Goal: Complete application form

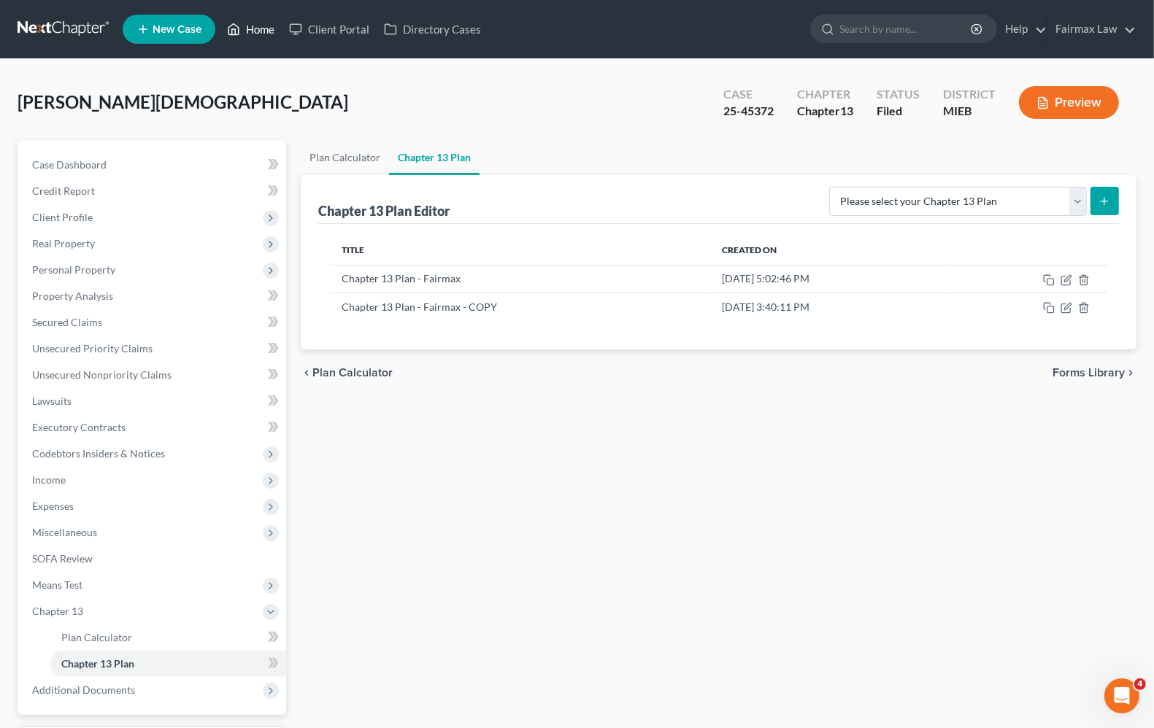
click at [261, 31] on link "Home" at bounding box center [251, 29] width 62 height 26
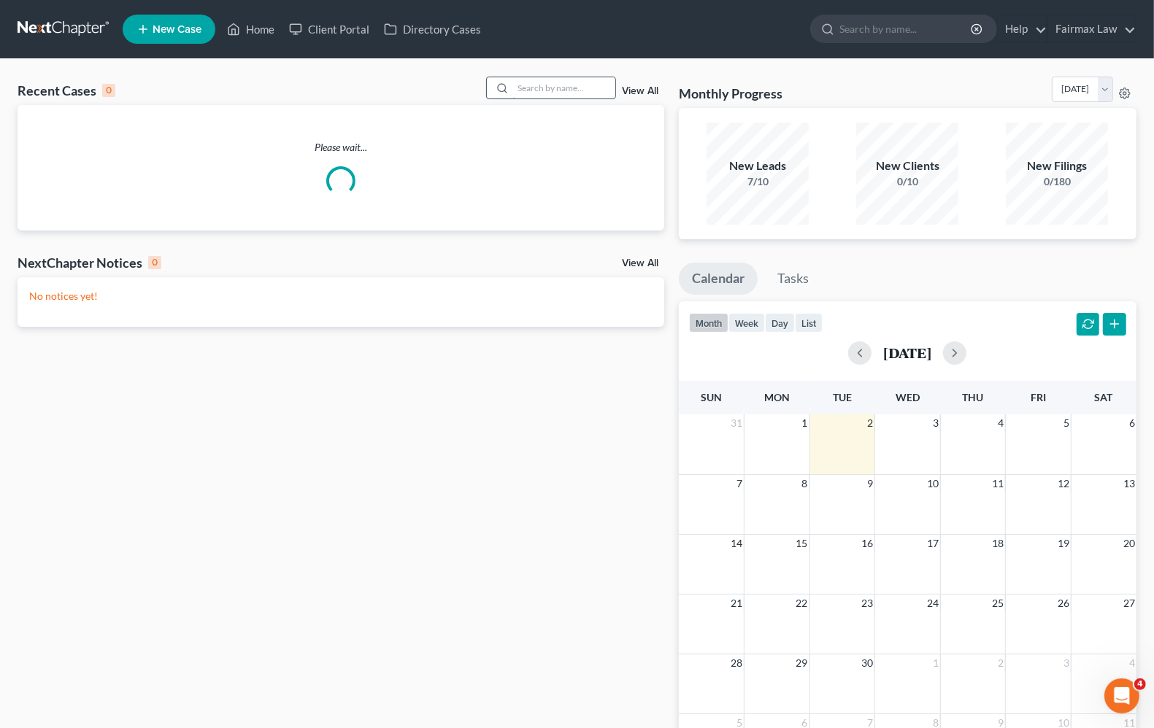
click at [528, 88] on input "search" at bounding box center [564, 87] width 102 height 21
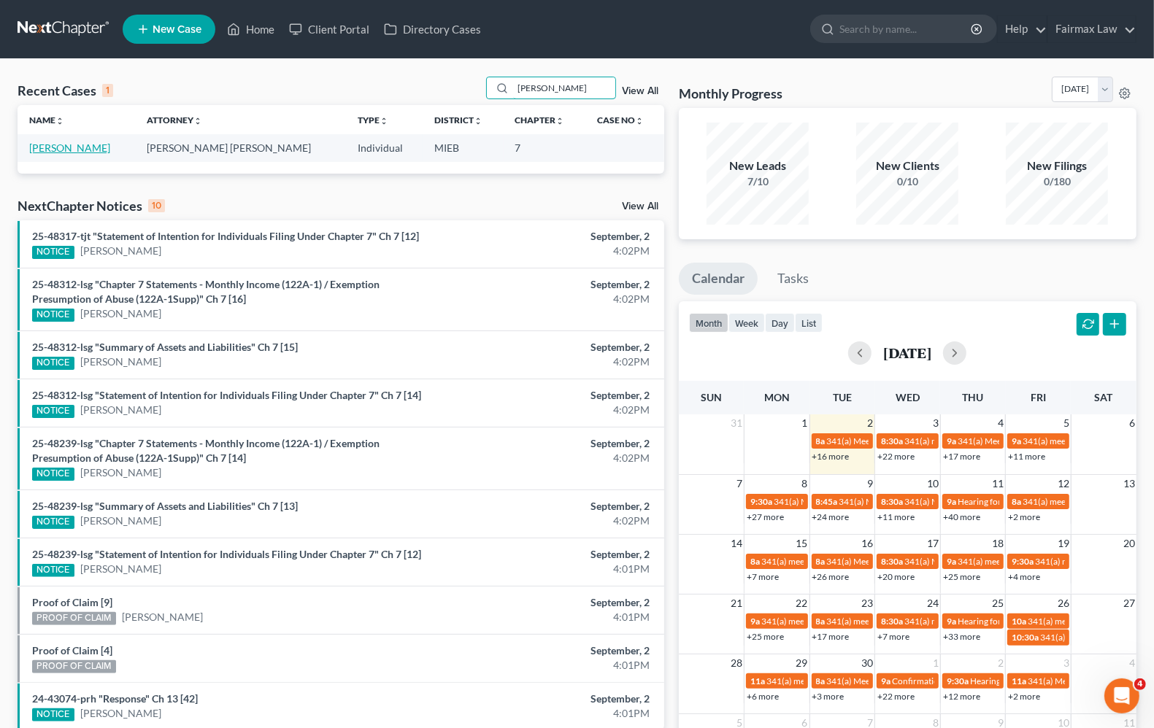
type input "[PERSON_NAME]"
click at [75, 147] on link "[PERSON_NAME]" at bounding box center [69, 148] width 81 height 12
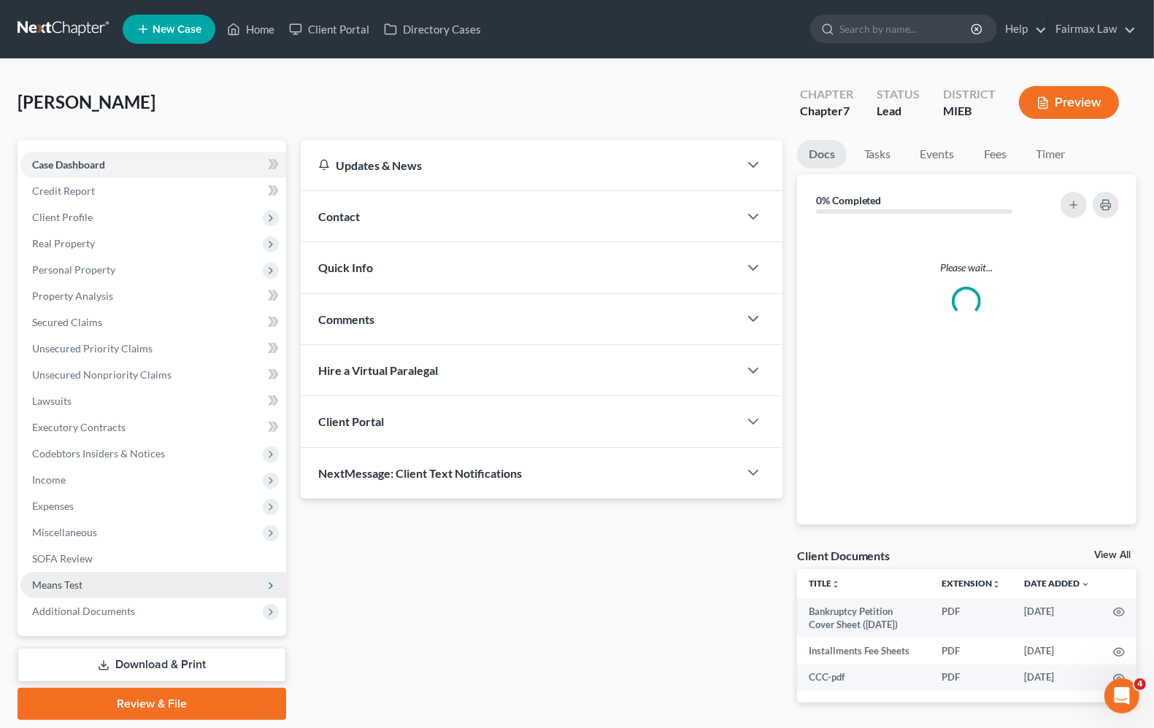
click at [63, 590] on span "Means Test" at bounding box center [153, 585] width 266 height 26
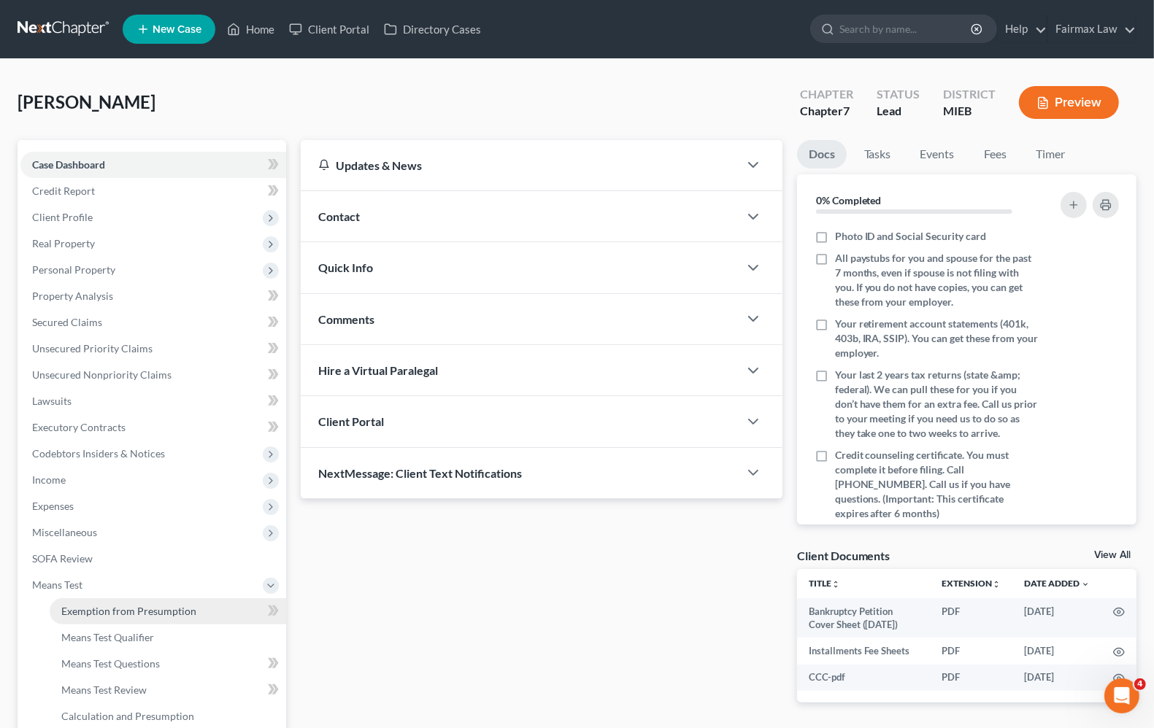
click at [85, 617] on link "Exemption from Presumption" at bounding box center [168, 612] width 236 height 26
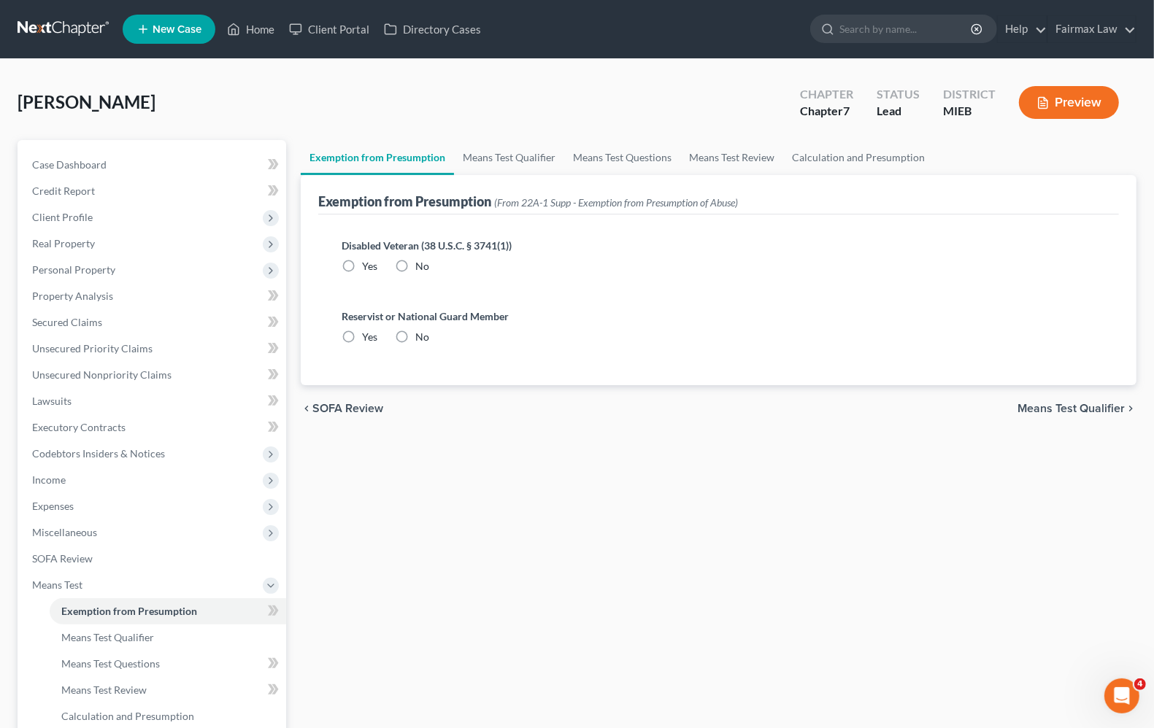
click at [1066, 417] on div "chevron_left SOFA Review Means Test Qualifier chevron_right" at bounding box center [719, 408] width 836 height 47
click at [1066, 407] on span "Means Test Qualifier" at bounding box center [1070, 409] width 107 height 12
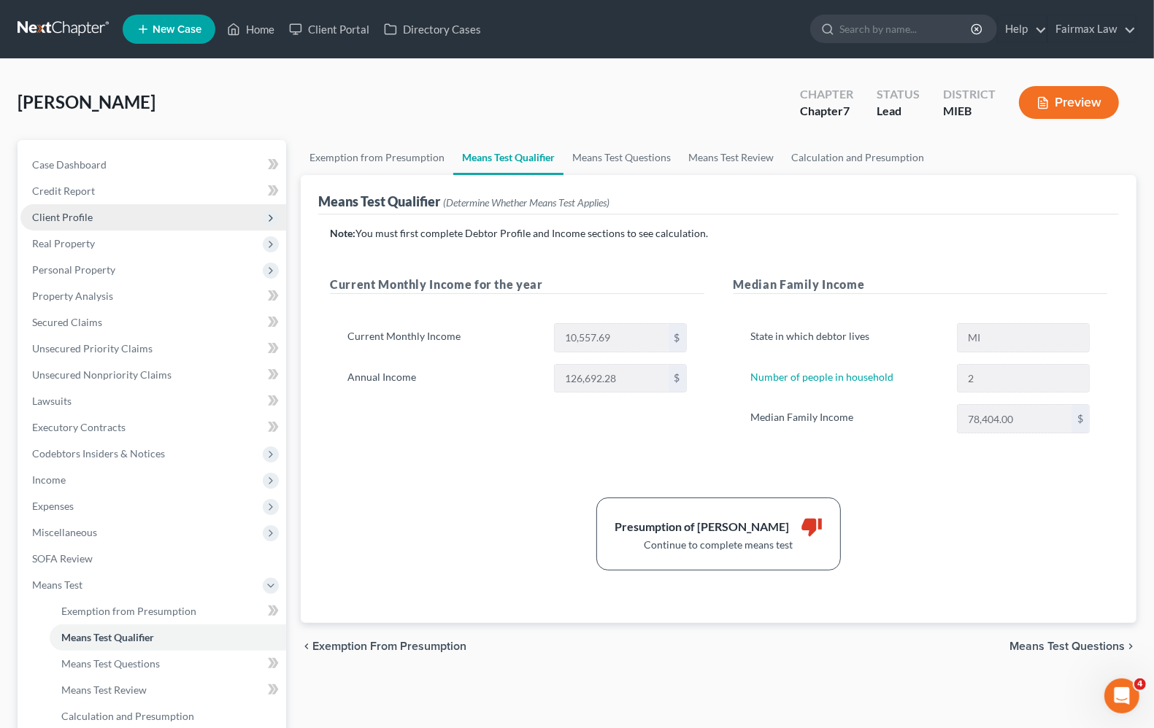
click at [85, 218] on span "Client Profile" at bounding box center [62, 217] width 61 height 12
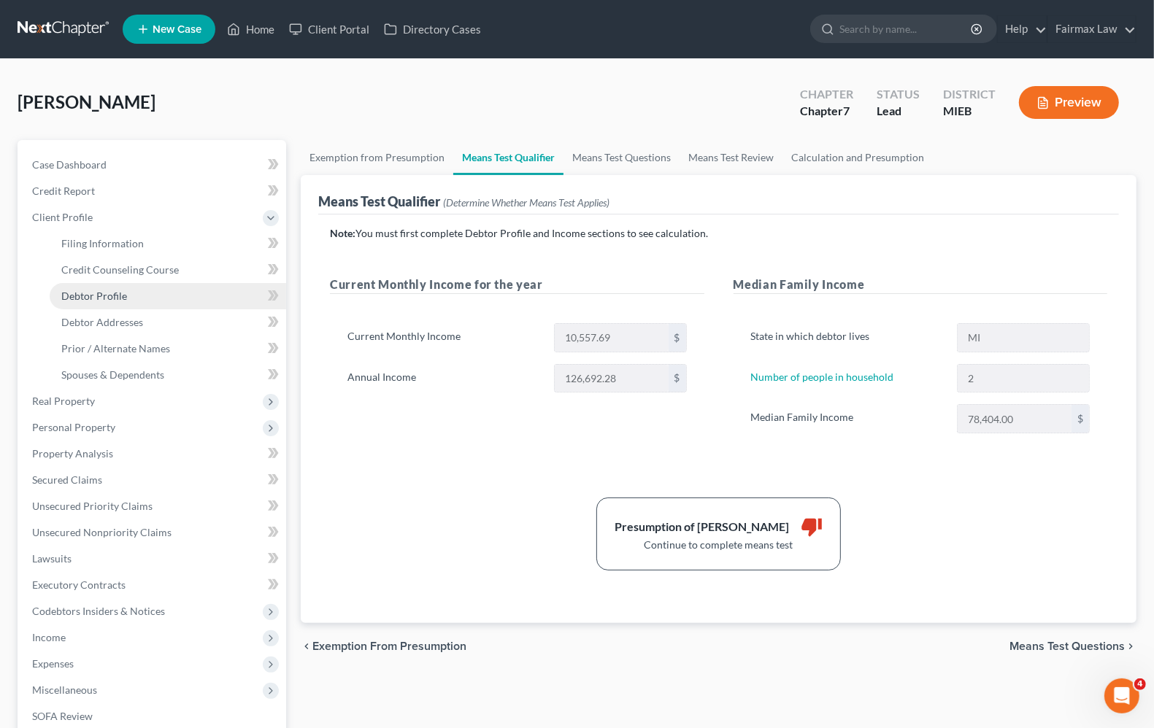
click at [133, 301] on link "Debtor Profile" at bounding box center [168, 296] width 236 height 26
select select "1"
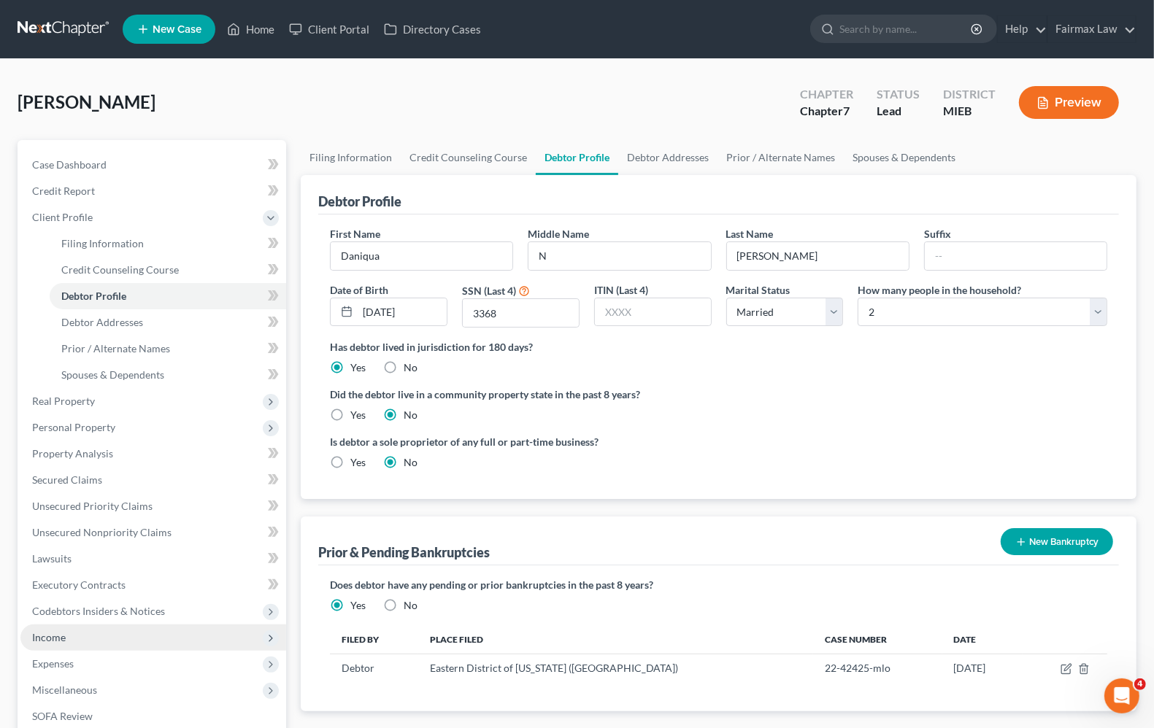
click at [59, 634] on span "Income" at bounding box center [49, 637] width 34 height 12
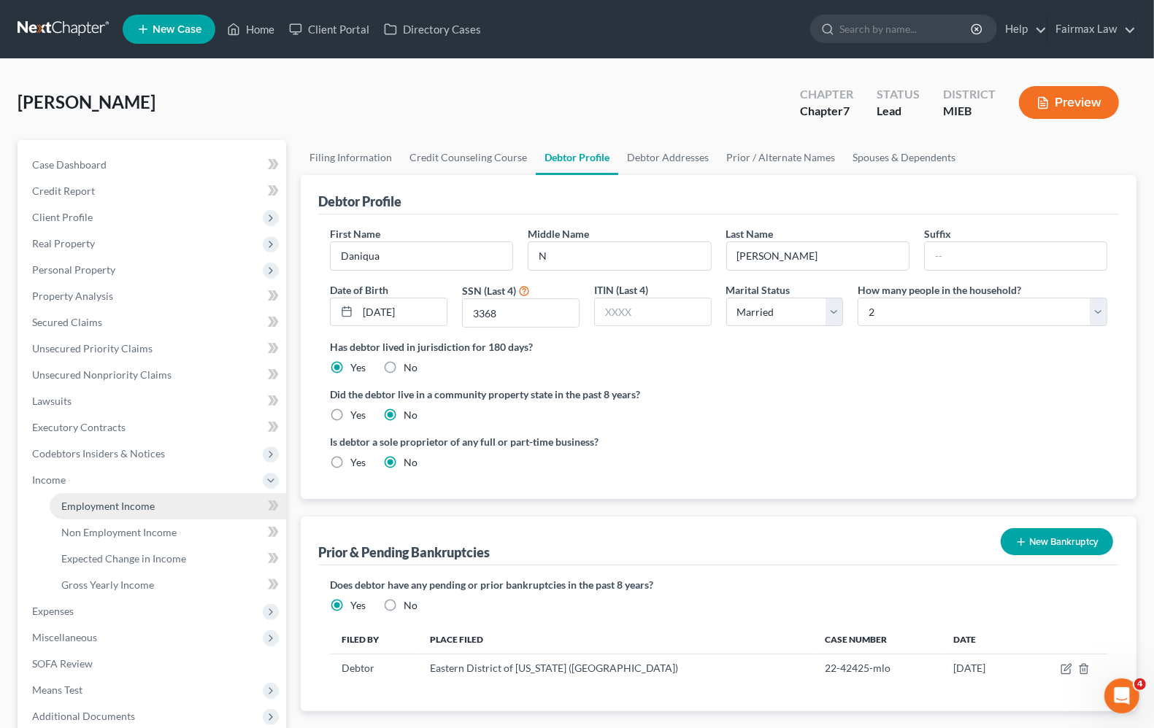
click at [144, 501] on span "Employment Income" at bounding box center [107, 506] width 93 height 12
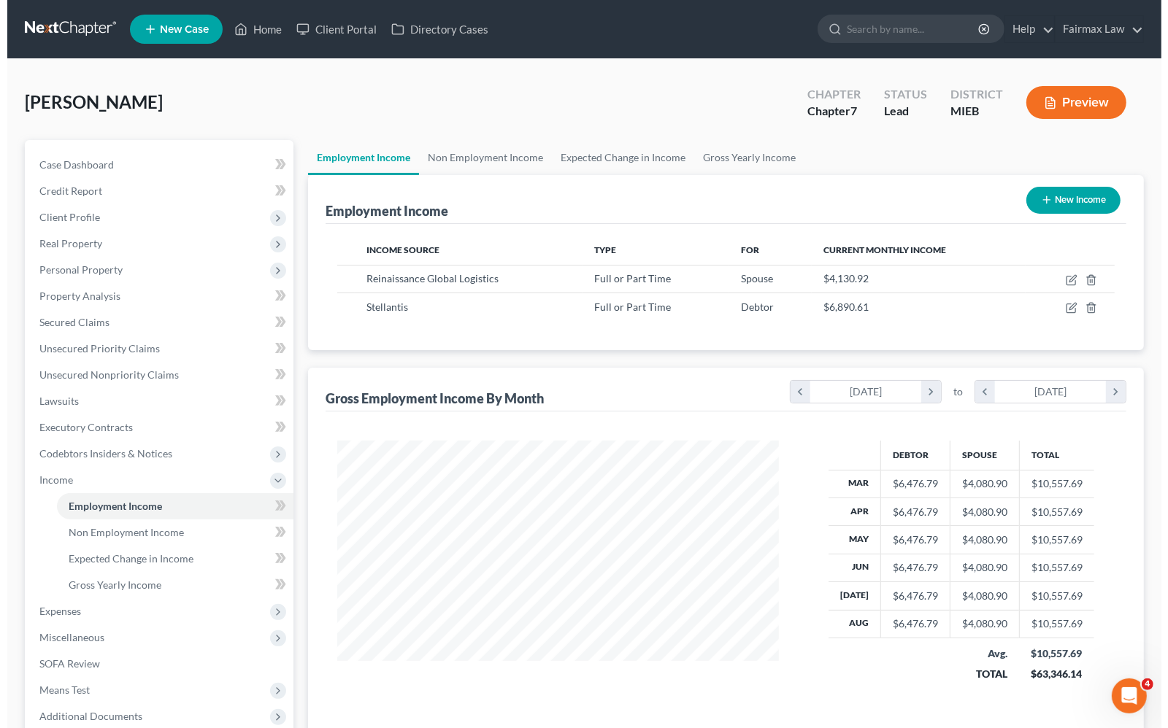
scroll to position [263, 469]
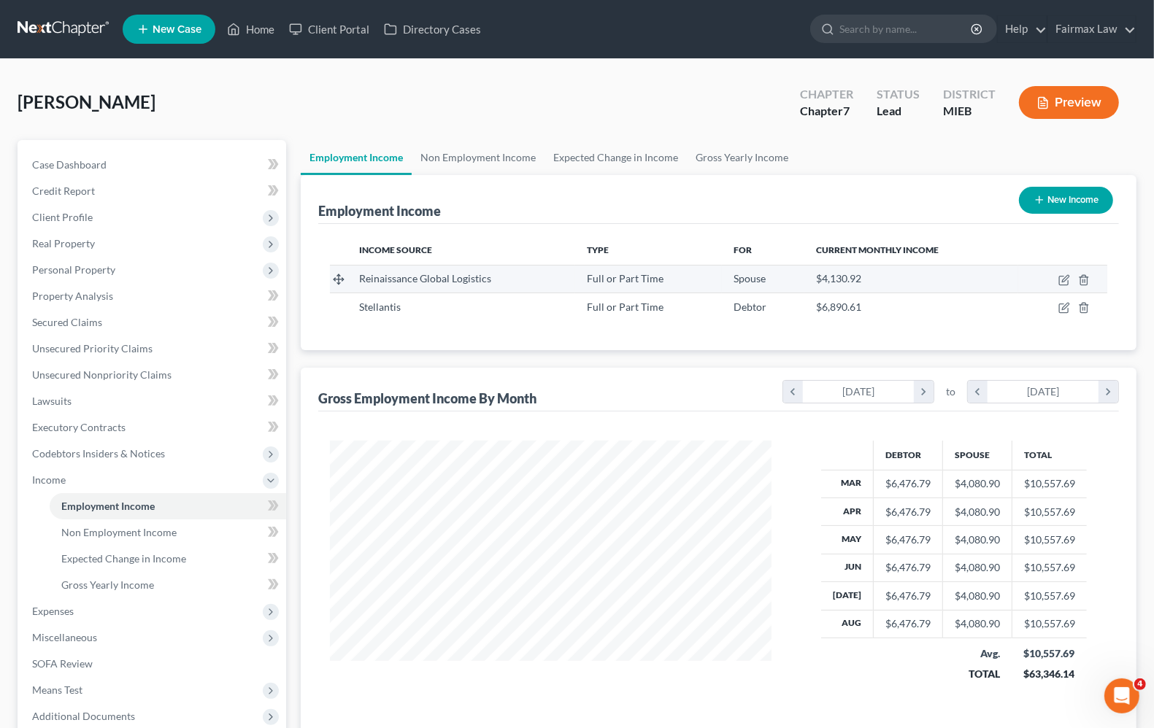
click at [1056, 285] on td at bounding box center [1062, 279] width 89 height 28
click at [1062, 282] on icon "button" at bounding box center [1064, 280] width 12 height 12
select select "0"
select select "23"
select select "3"
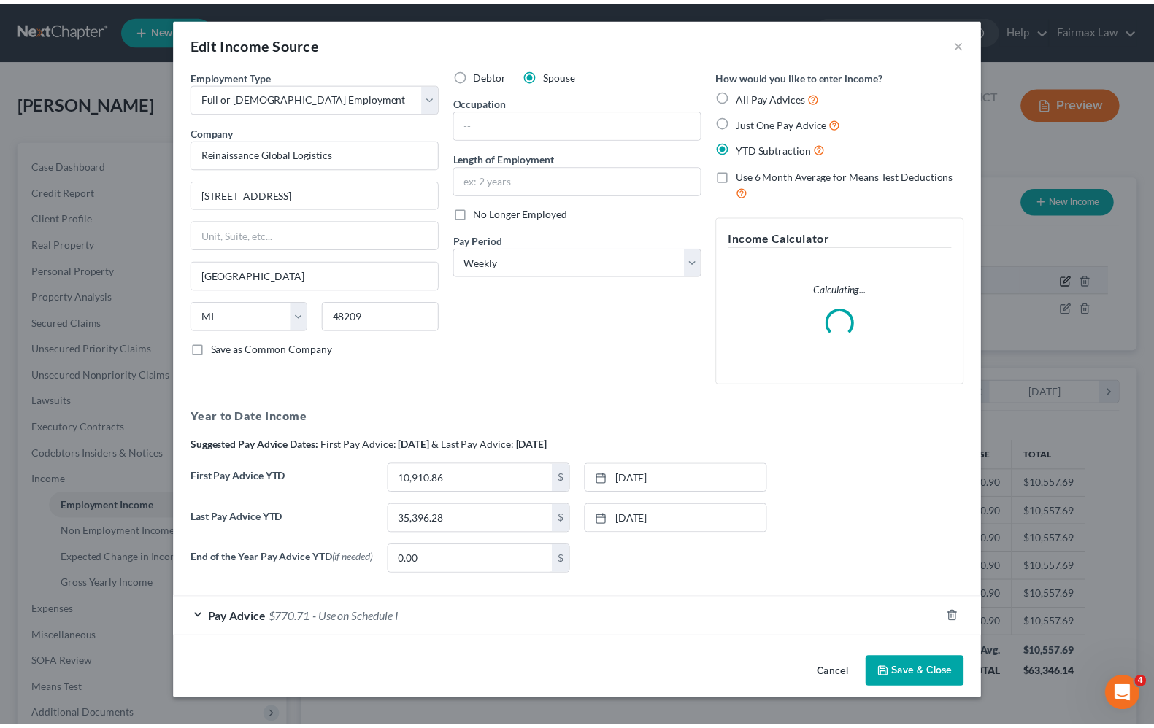
scroll to position [263, 476]
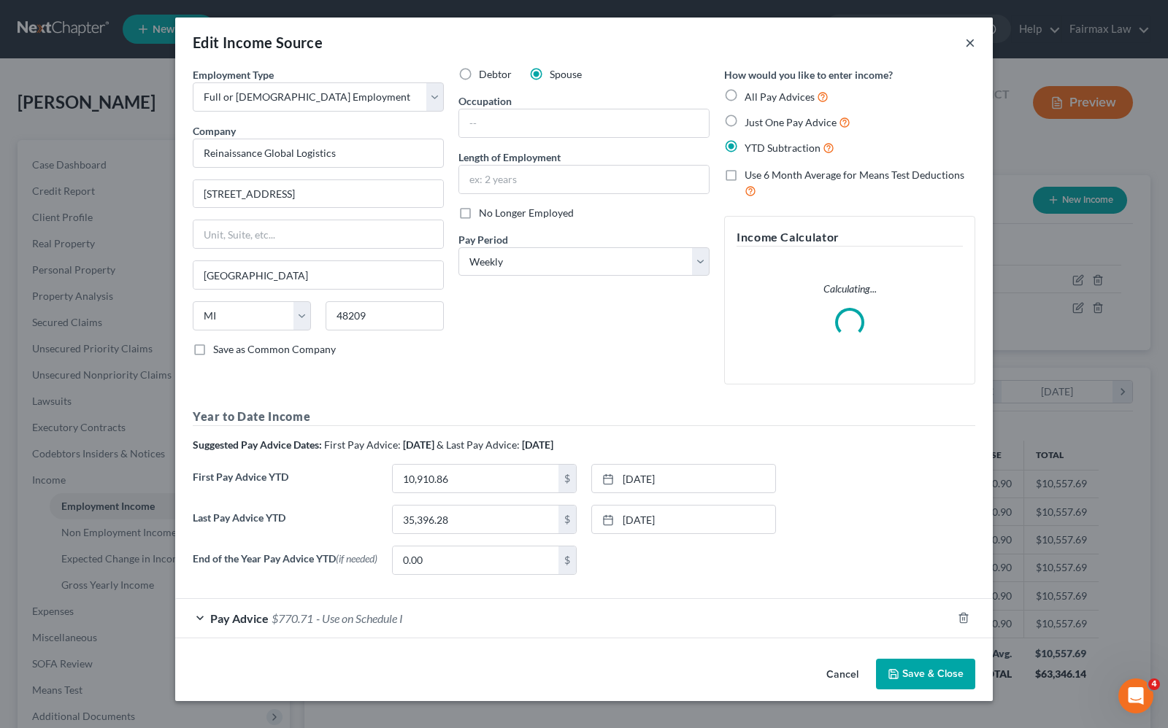
click at [973, 45] on button "×" at bounding box center [970, 43] width 10 height 18
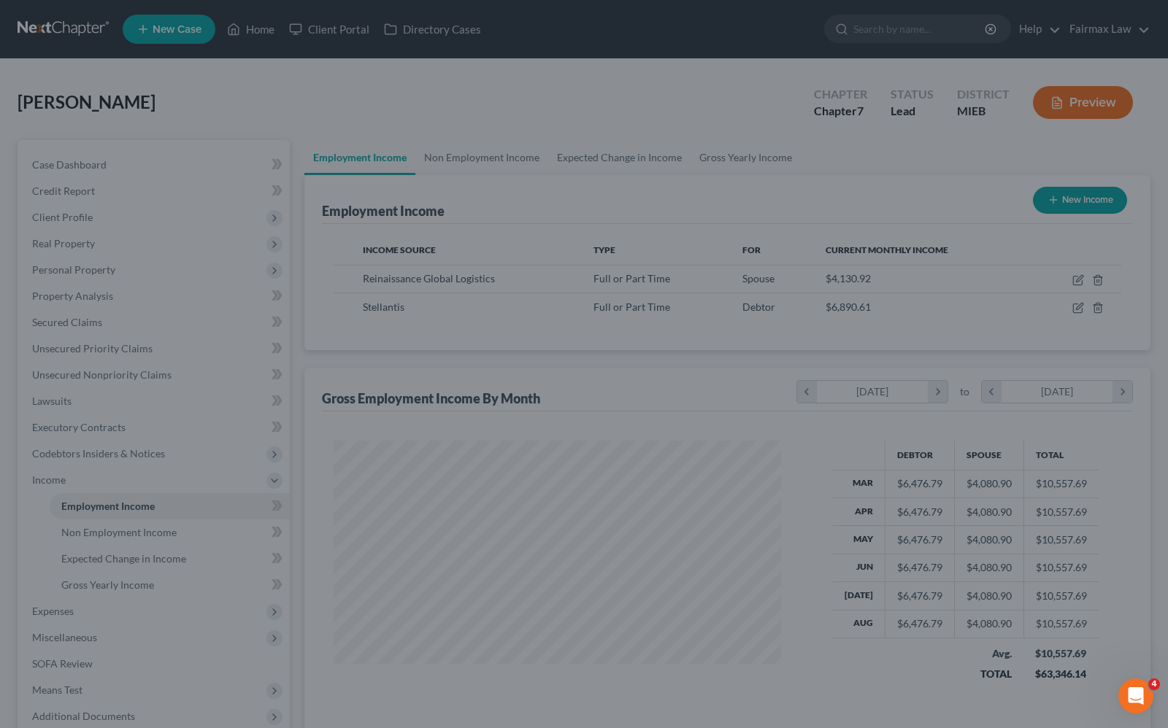
scroll to position [729630, 729422]
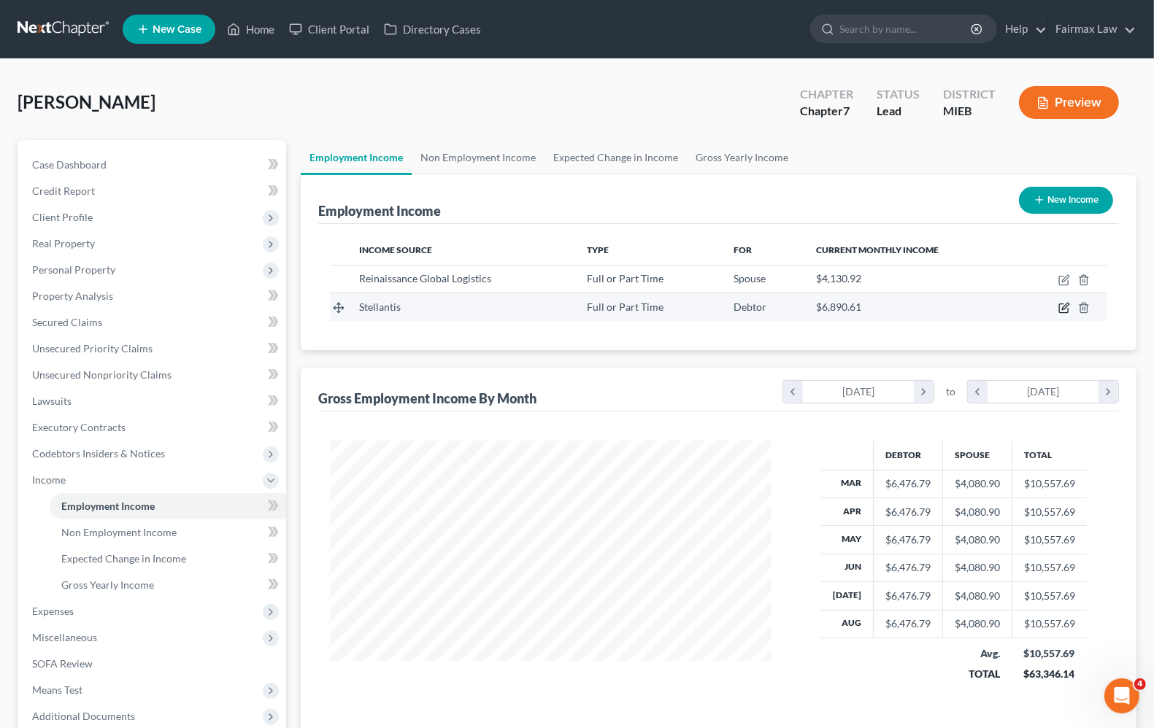
click at [1060, 307] on icon "button" at bounding box center [1063, 308] width 9 height 9
select select "0"
select select "23"
select select "3"
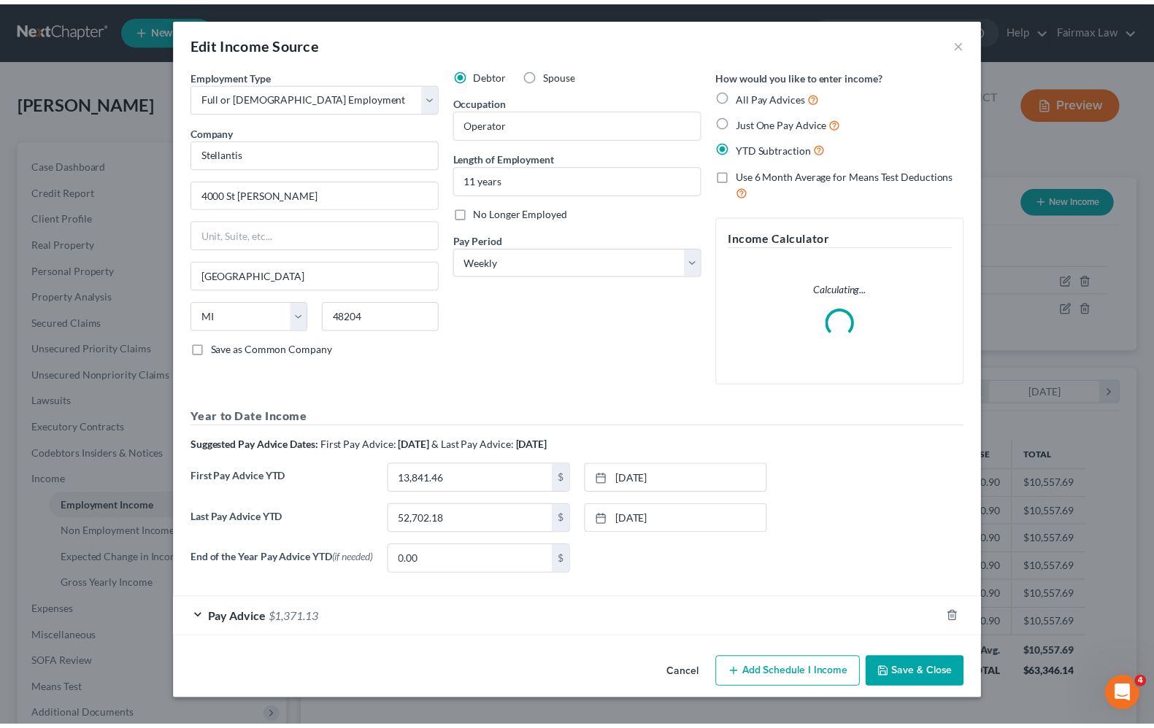
scroll to position [263, 476]
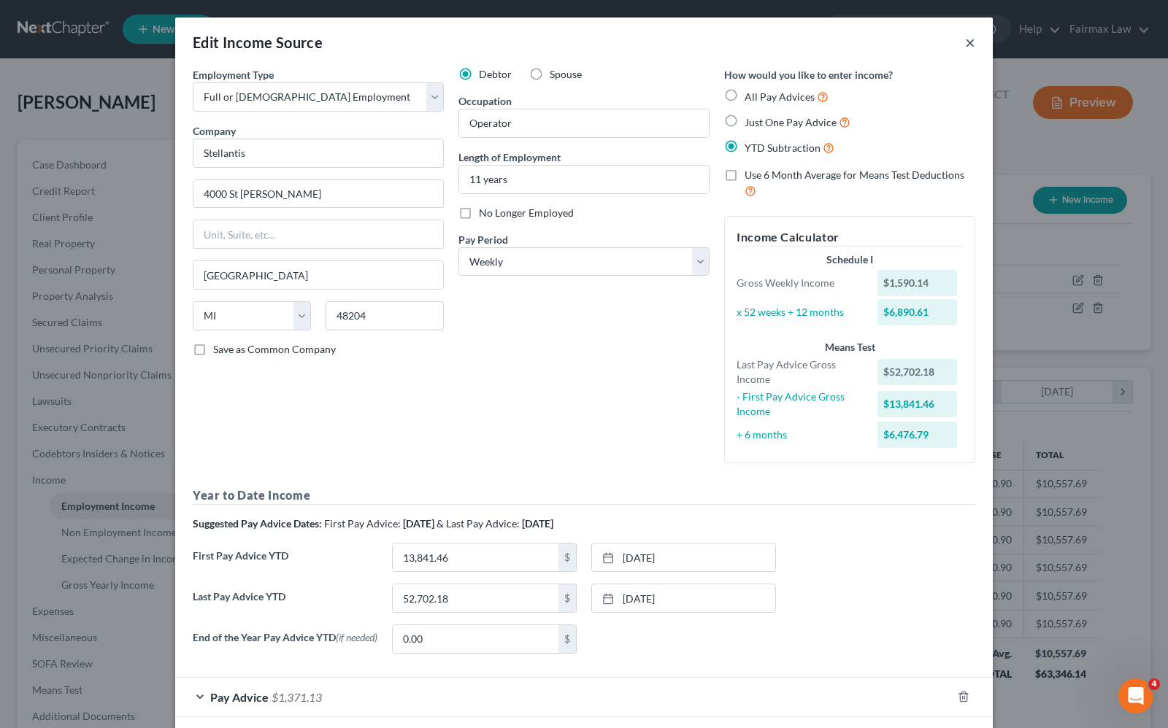
click at [968, 34] on button "×" at bounding box center [970, 43] width 10 height 18
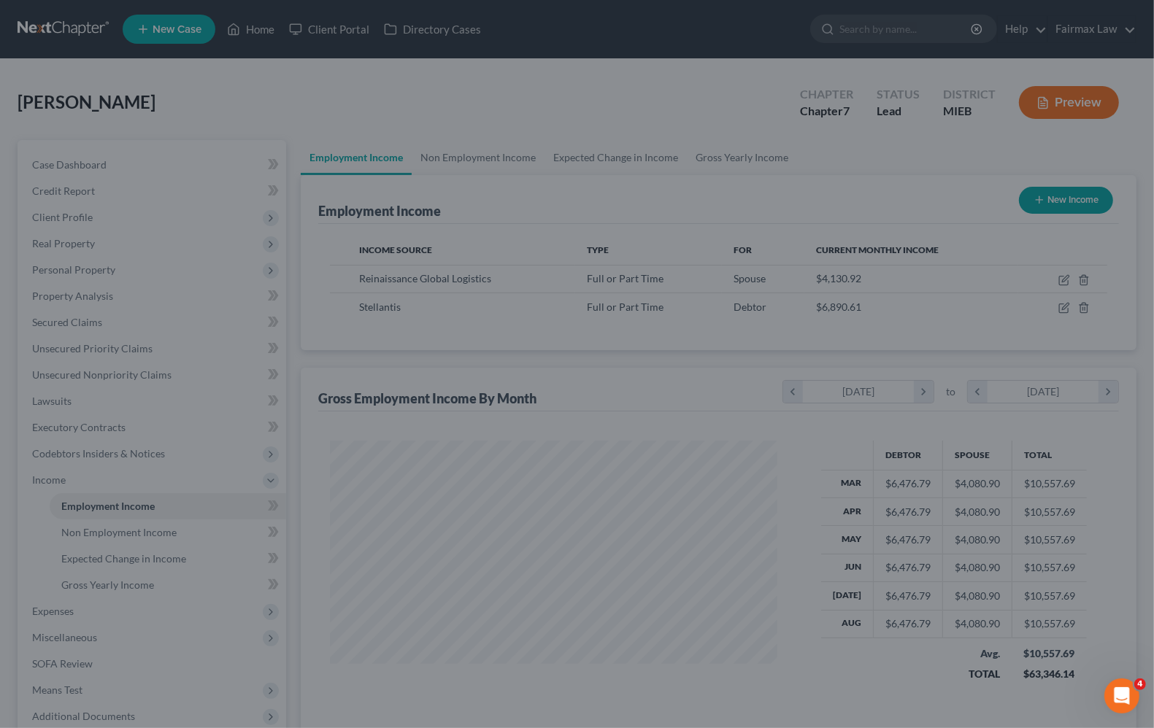
scroll to position [729630, 729422]
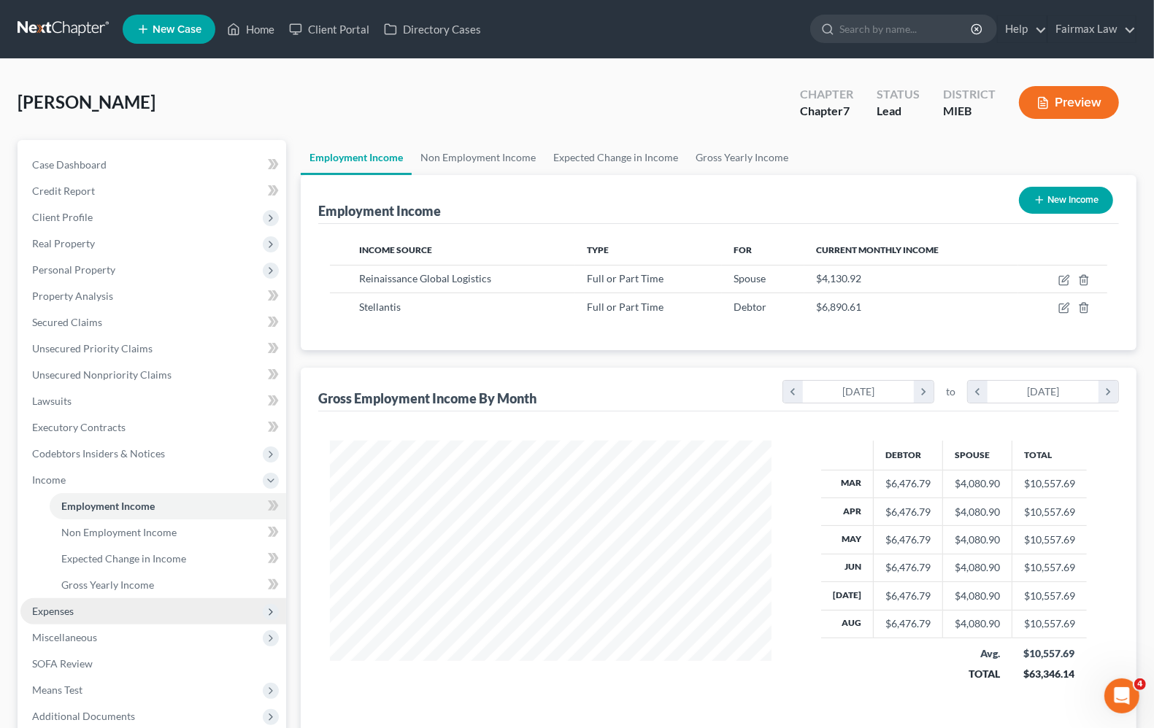
click at [77, 612] on span "Expenses" at bounding box center [153, 612] width 266 height 26
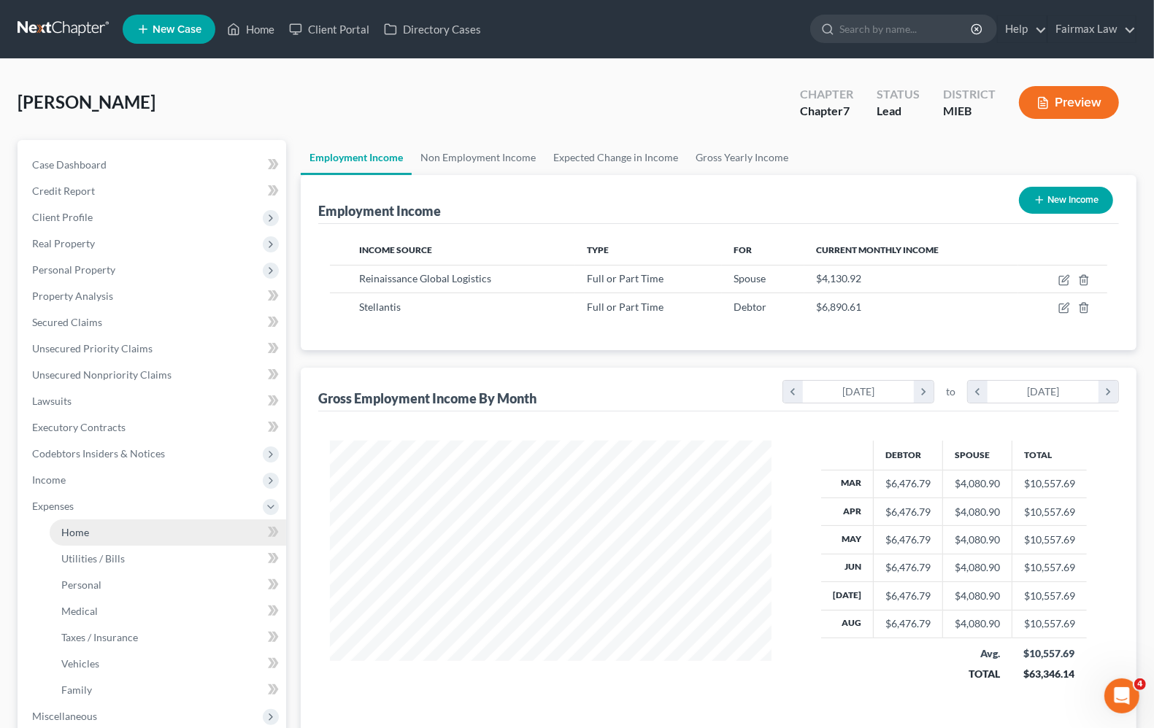
click at [86, 523] on link "Home" at bounding box center [168, 533] width 236 height 26
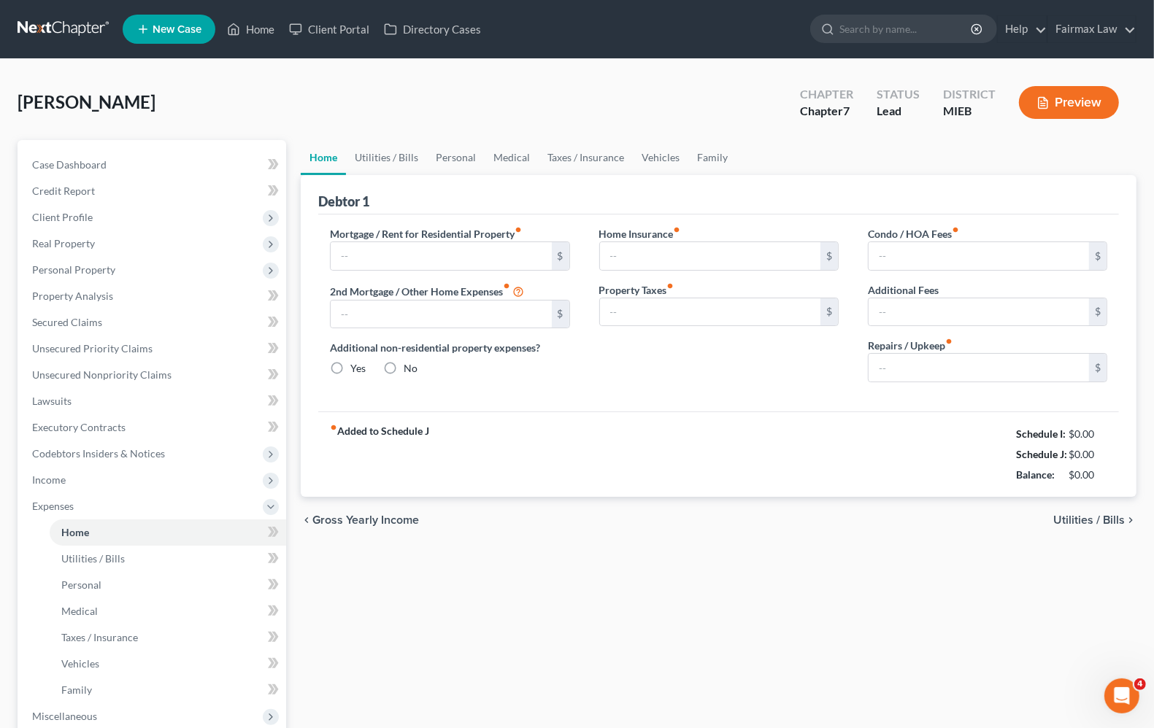
type input "1,200.00"
type input "0.00"
radio input "true"
type input "0.00"
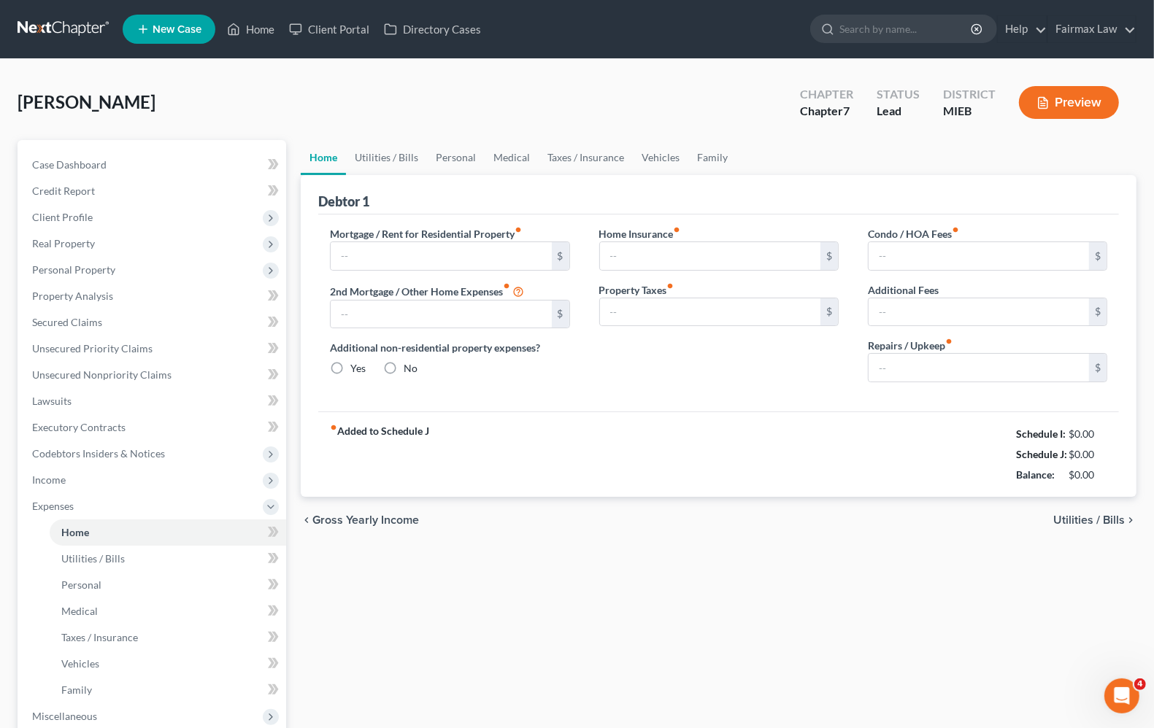
type input "0.00"
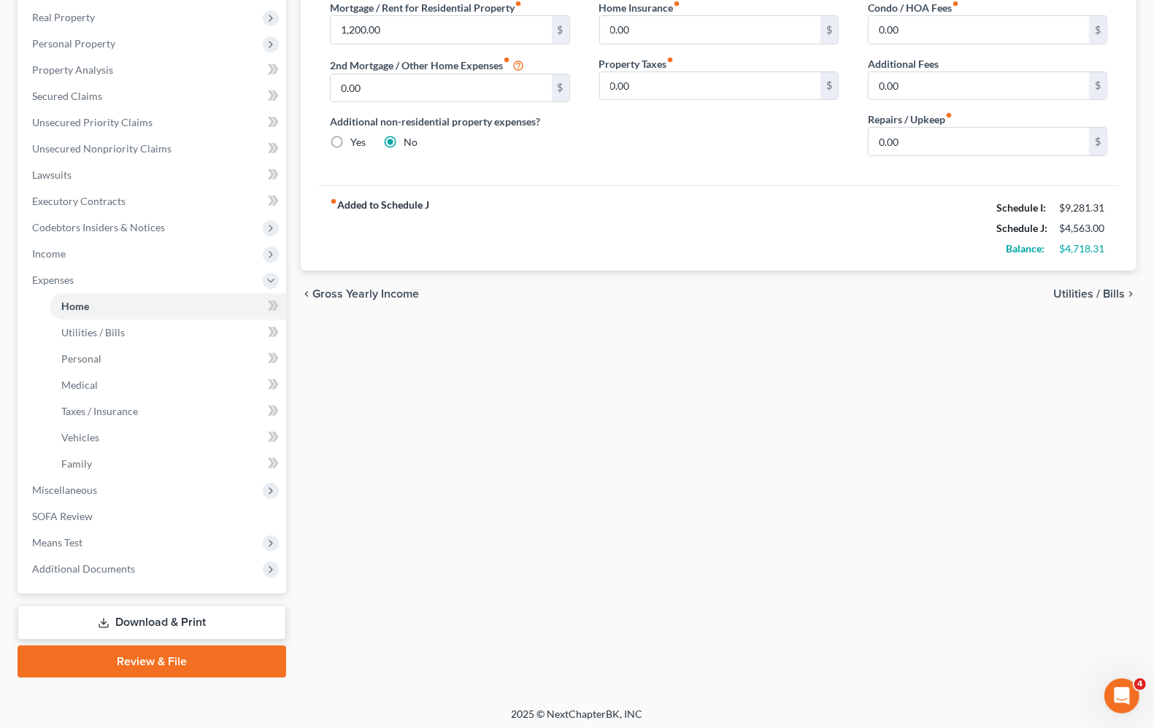
scroll to position [230, 0]
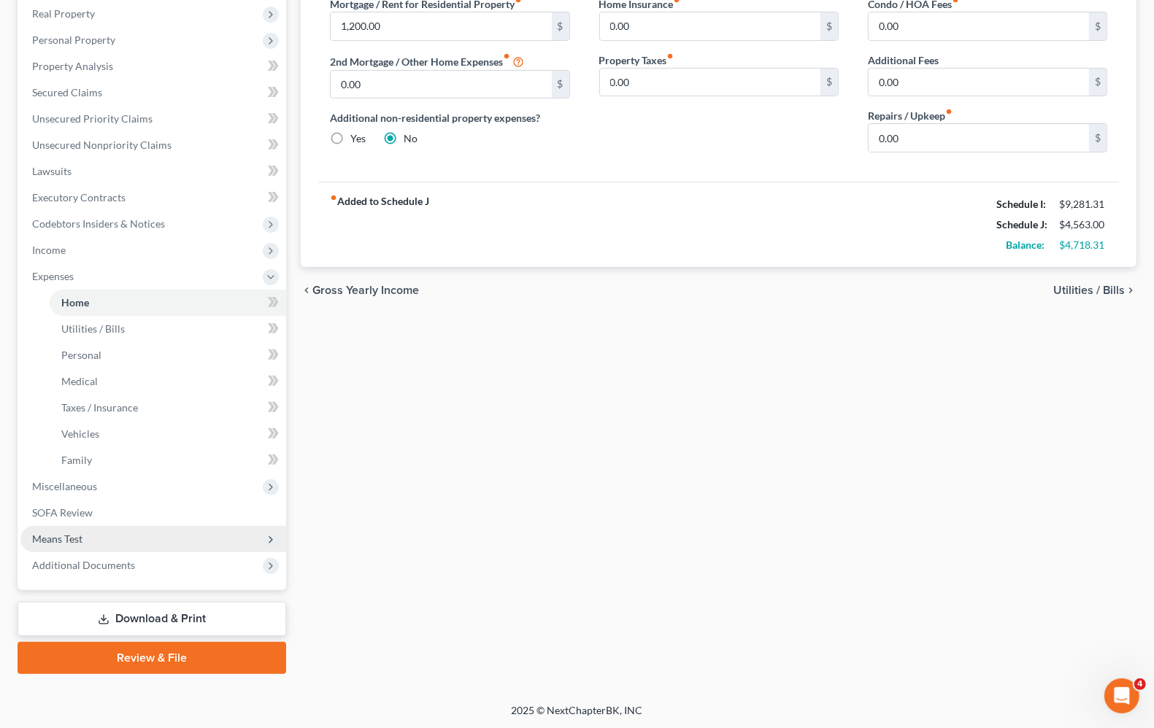
click at [53, 541] on span "Means Test" at bounding box center [57, 539] width 50 height 12
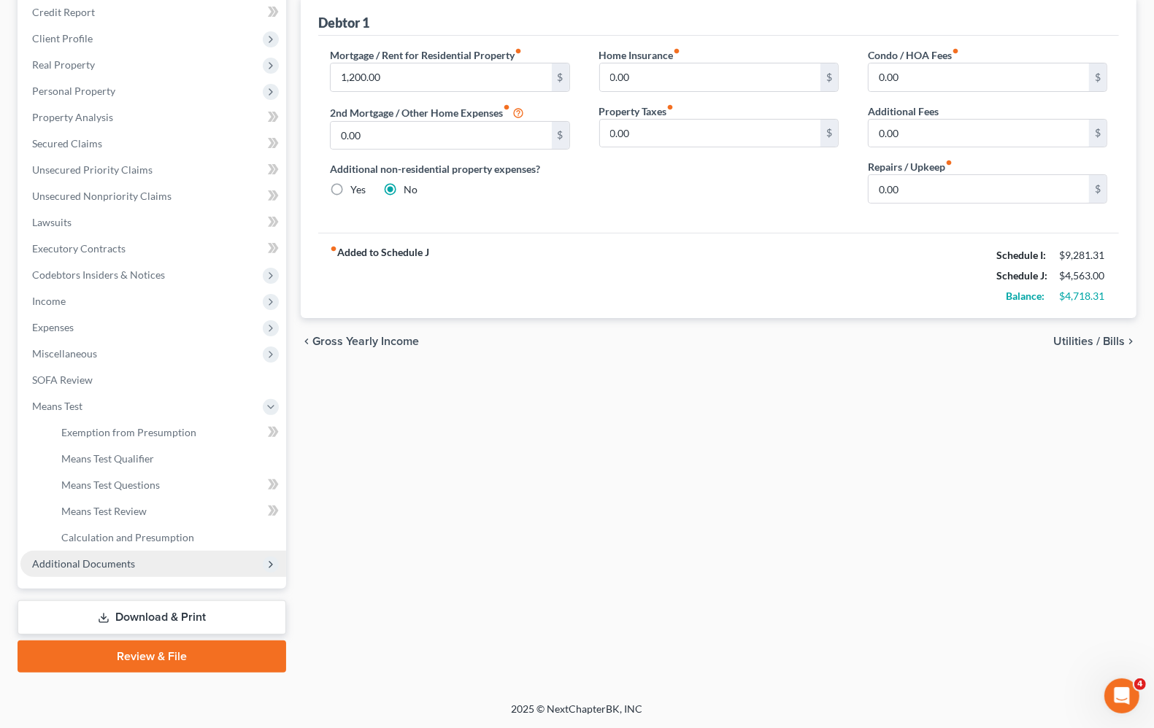
scroll to position [177, 0]
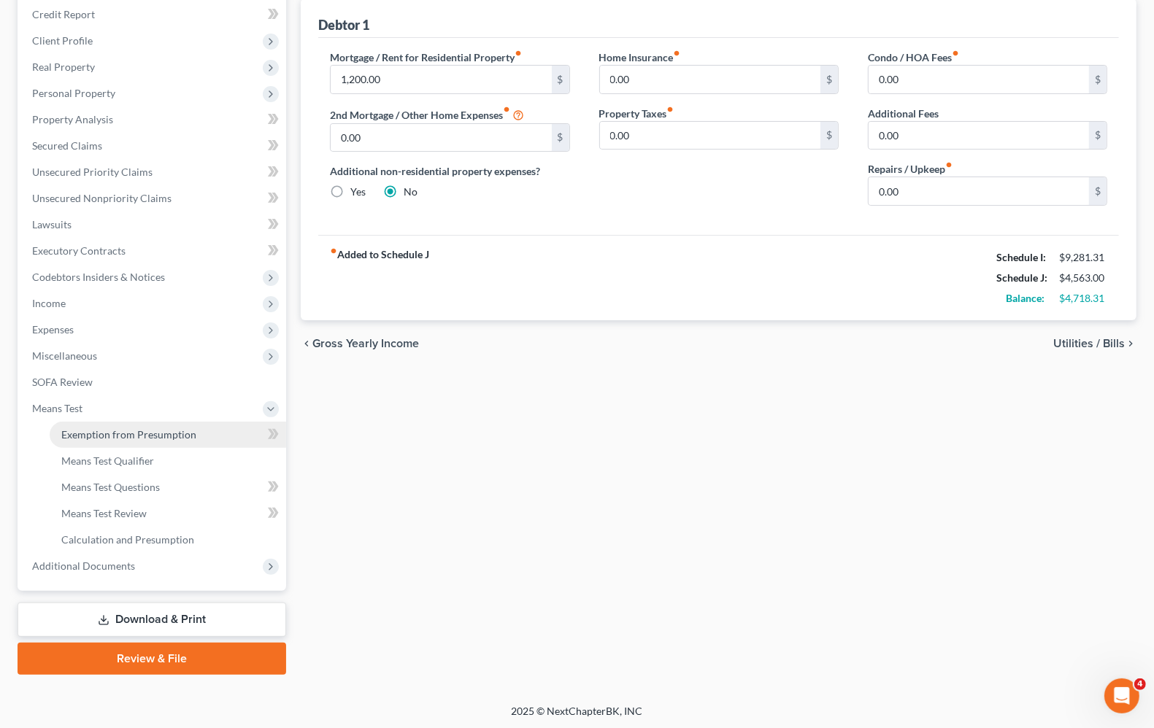
drag, startPoint x: 91, startPoint y: 438, endPoint x: 101, endPoint y: 438, distance: 9.5
click at [92, 436] on span "Exemption from Presumption" at bounding box center [128, 434] width 135 height 12
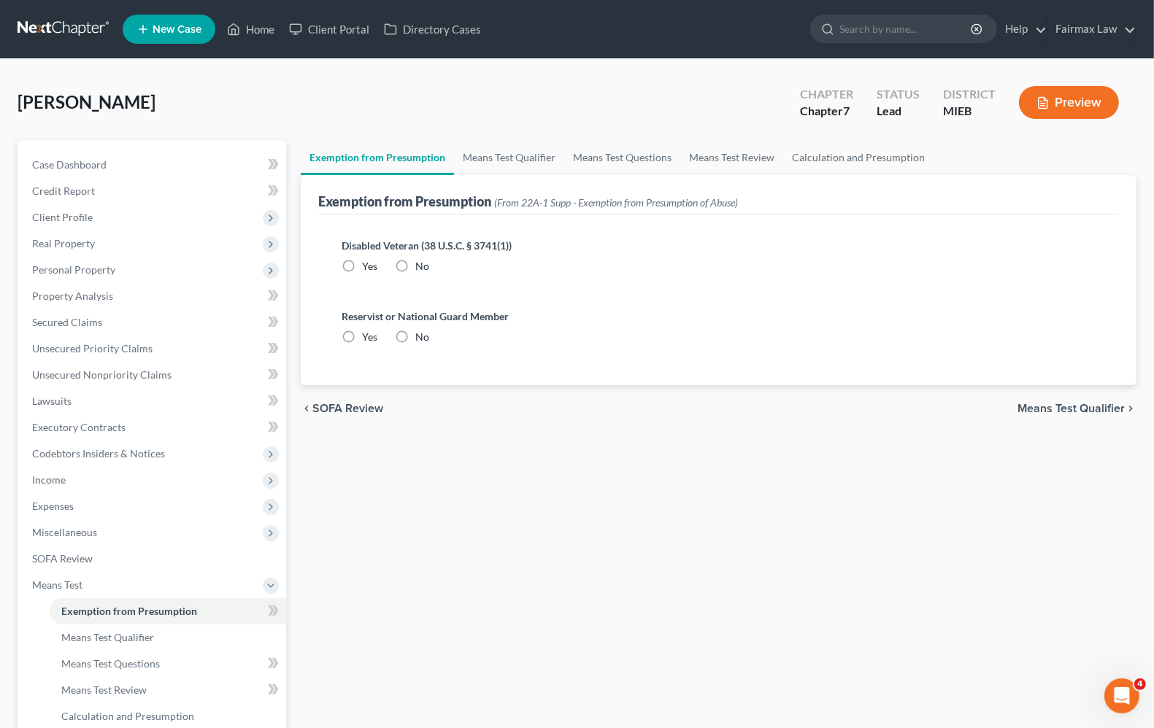
click at [1088, 403] on span "Means Test Qualifier" at bounding box center [1070, 409] width 107 height 12
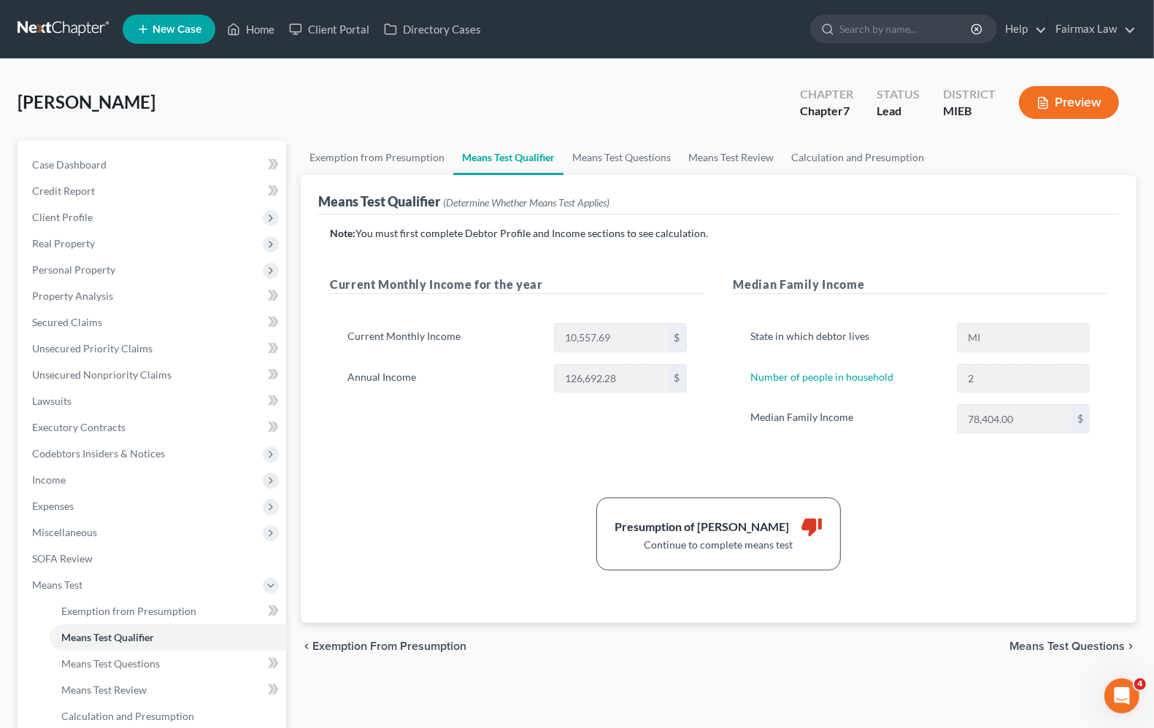
click at [1073, 644] on span "Means Test Questions" at bounding box center [1066, 647] width 115 height 12
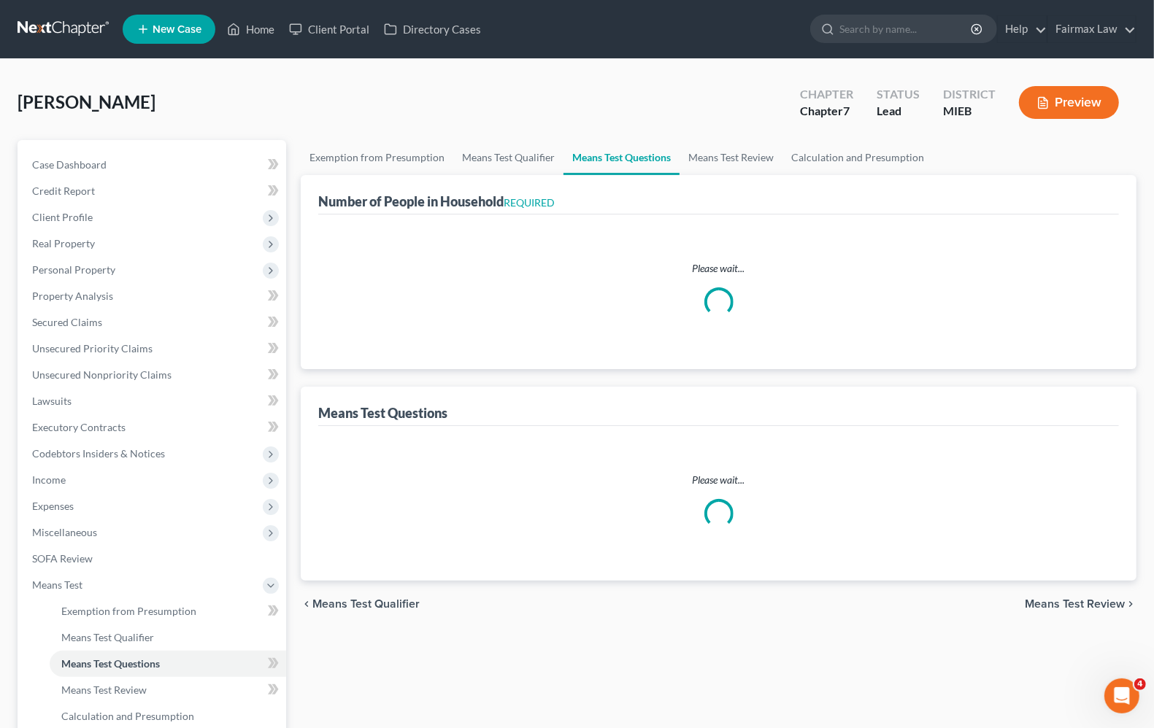
select select "1"
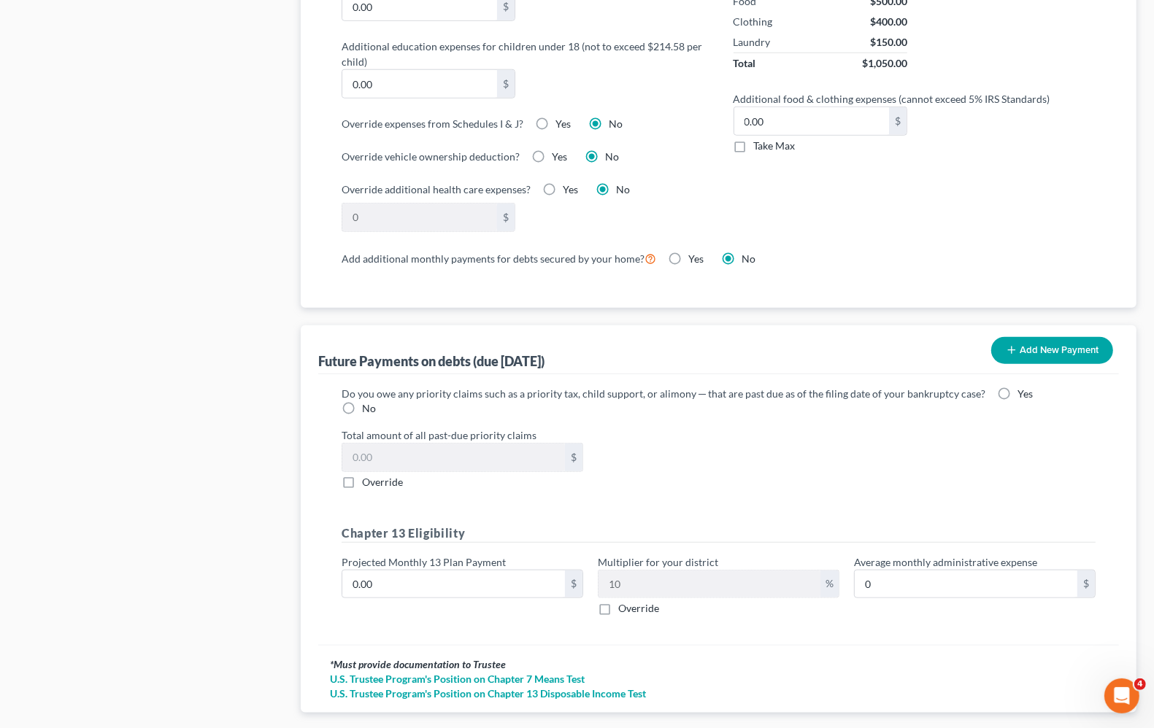
scroll to position [1235, 0]
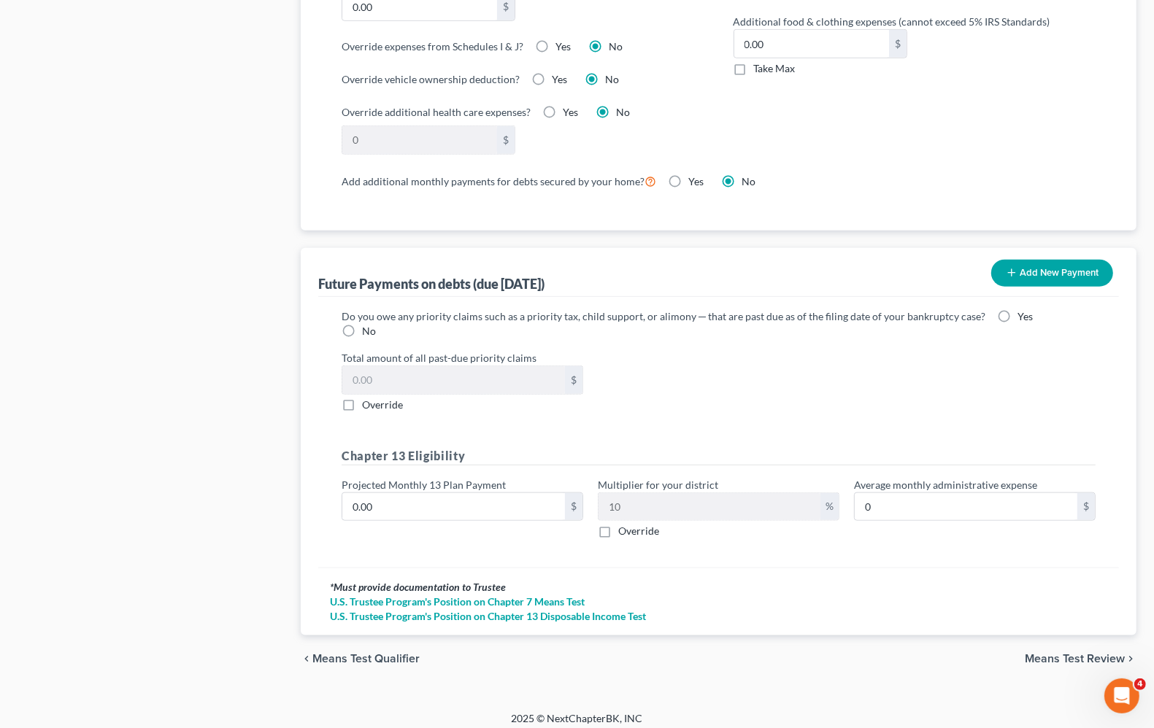
click at [1085, 653] on span "Means Test Review" at bounding box center [1075, 659] width 100 height 12
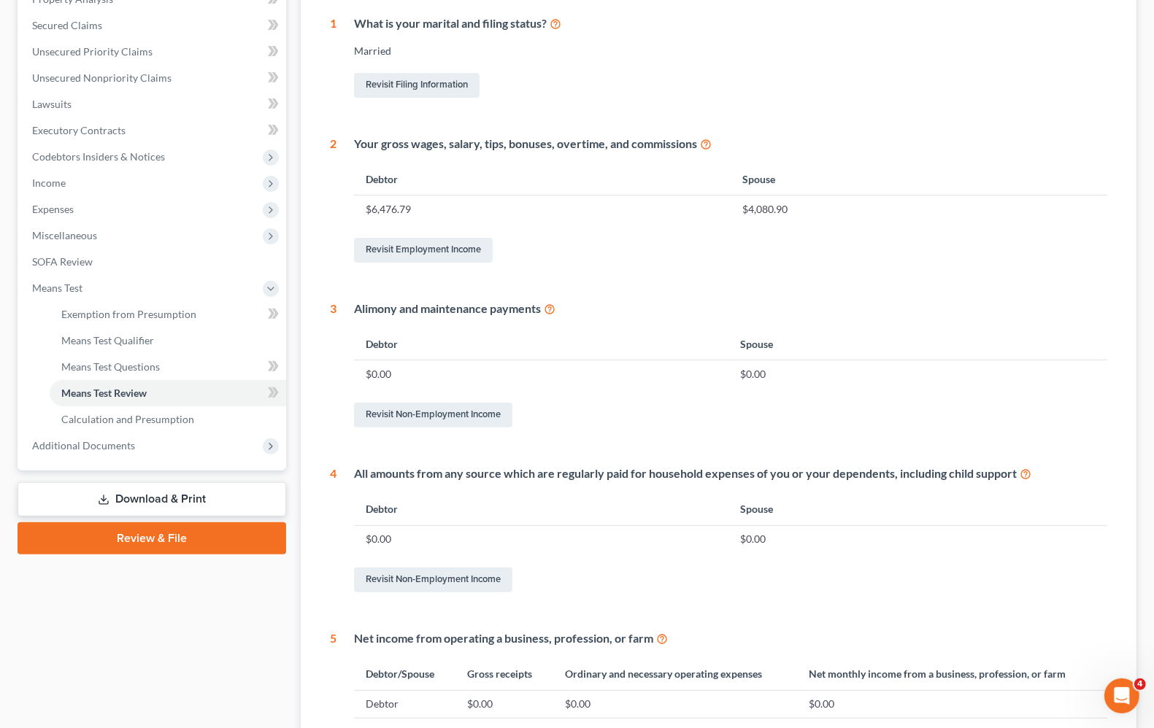
scroll to position [511, 0]
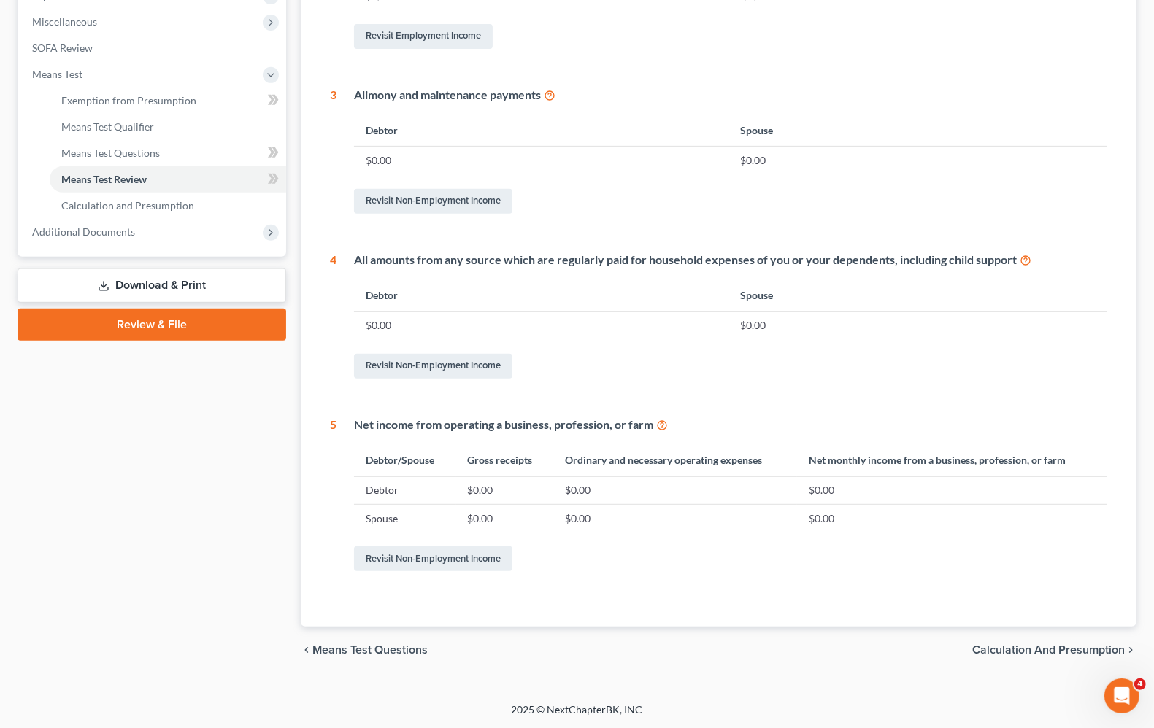
click at [1046, 647] on span "Calculation and Presumption" at bounding box center [1048, 650] width 153 height 12
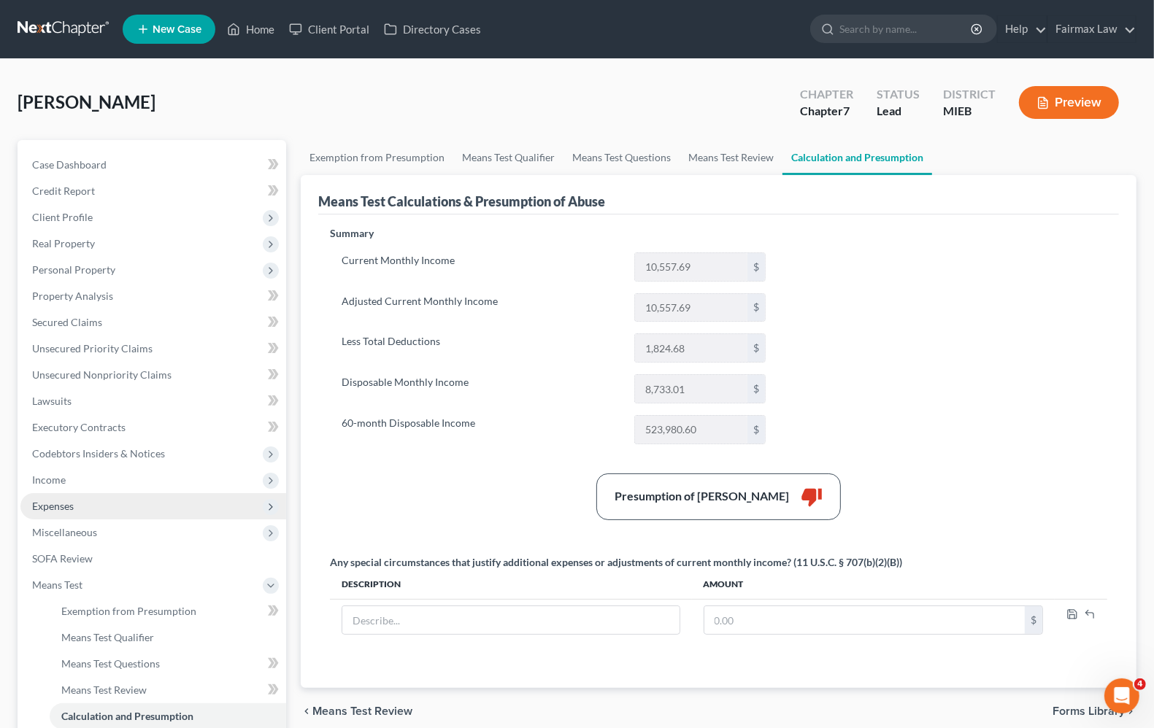
click at [47, 504] on span "Expenses" at bounding box center [53, 506] width 42 height 12
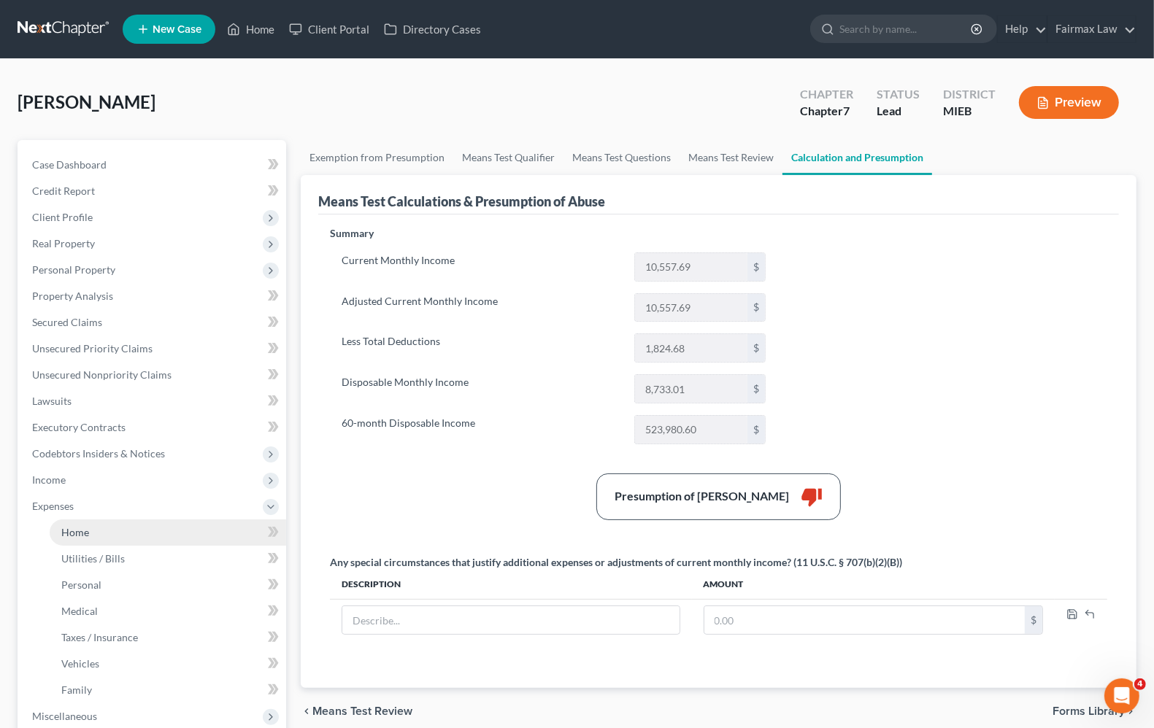
click at [69, 539] on link "Home" at bounding box center [168, 533] width 236 height 26
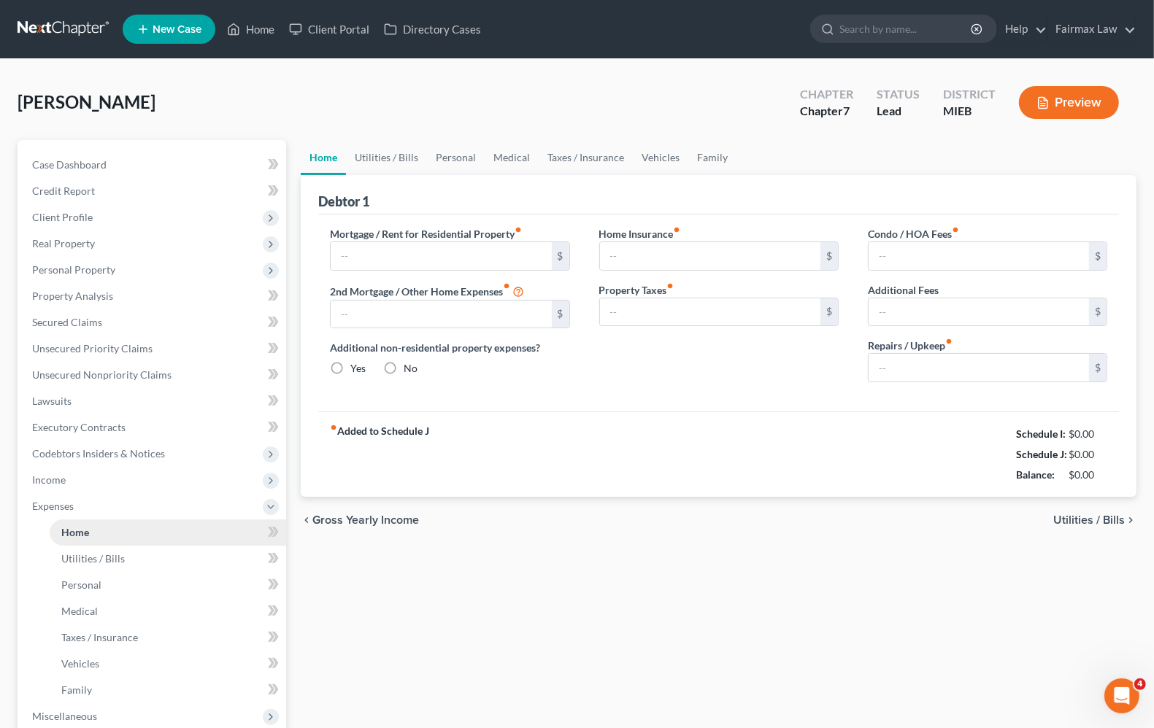
type input "1,200.00"
type input "0.00"
radio input "true"
type input "0.00"
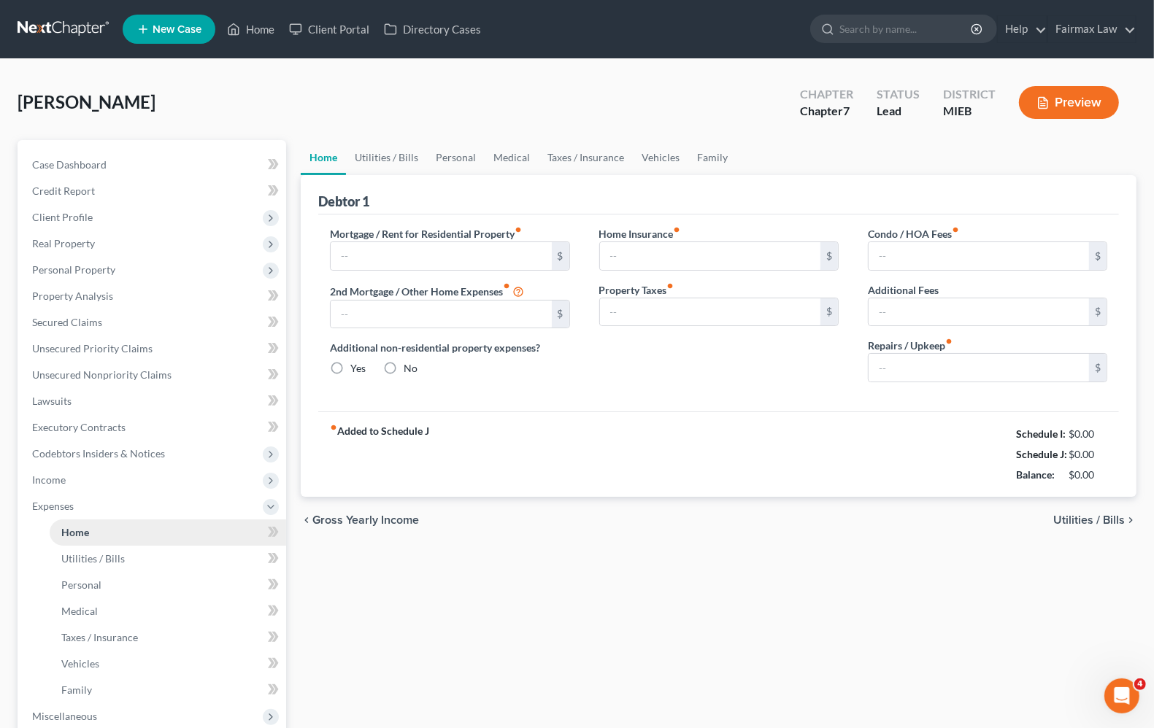
type input "0.00"
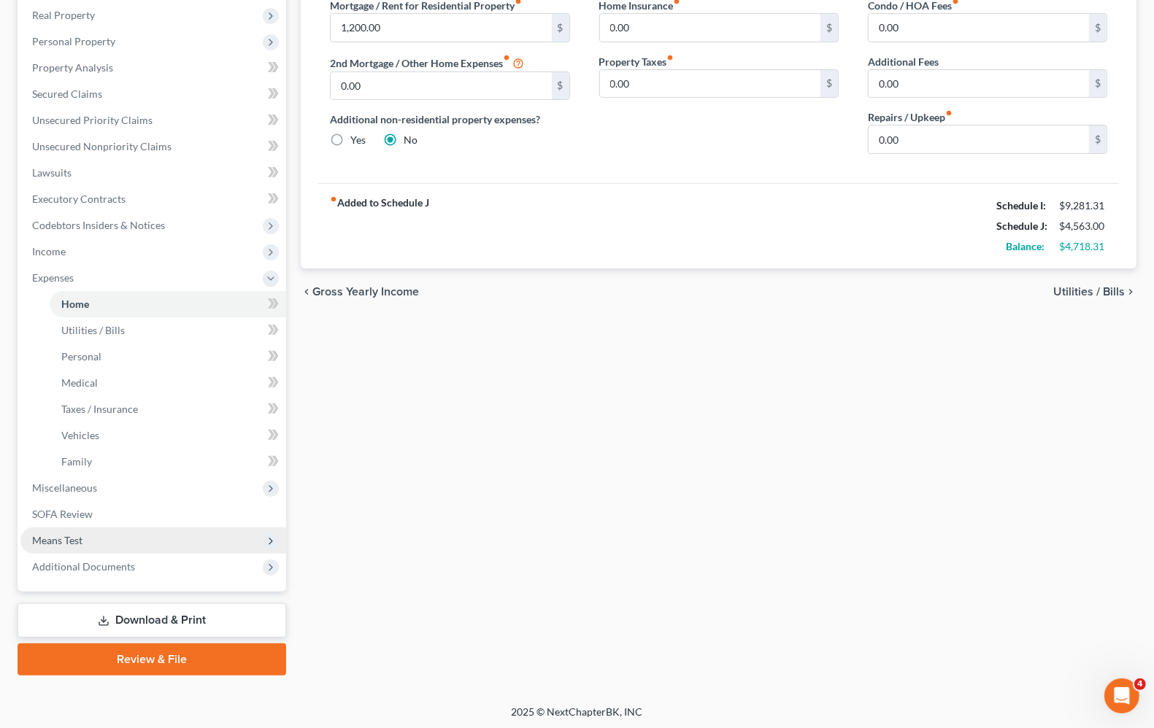
scroll to position [230, 0]
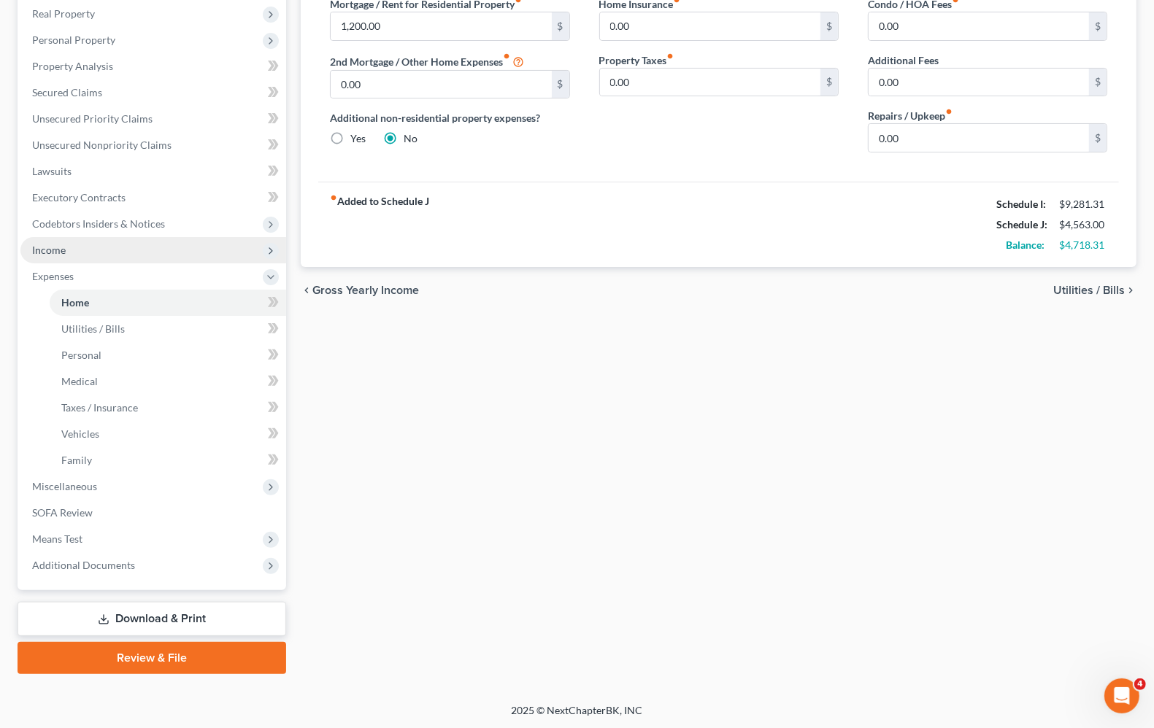
click at [60, 255] on span "Income" at bounding box center [153, 250] width 266 height 26
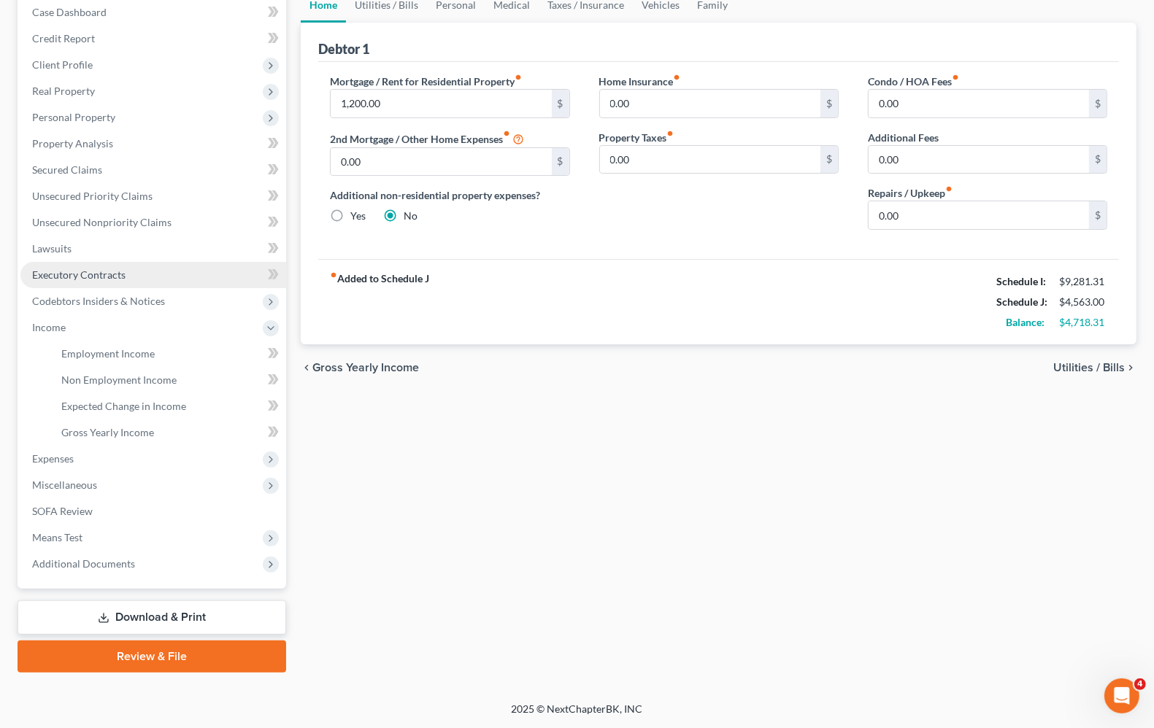
scroll to position [150, 0]
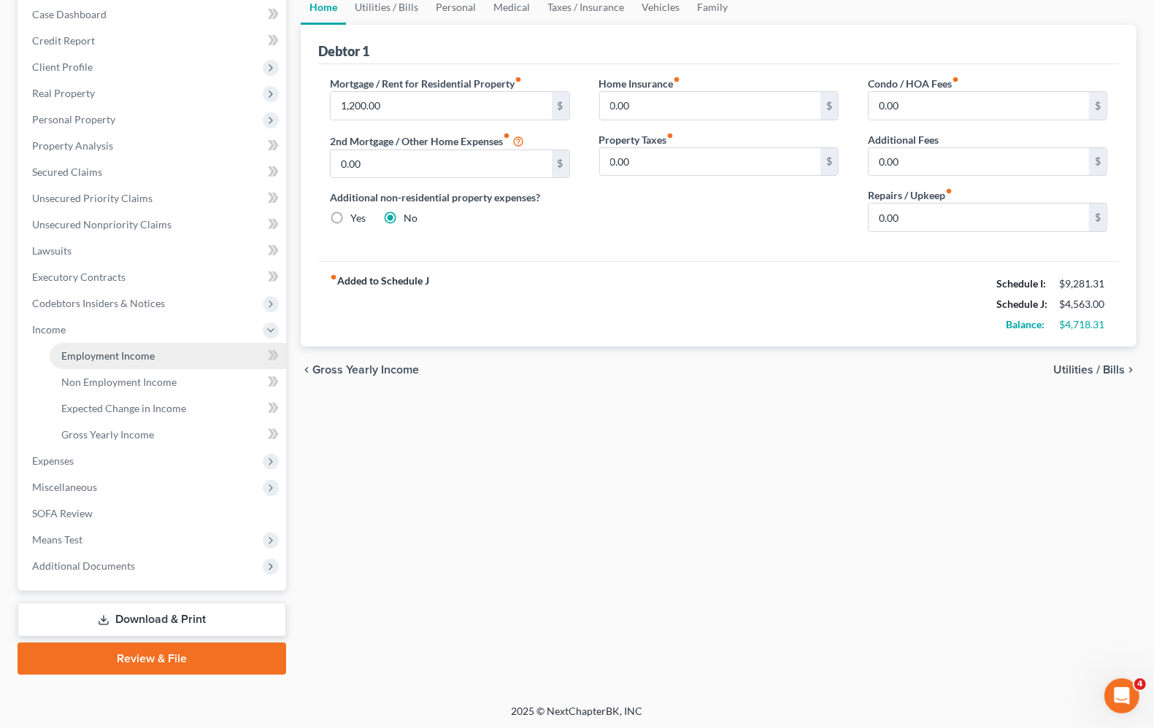
click at [103, 362] on link "Employment Income" at bounding box center [168, 356] width 236 height 26
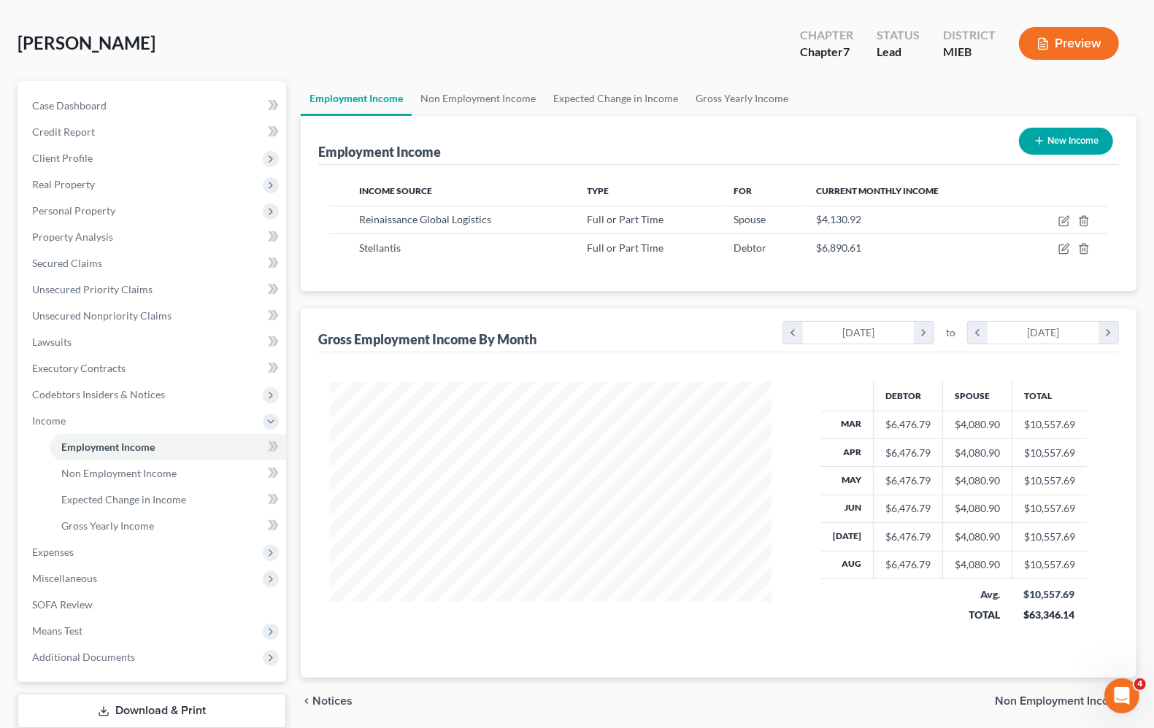
scroll to position [150, 0]
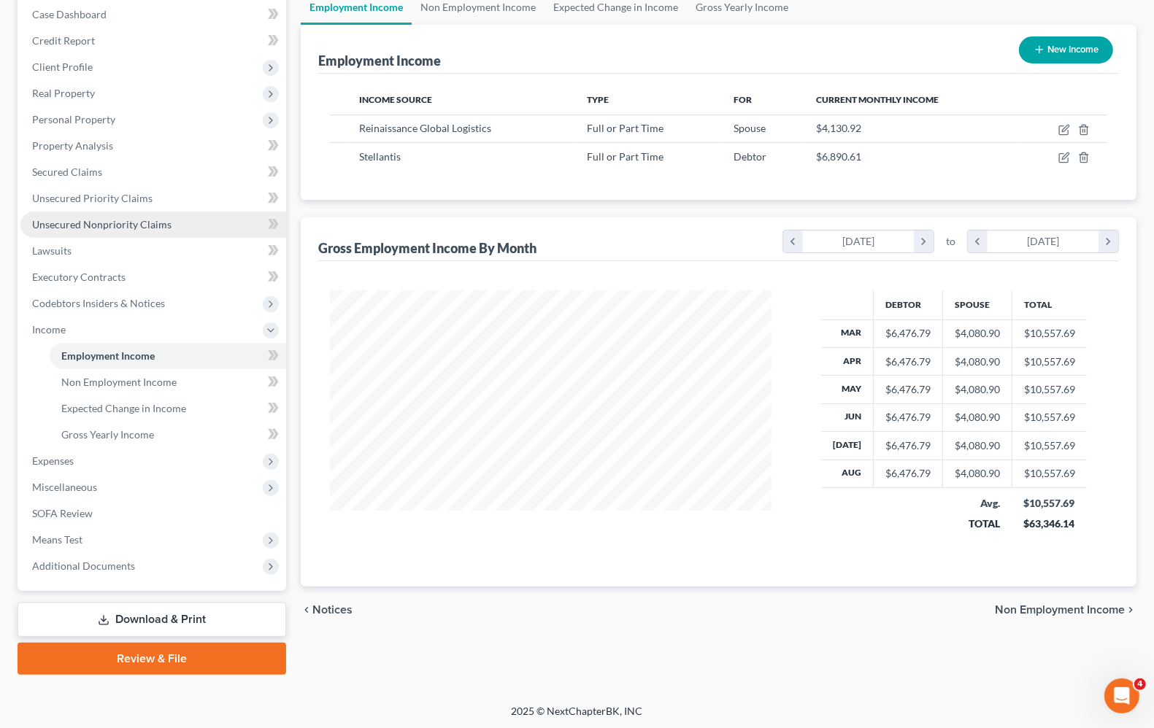
click at [85, 225] on span "Unsecured Nonpriority Claims" at bounding box center [101, 224] width 139 height 12
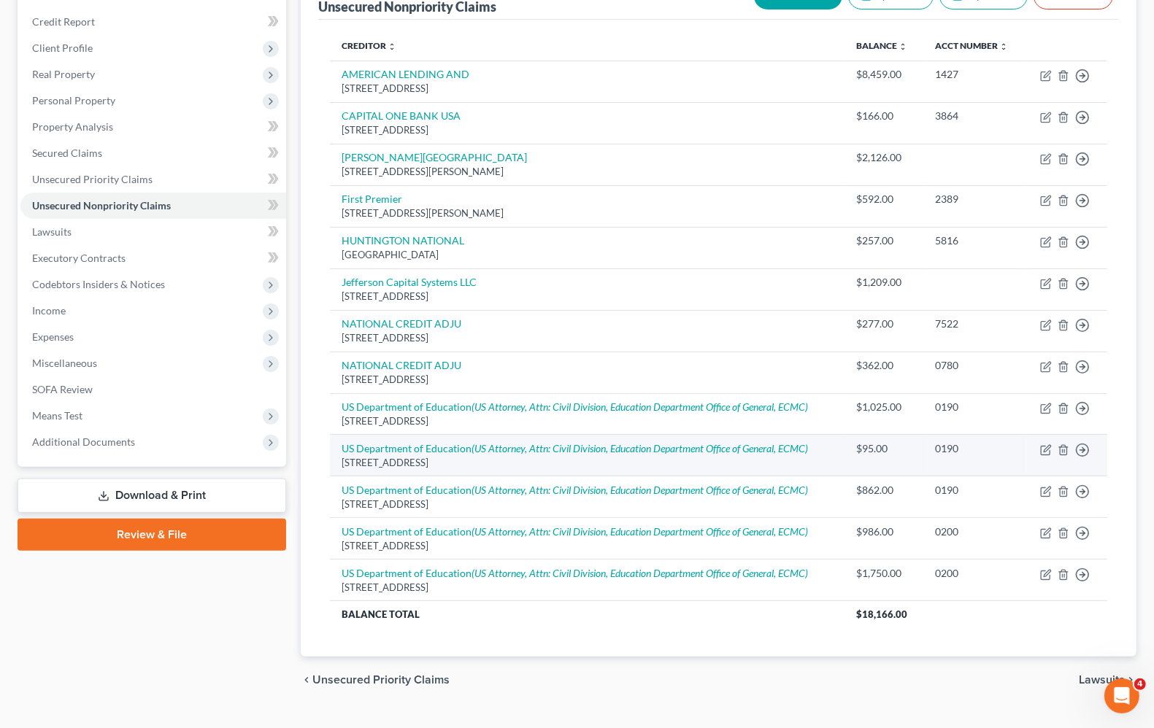
scroll to position [202, 0]
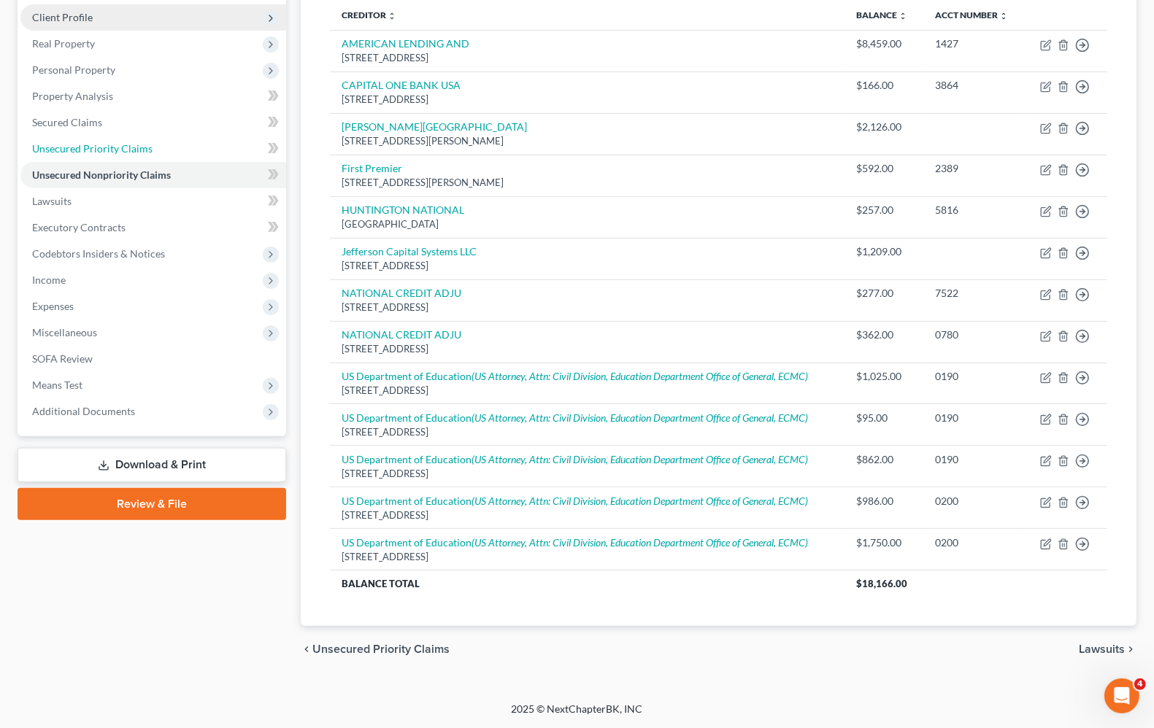
drag, startPoint x: 139, startPoint y: 150, endPoint x: 148, endPoint y: 170, distance: 22.5
click at [139, 150] on span "Unsecured Priority Claims" at bounding box center [92, 148] width 120 height 12
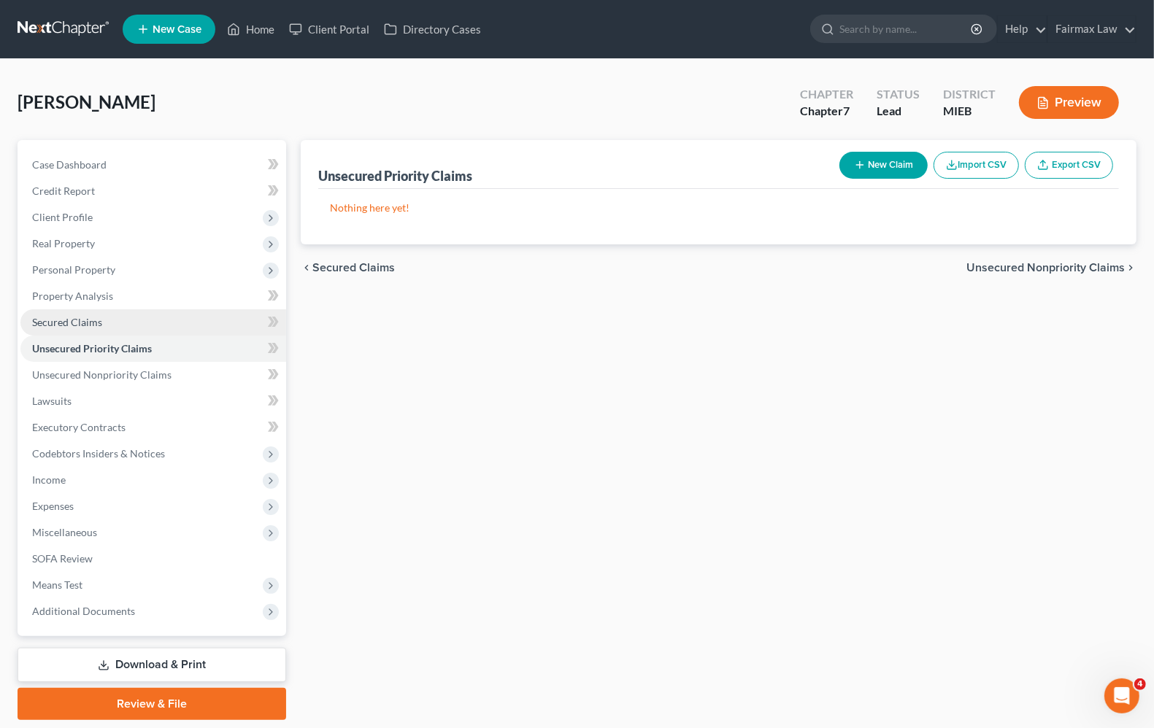
click at [93, 318] on span "Secured Claims" at bounding box center [67, 322] width 70 height 12
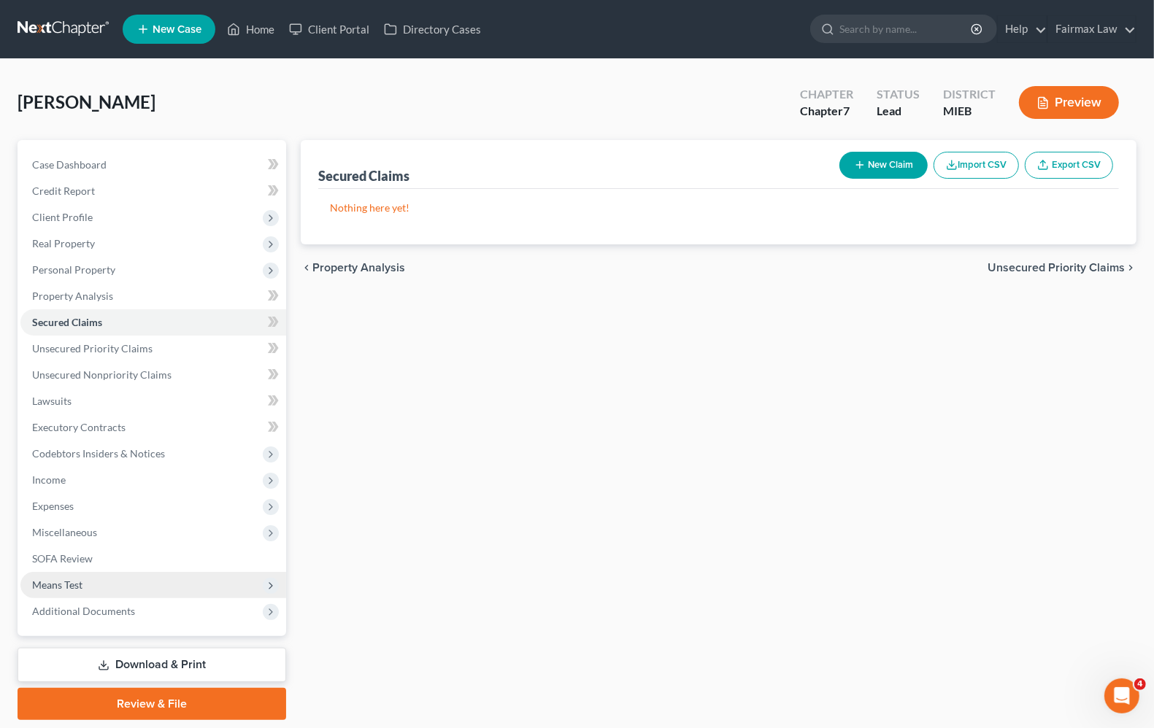
click at [82, 579] on span "Means Test" at bounding box center [57, 585] width 50 height 12
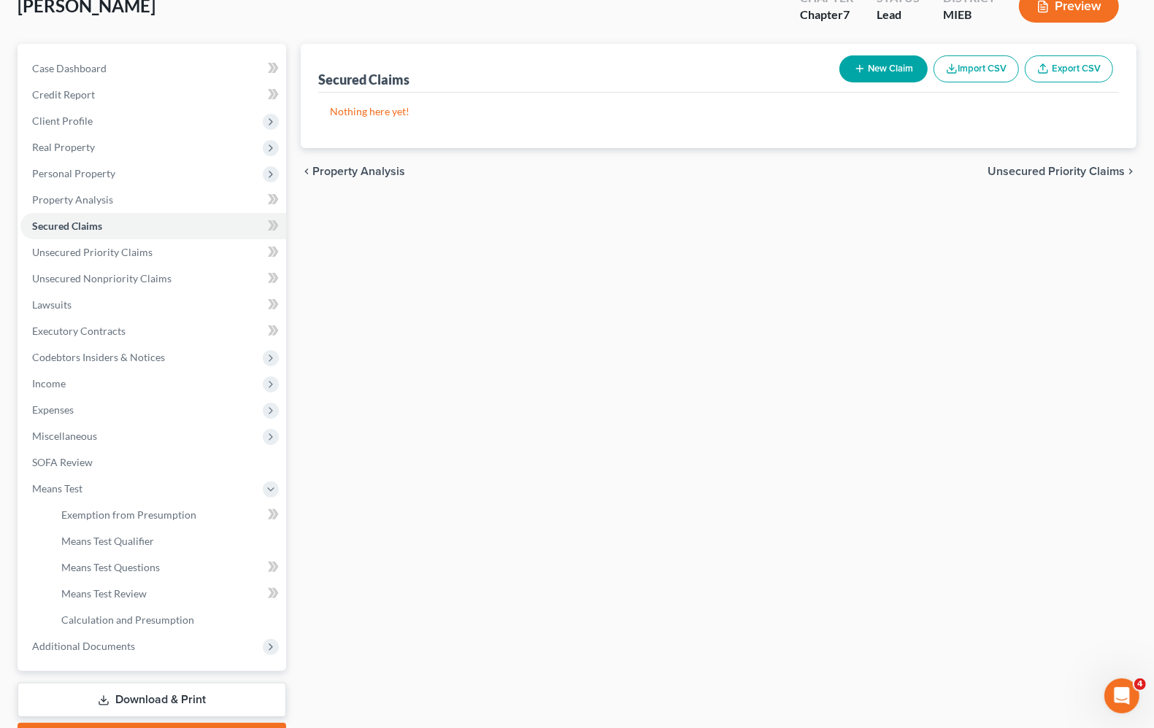
scroll to position [177, 0]
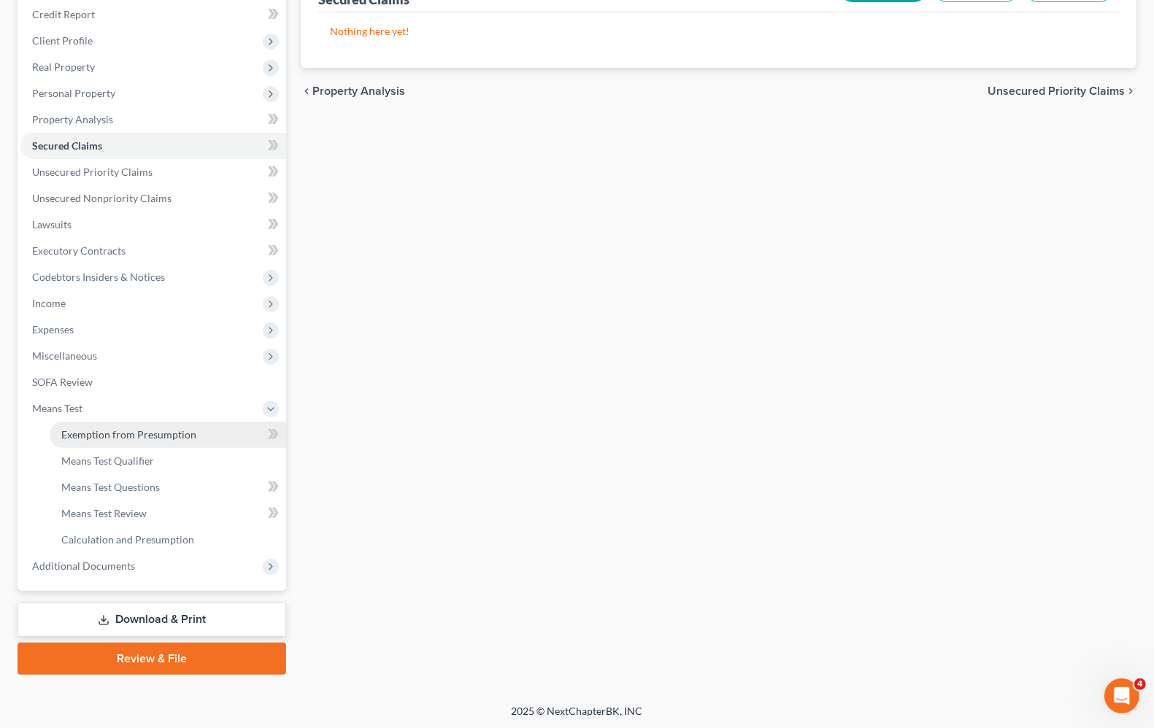
click at [123, 444] on link "Exemption from Presumption" at bounding box center [168, 435] width 236 height 26
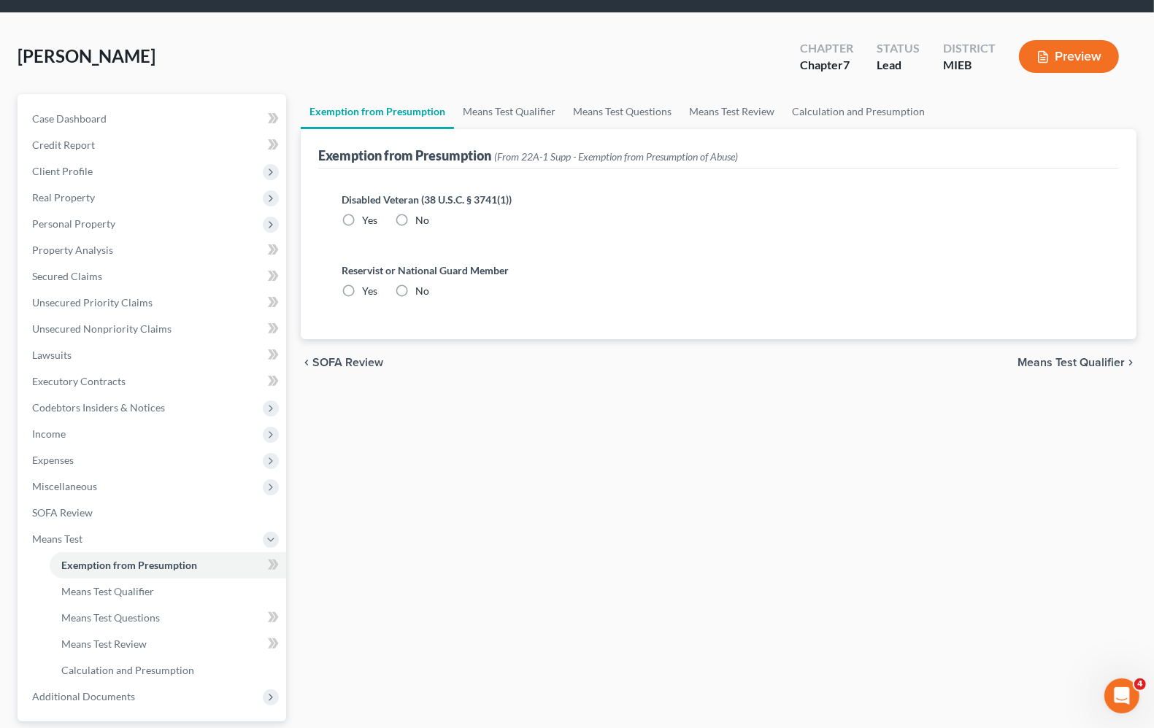
scroll to position [91, 0]
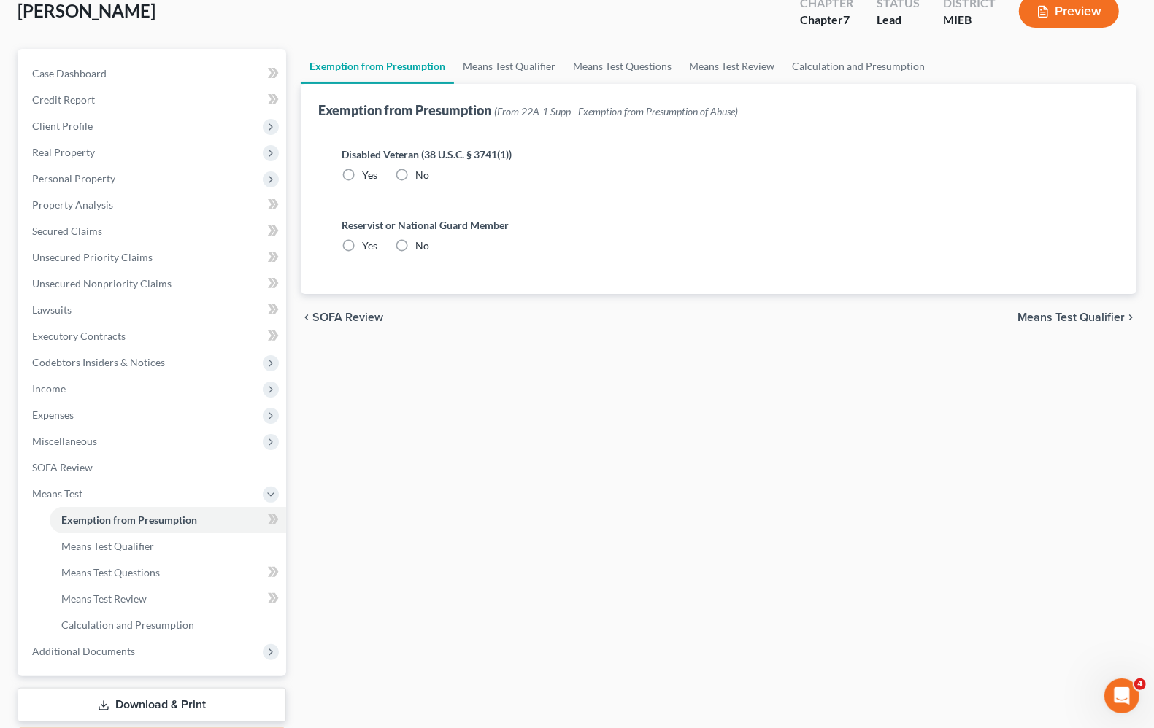
click at [1067, 319] on span "Means Test Qualifier" at bounding box center [1070, 318] width 107 height 12
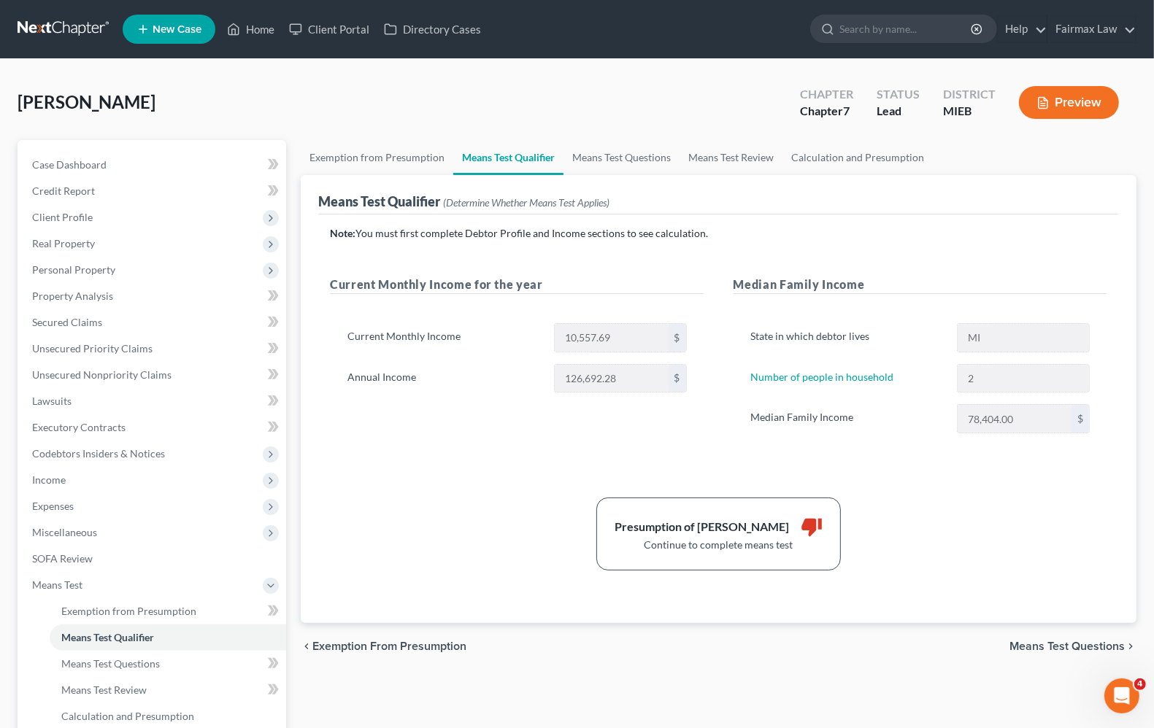
click at [986, 533] on div "Presumption of Abuse Arises thumb_down Continue to complete means test" at bounding box center [719, 534] width 792 height 73
click at [96, 326] on span "Secured Claims" at bounding box center [67, 322] width 70 height 12
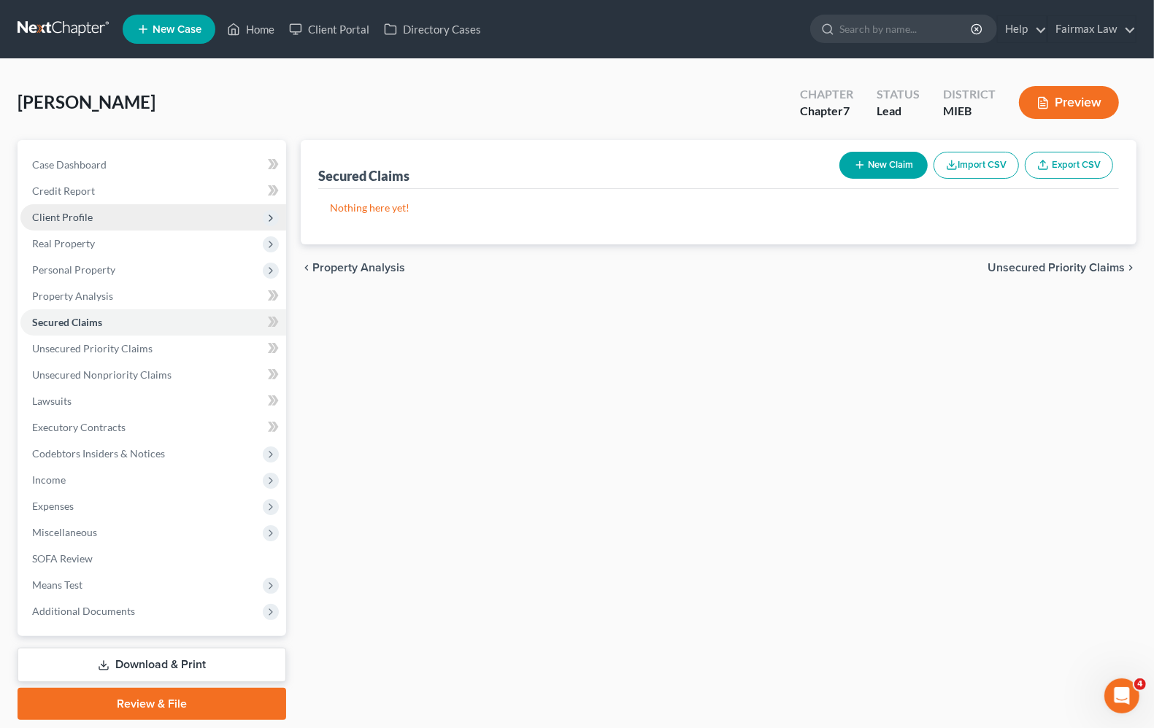
click at [72, 224] on span "Client Profile" at bounding box center [153, 217] width 266 height 26
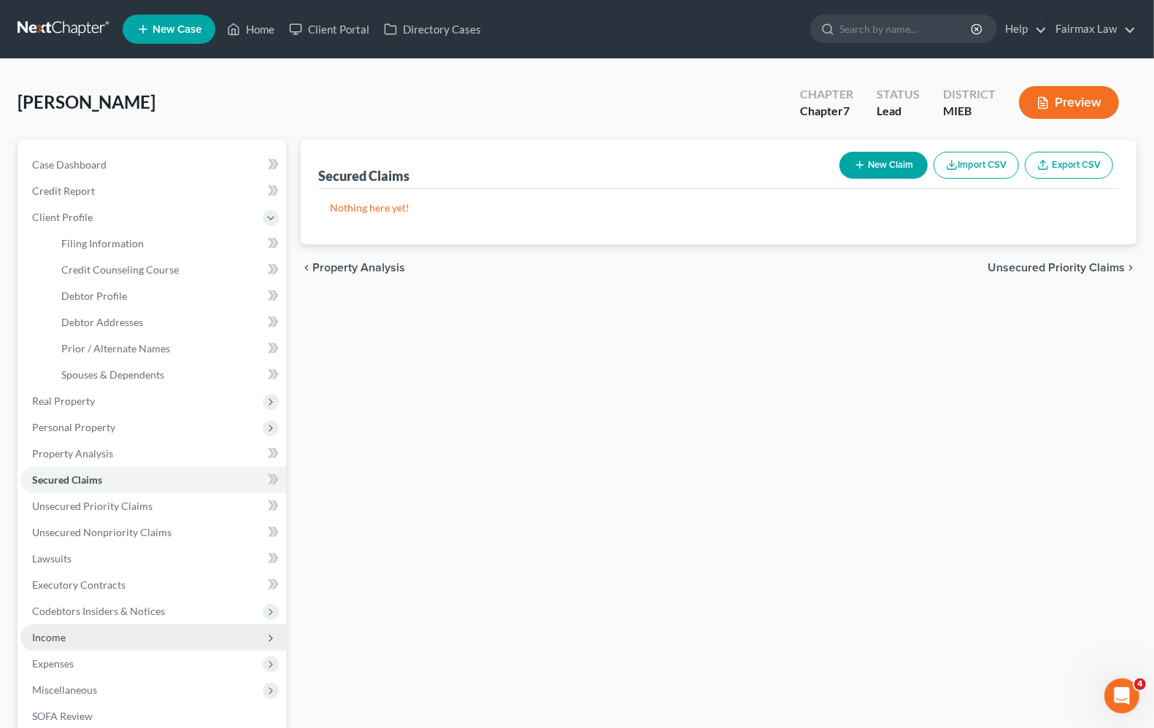
click at [59, 639] on span "Income" at bounding box center [49, 637] width 34 height 12
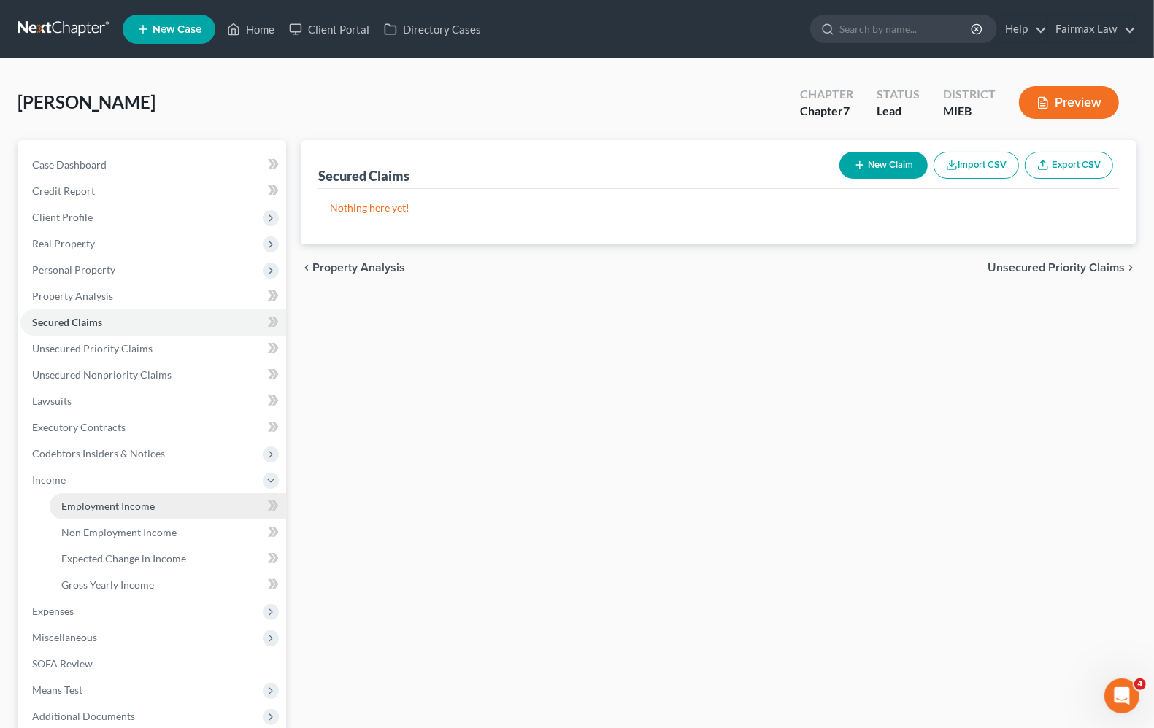
click at [113, 515] on link "Employment Income" at bounding box center [168, 506] width 236 height 26
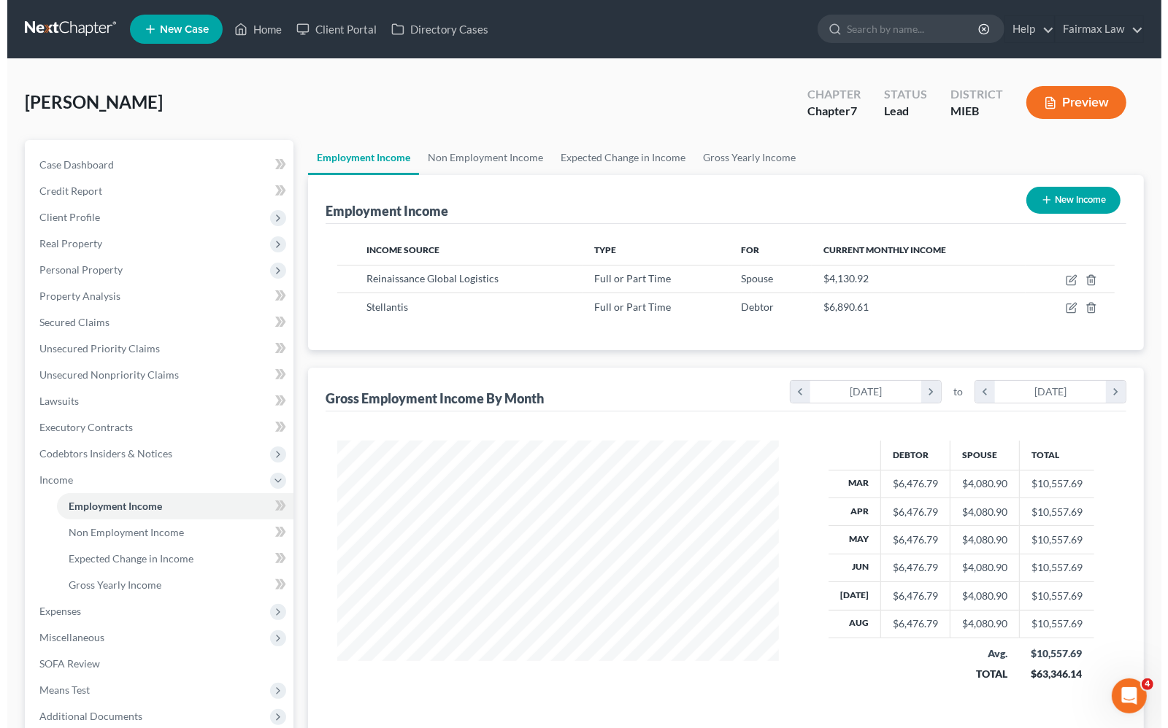
scroll to position [263, 469]
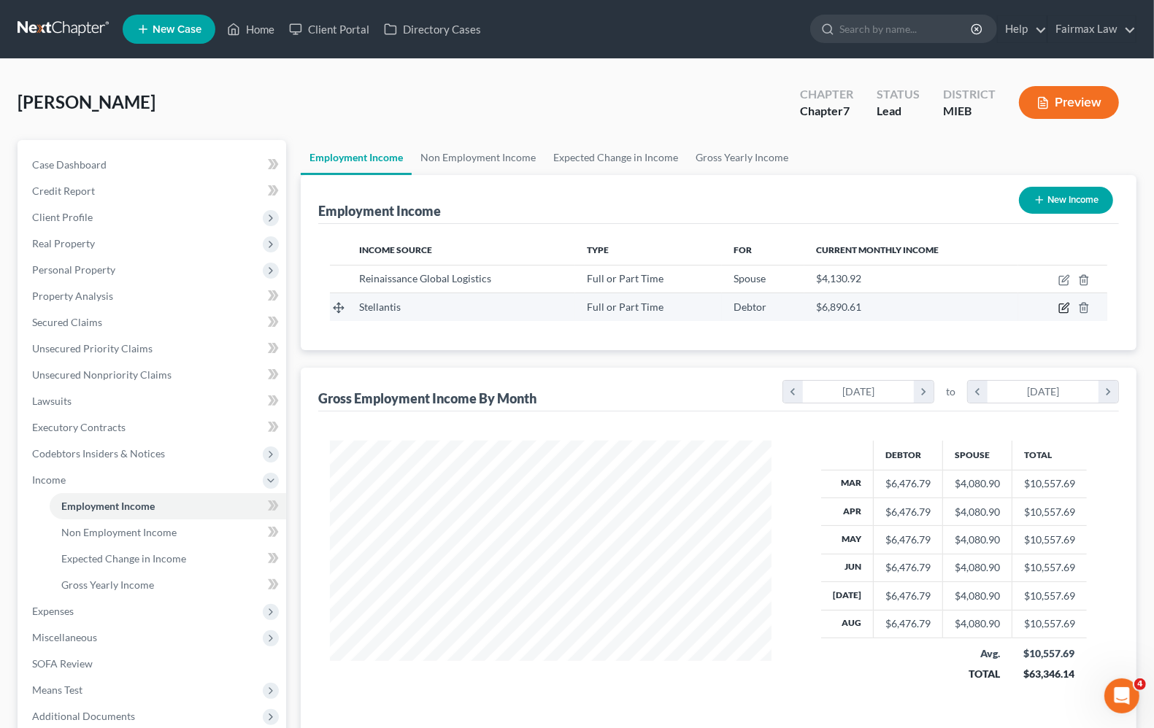
click at [1058, 309] on icon "button" at bounding box center [1064, 308] width 12 height 12
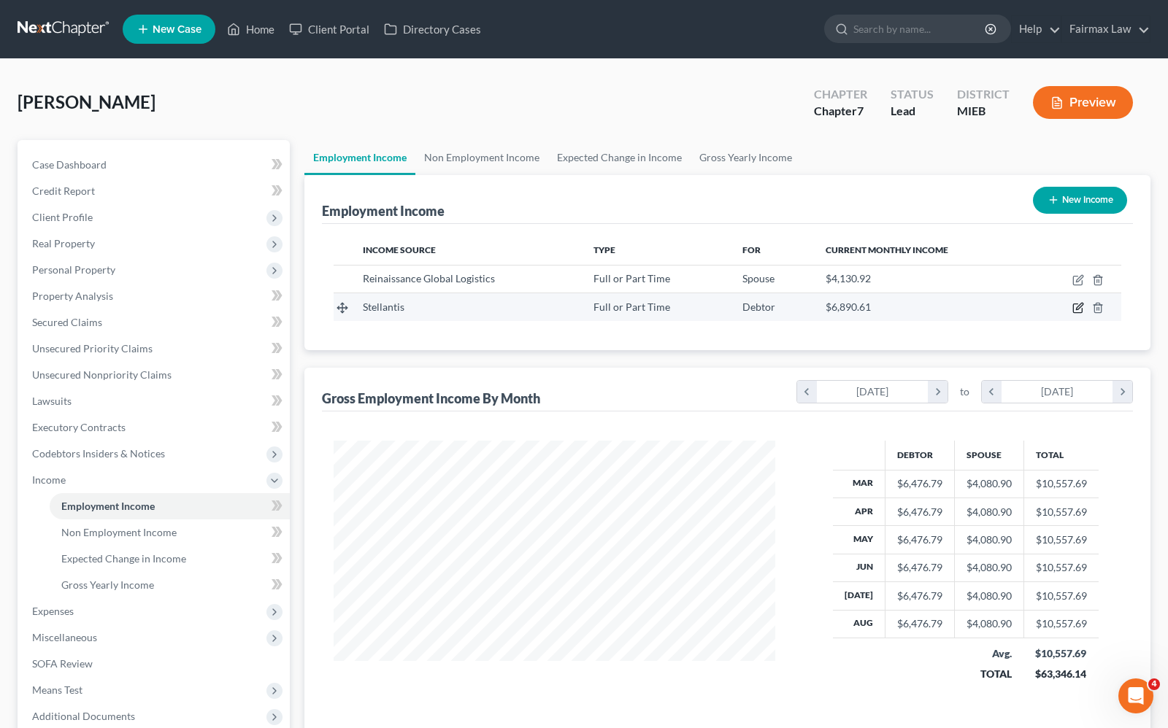
select select "0"
select select "23"
select select "3"
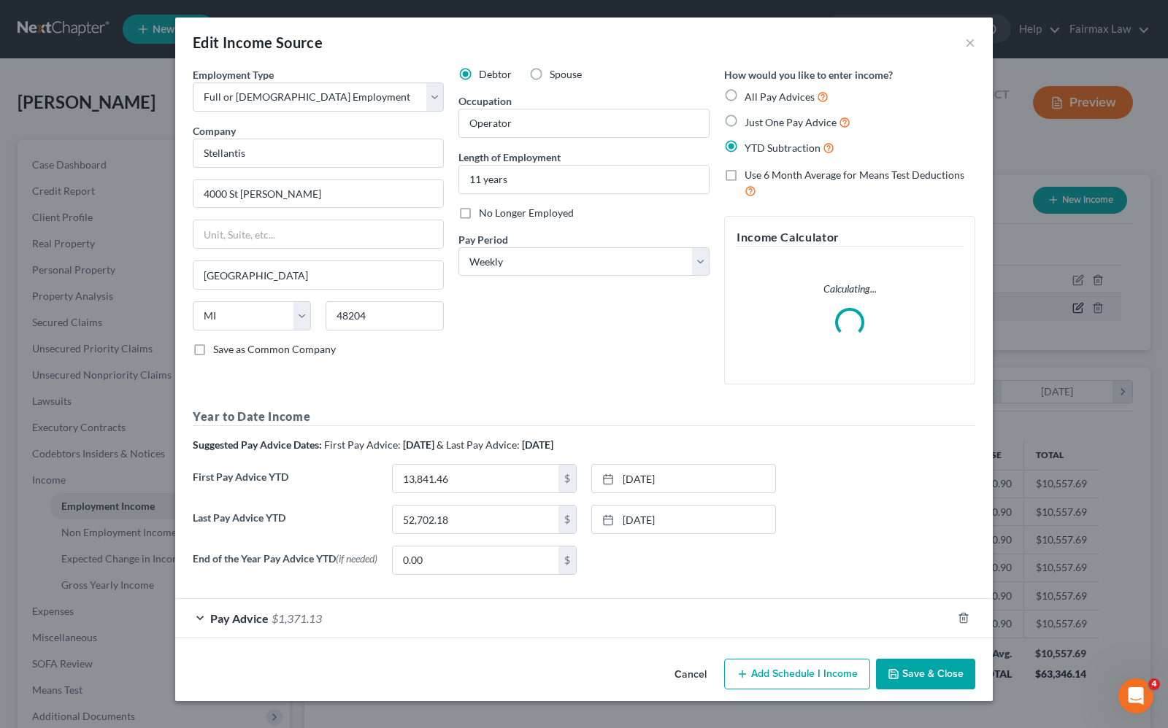
scroll to position [263, 476]
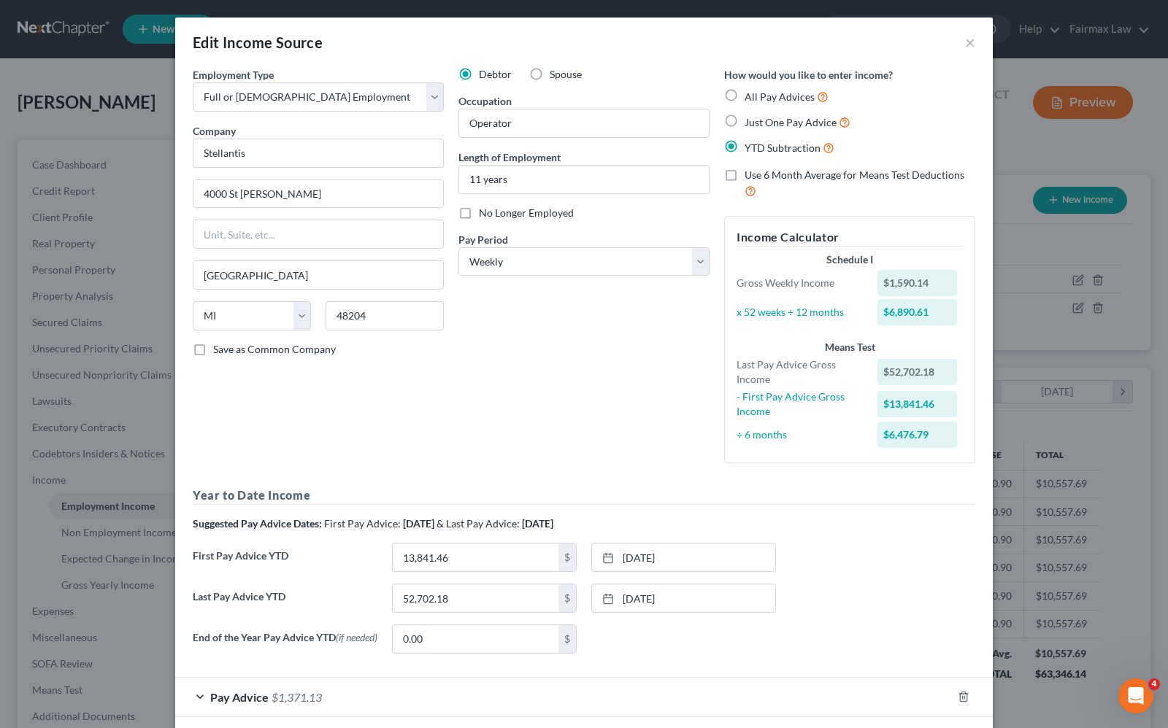
click at [590, 325] on div "Debtor Spouse Occupation Operator Length of Employment 11 years No Longer Emplo…" at bounding box center [584, 271] width 266 height 408
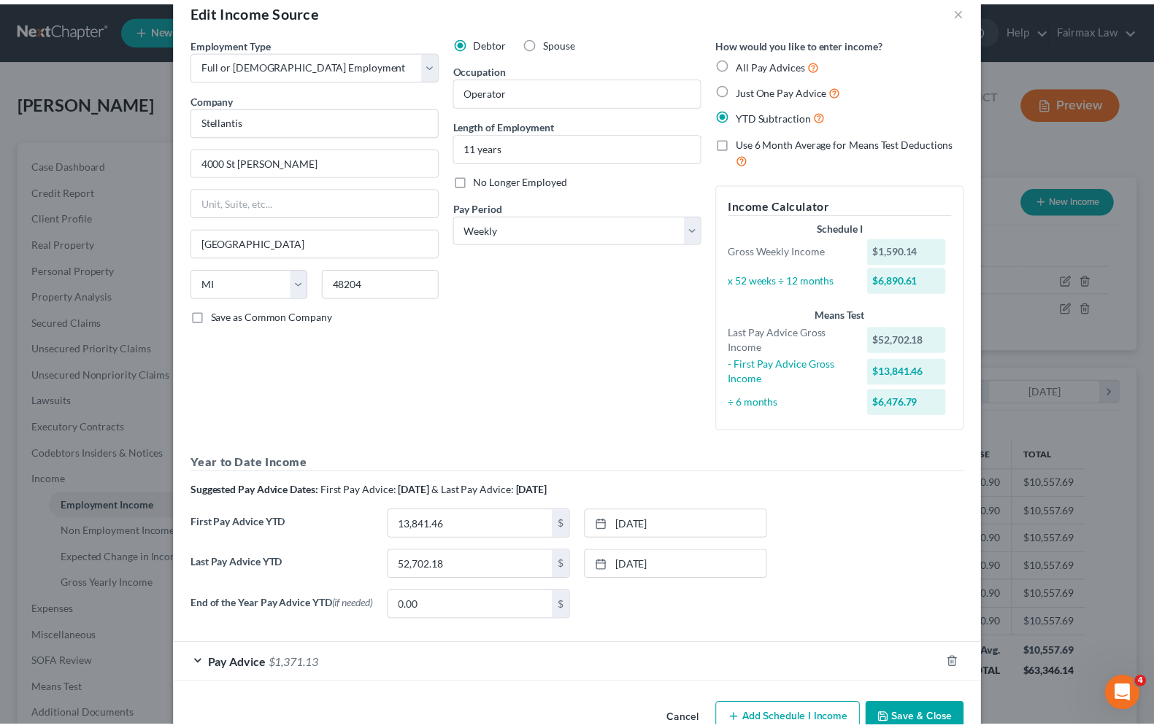
scroll to position [0, 0]
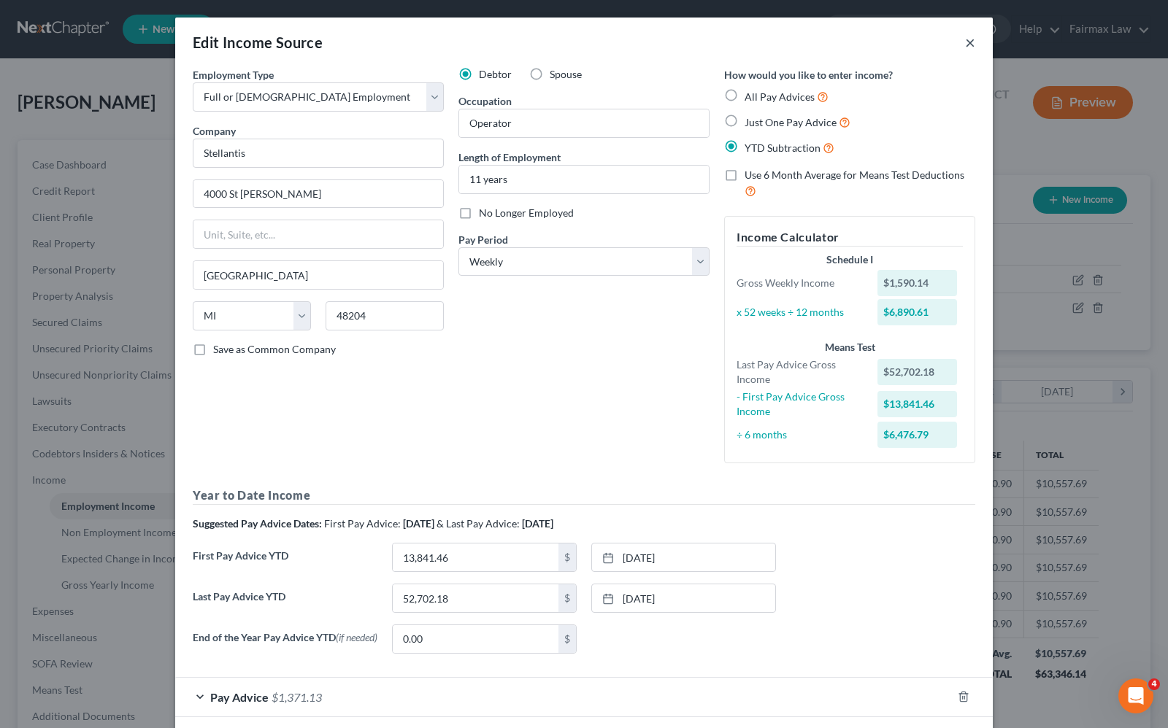
click at [965, 47] on button "×" at bounding box center [970, 43] width 10 height 18
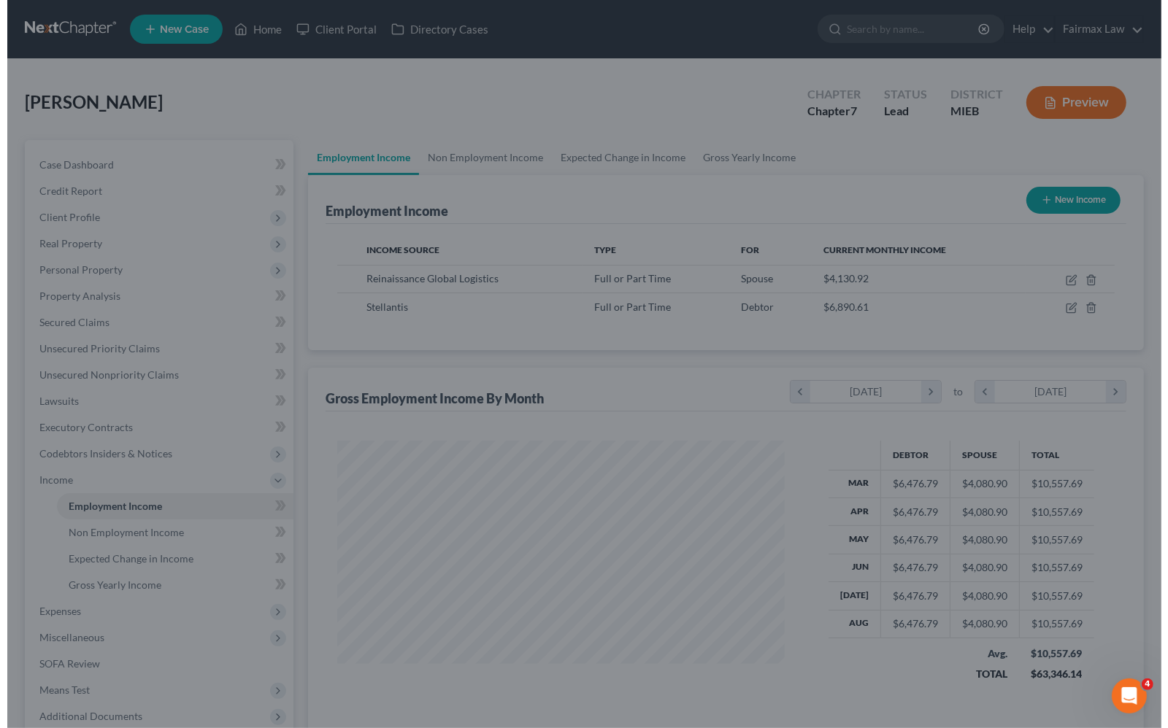
scroll to position [729630, 729422]
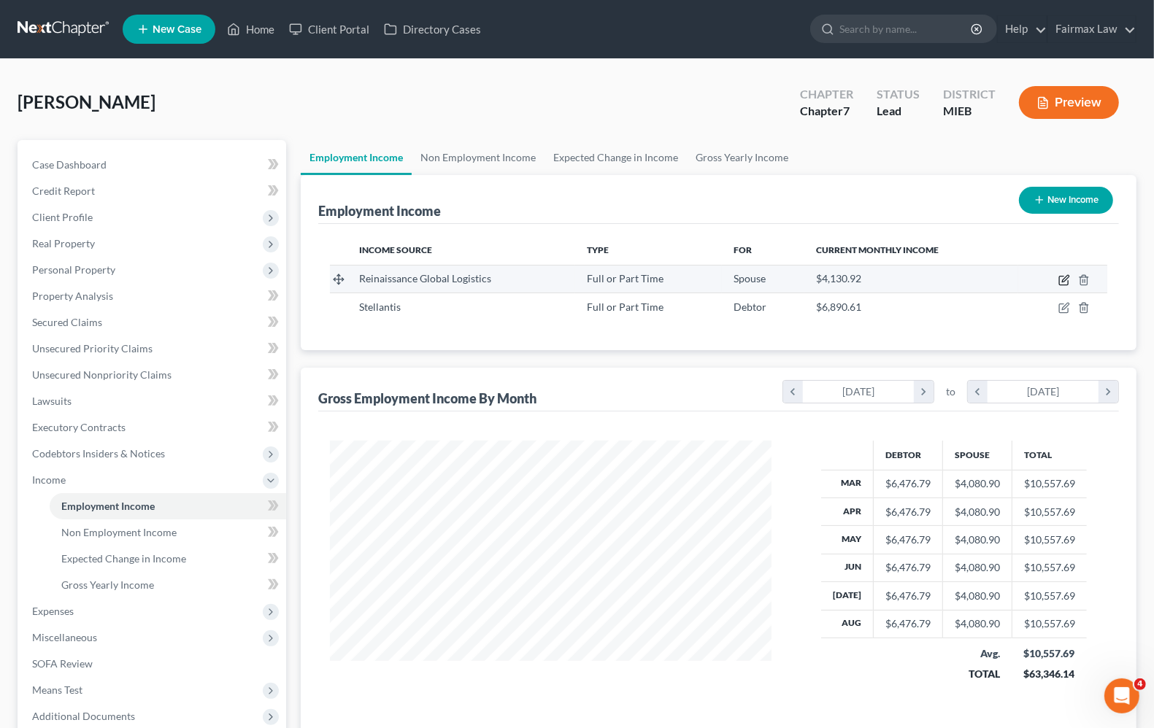
click at [1067, 275] on icon "button" at bounding box center [1065, 278] width 7 height 7
select select "0"
select select "23"
select select "3"
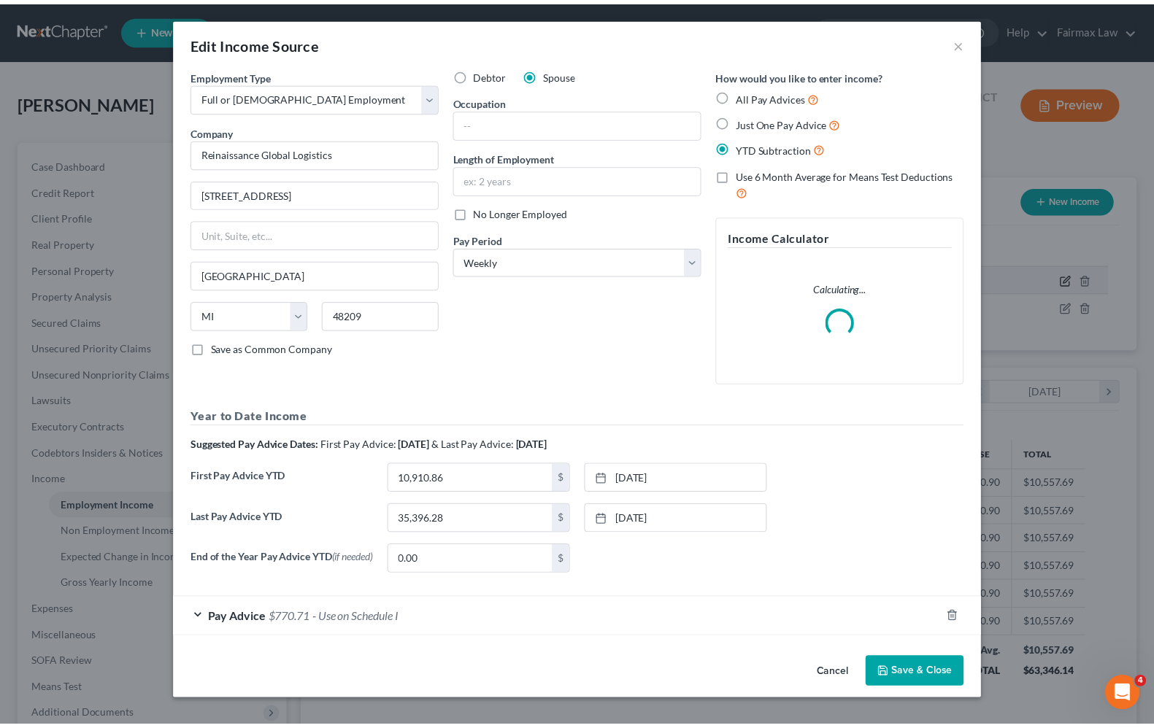
scroll to position [263, 476]
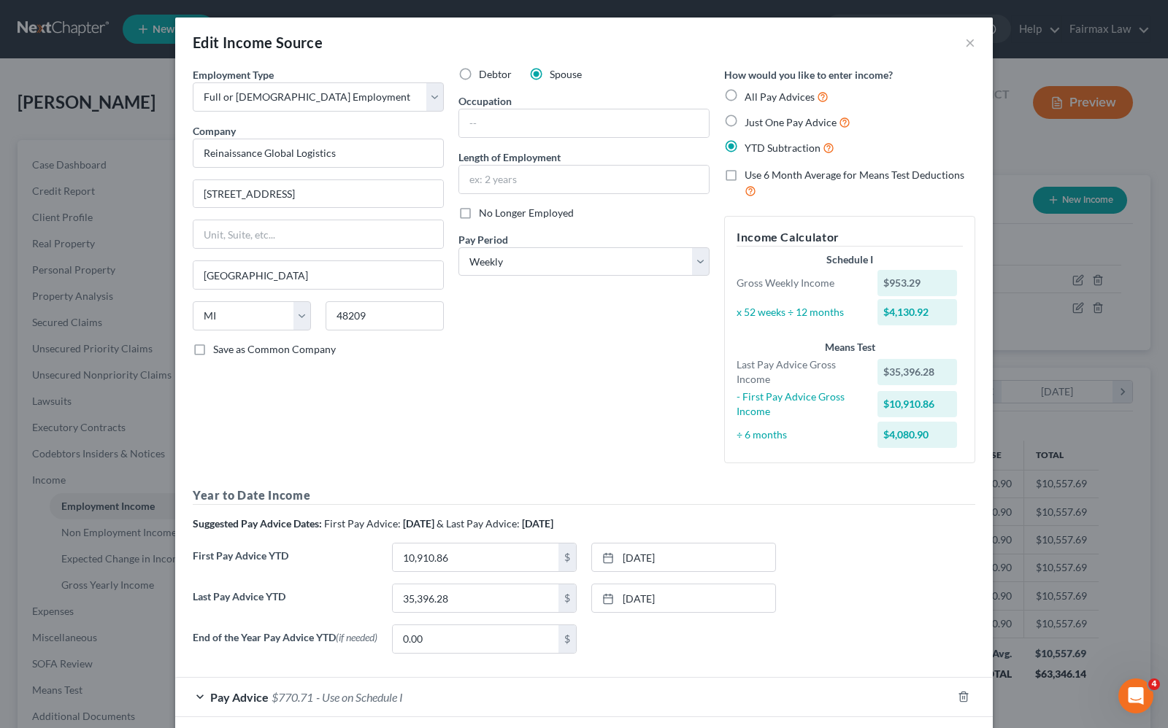
click at [969, 45] on div "Edit Income Source ×" at bounding box center [583, 43] width 817 height 50
click at [965, 44] on button "×" at bounding box center [970, 43] width 10 height 18
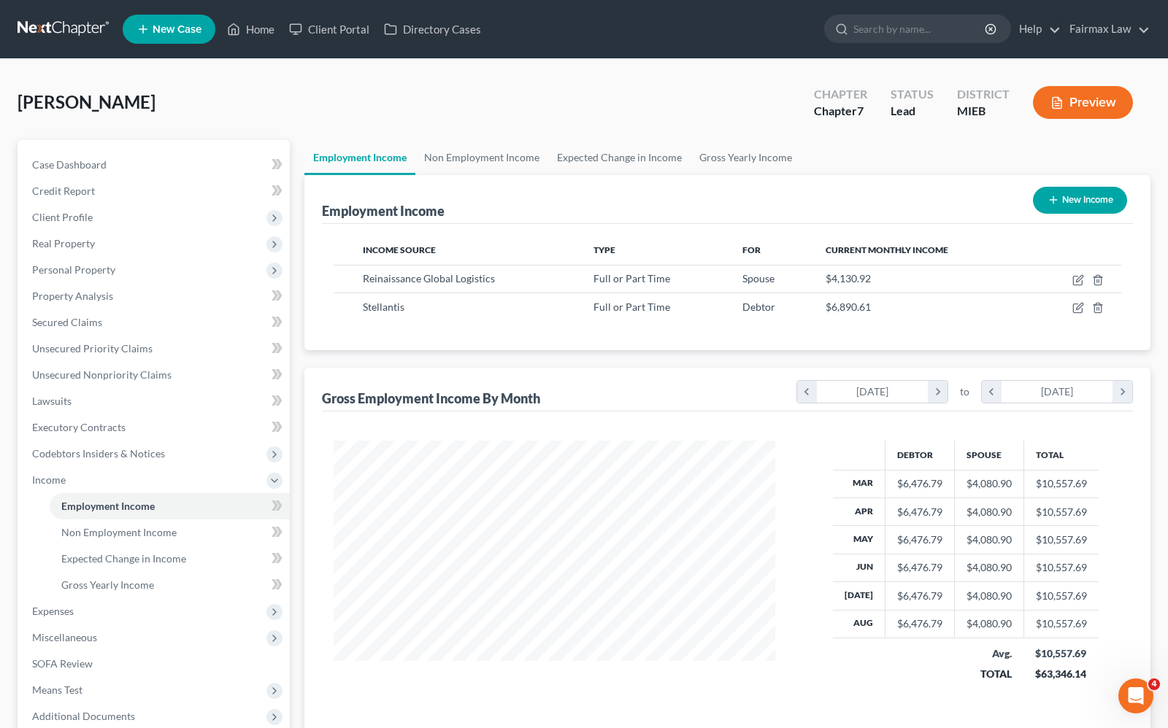
scroll to position [729630, 729422]
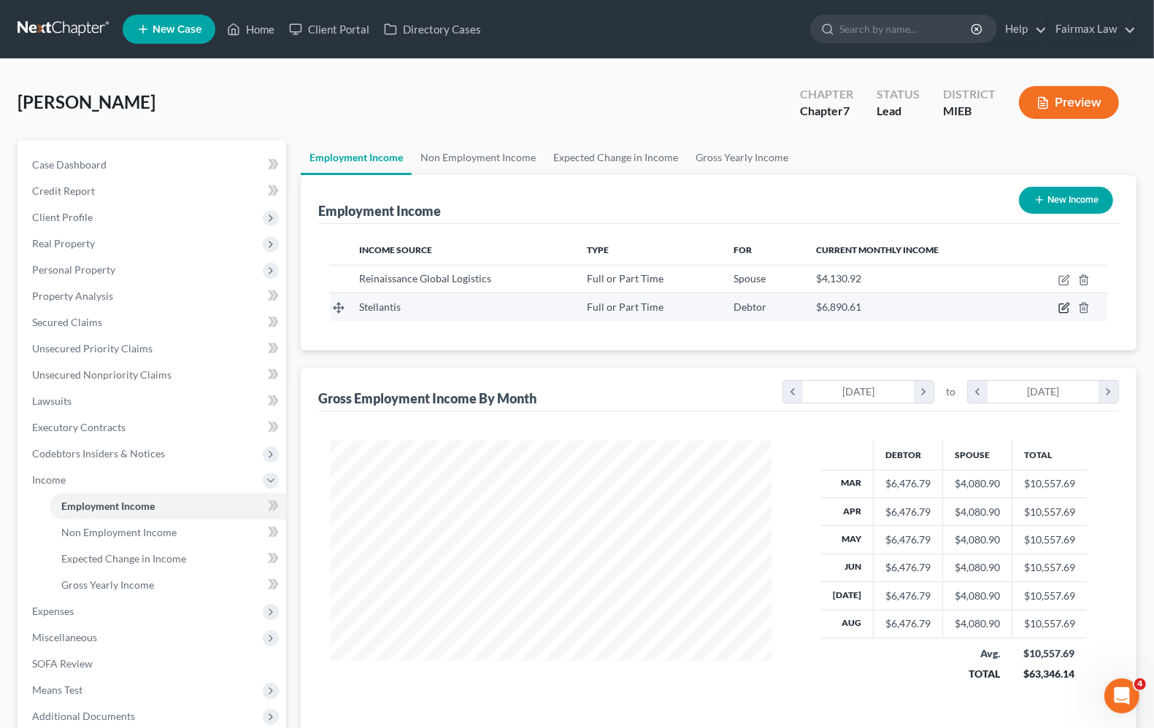
click at [1066, 305] on icon "button" at bounding box center [1064, 308] width 12 height 12
select select "0"
select select "23"
select select "3"
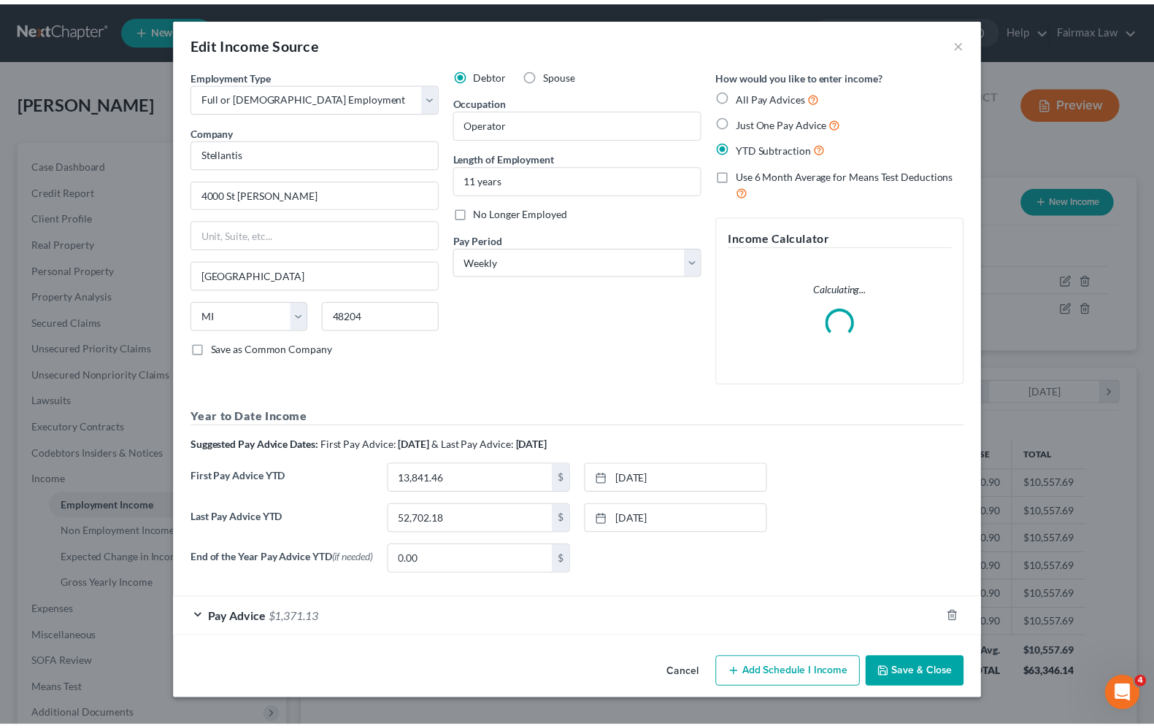
scroll to position [263, 476]
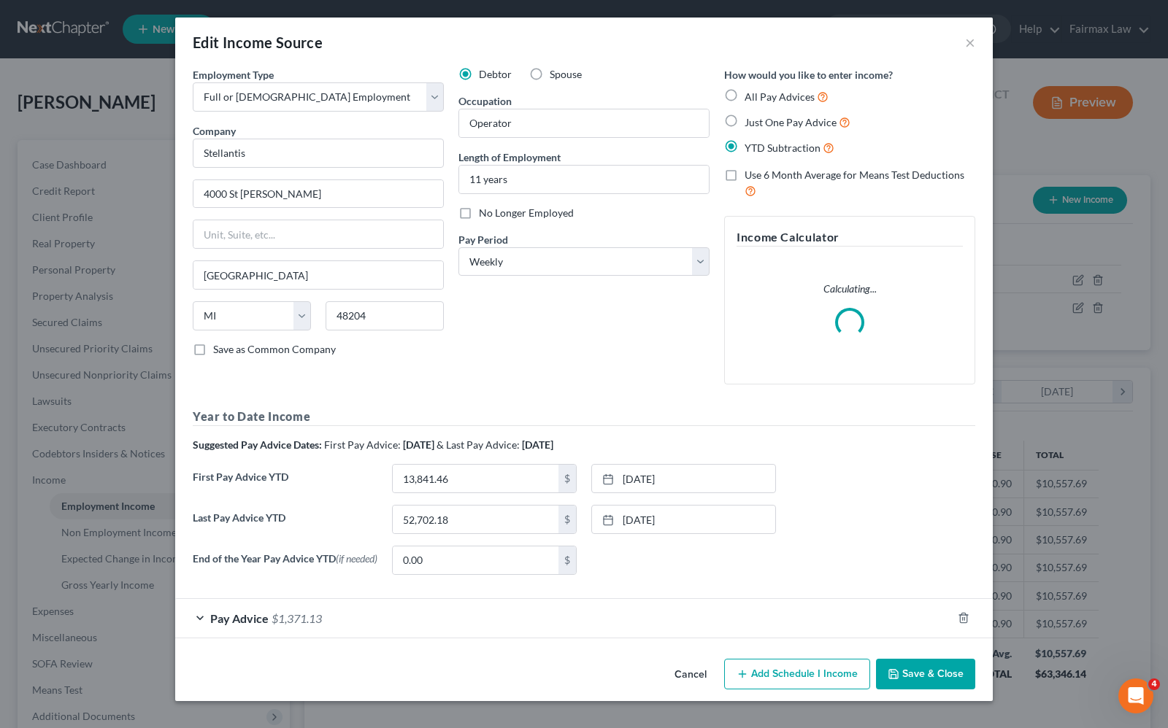
click at [971, 45] on div "Edit Income Source ×" at bounding box center [583, 43] width 817 height 50
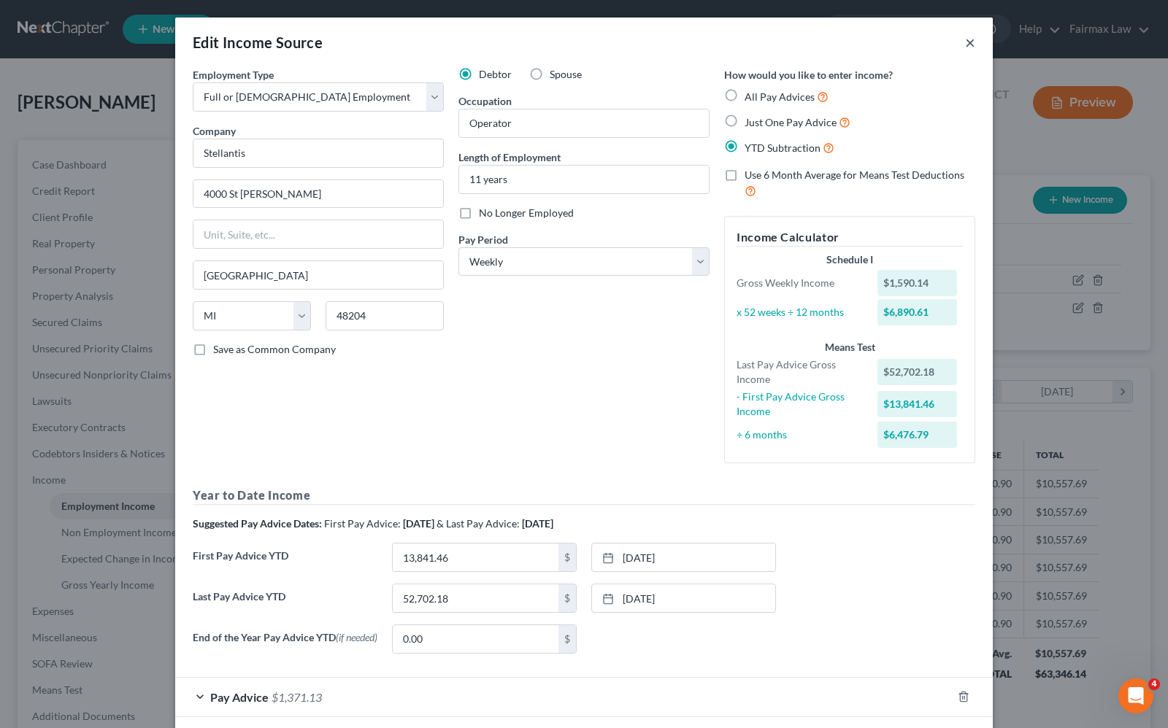
click at [965, 44] on button "×" at bounding box center [970, 43] width 10 height 18
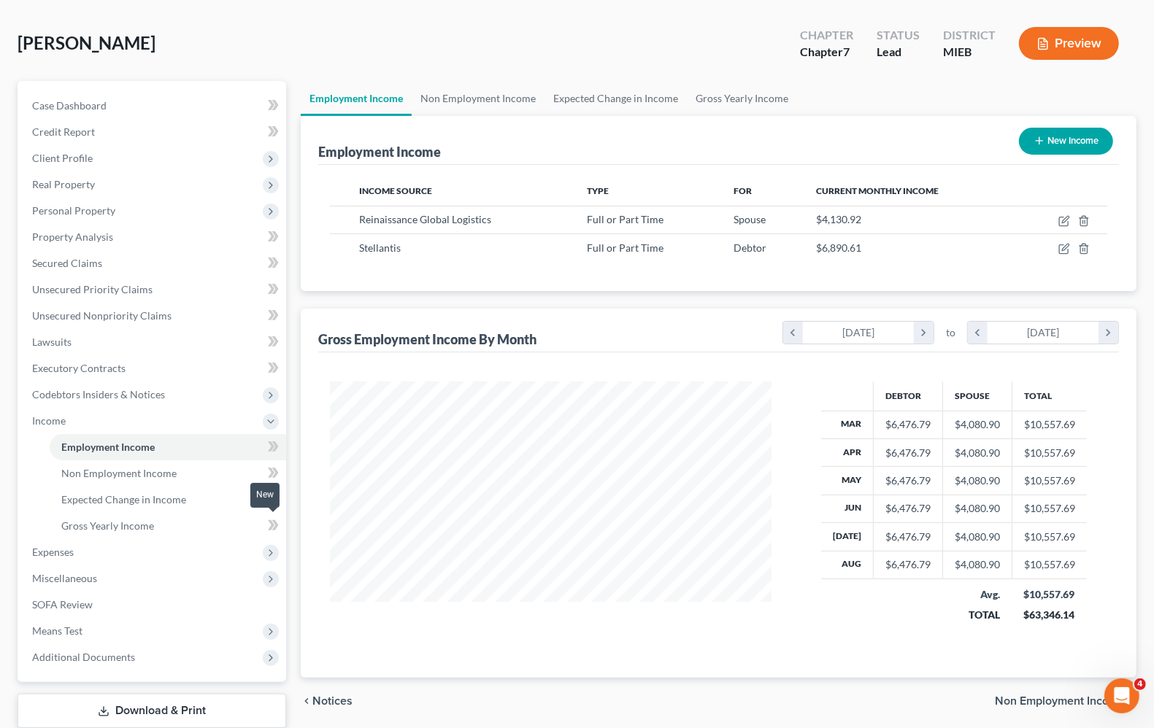
scroll to position [150, 0]
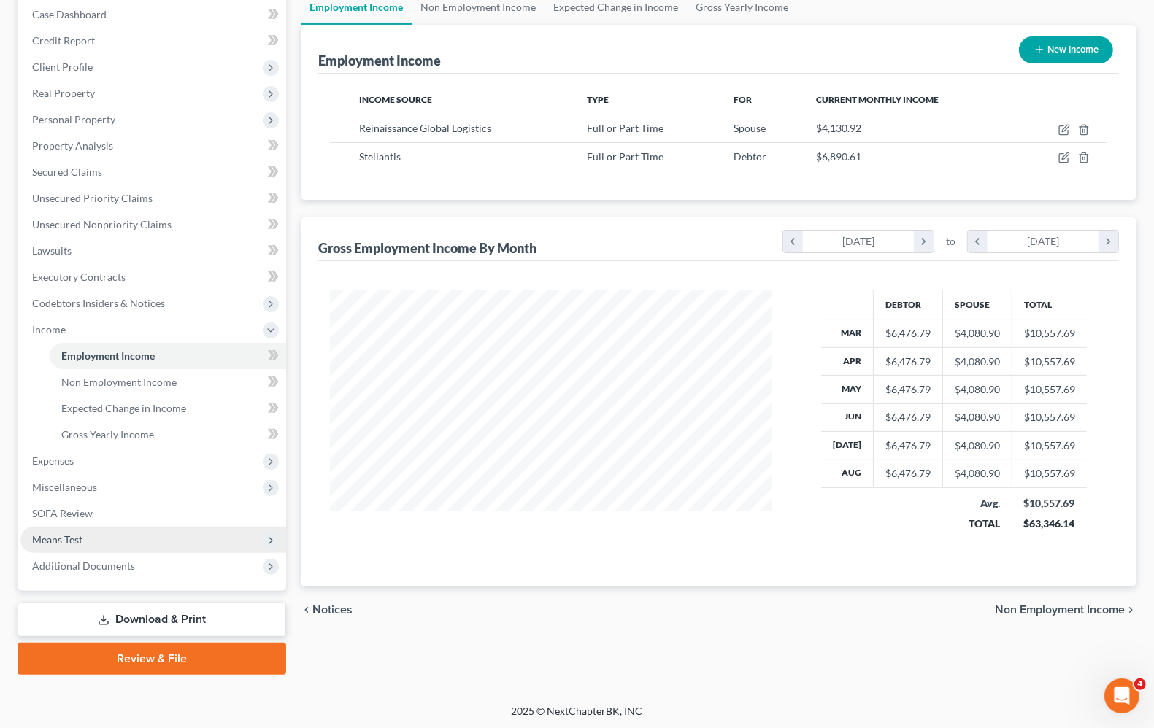
click at [45, 538] on span "Means Test" at bounding box center [57, 540] width 50 height 12
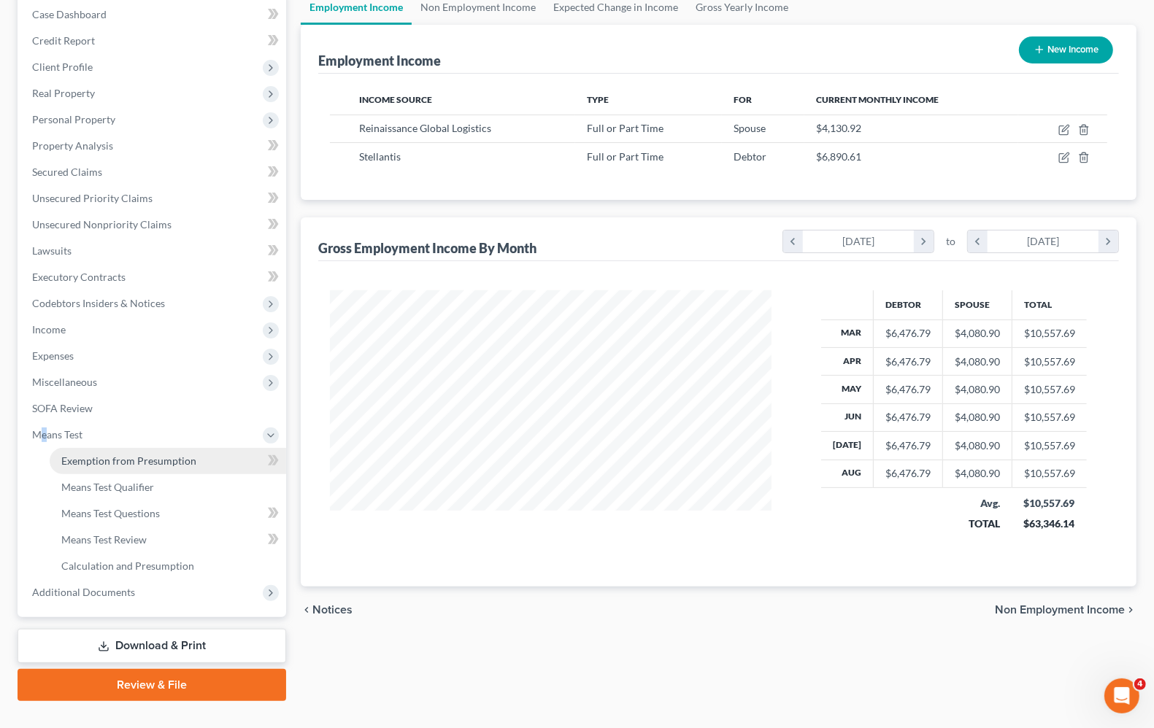
click at [91, 460] on span "Exemption from Presumption" at bounding box center [128, 461] width 135 height 12
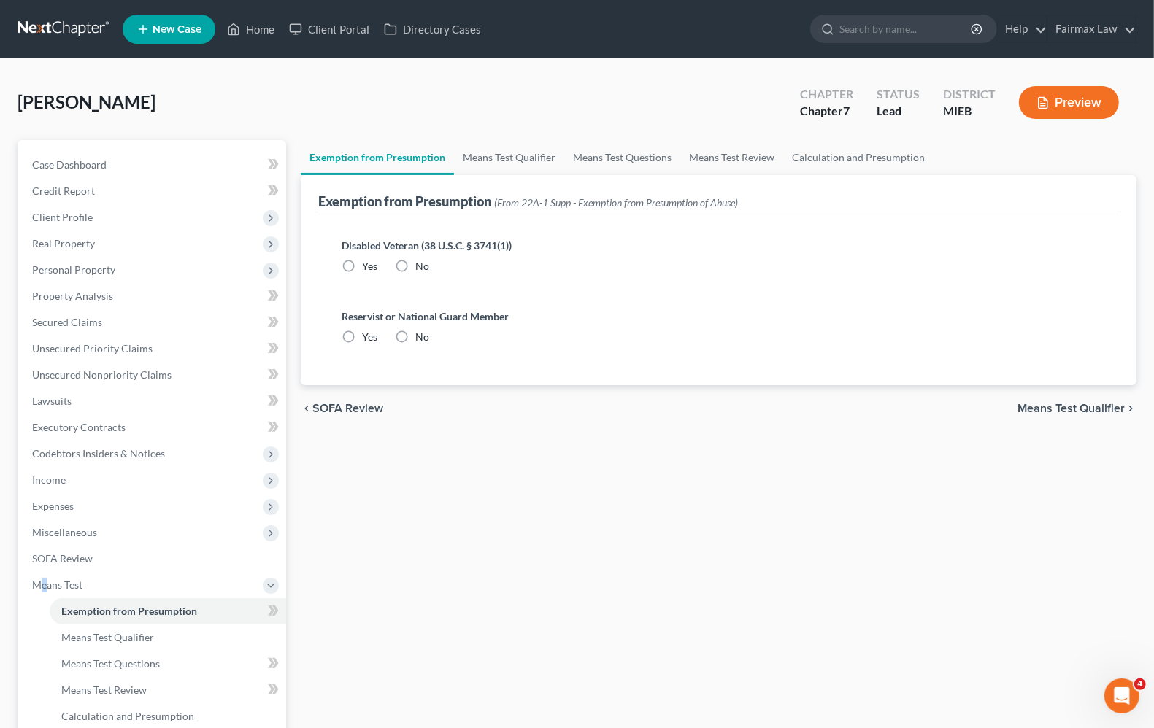
click at [1047, 406] on span "Means Test Qualifier" at bounding box center [1070, 409] width 107 height 12
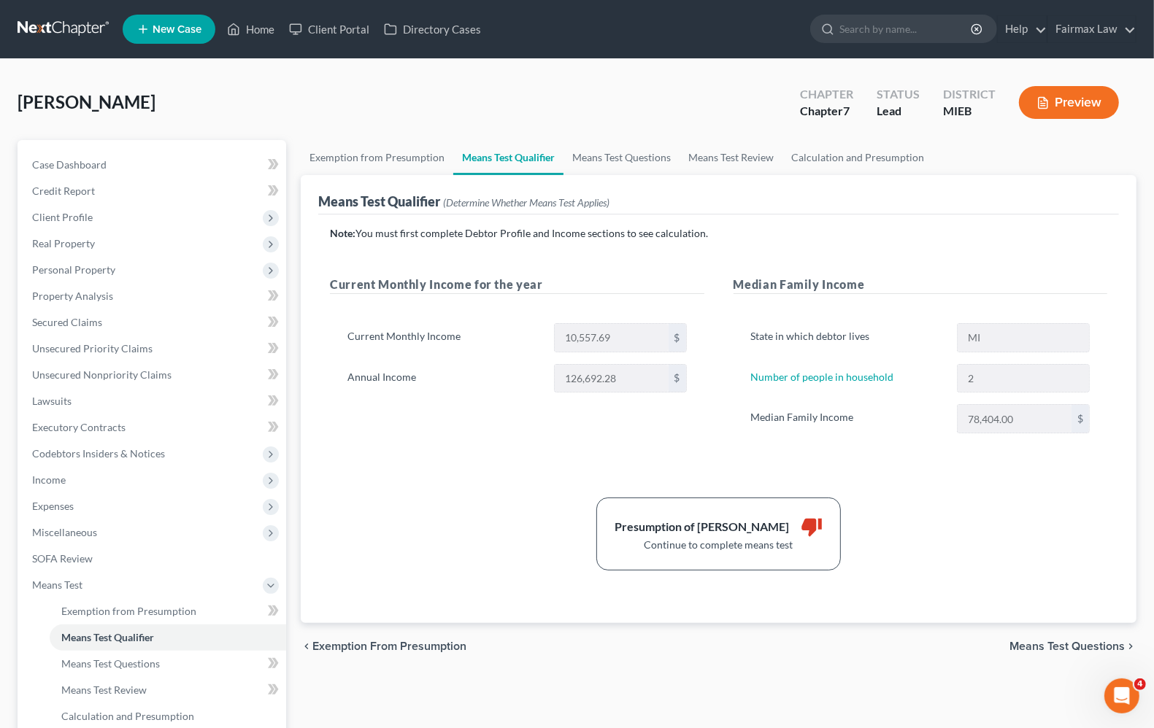
click at [372, 516] on div "Presumption of Abuse Arises thumb_down Continue to complete means test" at bounding box center [719, 534] width 792 height 73
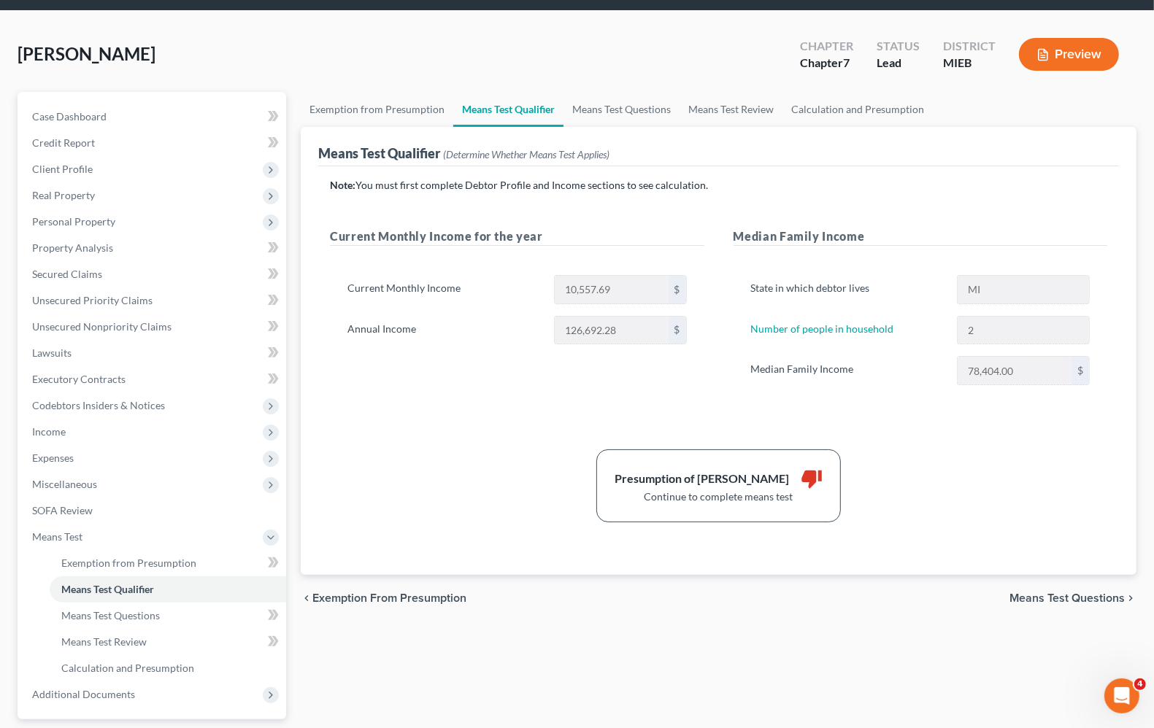
scroll to position [91, 0]
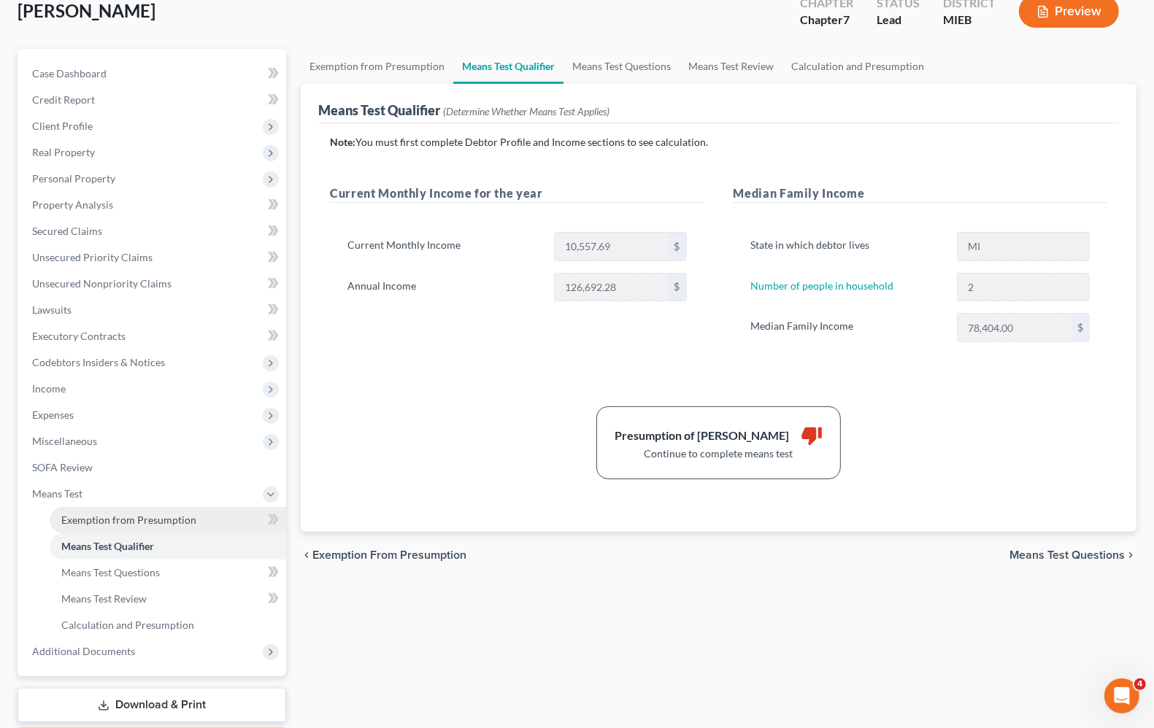
click at [80, 522] on span "Exemption from Presumption" at bounding box center [128, 520] width 135 height 12
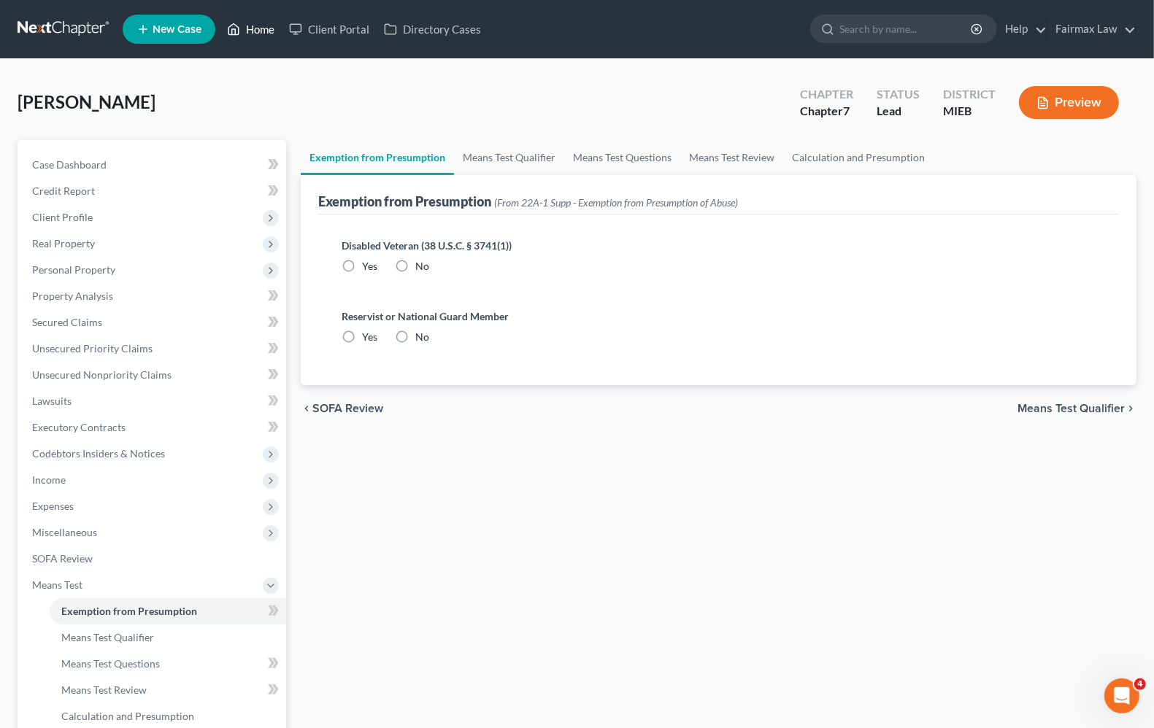
click at [268, 29] on link "Home" at bounding box center [251, 29] width 62 height 26
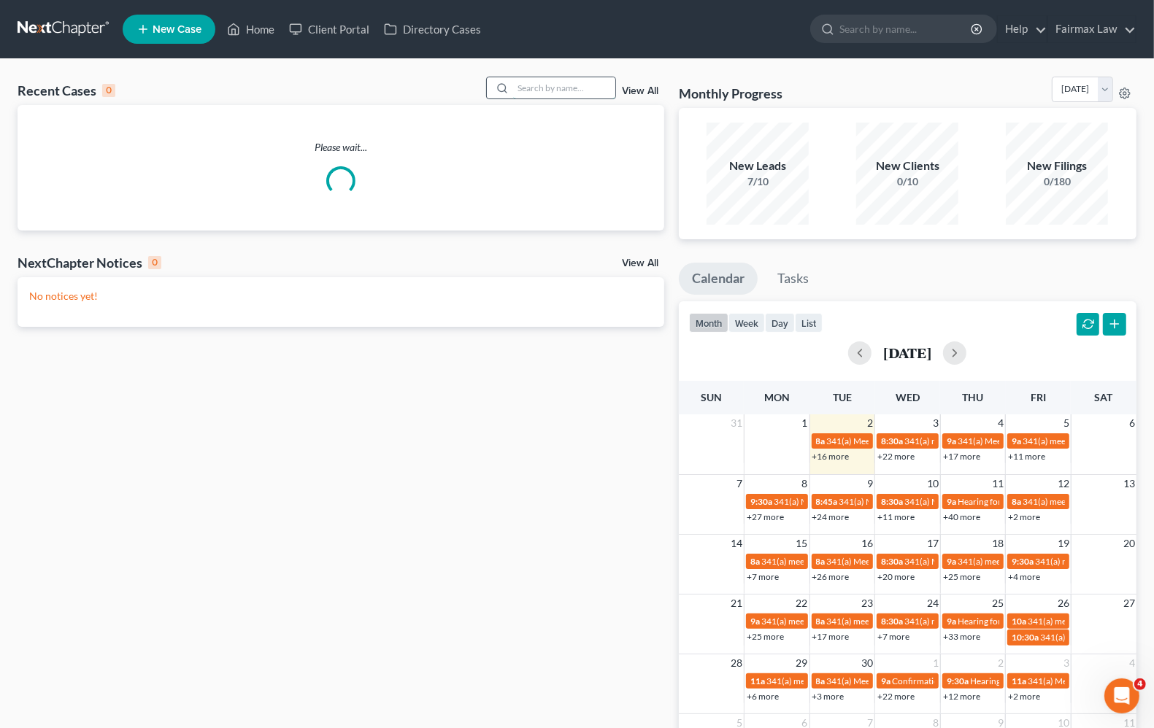
click at [567, 84] on input "search" at bounding box center [564, 87] width 102 height 21
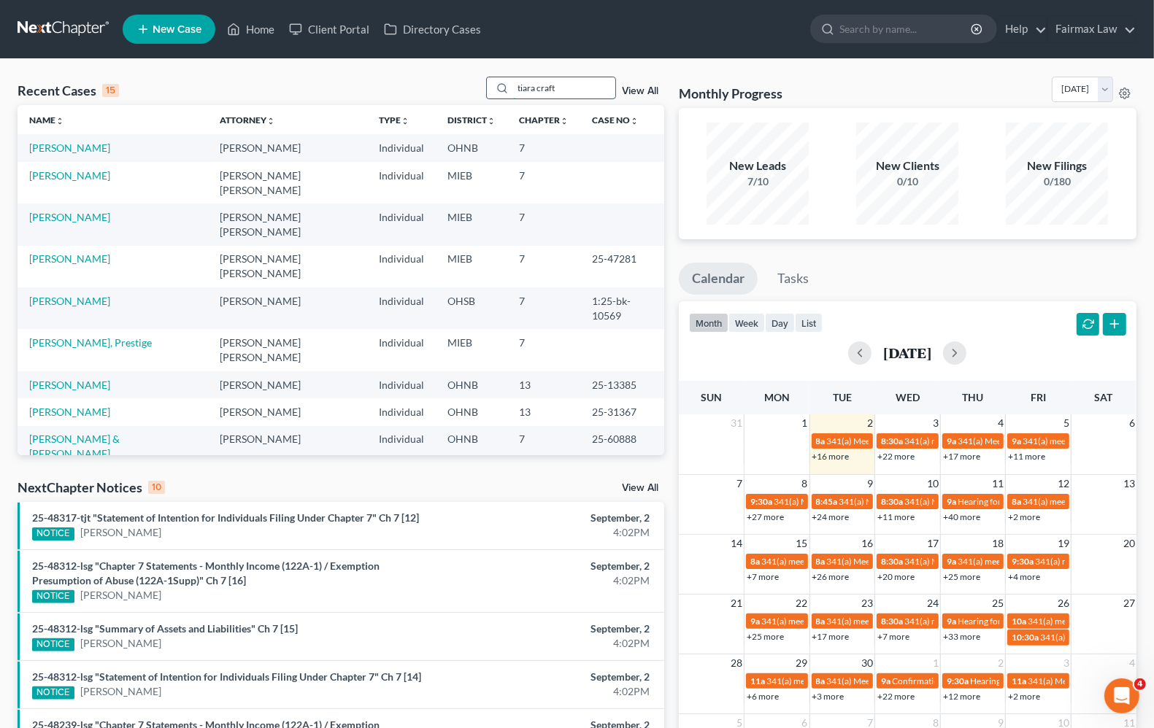
click at [604, 90] on input "tiara craft" at bounding box center [564, 87] width 102 height 21
drag, startPoint x: 604, startPoint y: 90, endPoint x: 351, endPoint y: 90, distance: 253.3
click at [351, 90] on div "Recent Cases 15 tiara craft View All" at bounding box center [341, 91] width 647 height 28
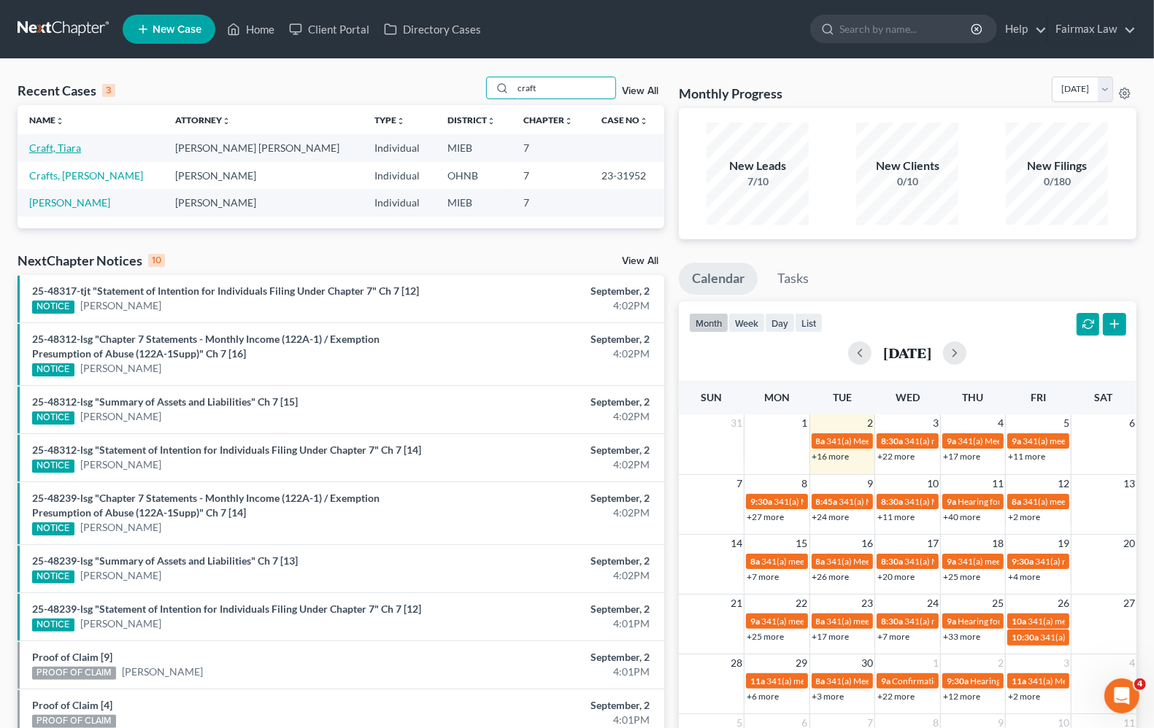
type input "craft"
click at [66, 150] on link "Craft, Tiara" at bounding box center [55, 148] width 52 height 12
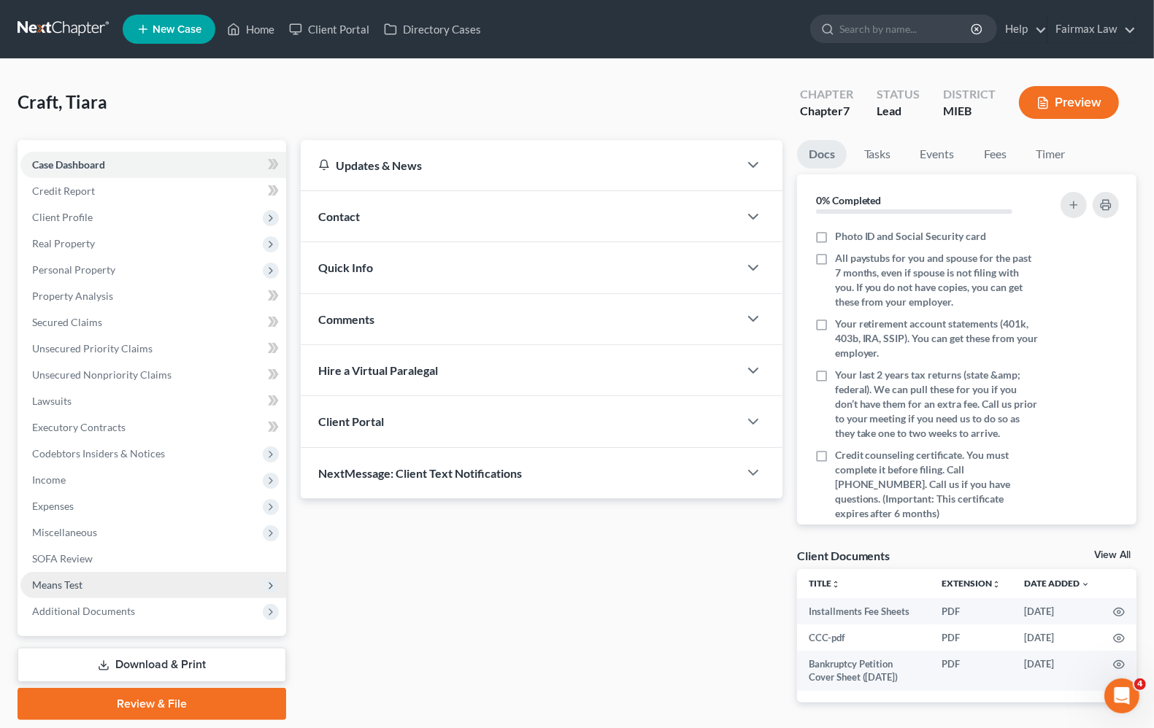
click at [67, 579] on span "Means Test" at bounding box center [57, 585] width 50 height 12
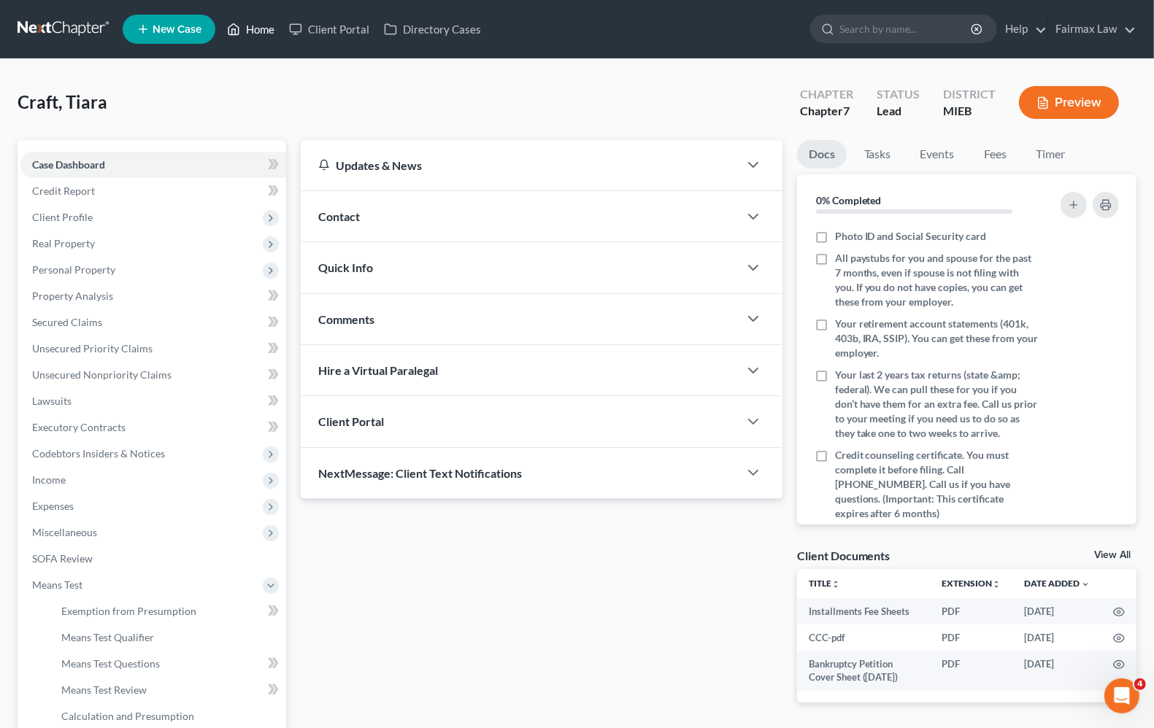
click at [266, 28] on link "Home" at bounding box center [251, 29] width 62 height 26
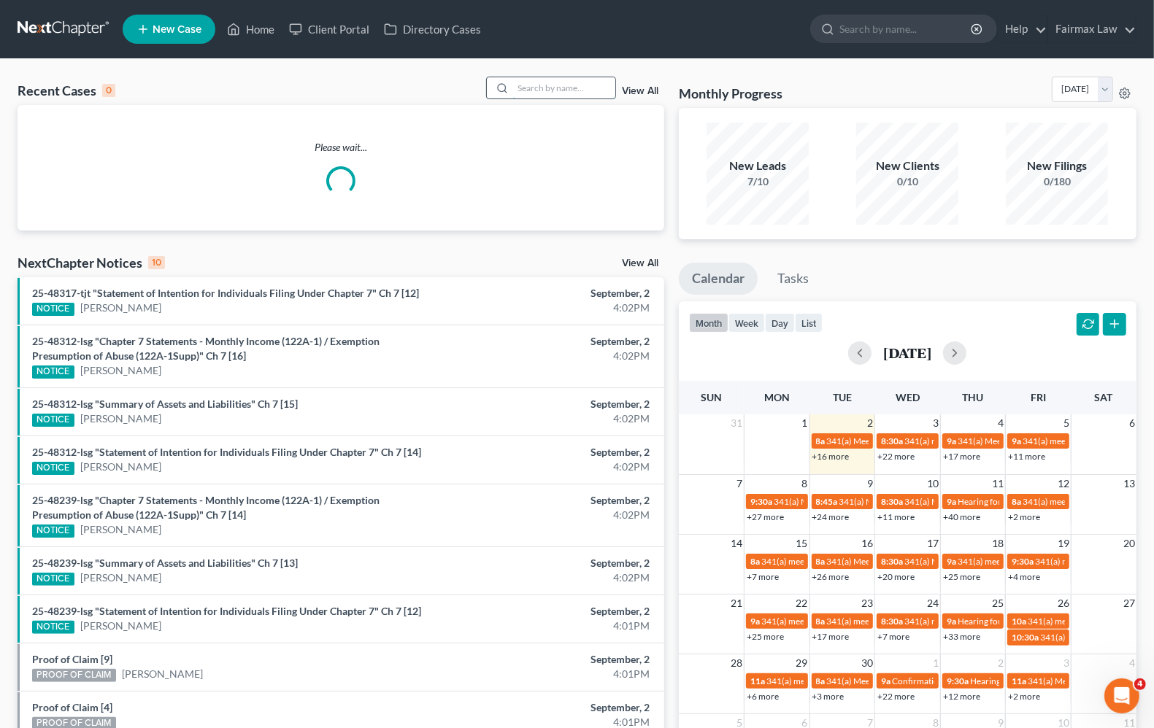
click at [523, 92] on input "search" at bounding box center [564, 87] width 102 height 21
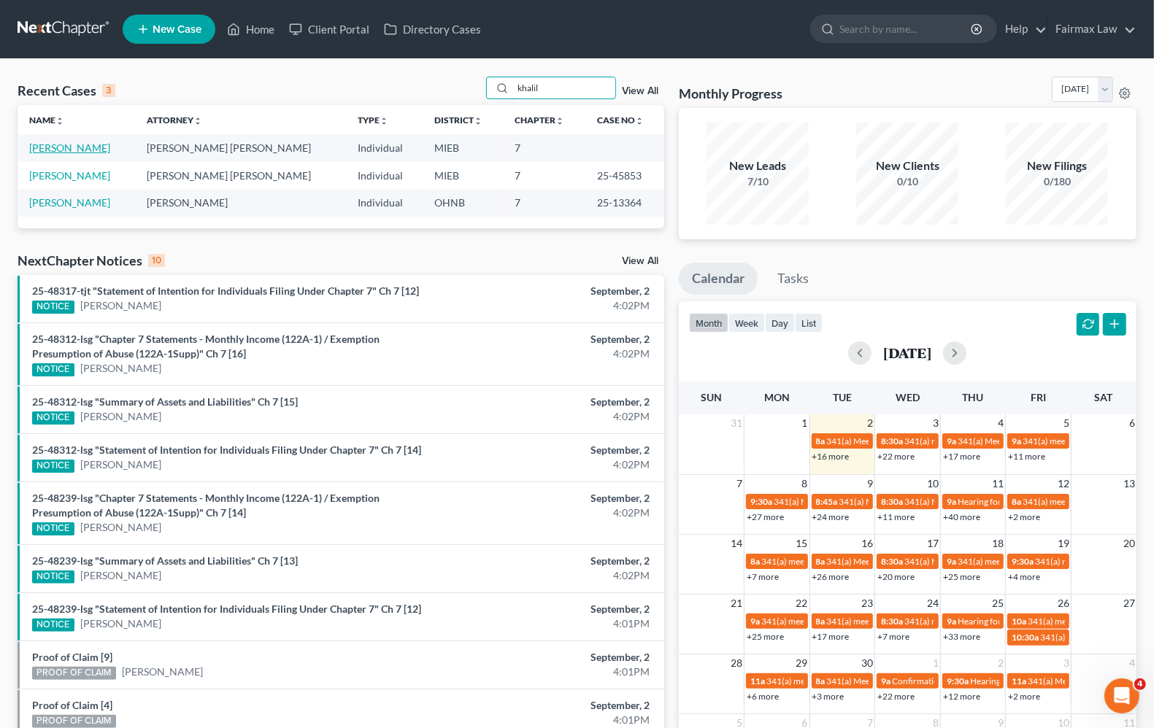
type input "khalil"
click at [64, 150] on link "[PERSON_NAME]" at bounding box center [69, 148] width 81 height 12
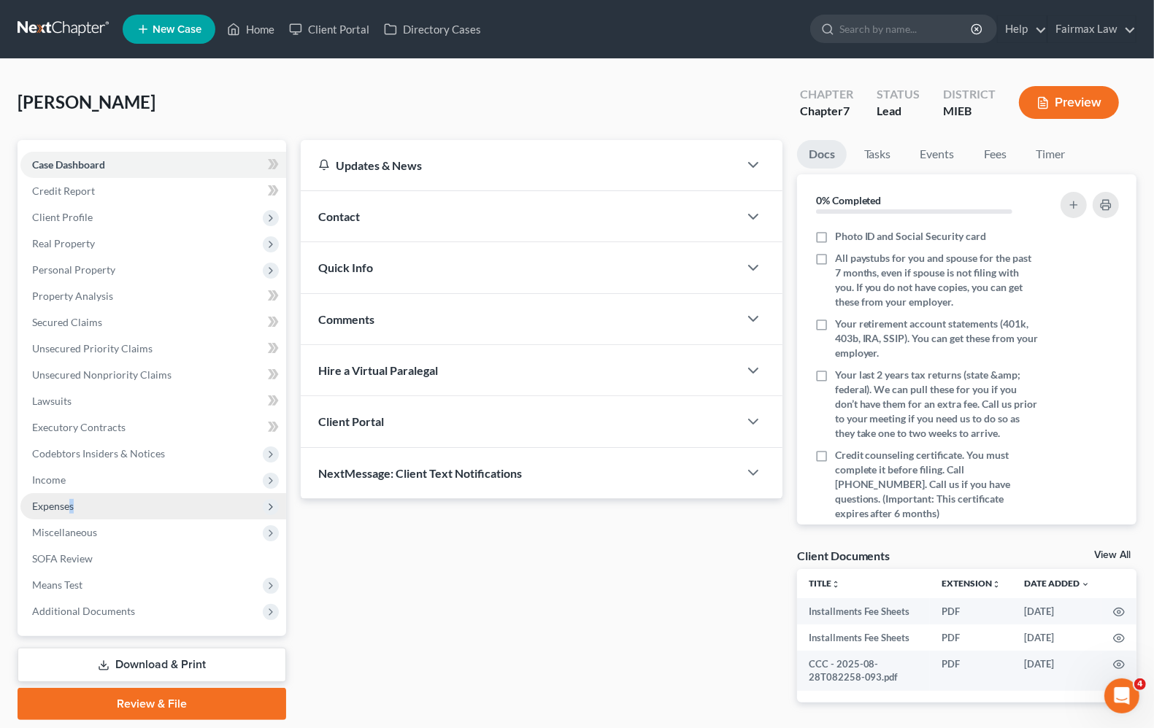
click at [72, 506] on span "Expenses" at bounding box center [53, 506] width 42 height 12
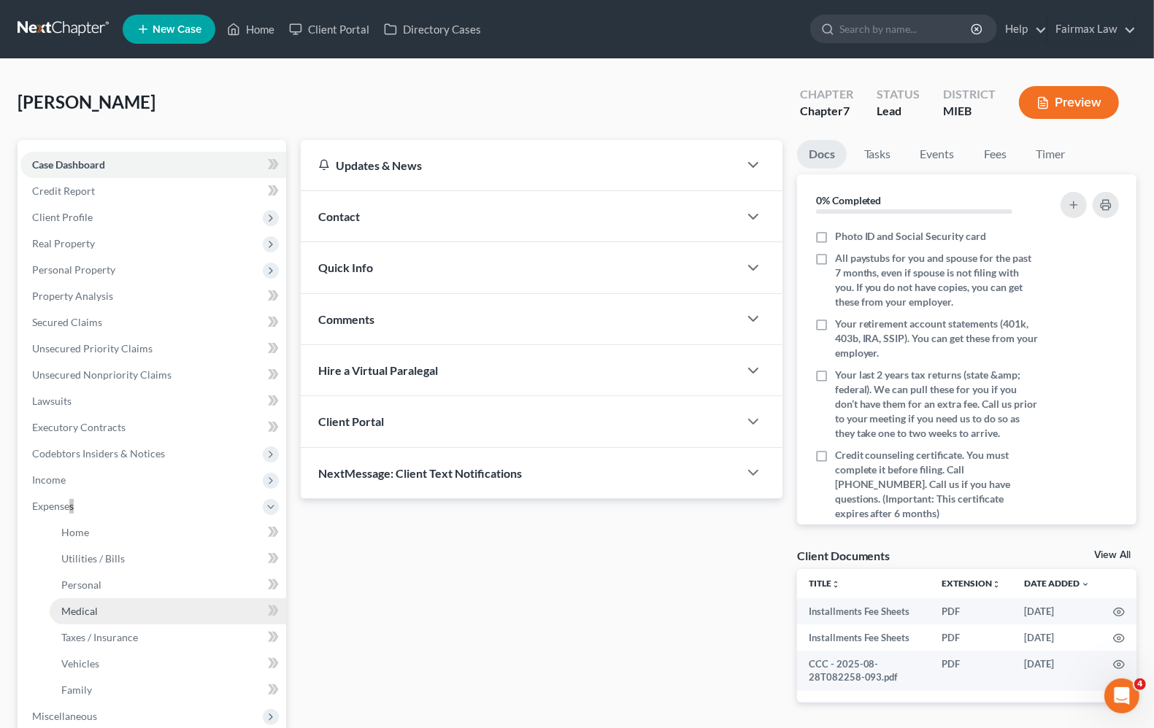
scroll to position [230, 0]
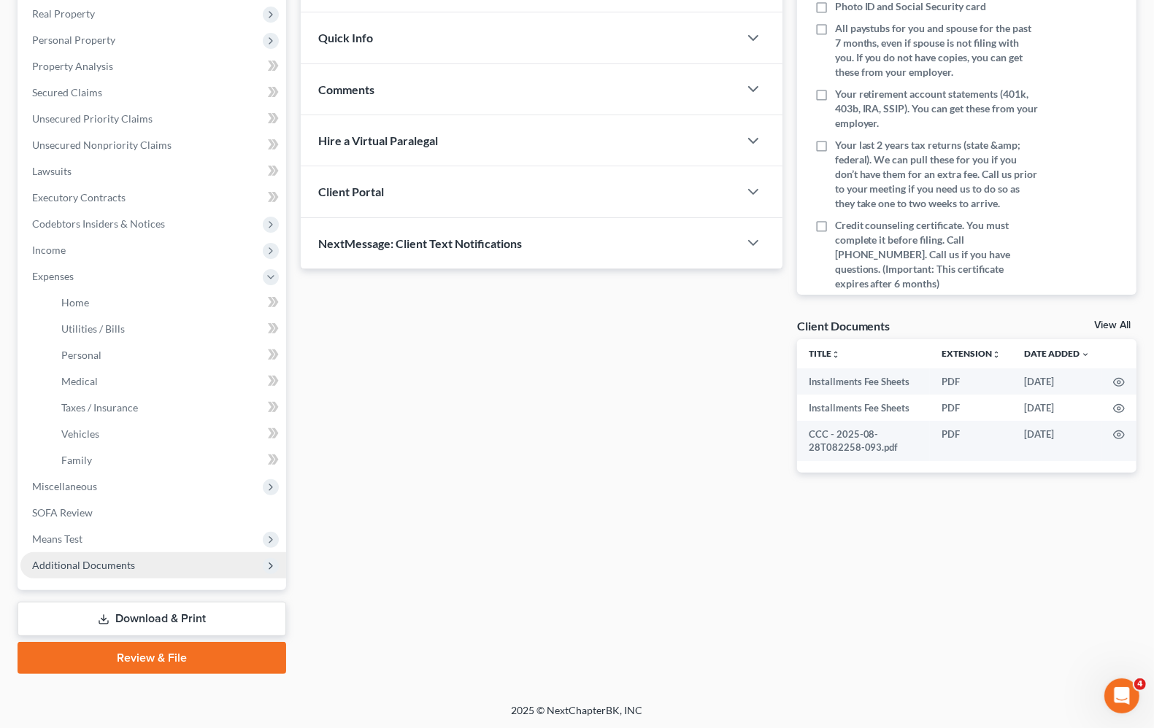
drag, startPoint x: 53, startPoint y: 536, endPoint x: 137, endPoint y: 558, distance: 86.7
click at [53, 536] on span "Means Test" at bounding box center [57, 539] width 50 height 12
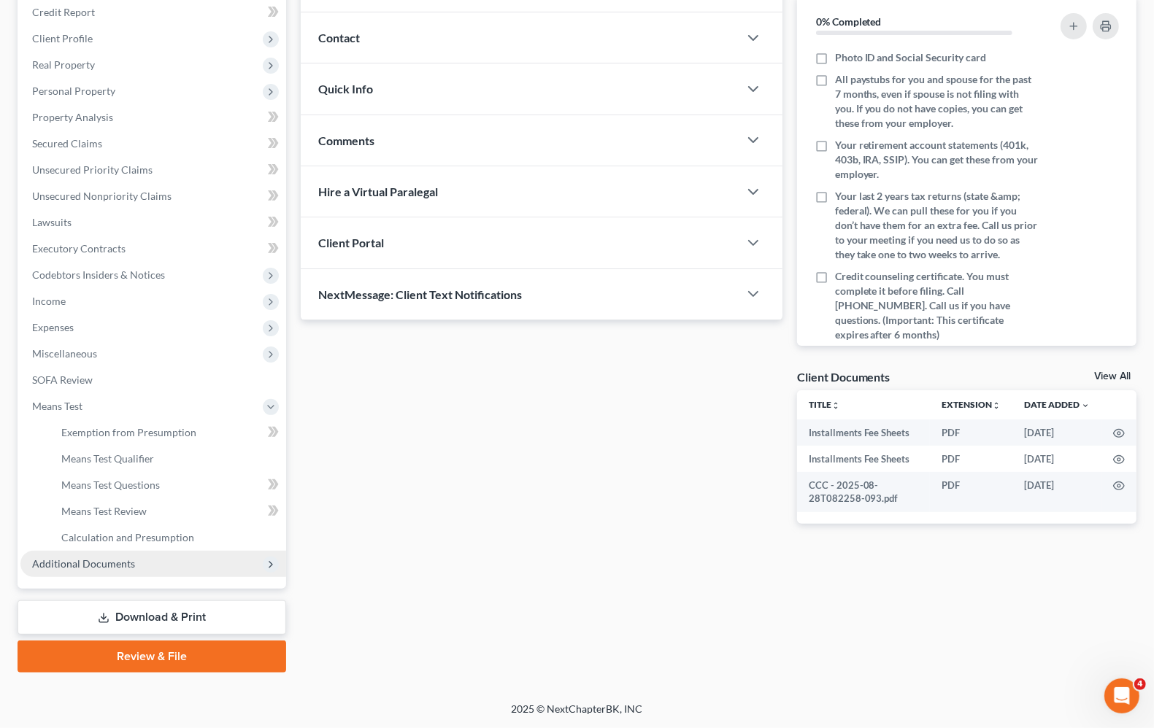
scroll to position [177, 0]
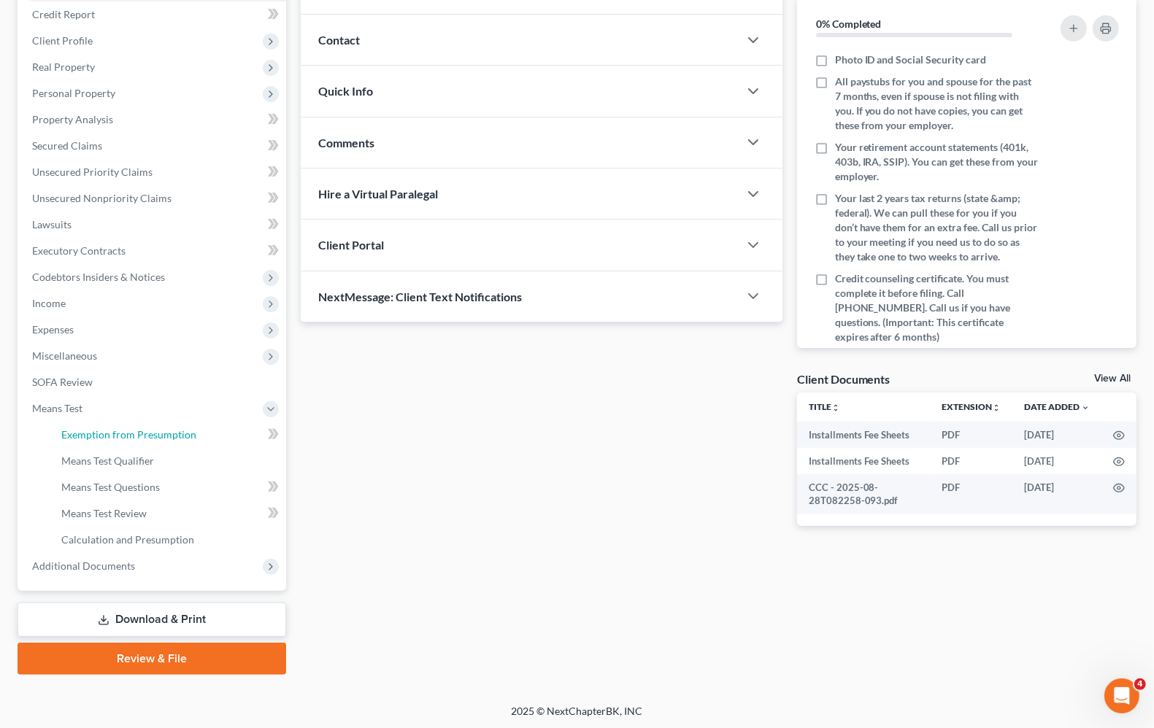
click at [136, 439] on span "Exemption from Presumption" at bounding box center [128, 434] width 135 height 12
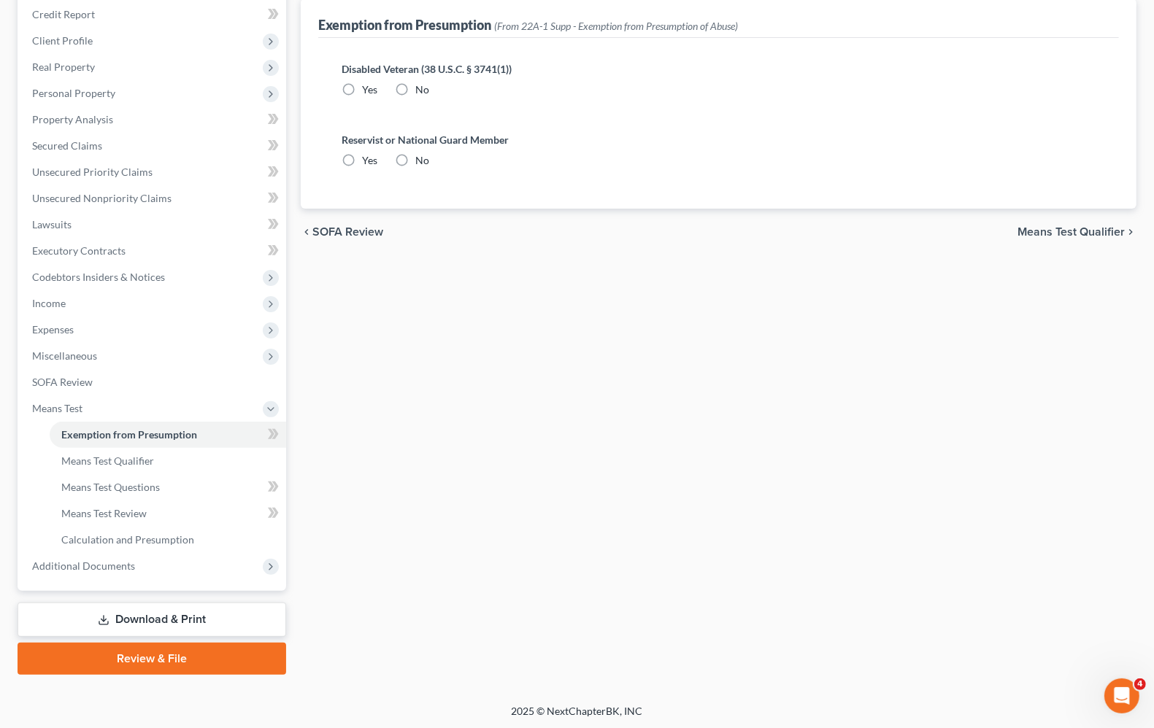
scroll to position [23, 0]
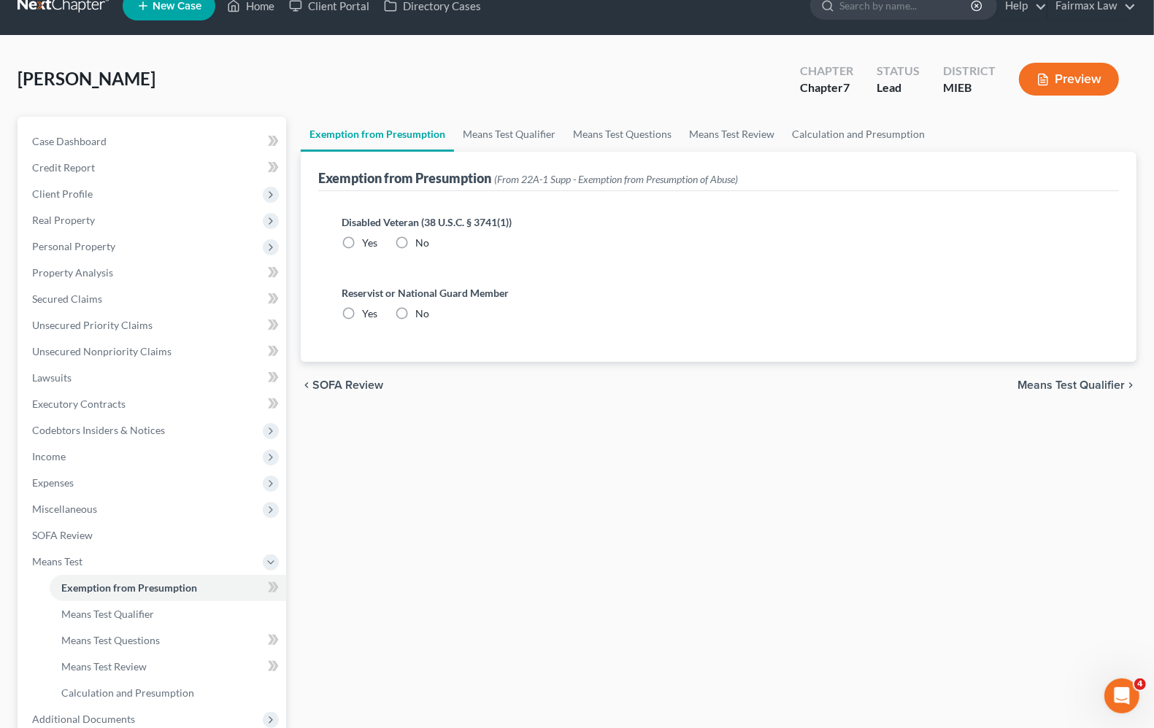
radio input "true"
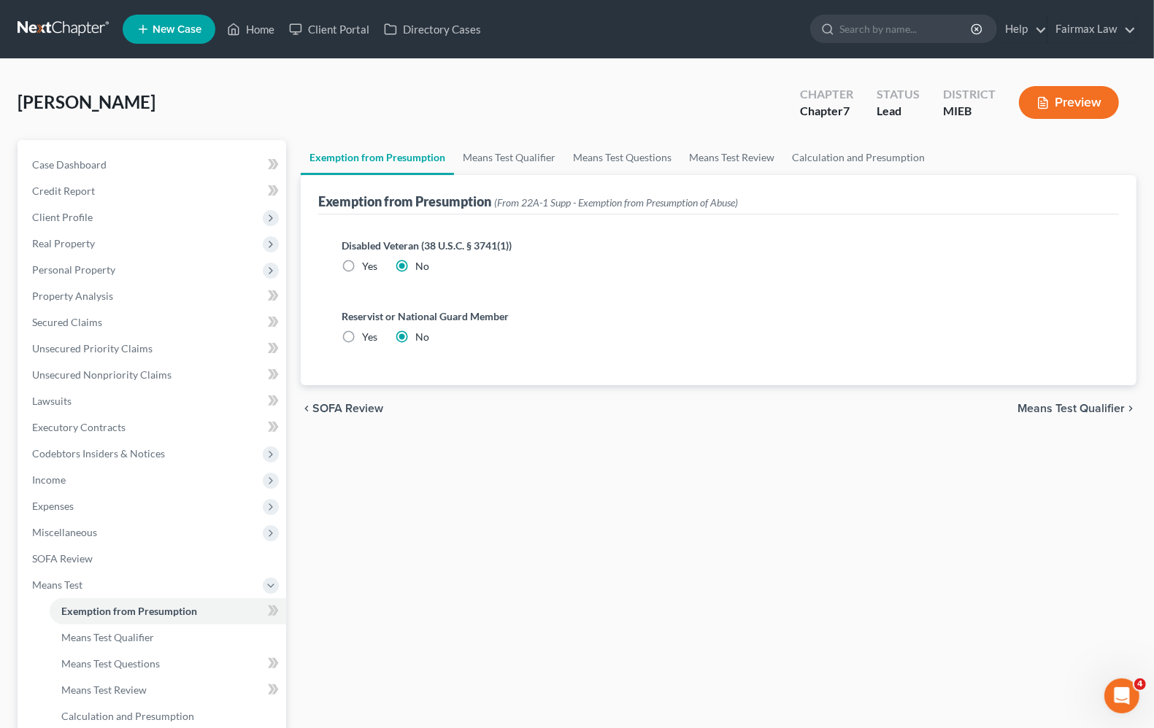
click at [1112, 403] on span "Means Test Qualifier" at bounding box center [1070, 409] width 107 height 12
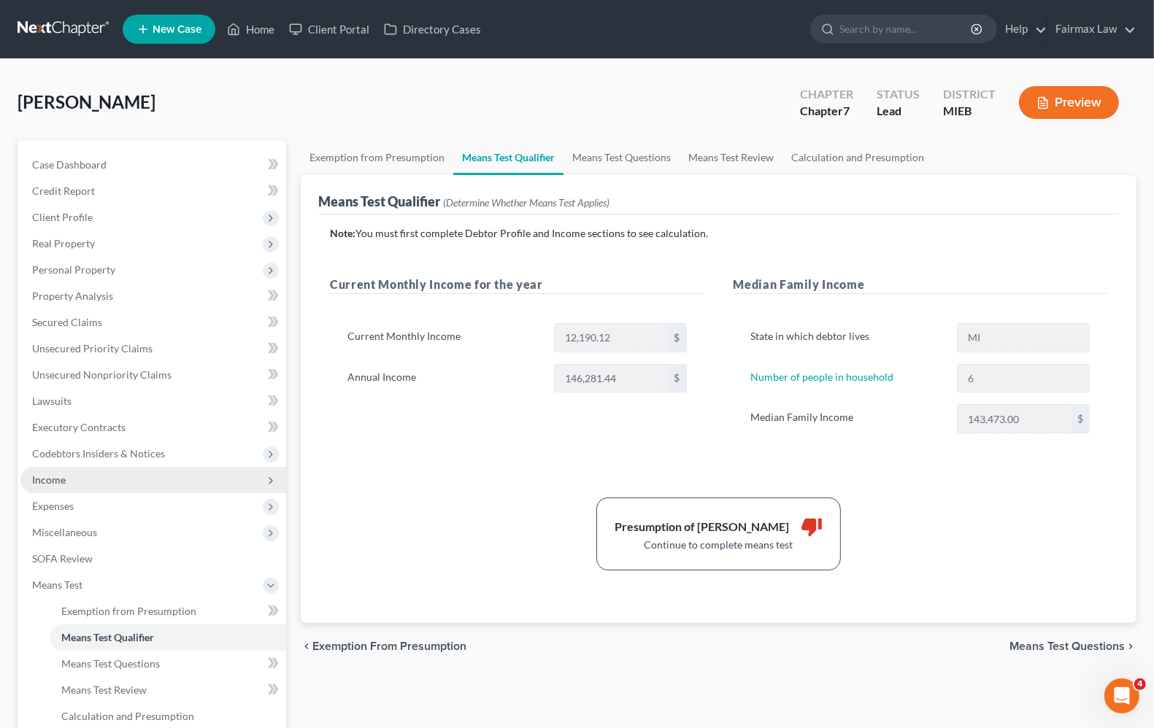
click at [73, 489] on span "Income" at bounding box center [153, 480] width 266 height 26
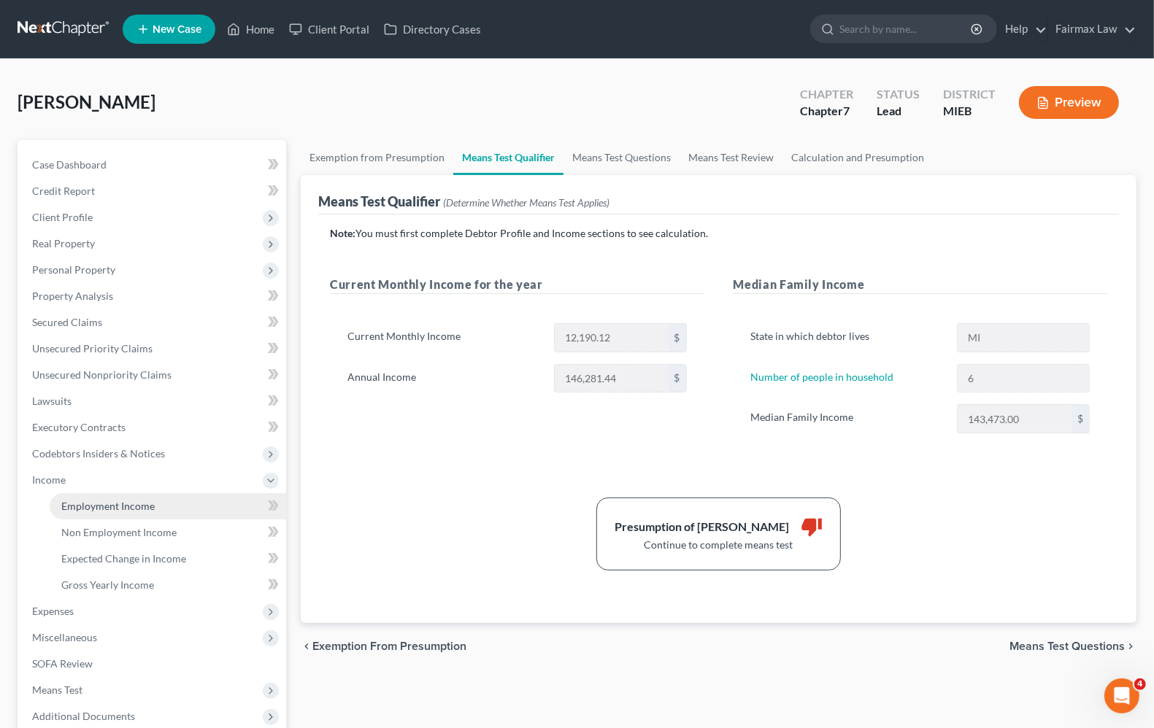
click at [96, 505] on span "Employment Income" at bounding box center [107, 506] width 93 height 12
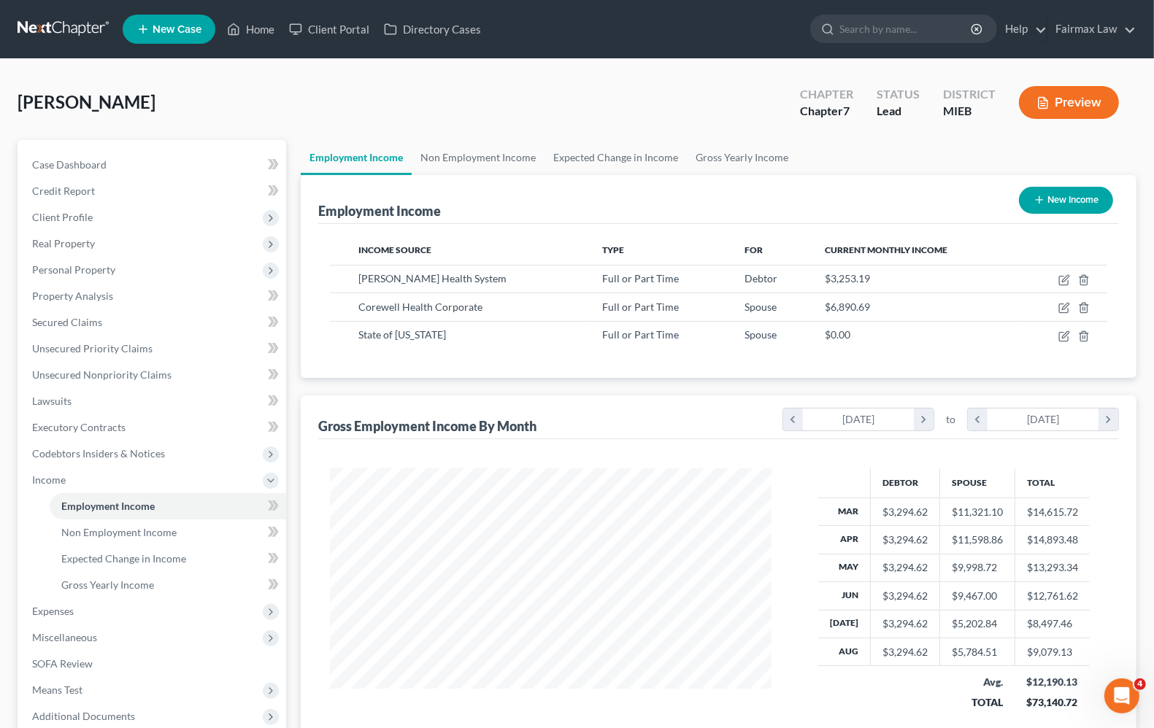
scroll to position [263, 469]
click at [620, 413] on div "Gross Employment Income By Month chevron_left [DATE] chevron_right to chevron_l…" at bounding box center [718, 418] width 801 height 44
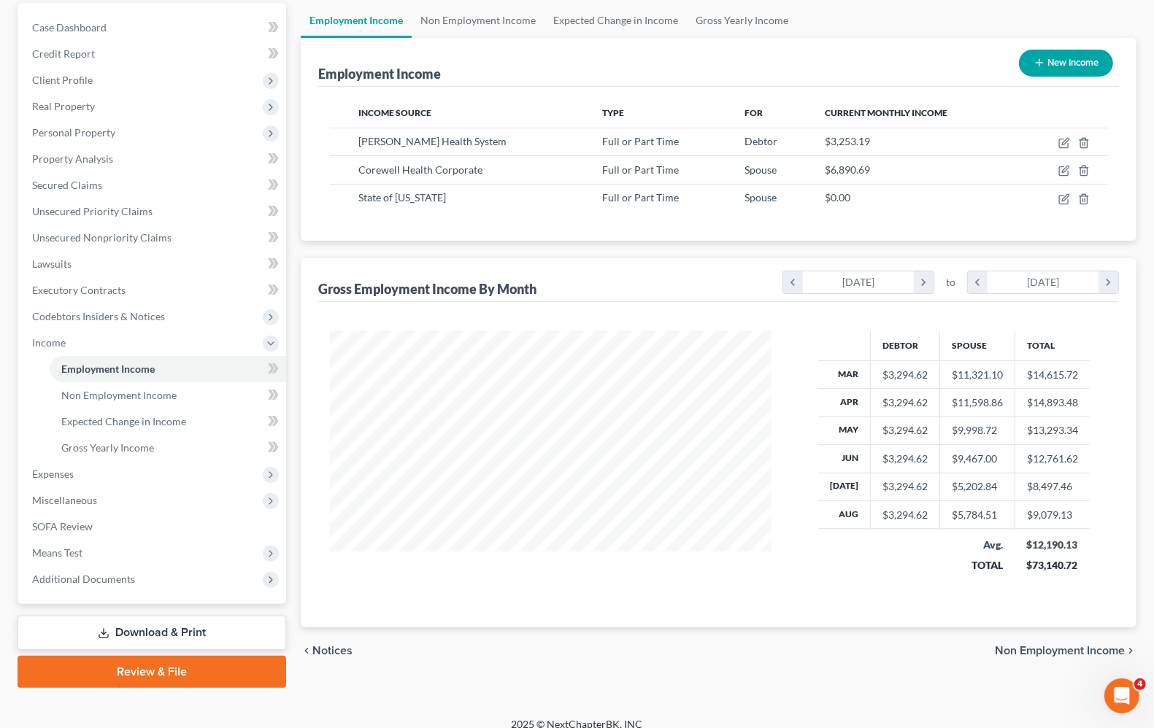
scroll to position [150, 0]
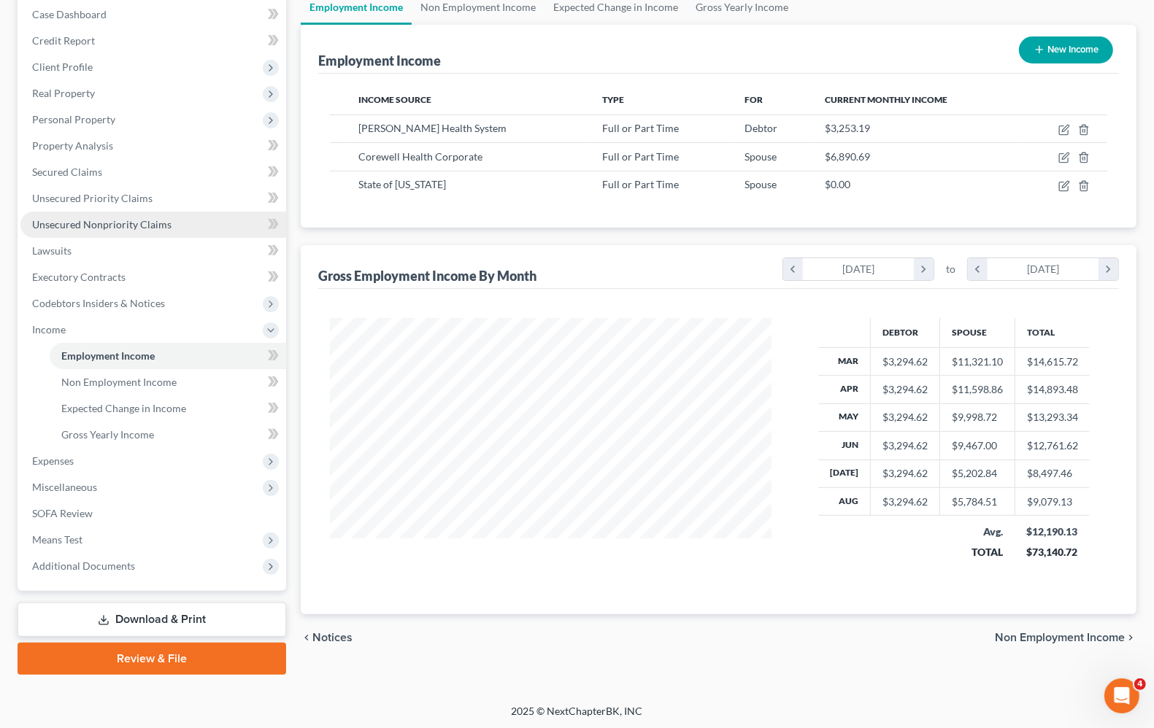
click at [64, 212] on link "Unsecured Nonpriority Claims" at bounding box center [153, 225] width 266 height 26
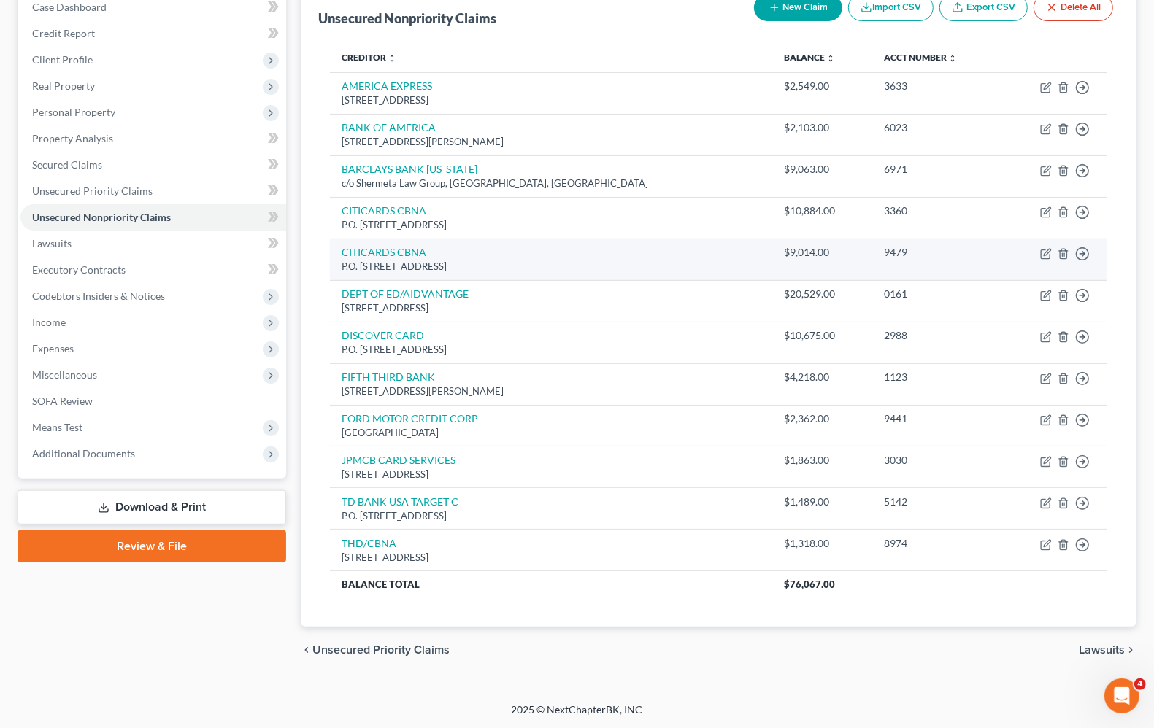
scroll to position [161, 0]
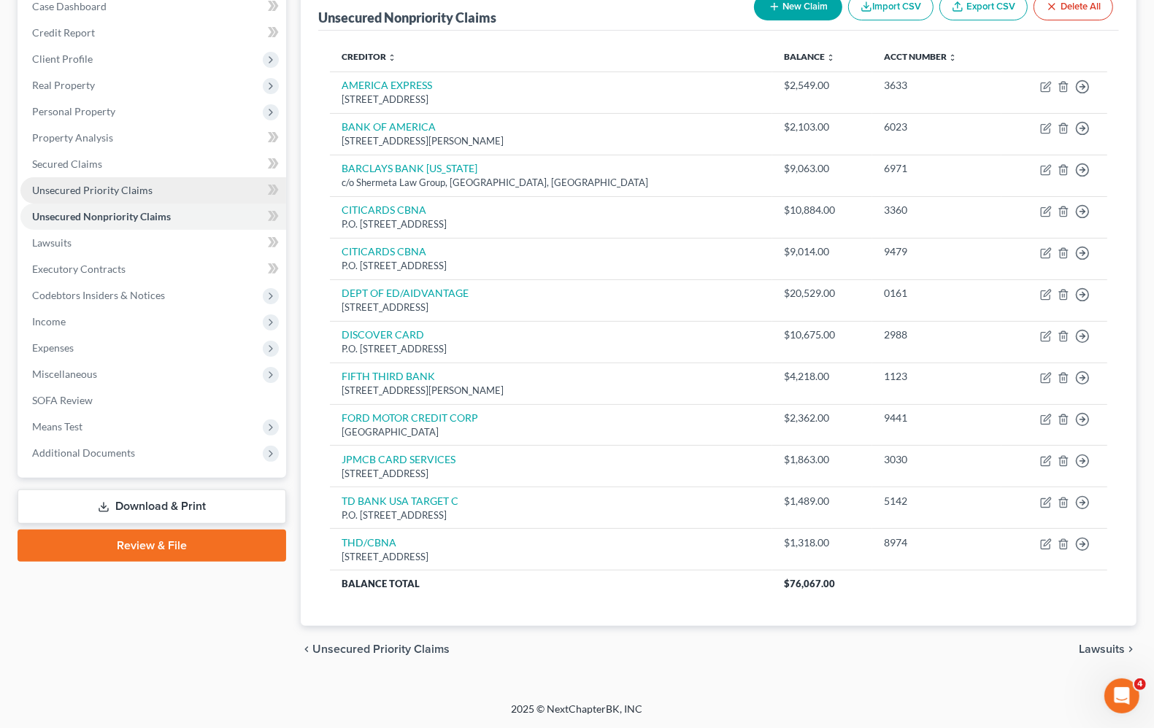
click at [82, 191] on span "Unsecured Priority Claims" at bounding box center [92, 190] width 120 height 12
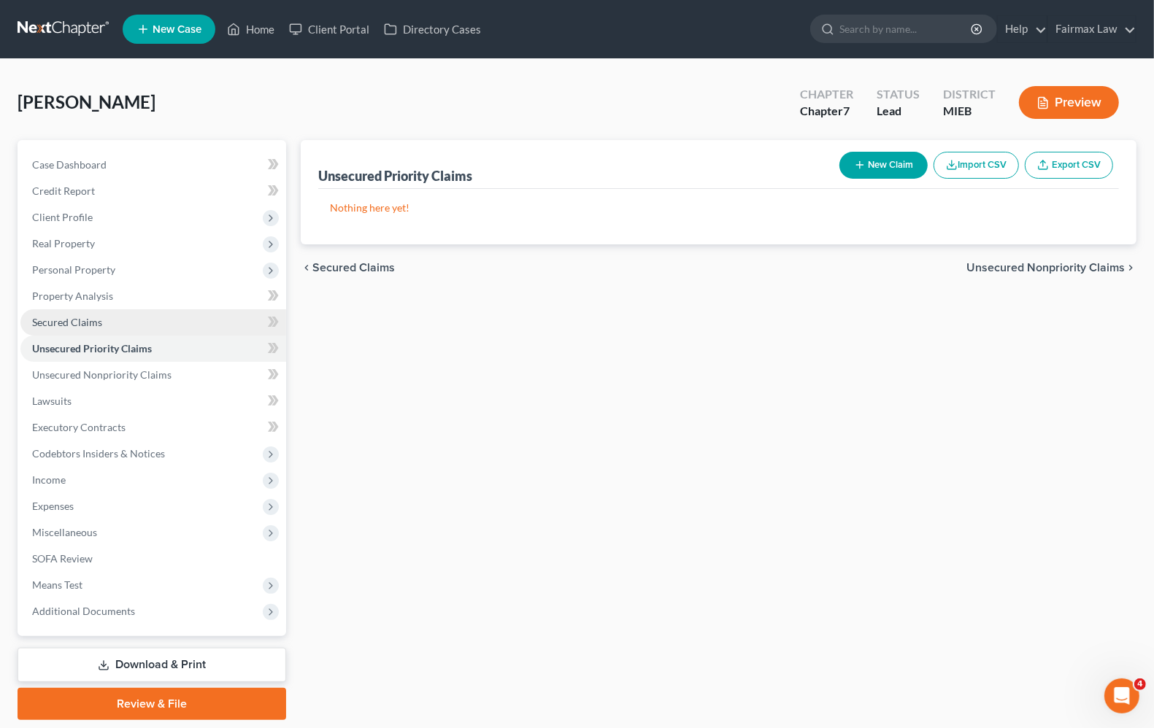
click at [66, 318] on span "Secured Claims" at bounding box center [67, 322] width 70 height 12
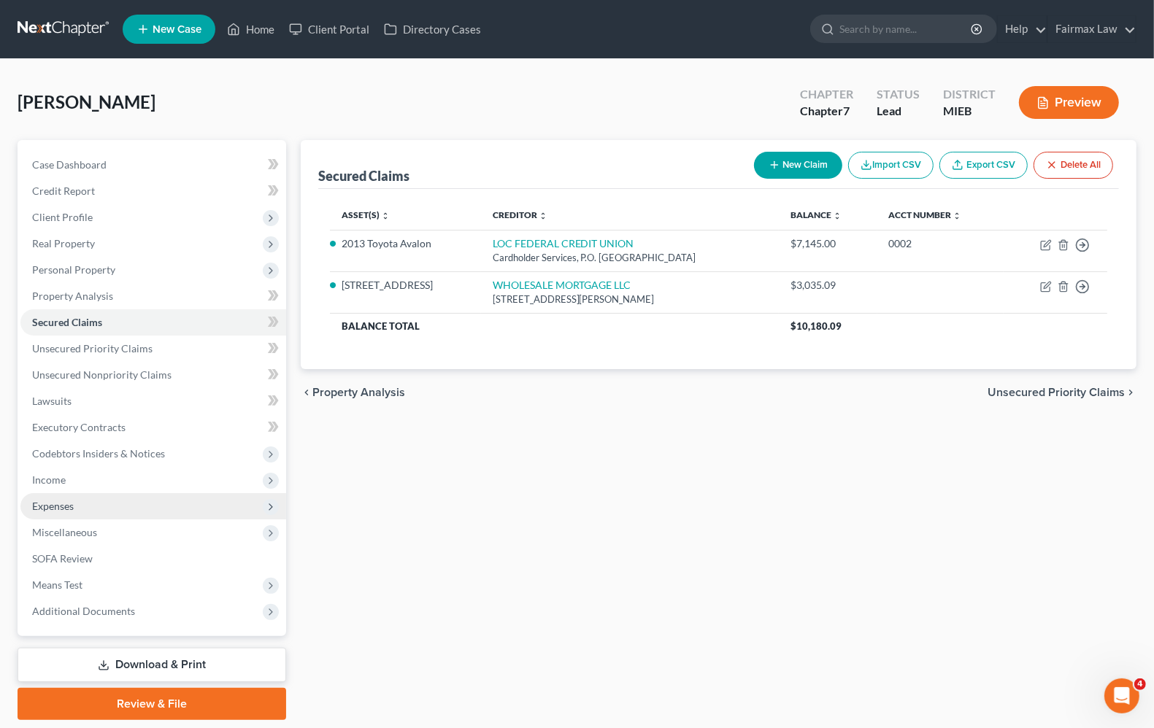
click at [45, 507] on span "Expenses" at bounding box center [53, 506] width 42 height 12
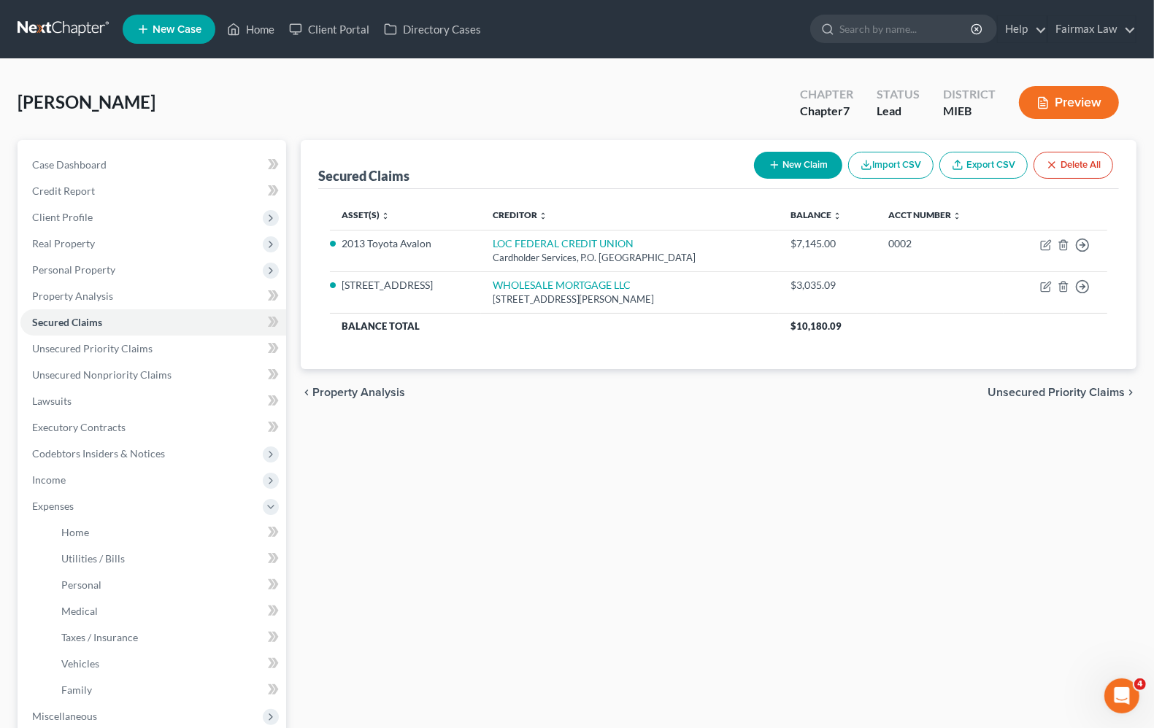
click at [45, 534] on ul "Home Utilities / Bills Personal Medical" at bounding box center [153, 612] width 266 height 184
click at [56, 531] on link "Home" at bounding box center [168, 533] width 236 height 26
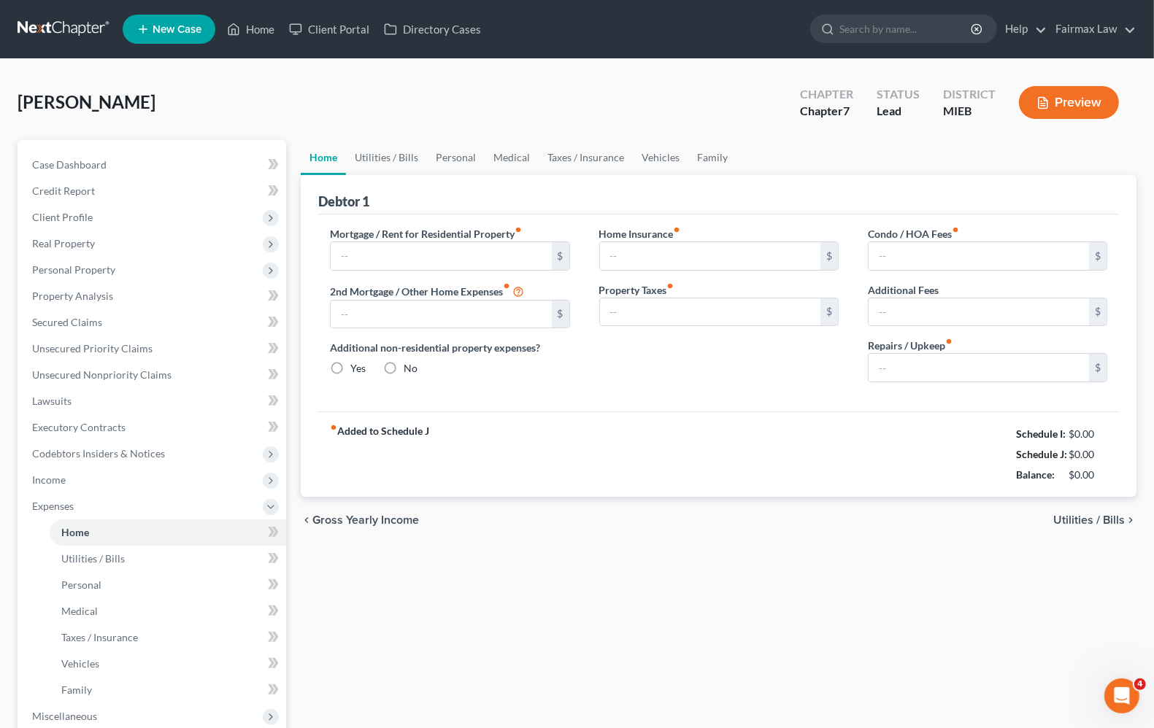
type input "3,100.00"
type input "0.00"
radio input "true"
type input "0.00"
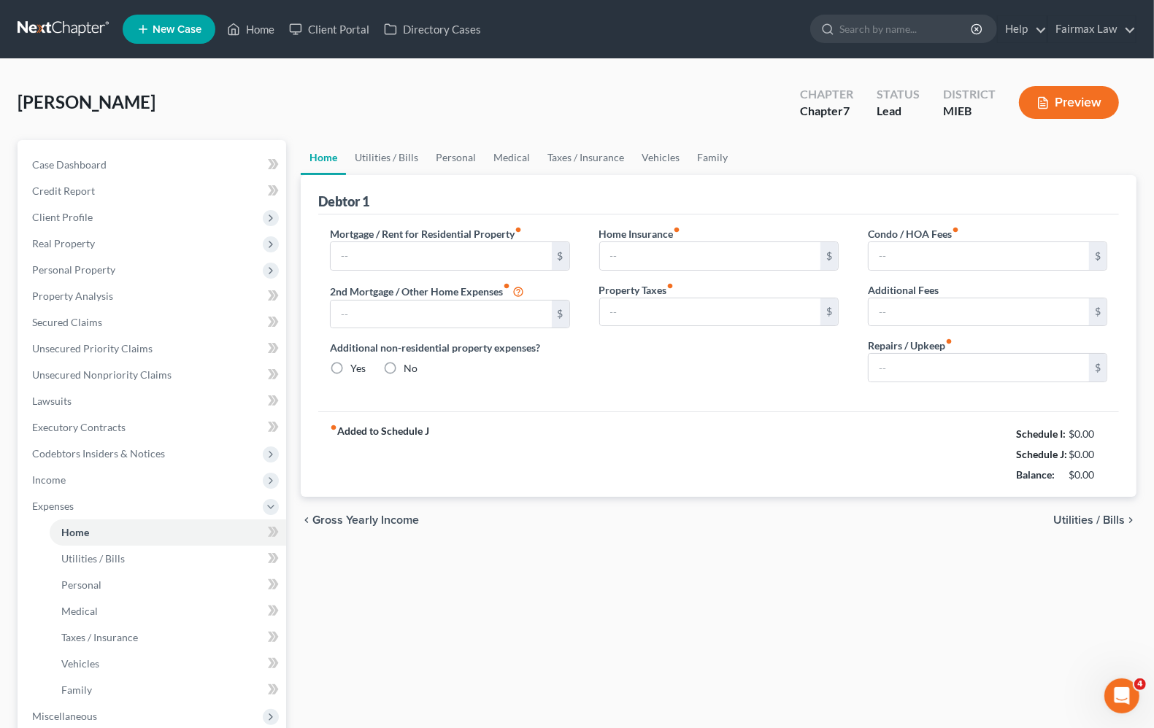
type input "0.00"
click at [1093, 523] on span "Utilities / Bills" at bounding box center [1089, 521] width 72 height 12
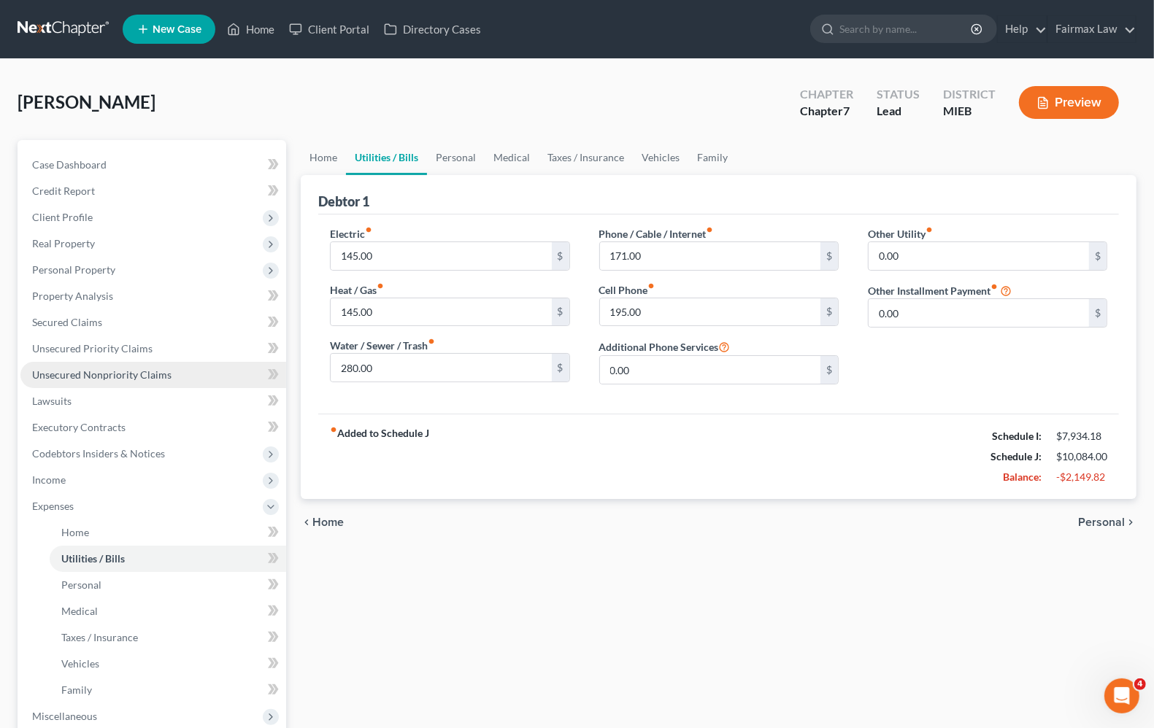
click at [82, 381] on link "Unsecured Nonpriority Claims" at bounding box center [153, 375] width 266 height 26
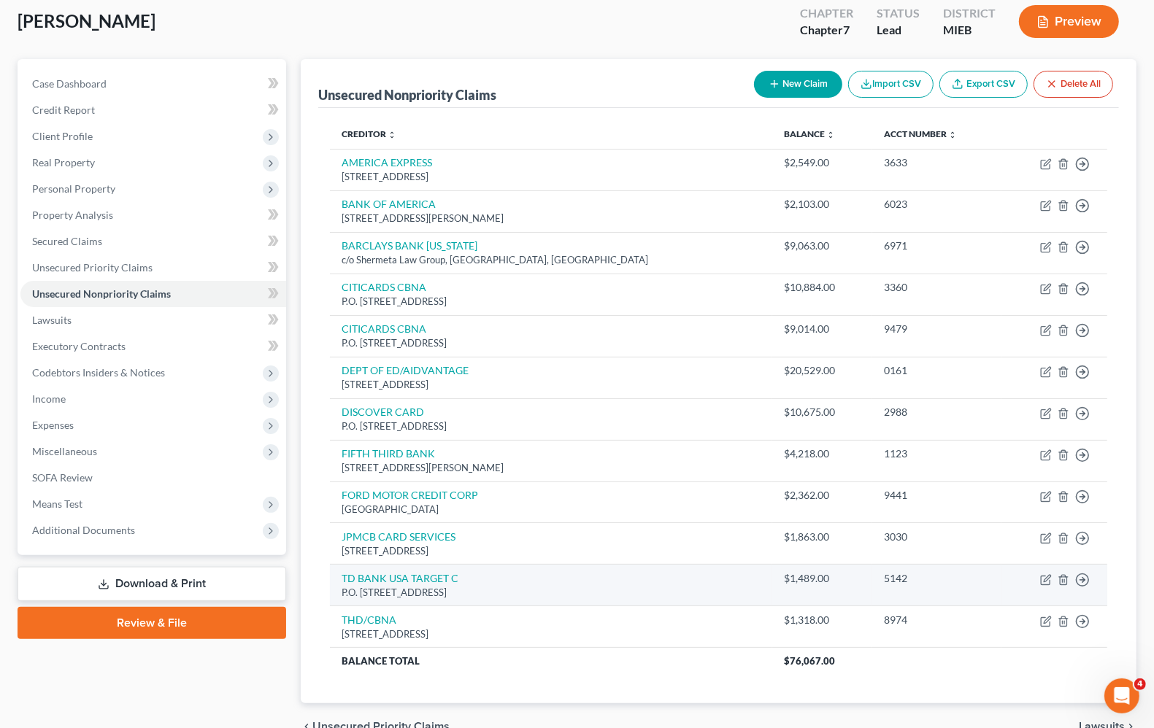
scroll to position [161, 0]
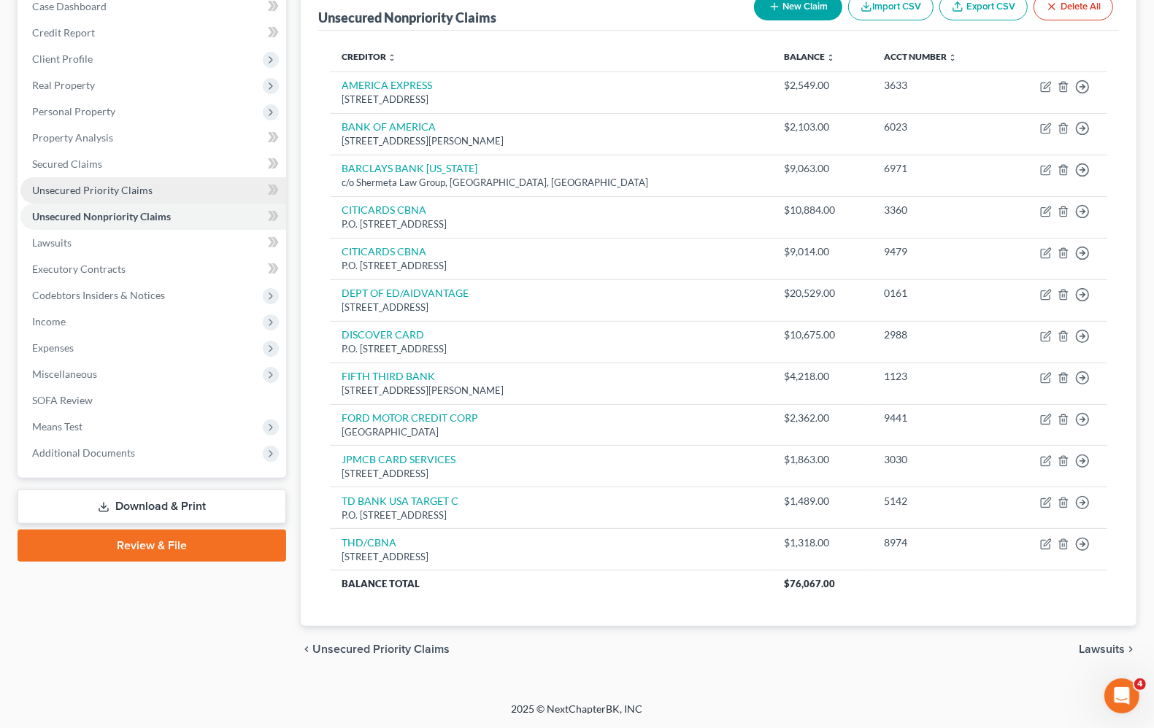
click at [80, 191] on span "Unsecured Priority Claims" at bounding box center [92, 190] width 120 height 12
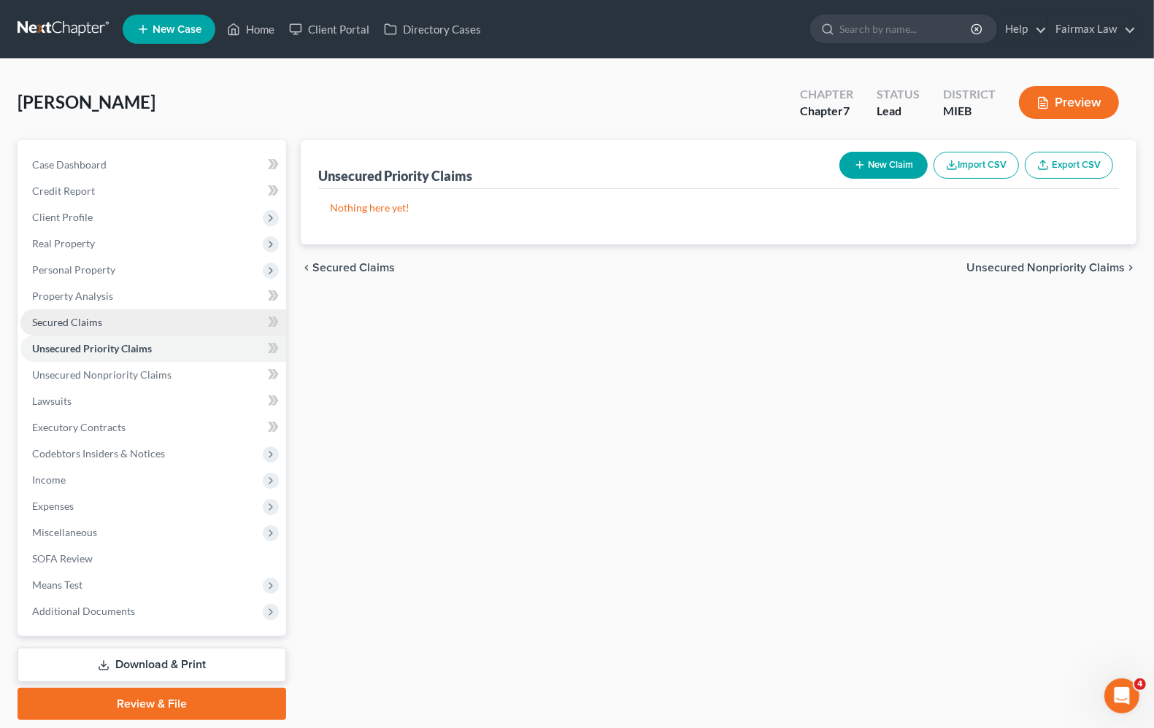
click at [68, 323] on span "Secured Claims" at bounding box center [67, 322] width 70 height 12
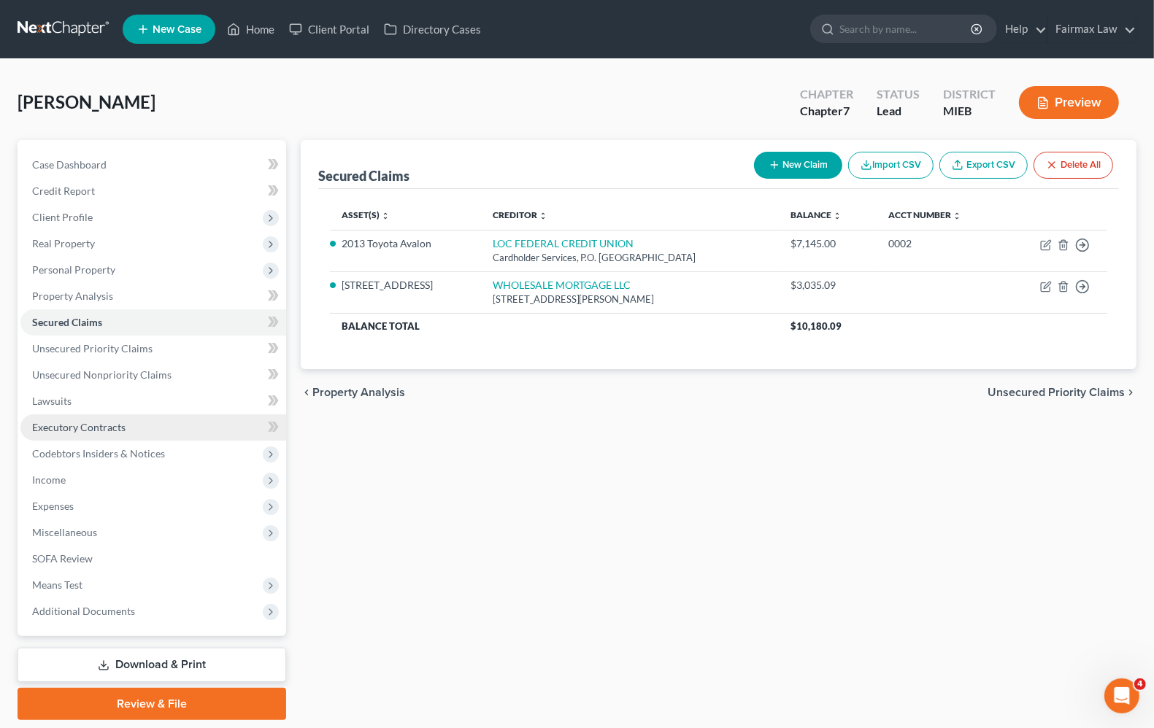
click at [97, 431] on span "Executory Contracts" at bounding box center [78, 427] width 93 height 12
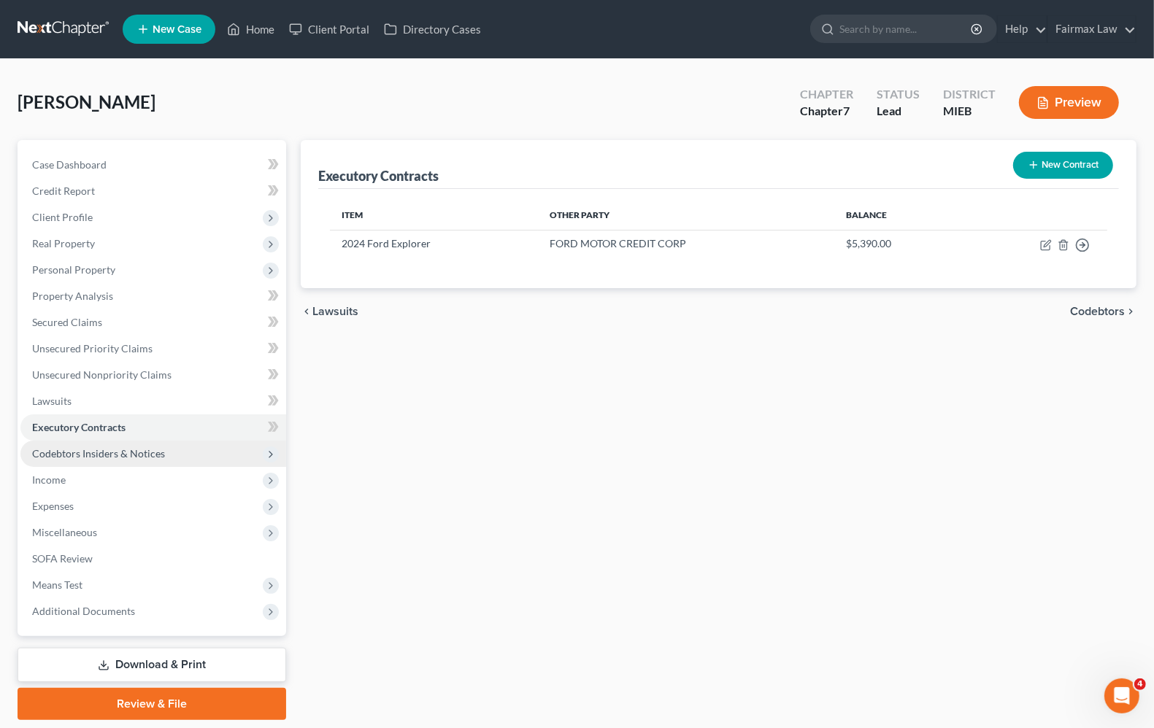
click at [102, 453] on span "Codebtors Insiders & Notices" at bounding box center [98, 453] width 133 height 12
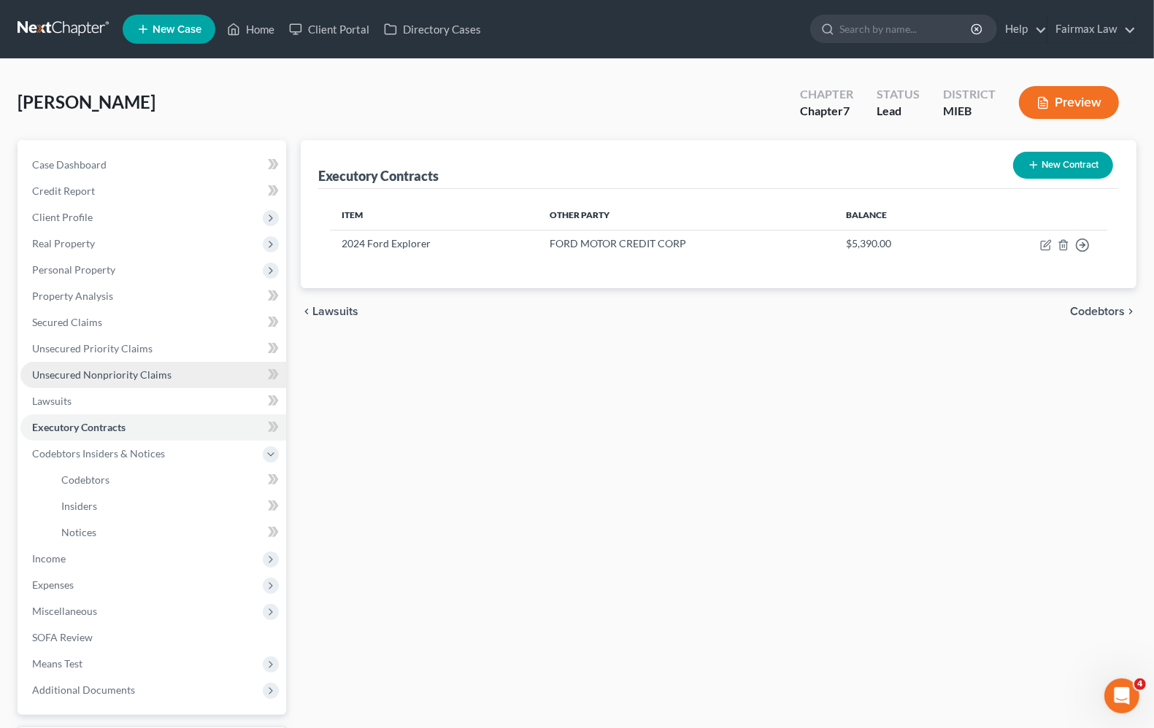
click at [74, 371] on span "Unsecured Nonpriority Claims" at bounding box center [101, 375] width 139 height 12
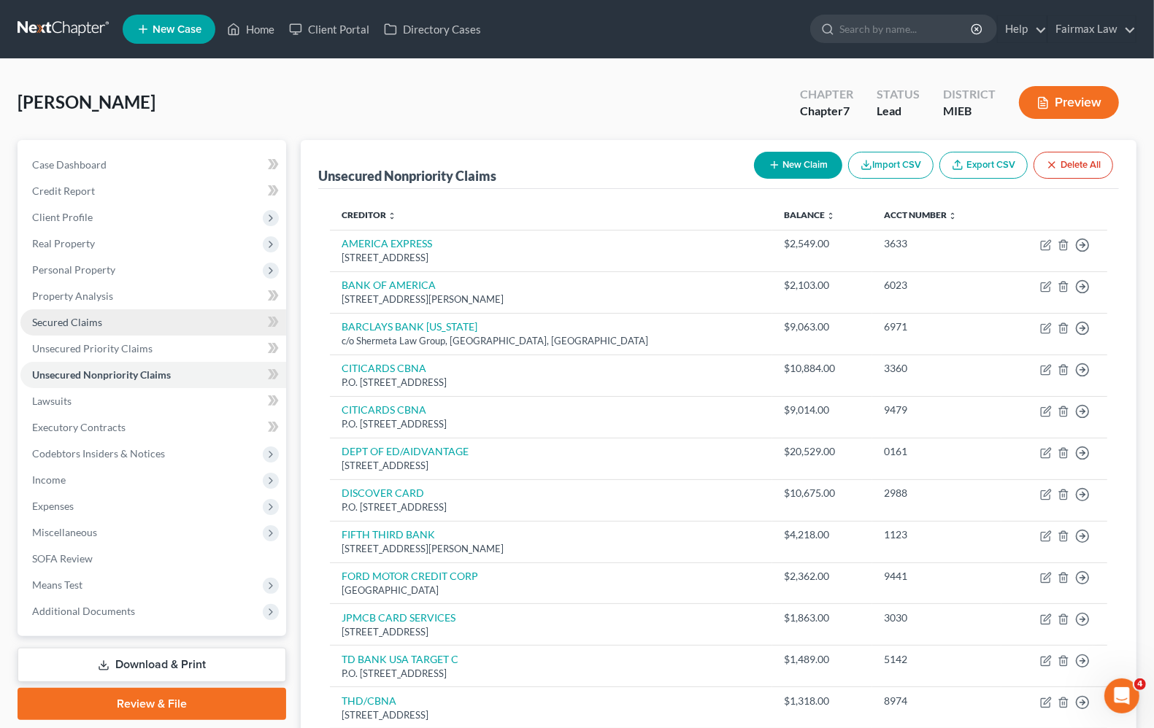
click at [64, 321] on span "Secured Claims" at bounding box center [67, 322] width 70 height 12
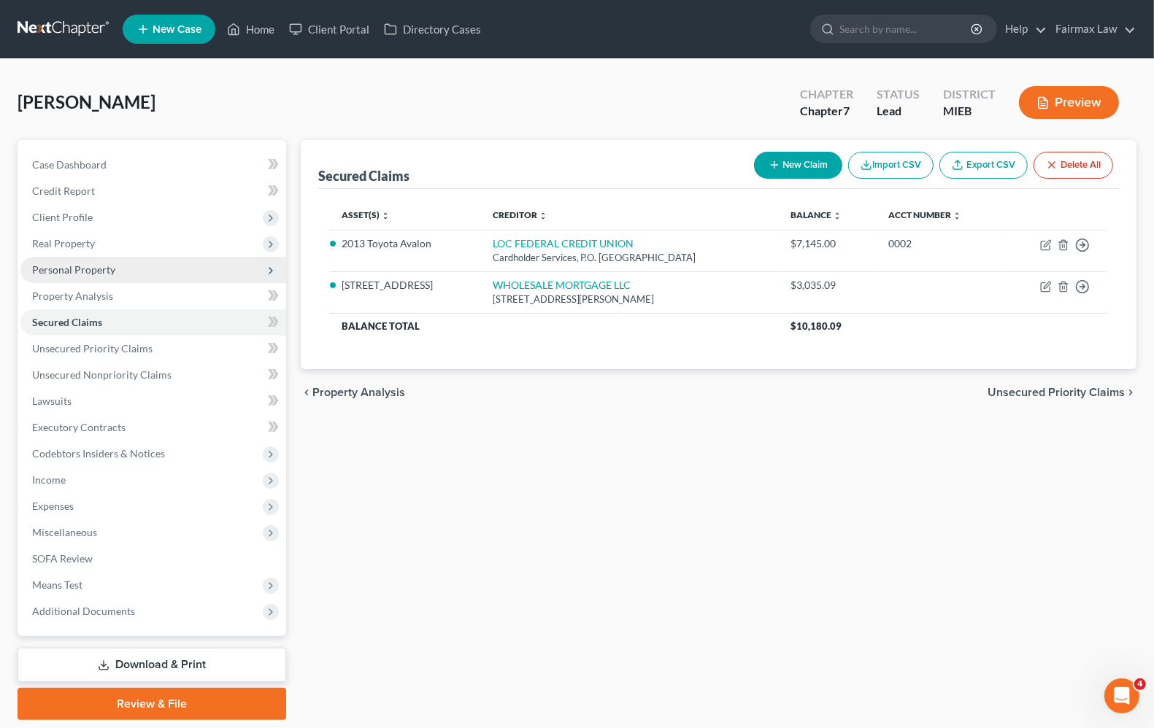
click at [85, 272] on span "Personal Property" at bounding box center [73, 269] width 83 height 12
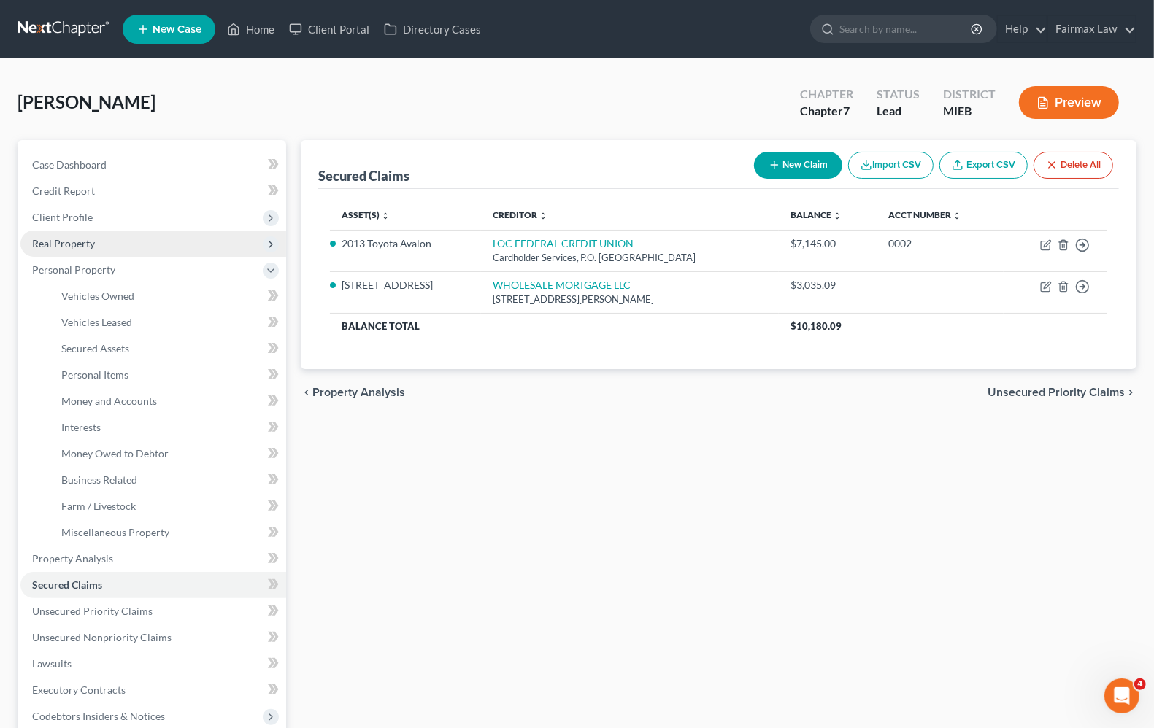
click at [77, 247] on span "Real Property" at bounding box center [63, 243] width 63 height 12
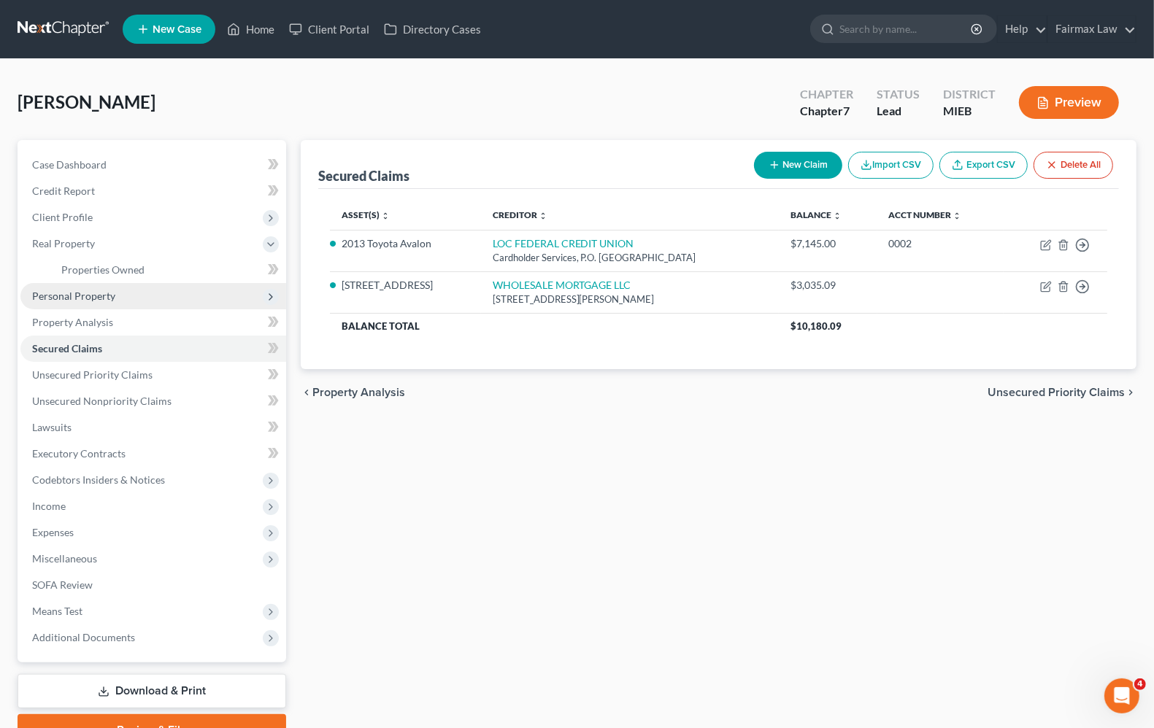
click at [91, 298] on span "Personal Property" at bounding box center [73, 296] width 83 height 12
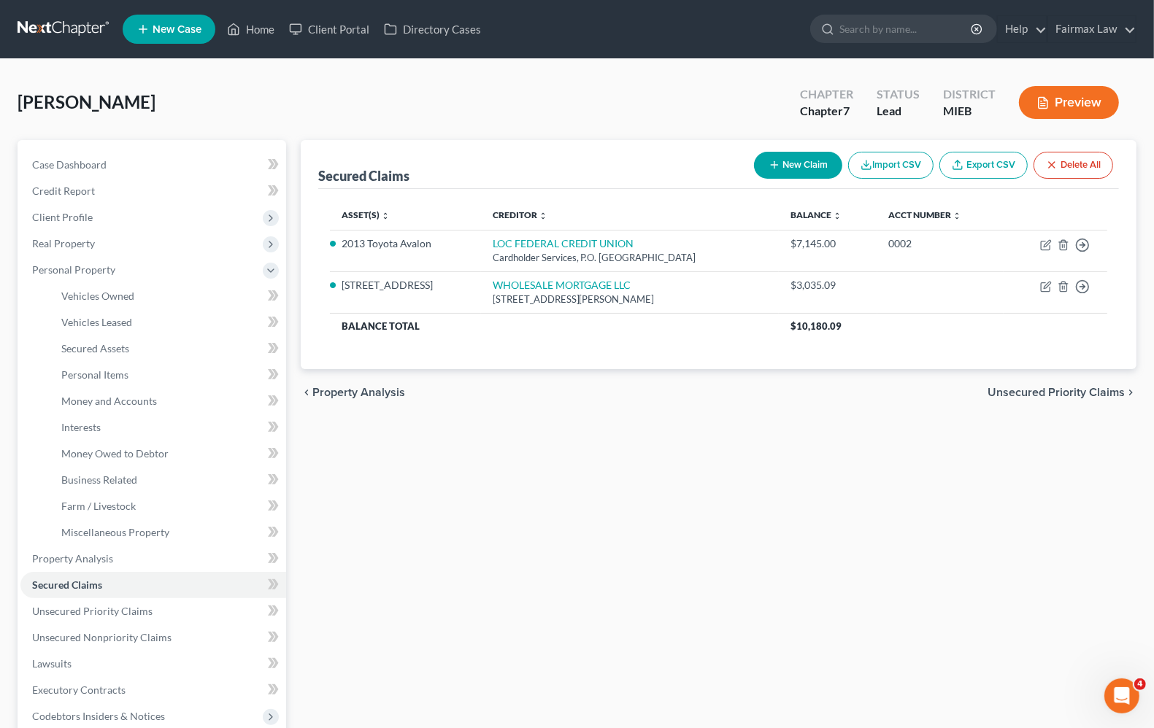
click at [701, 518] on div "Secured Claims New Claim Import CSV Export CSV Delete All Asset(s) expand_more …" at bounding box center [718, 561] width 850 height 843
click at [538, 588] on div "Secured Claims New Claim Import CSV Export CSV Delete All Asset(s) expand_more …" at bounding box center [718, 561] width 850 height 843
click at [74, 219] on span "Client Profile" at bounding box center [62, 217] width 61 height 12
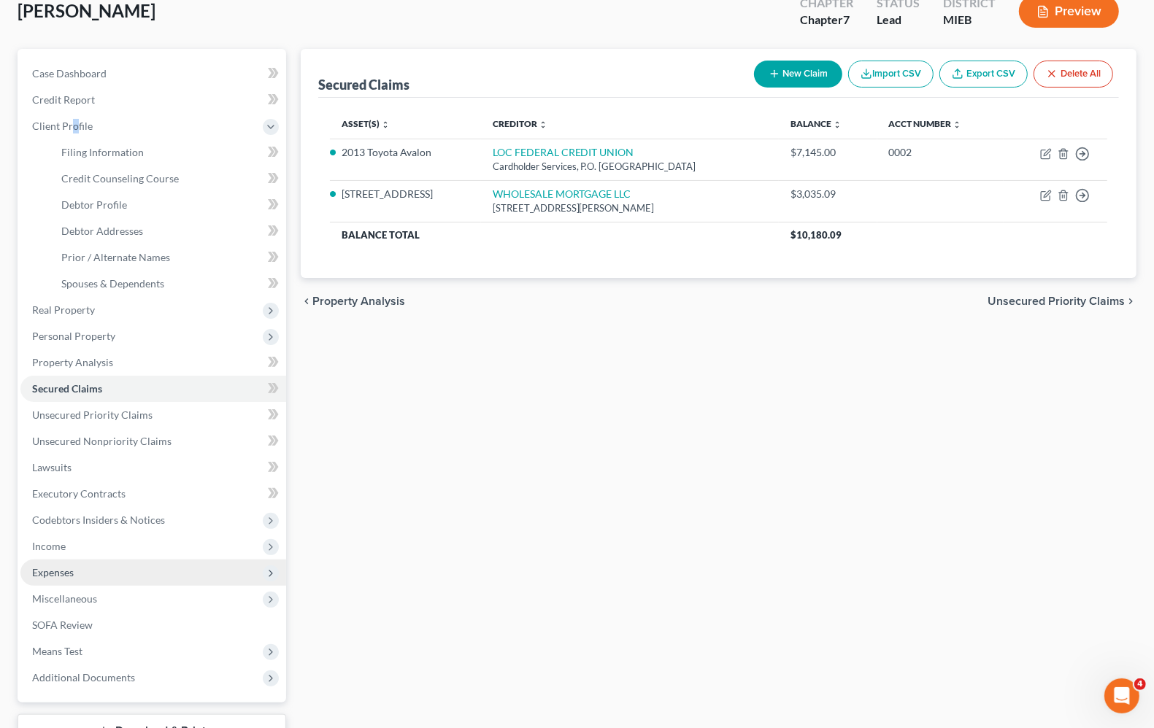
scroll to position [182, 0]
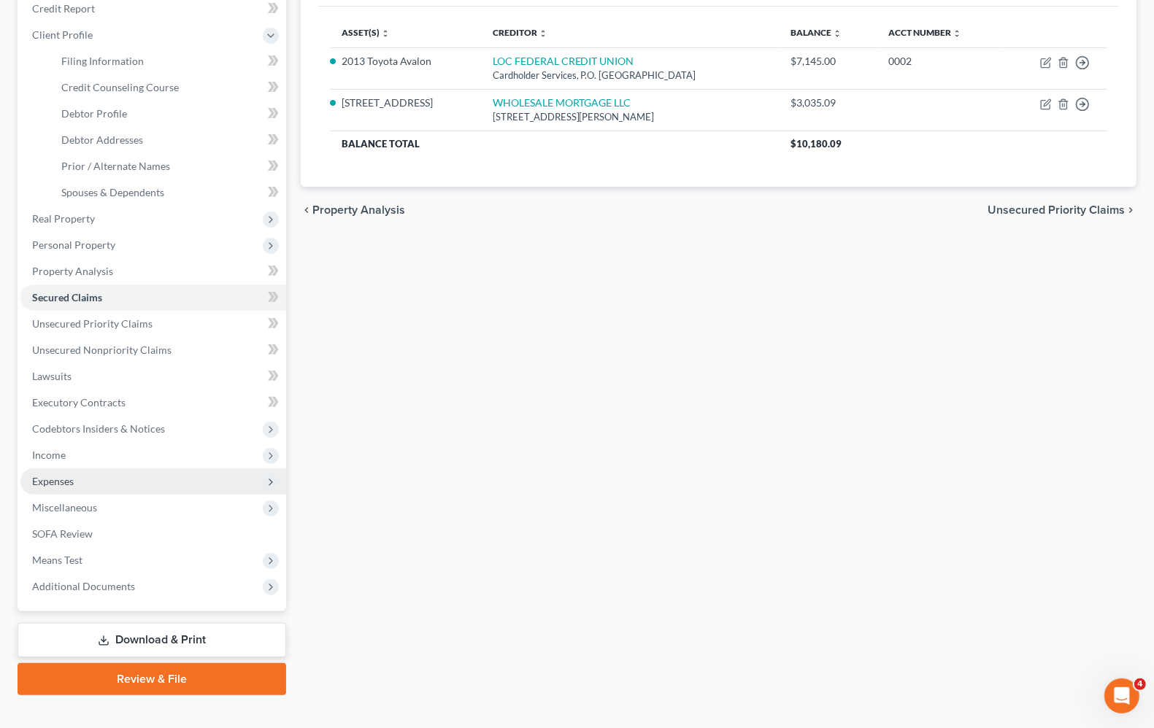
click at [68, 480] on span "Expenses" at bounding box center [53, 481] width 42 height 12
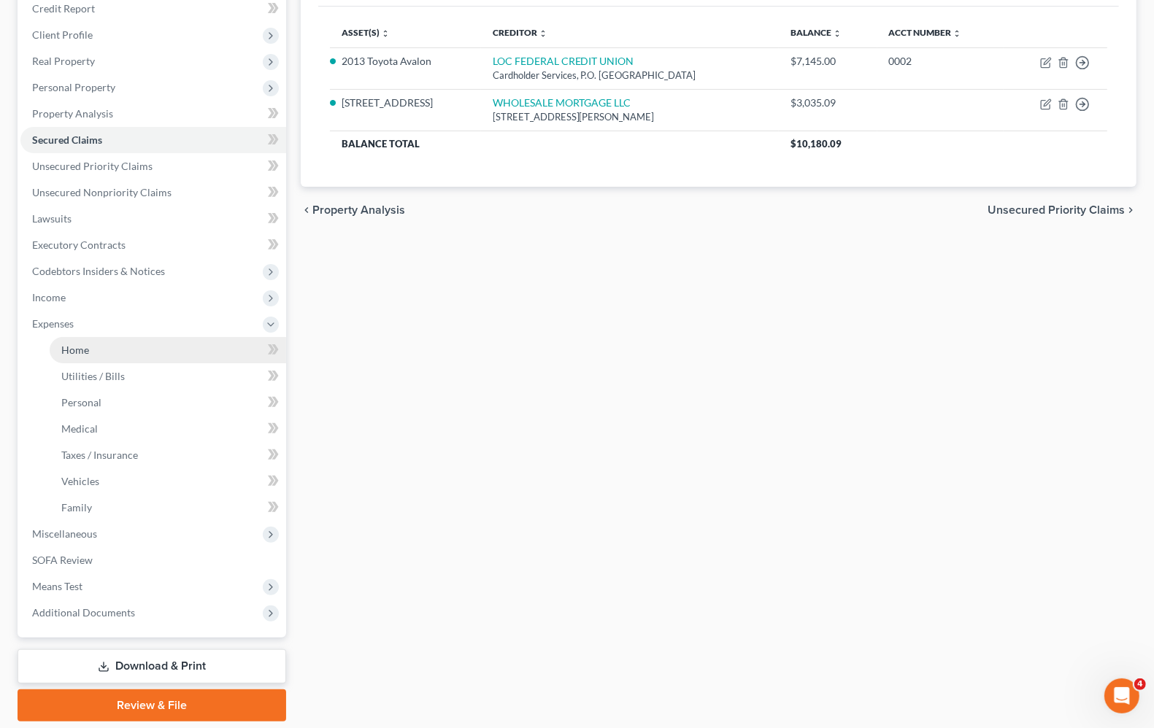
click at [62, 354] on span "Home" at bounding box center [75, 350] width 28 height 12
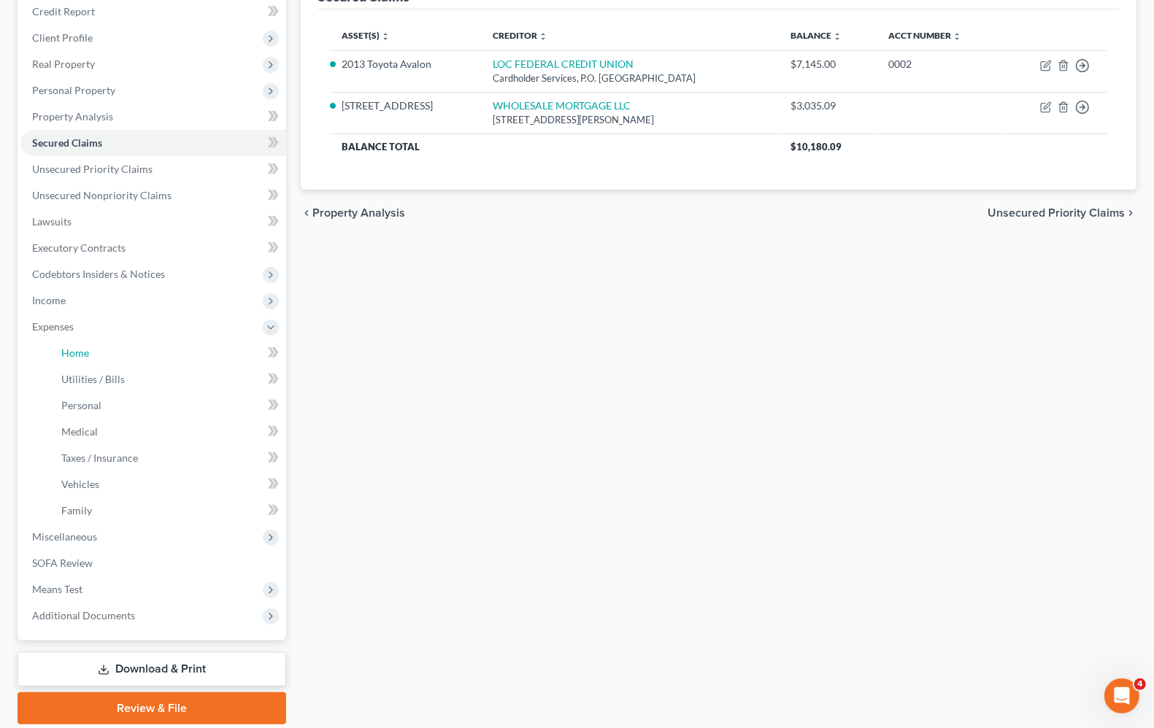
scroll to position [26, 0]
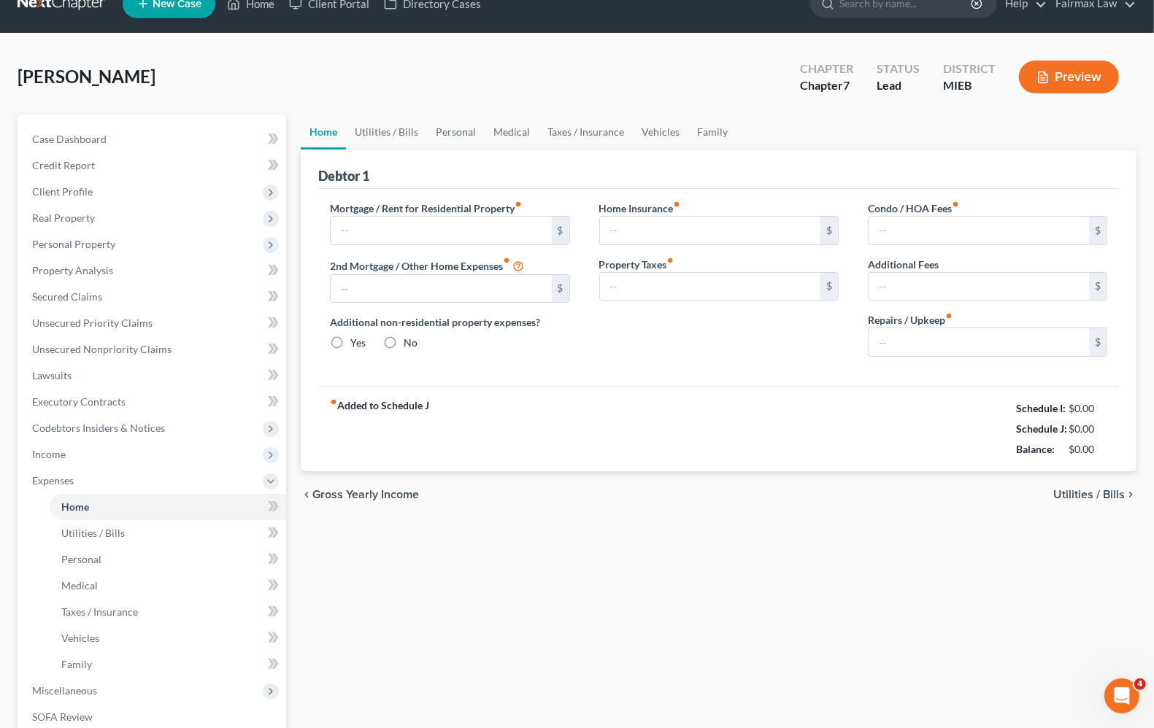
type input "3,100.00"
type input "0.00"
radio input "true"
type input "0.00"
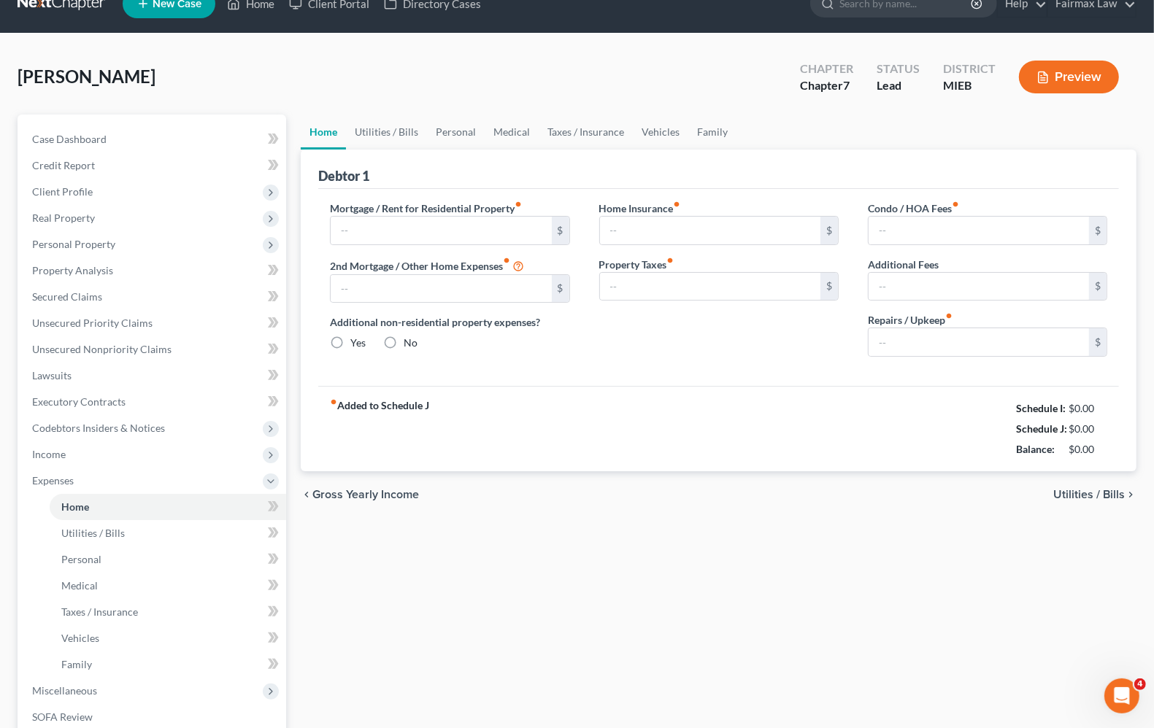
type input "0.00"
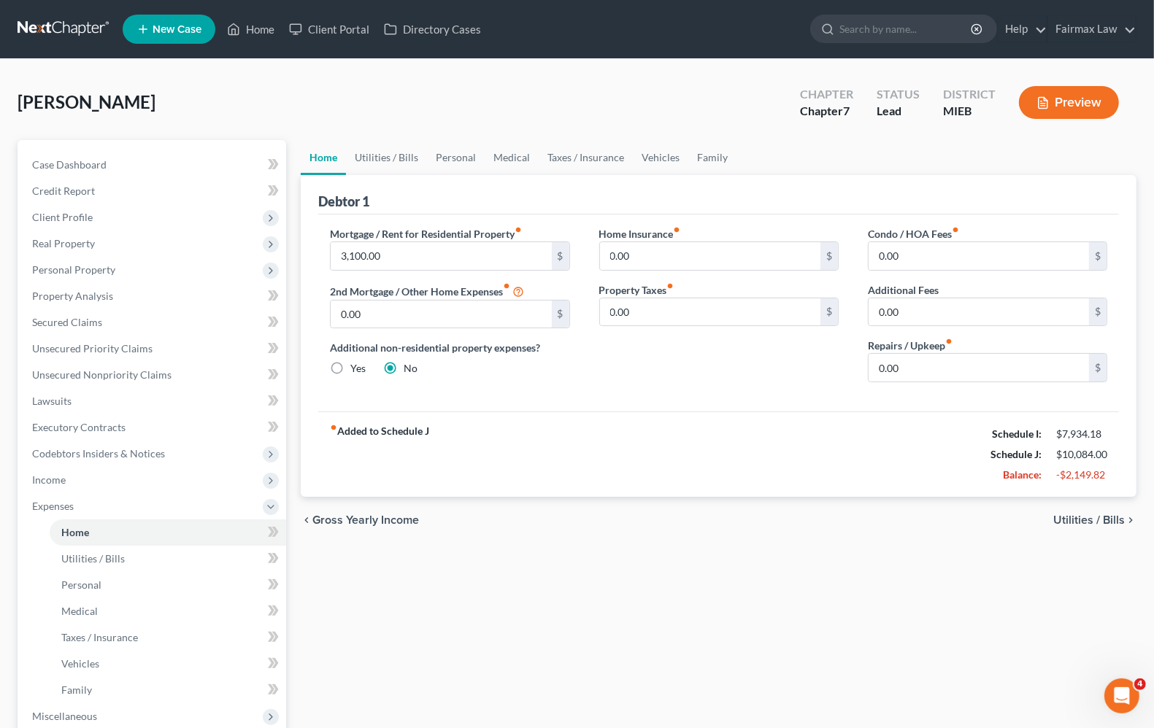
click at [1073, 520] on span "Utilities / Bills" at bounding box center [1089, 521] width 72 height 12
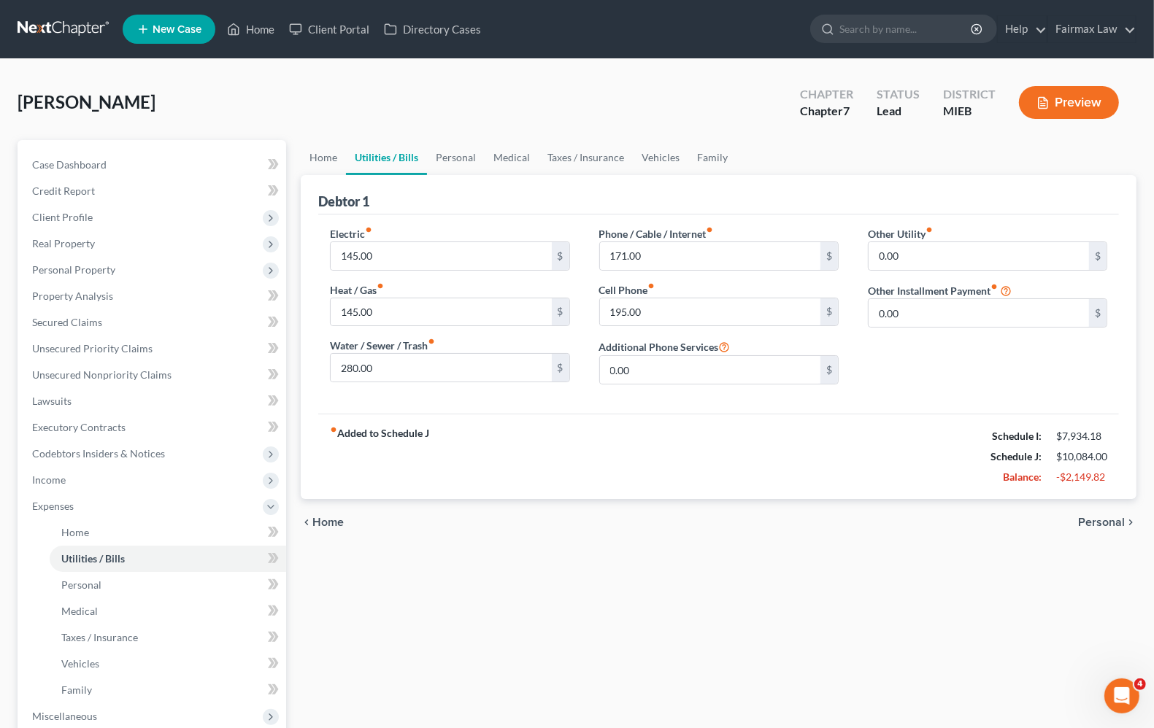
click at [1108, 522] on span "Personal" at bounding box center [1101, 523] width 47 height 12
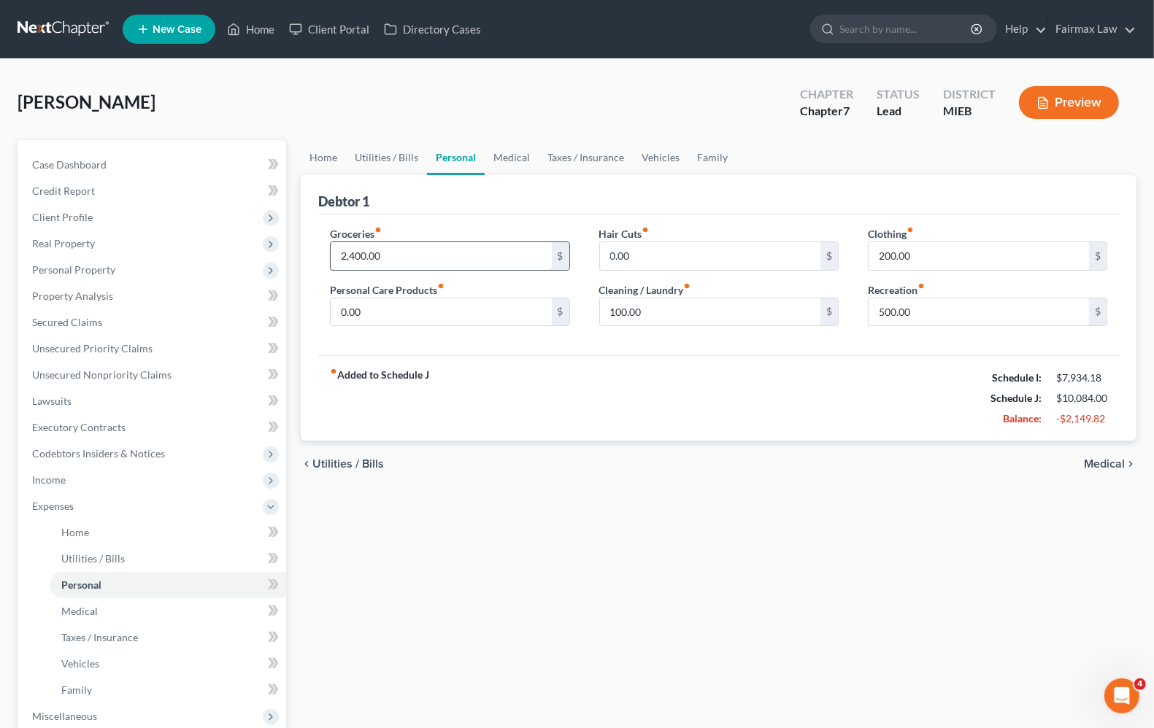
click at [431, 258] on input "2,400.00" at bounding box center [441, 256] width 220 height 28
click at [1110, 460] on span "Medical" at bounding box center [1104, 464] width 41 height 12
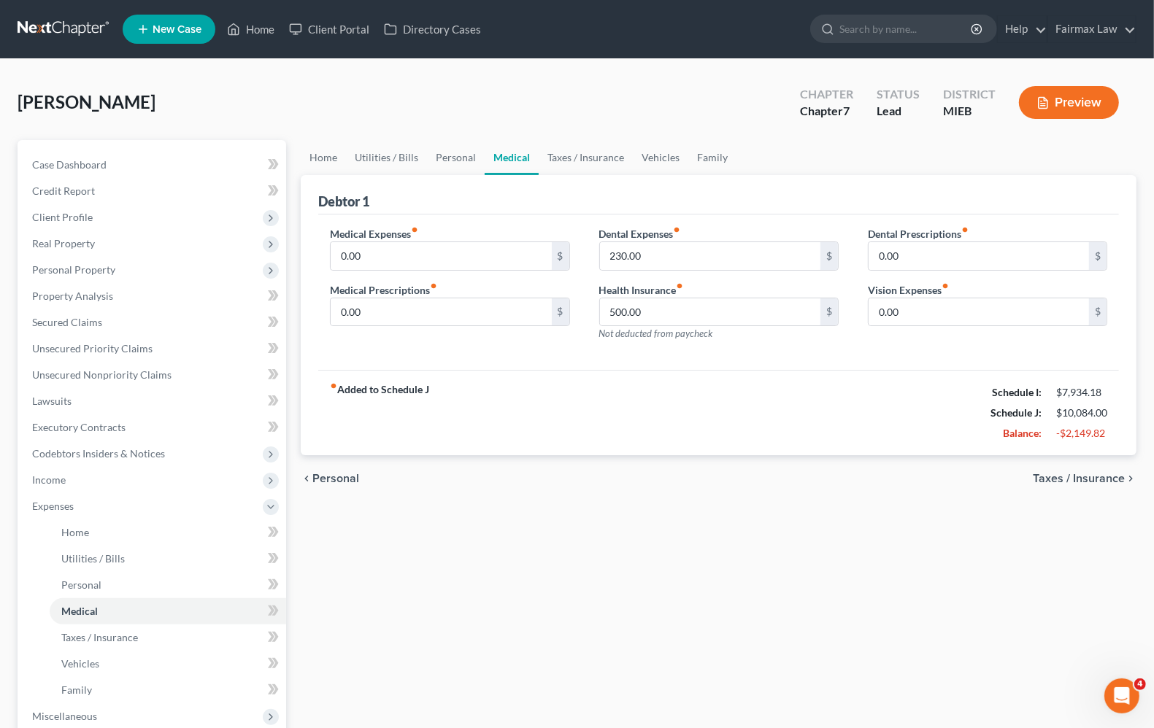
click at [1071, 485] on span "Taxes / Insurance" at bounding box center [1079, 479] width 92 height 12
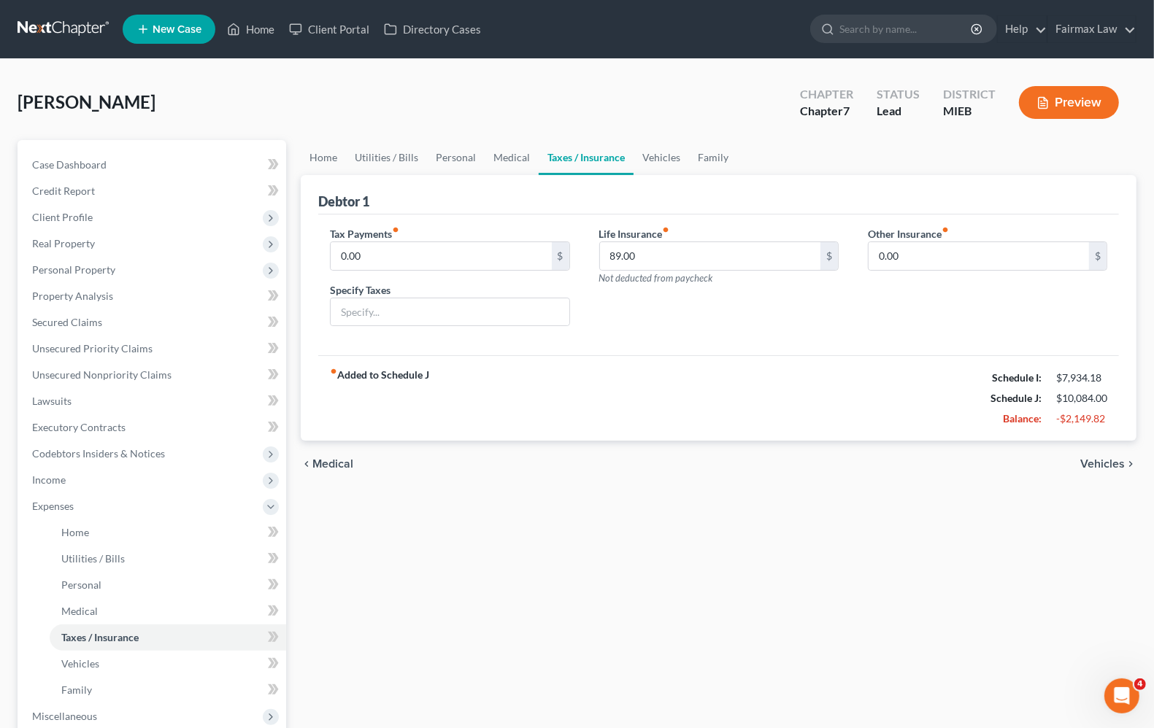
click at [1104, 463] on span "Vehicles" at bounding box center [1102, 464] width 45 height 12
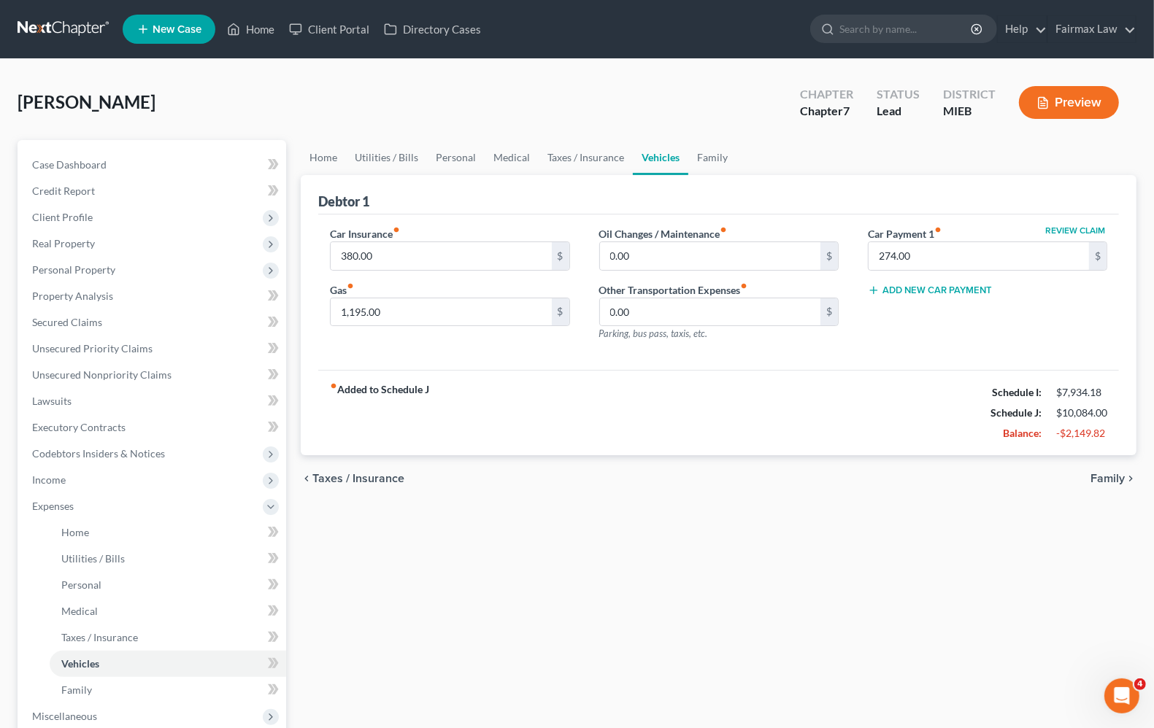
click at [1103, 477] on span "Family" at bounding box center [1107, 479] width 34 height 12
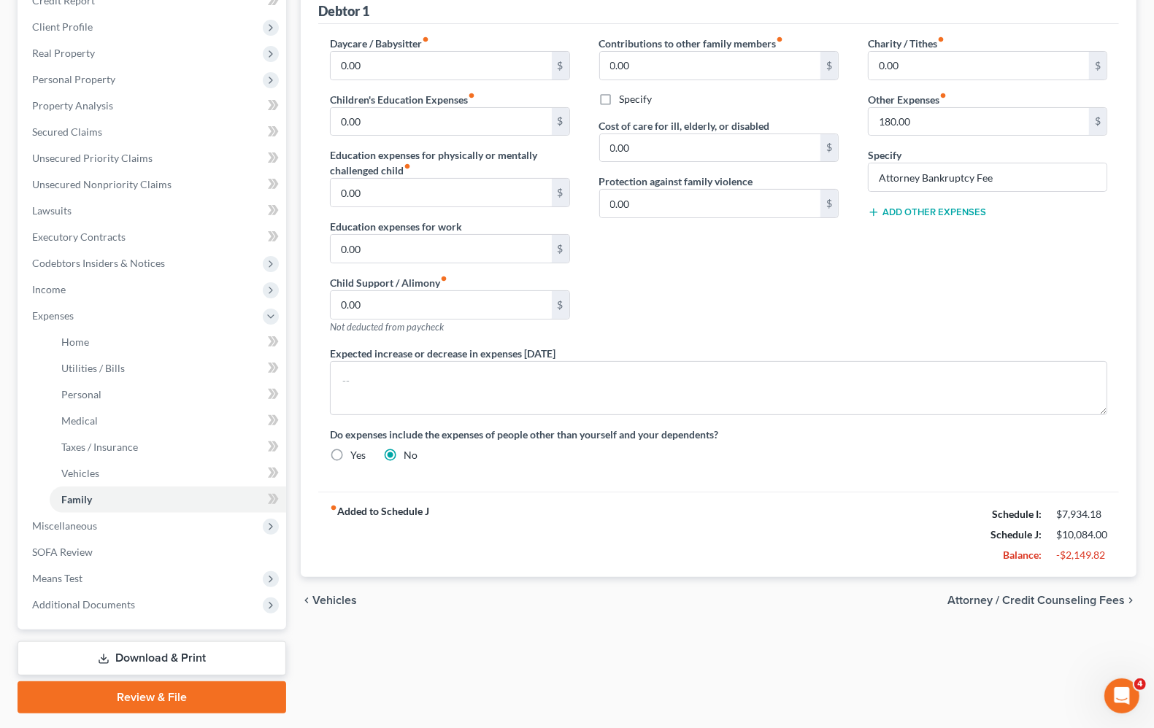
scroll to position [230, 0]
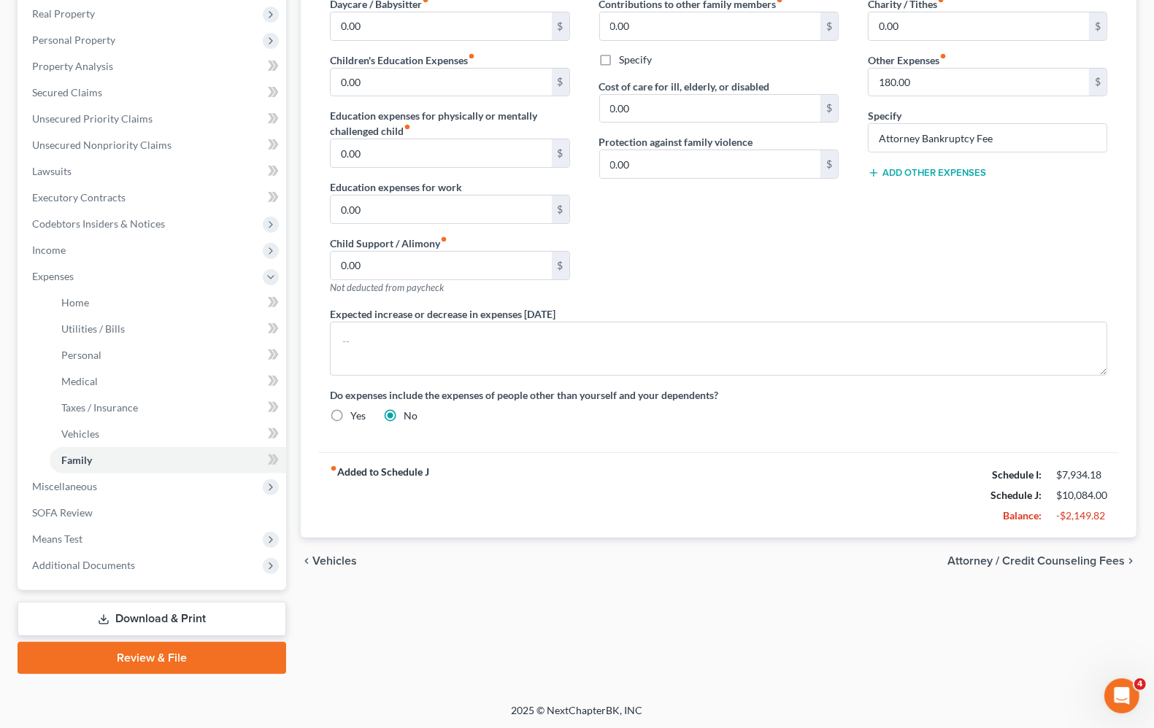
click at [1063, 560] on span "Attorney / Credit Counseling Fees" at bounding box center [1035, 561] width 177 height 12
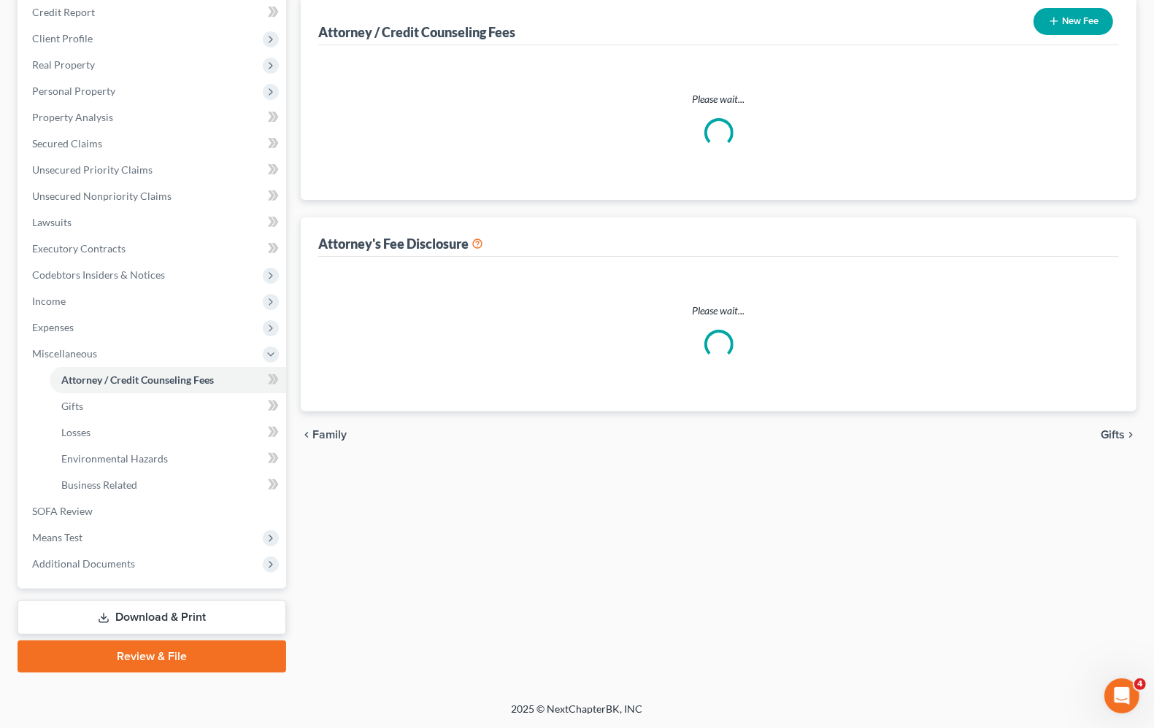
select select "2"
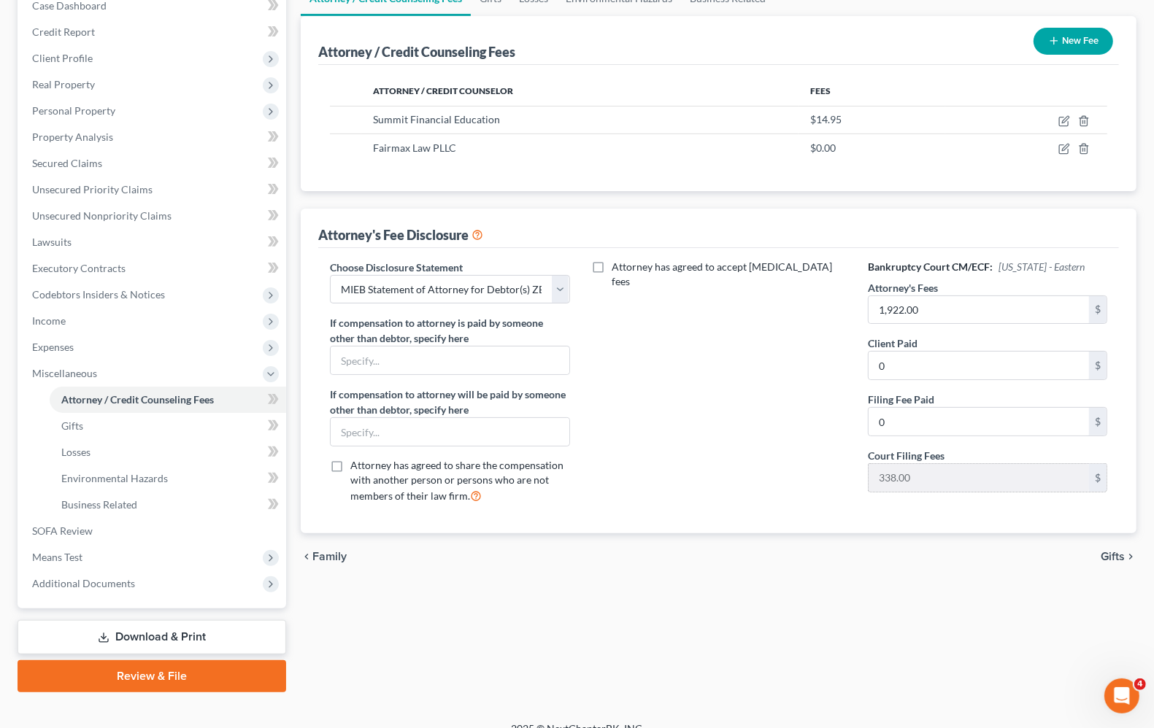
scroll to position [177, 0]
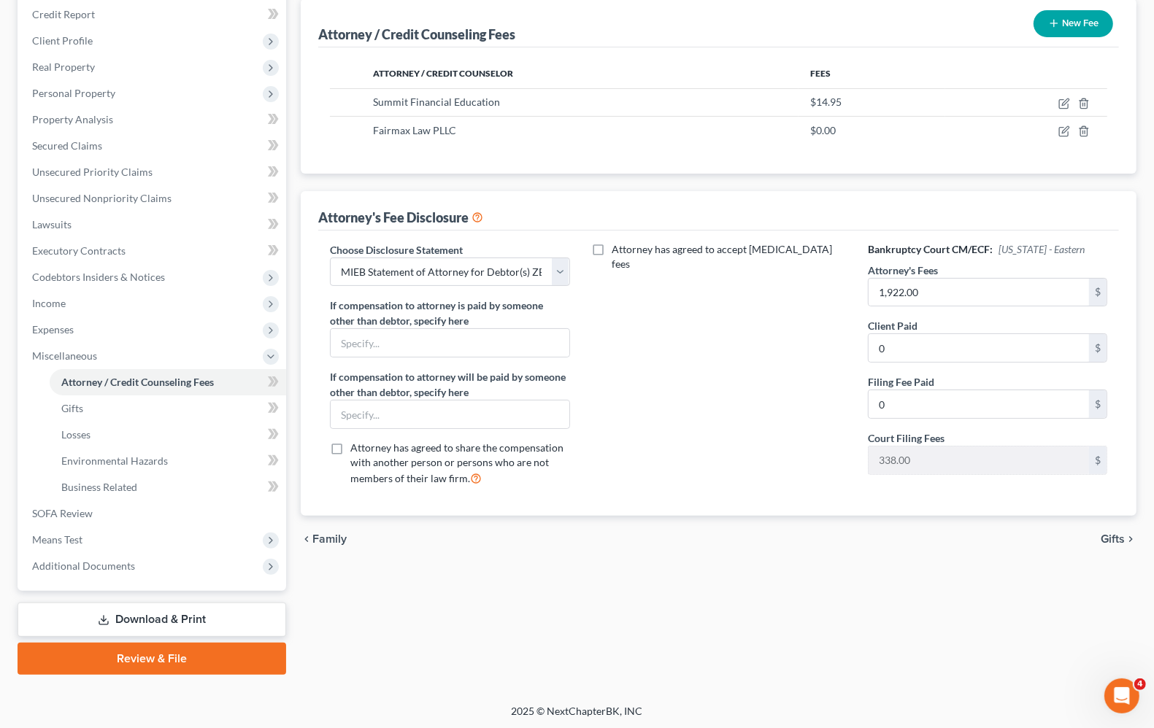
click at [327, 542] on span "Family" at bounding box center [329, 540] width 34 height 12
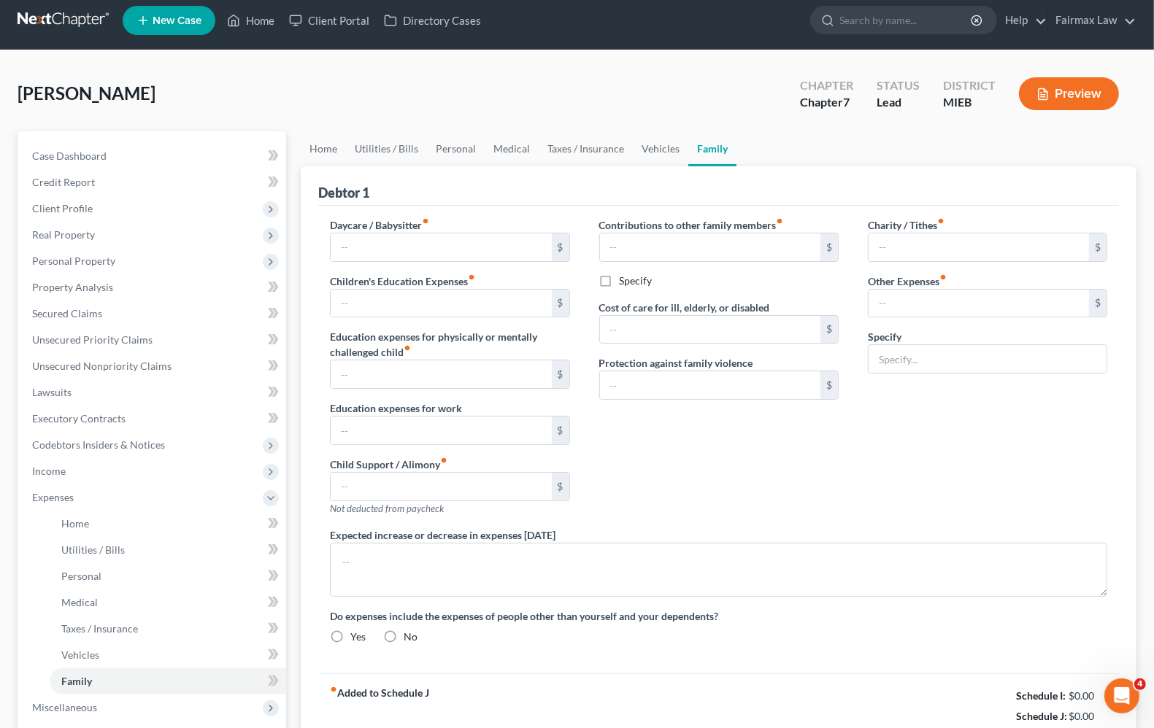
type input "0.00"
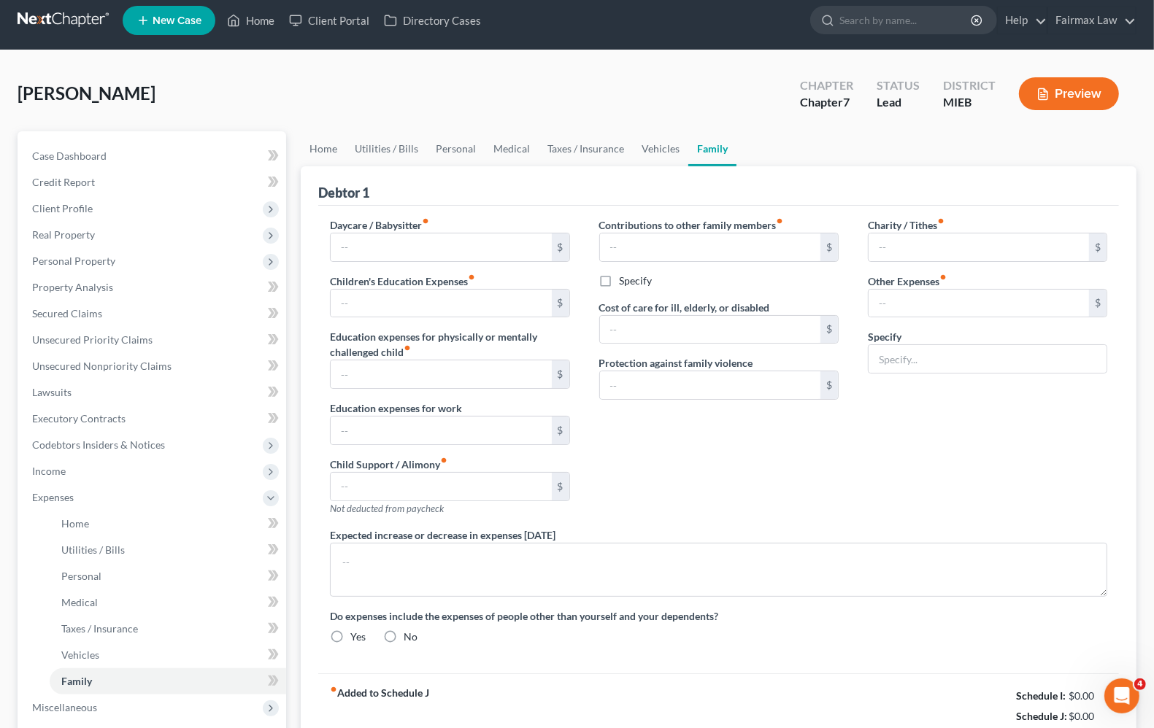
type input "0.00"
type input "180.00"
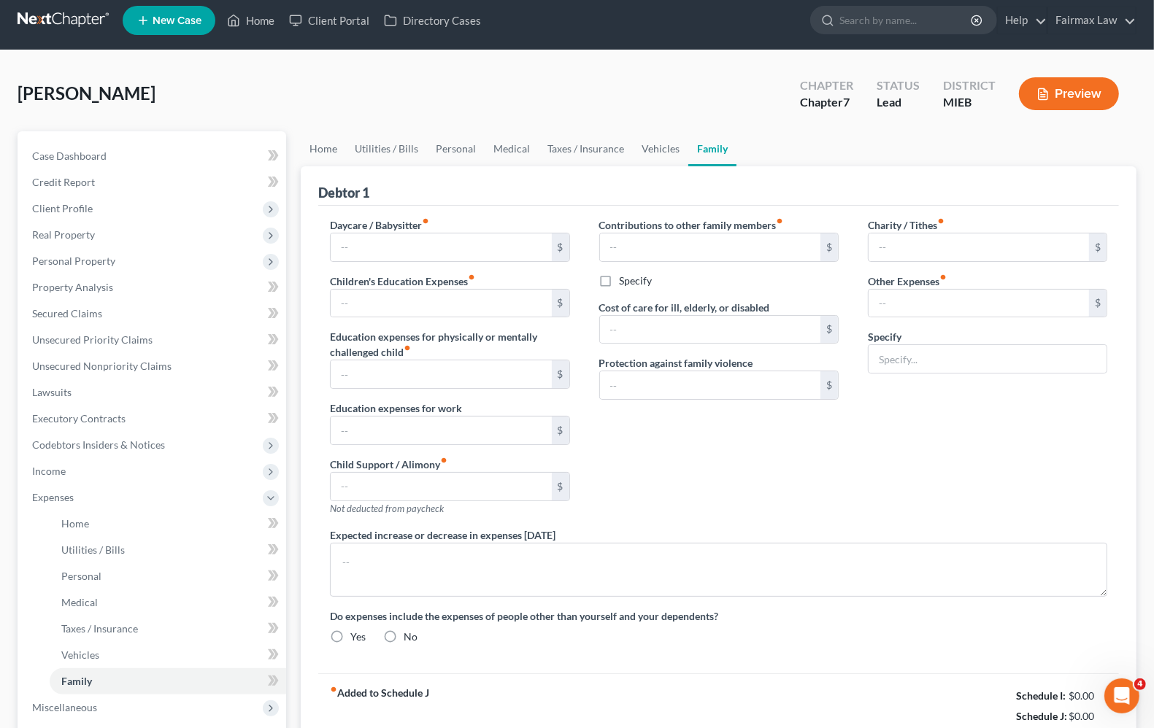
type input "Attorney Bankruptcy Fee"
radio input "true"
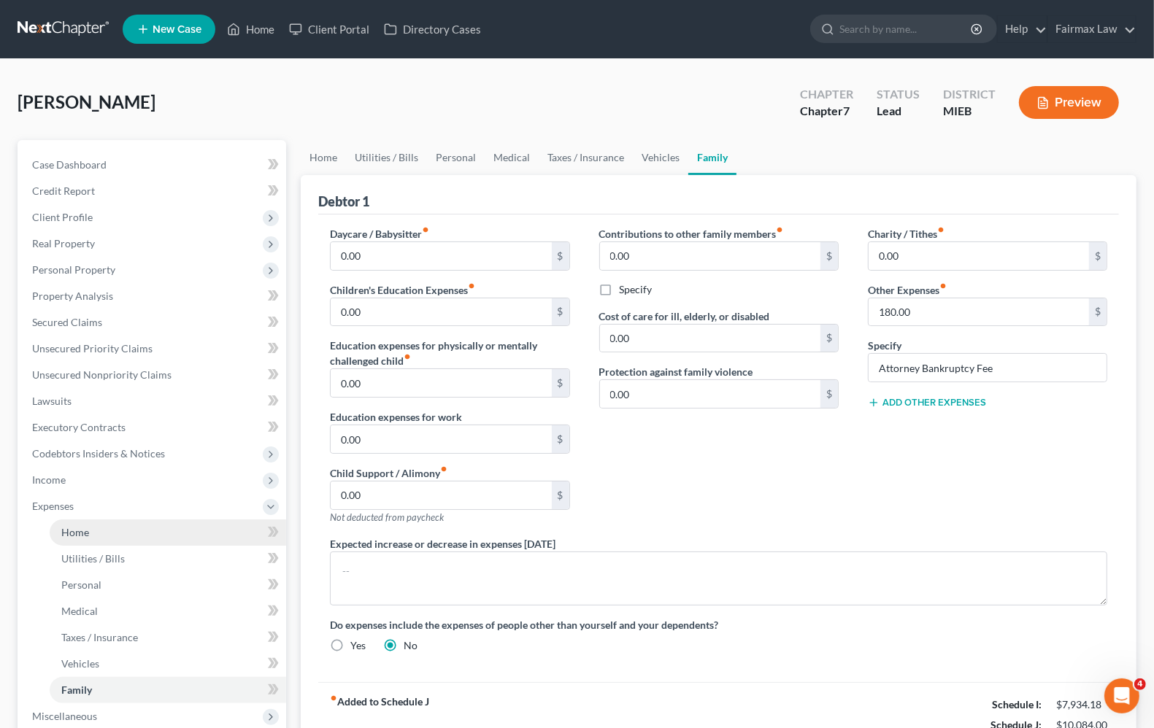
click at [80, 531] on span "Home" at bounding box center [75, 532] width 28 height 12
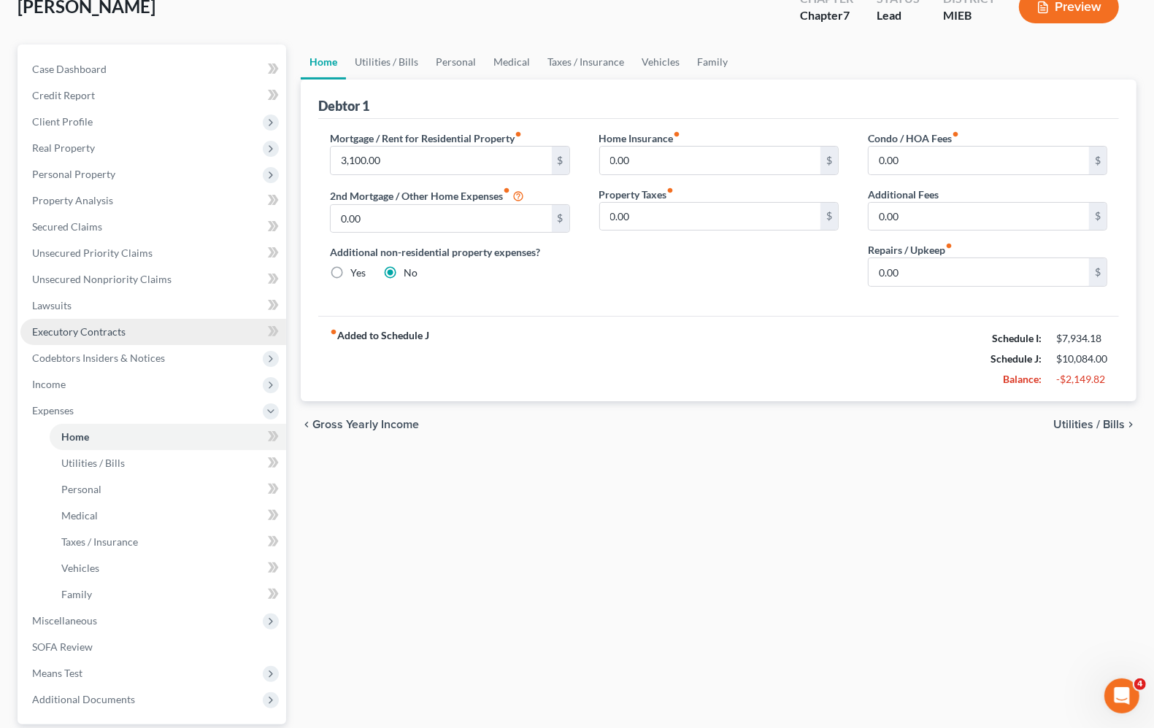
scroll to position [230, 0]
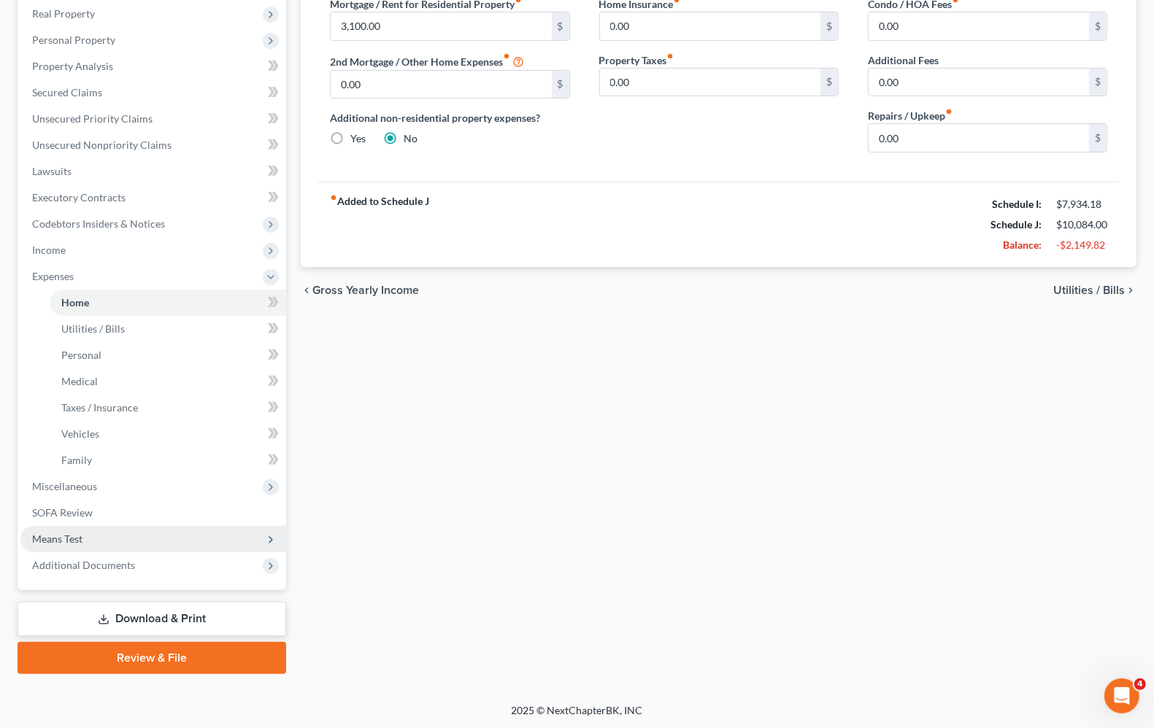
click at [55, 536] on span "Means Test" at bounding box center [57, 539] width 50 height 12
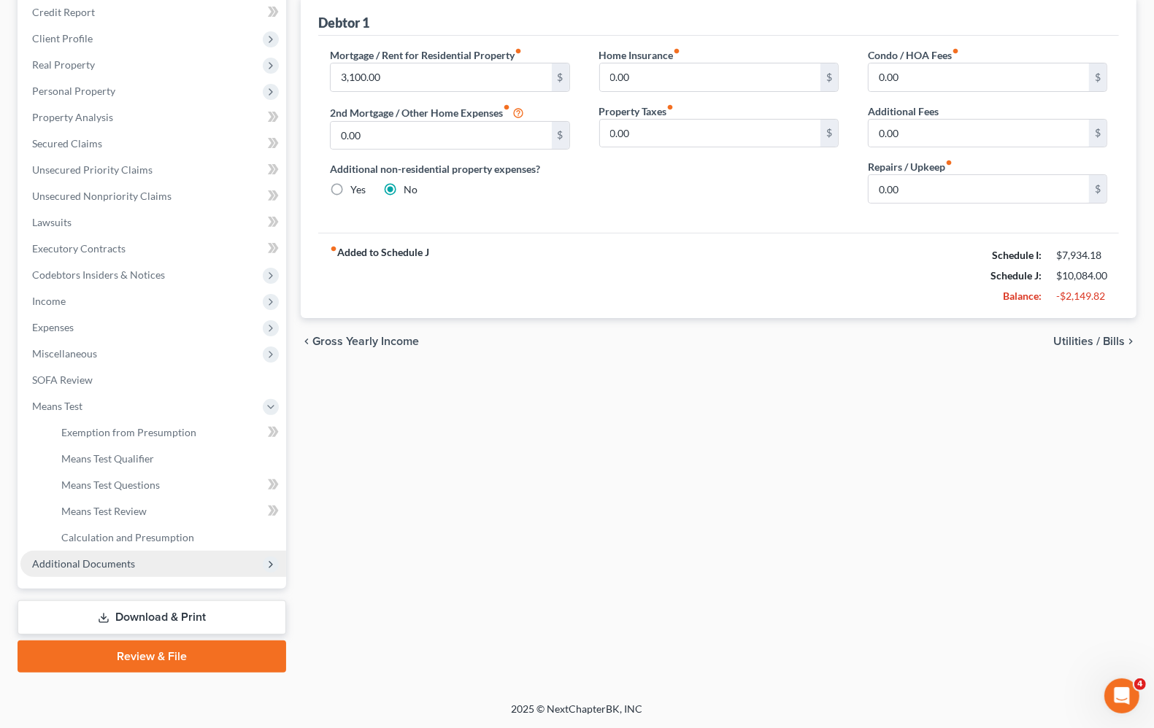
scroll to position [177, 0]
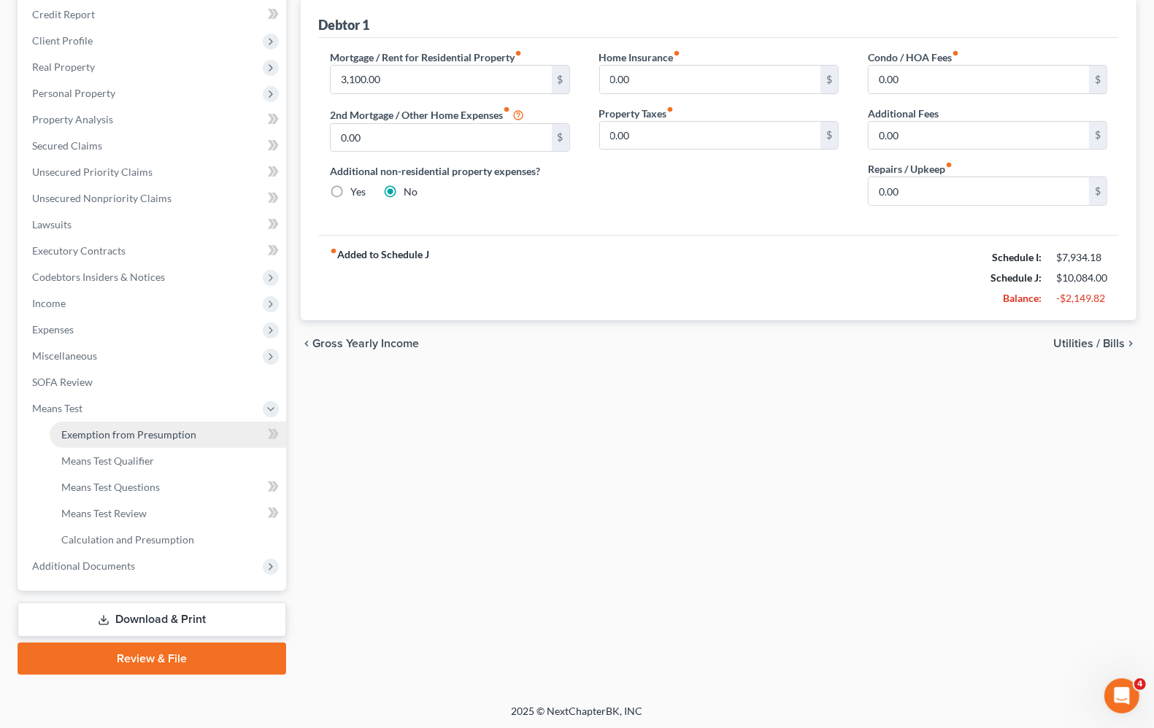
click at [106, 433] on span "Exemption from Presumption" at bounding box center [128, 434] width 135 height 12
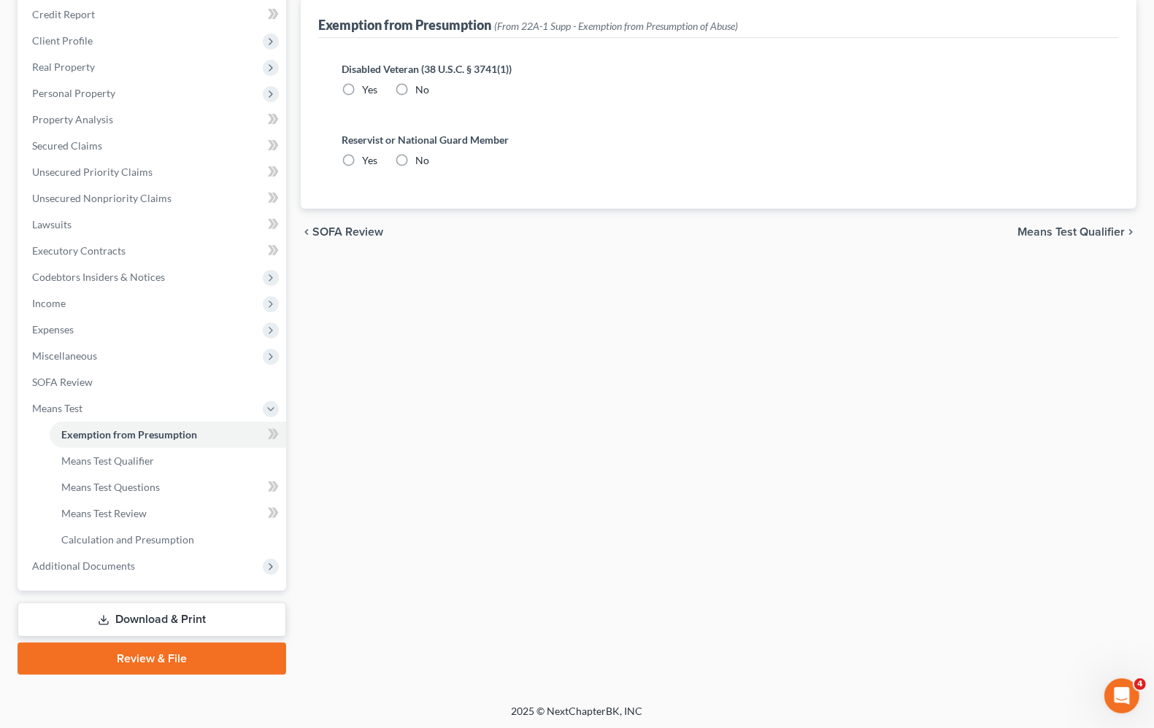
scroll to position [2, 0]
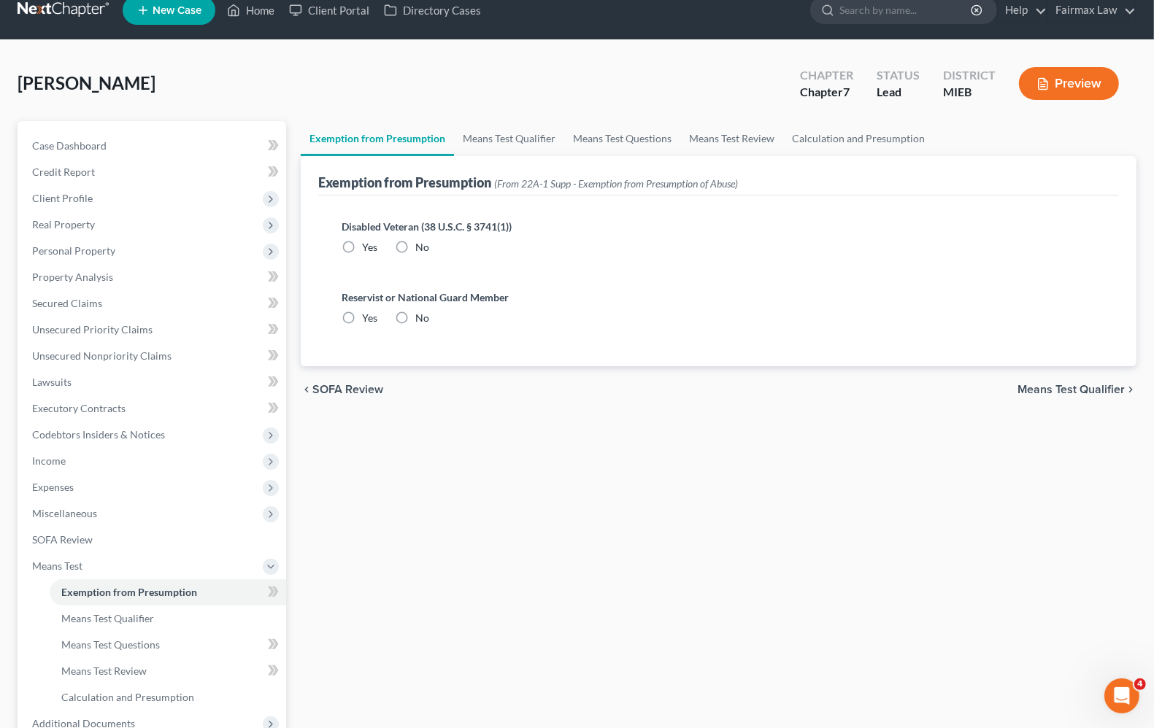
radio input "true"
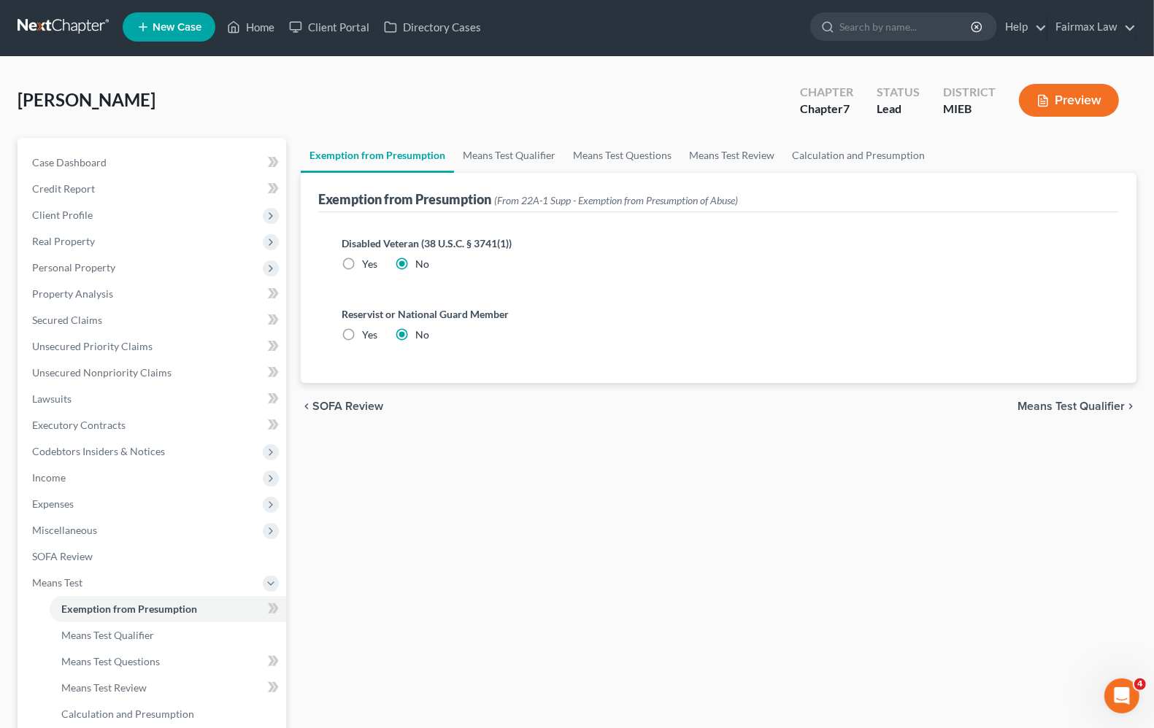
scroll to position [0, 0]
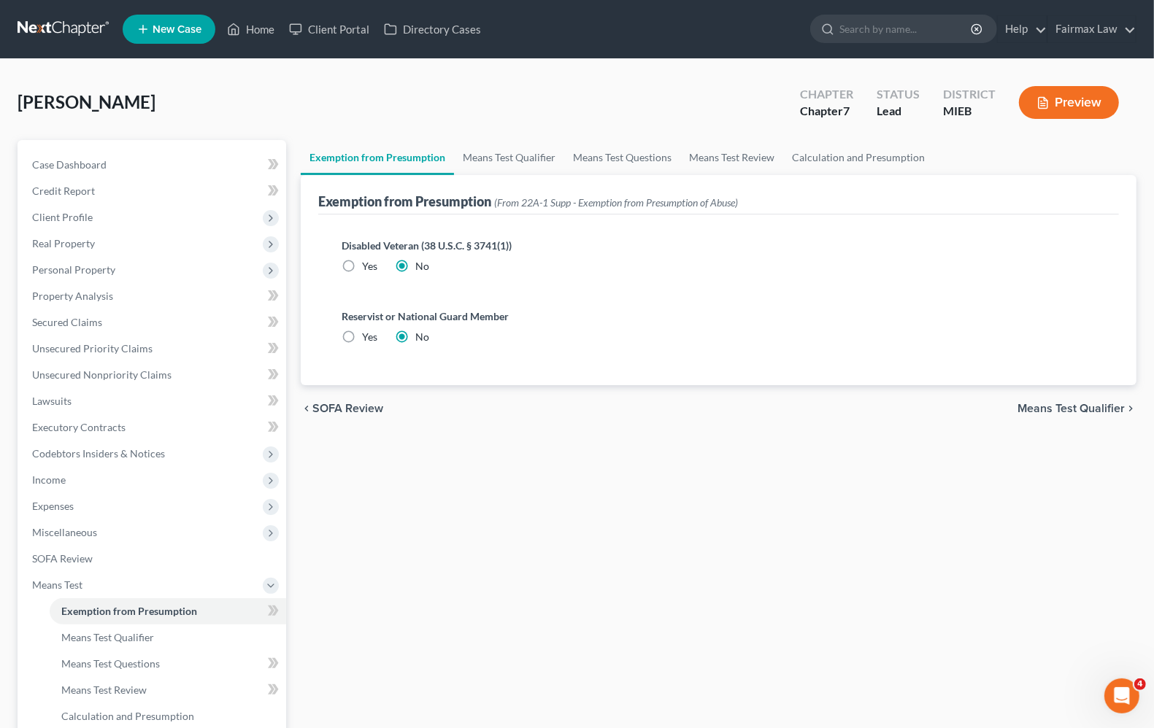
click at [1091, 407] on span "Means Test Qualifier" at bounding box center [1070, 409] width 107 height 12
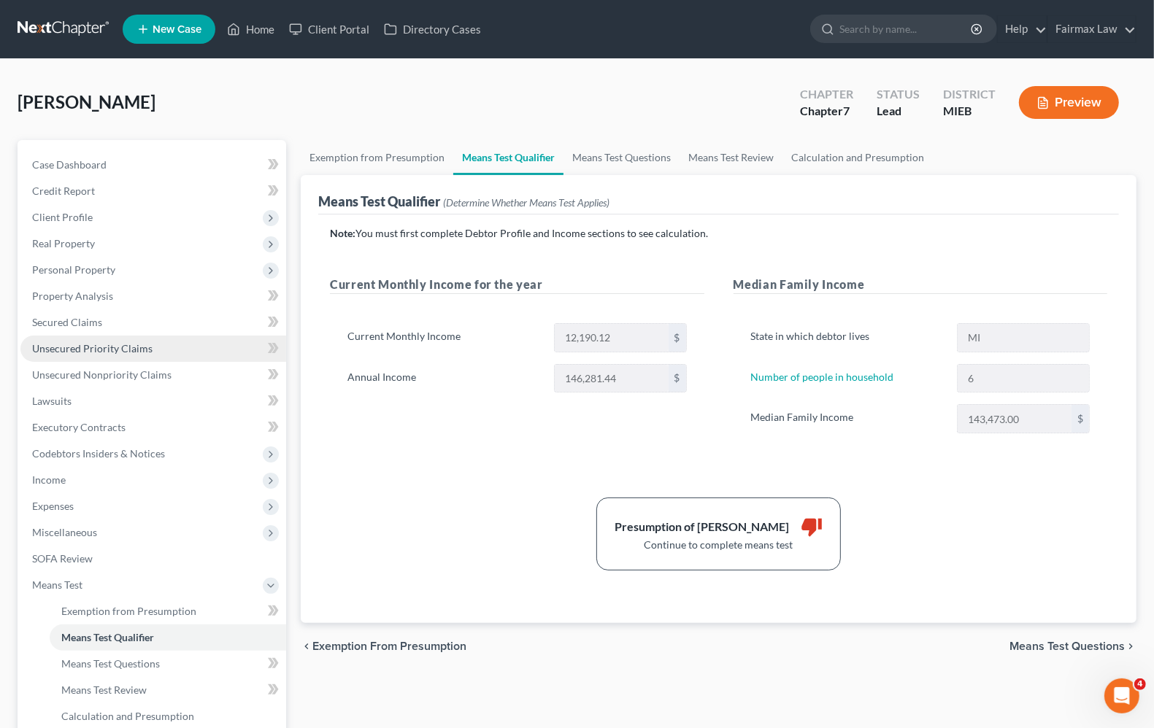
click at [91, 351] on span "Unsecured Priority Claims" at bounding box center [92, 348] width 120 height 12
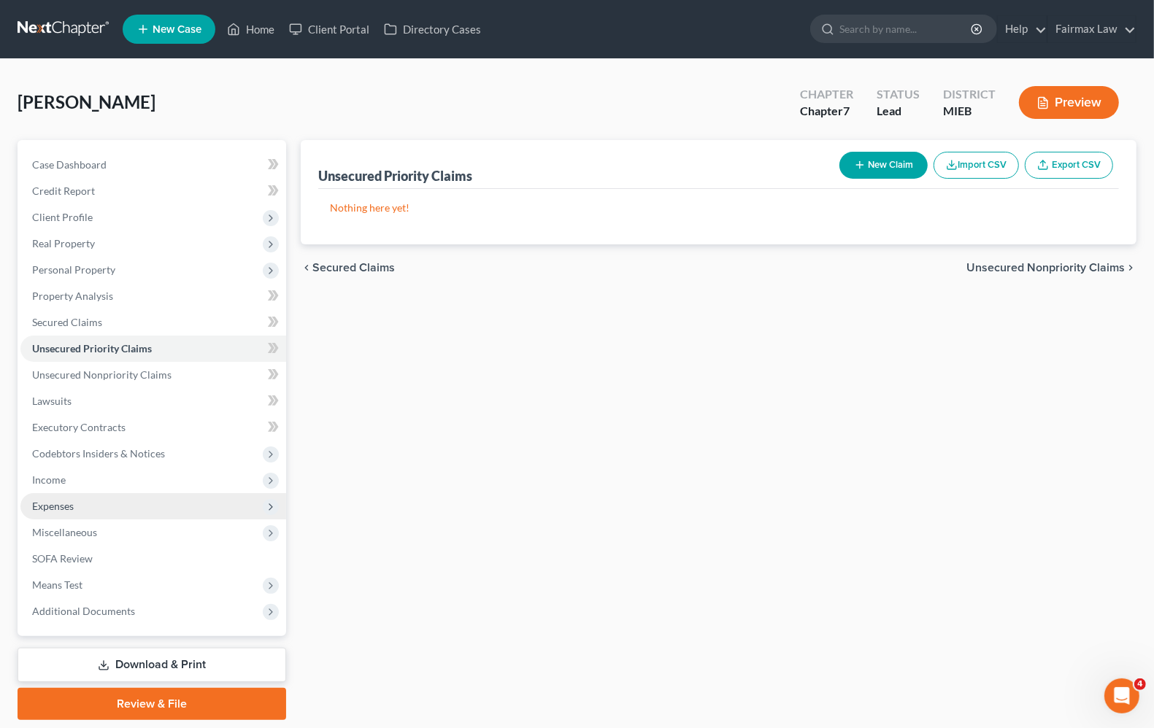
drag, startPoint x: 53, startPoint y: 483, endPoint x: 74, endPoint y: 493, distance: 22.8
click at [53, 483] on span "Income" at bounding box center [49, 480] width 34 height 12
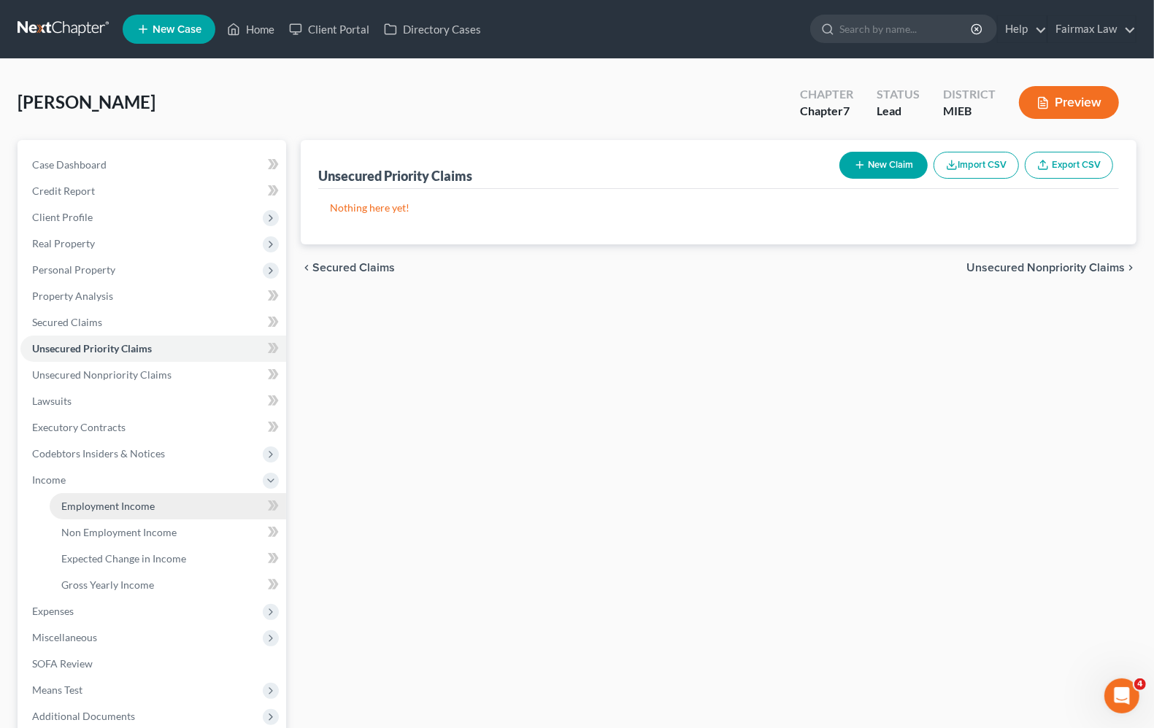
click at [81, 509] on span "Employment Income" at bounding box center [107, 506] width 93 height 12
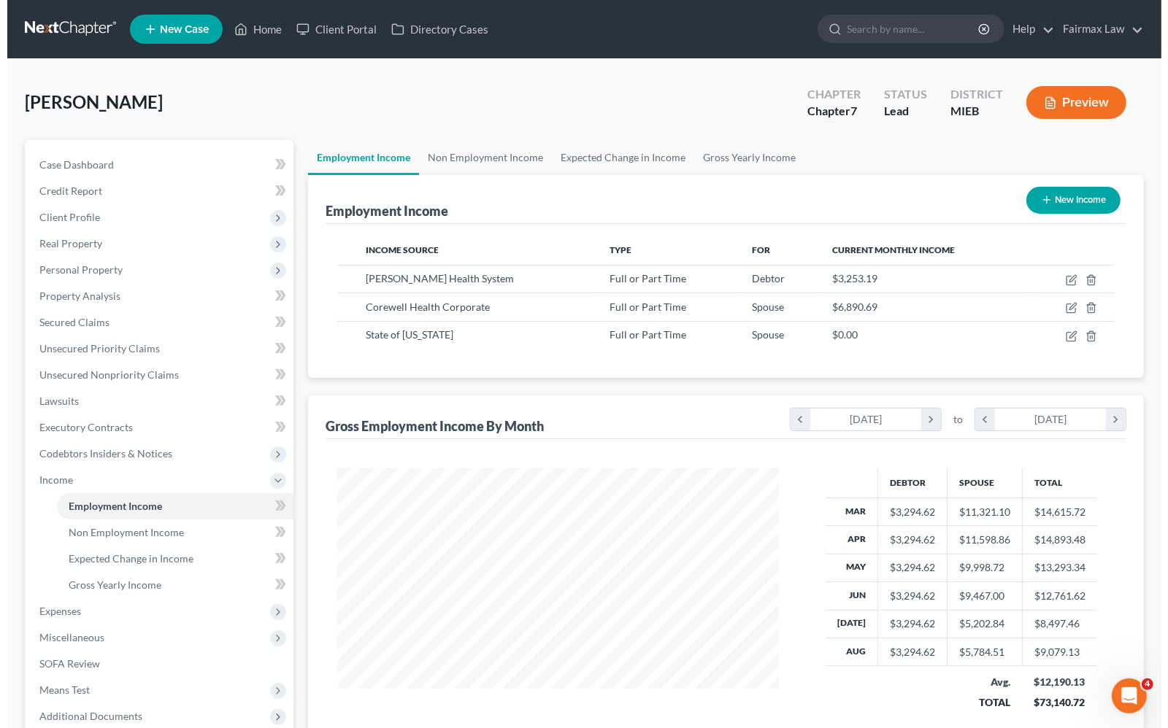
scroll to position [263, 469]
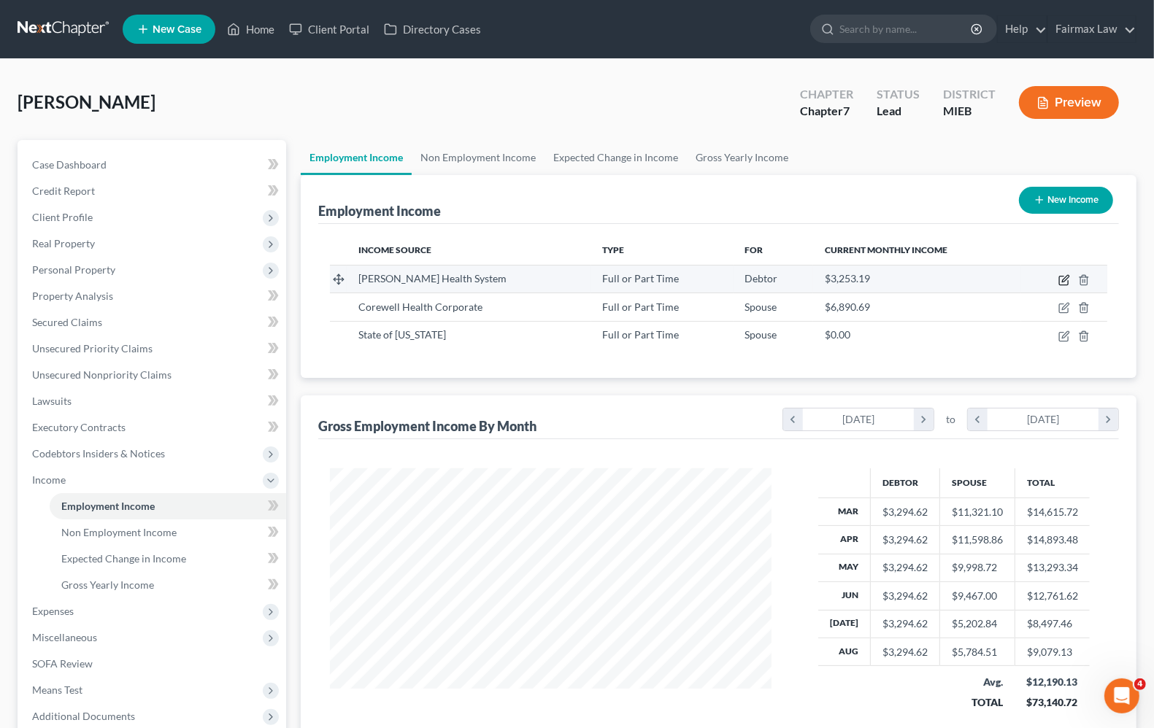
click at [1066, 280] on icon "button" at bounding box center [1065, 278] width 7 height 7
select select "0"
select select "23"
select select "2"
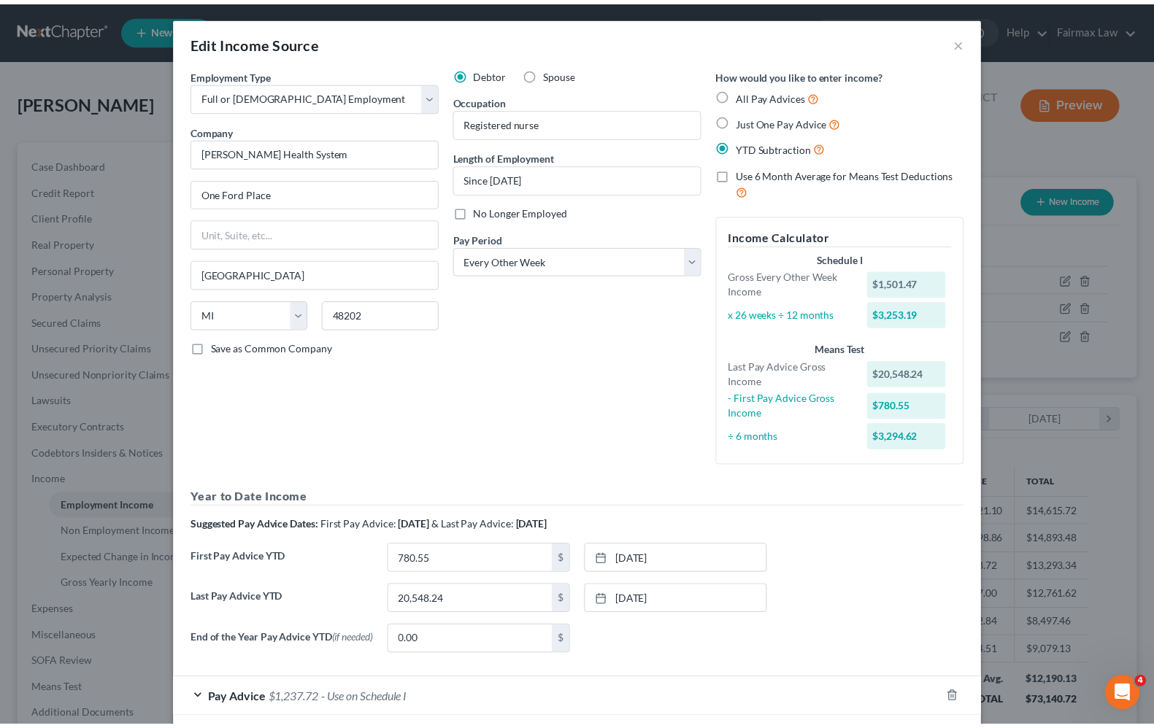
scroll to position [0, 0]
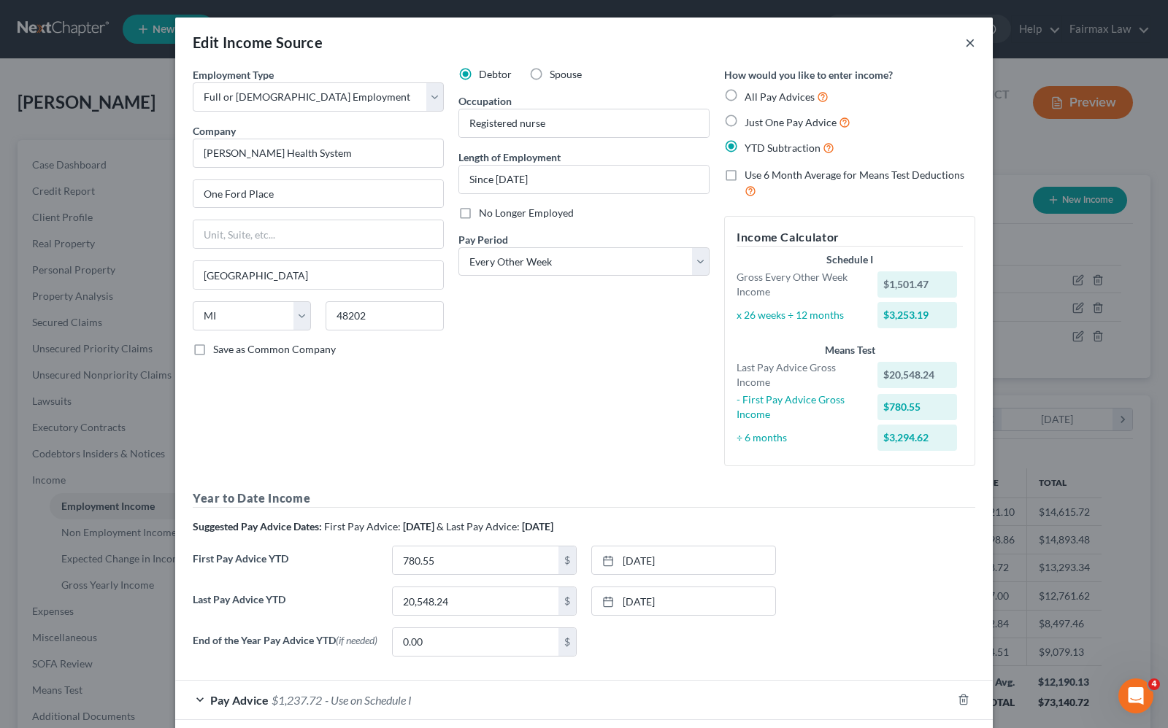
click at [965, 44] on button "×" at bounding box center [970, 43] width 10 height 18
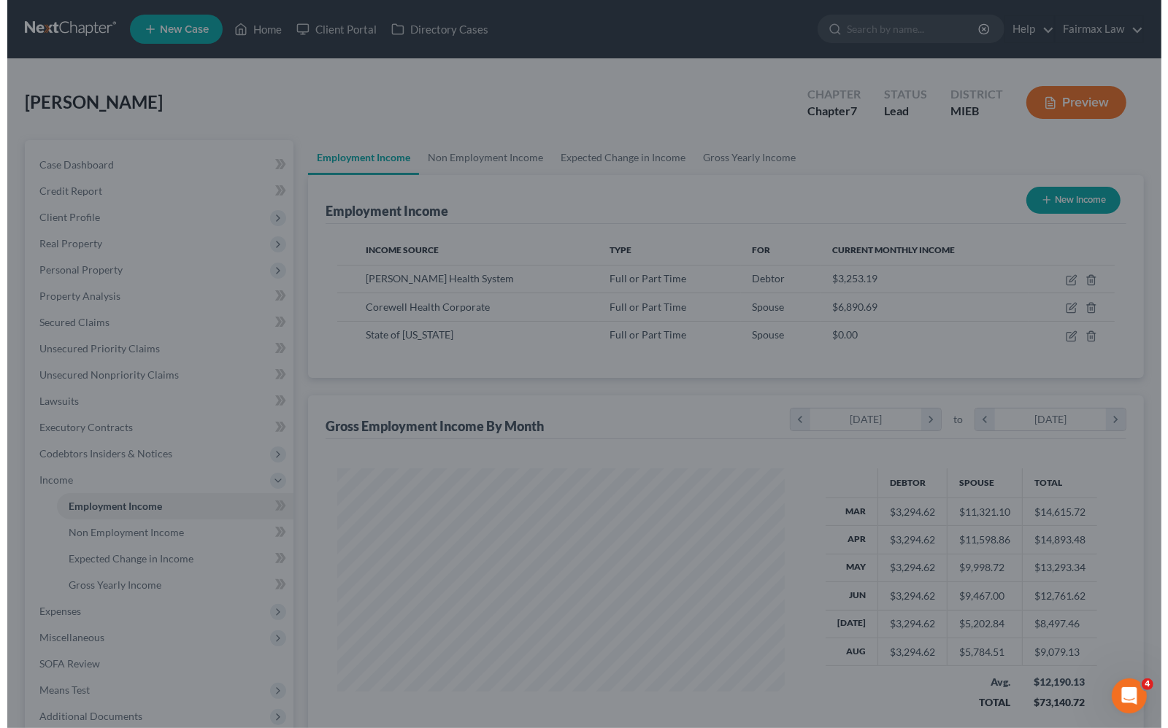
scroll to position [729630, 729422]
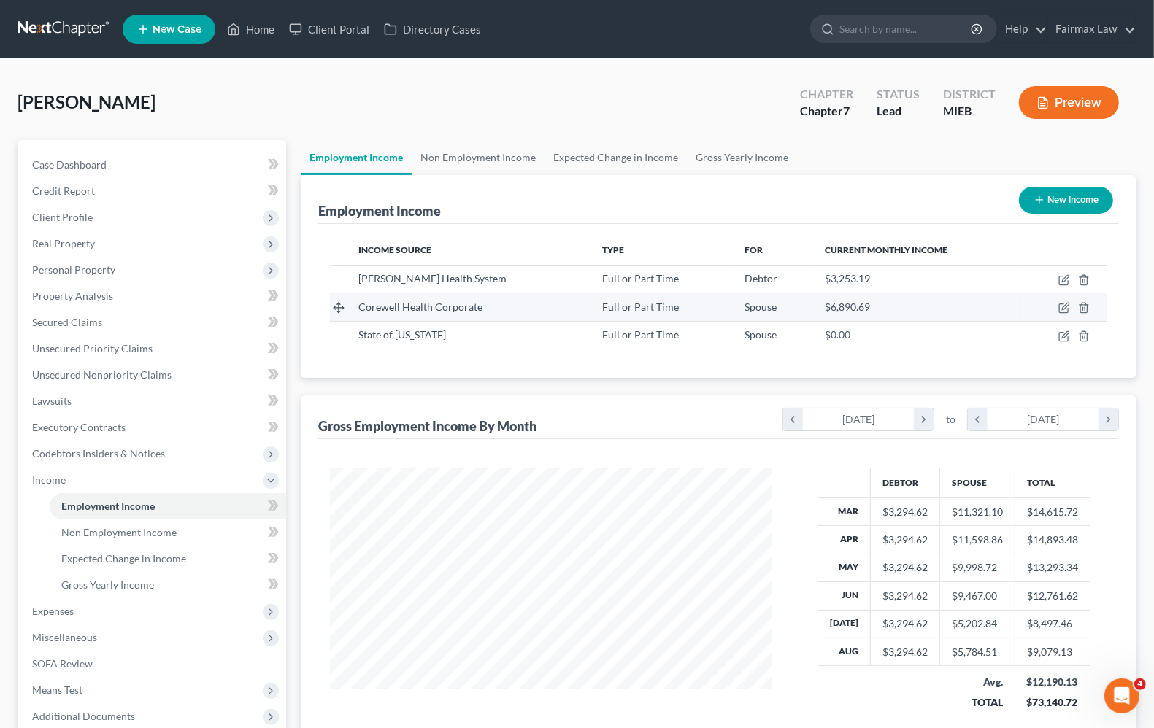
click at [1066, 315] on td at bounding box center [1064, 307] width 86 height 28
click at [1064, 311] on icon "button" at bounding box center [1064, 308] width 12 height 12
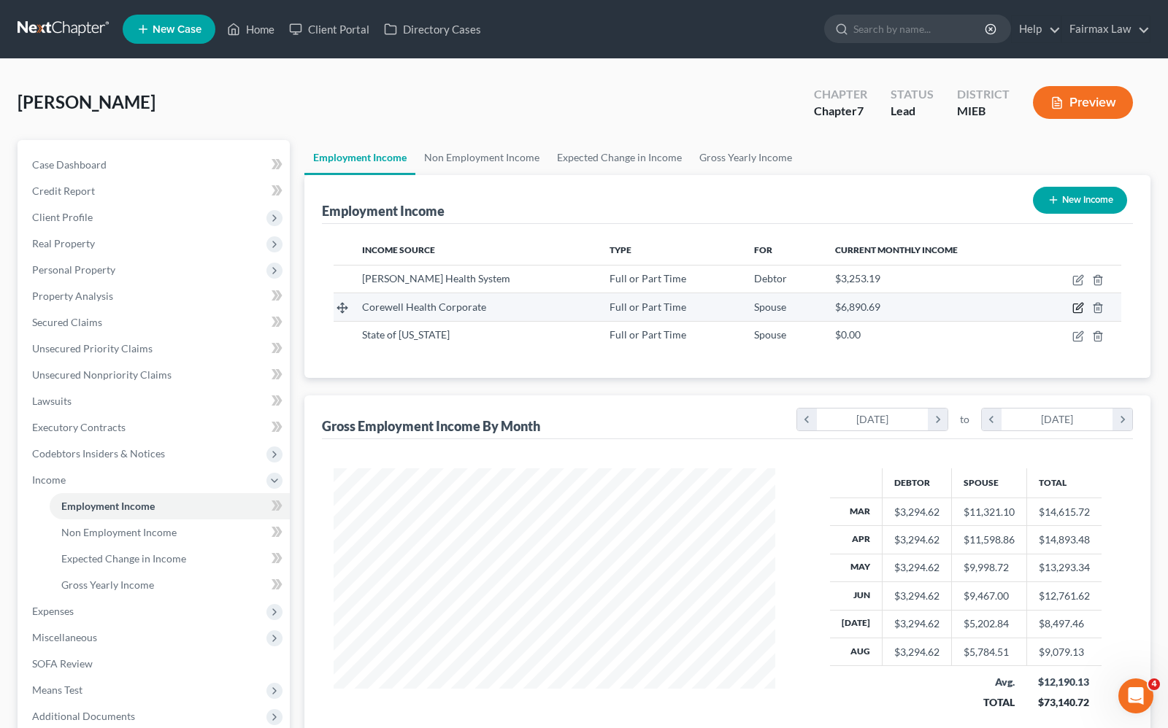
select select "0"
select select "23"
select select "2"
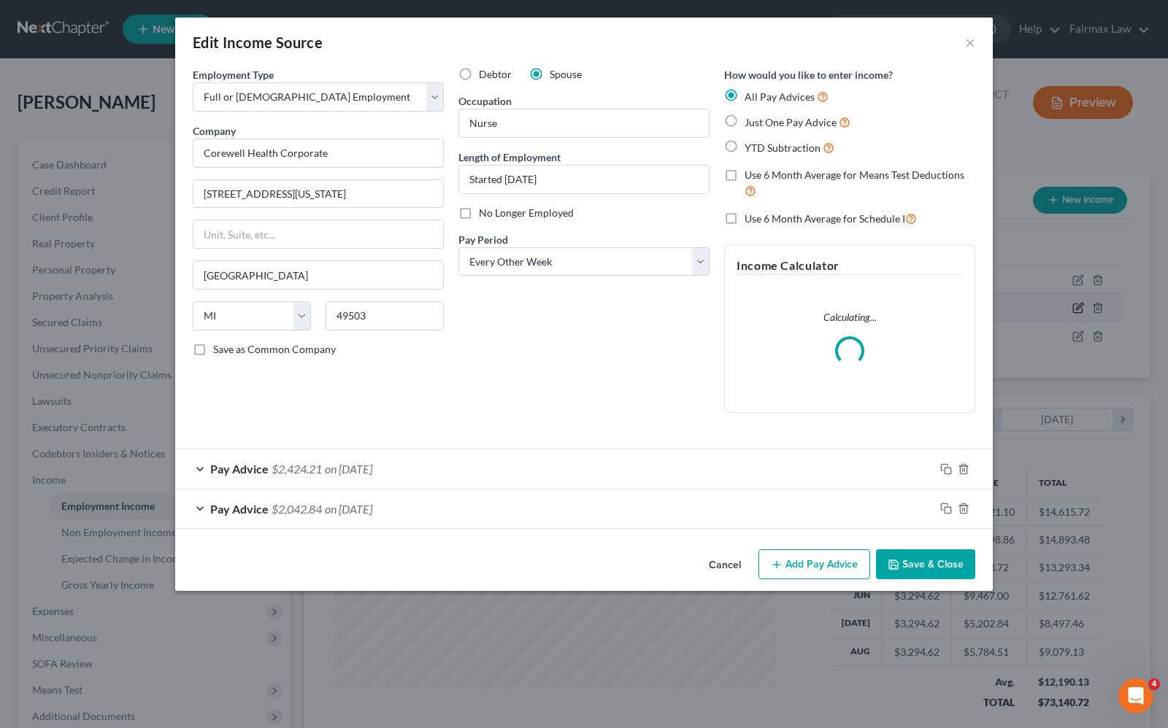
scroll to position [263, 476]
click at [265, 471] on span "Pay Advice" at bounding box center [239, 469] width 58 height 14
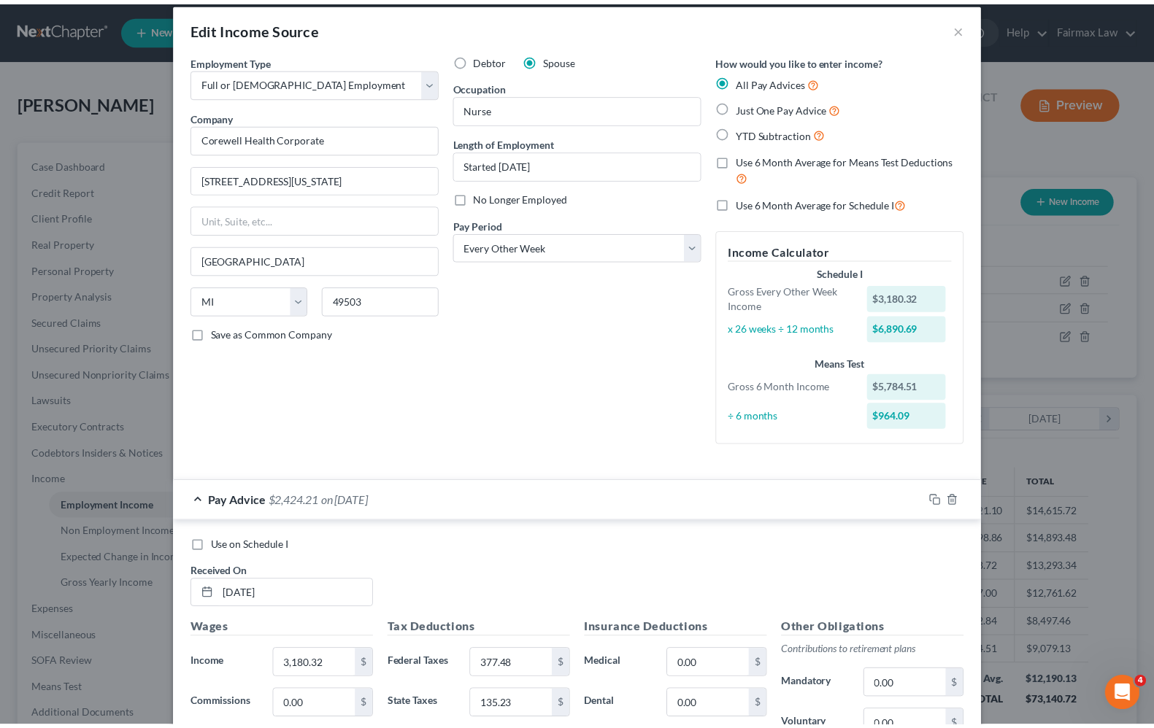
scroll to position [0, 0]
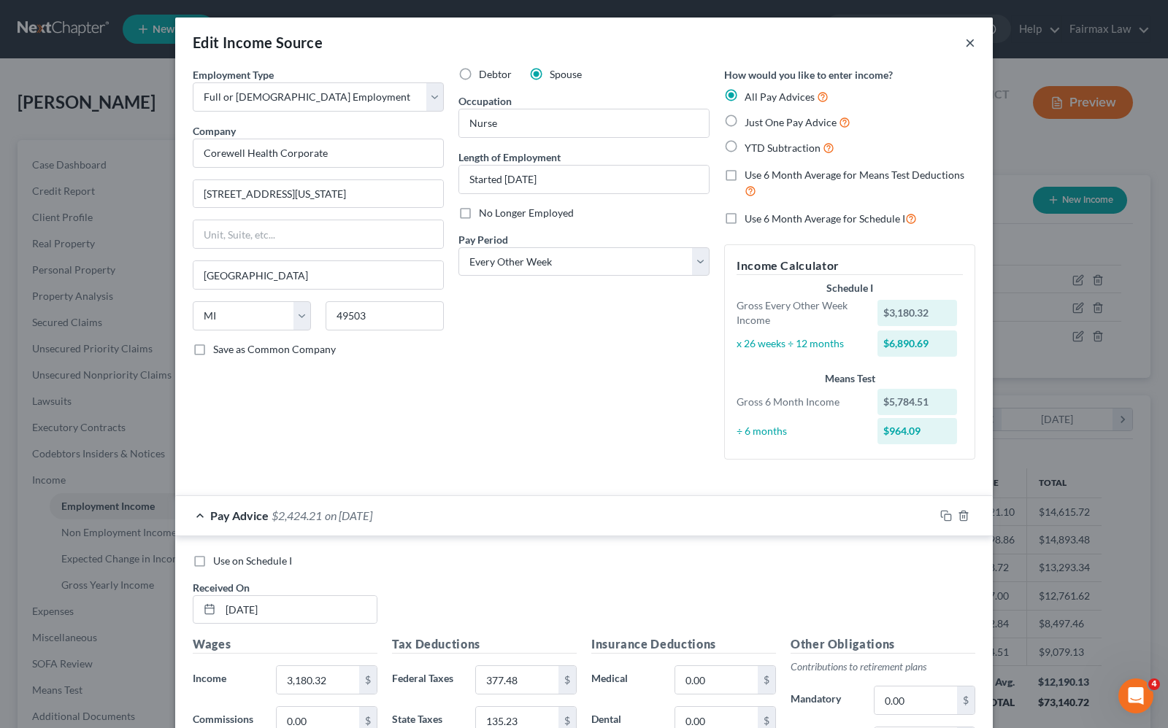
click at [965, 40] on button "×" at bounding box center [970, 43] width 10 height 18
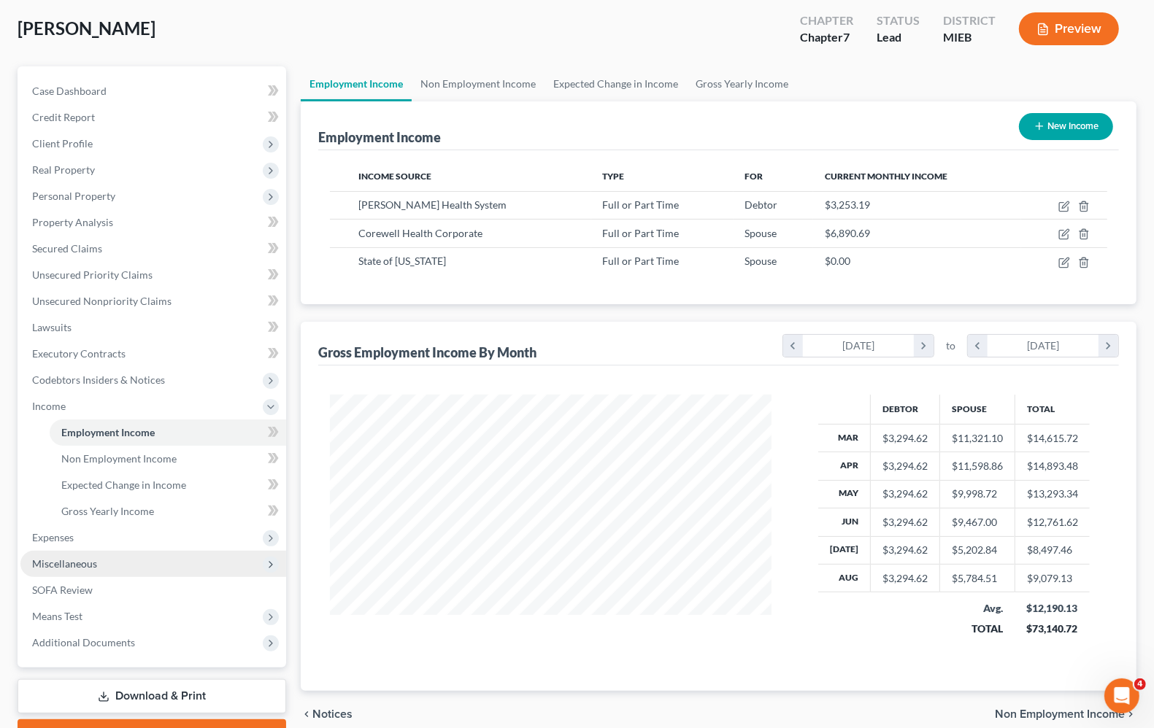
scroll to position [150, 0]
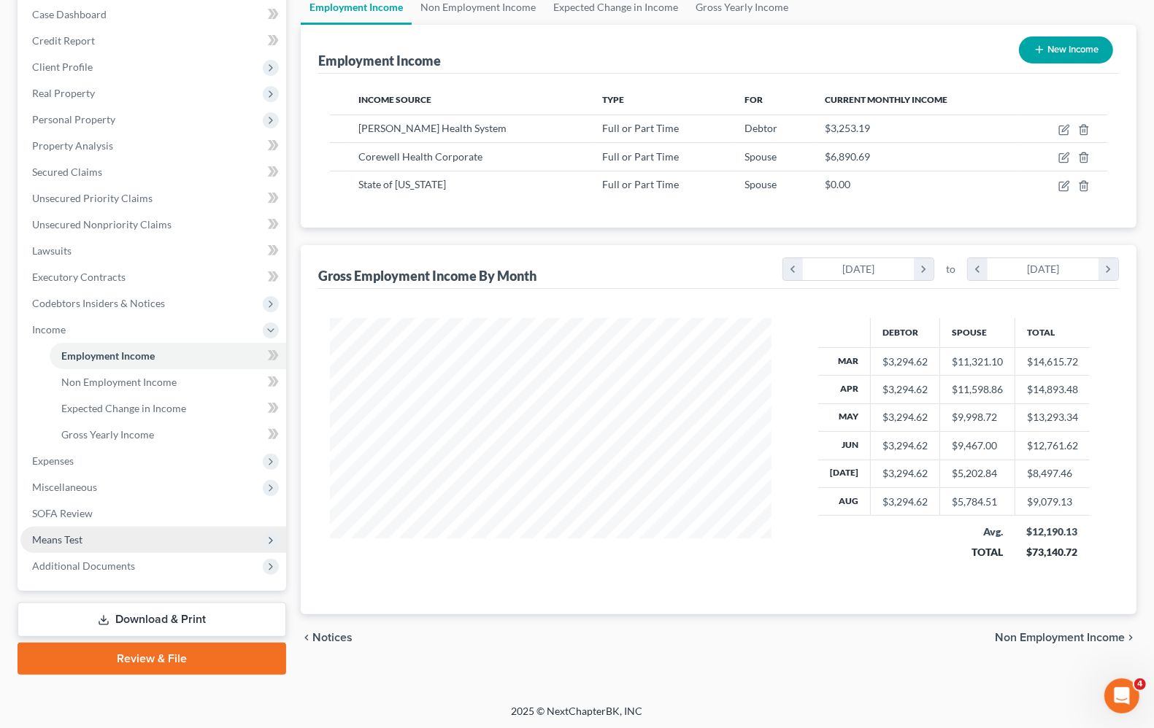
click at [73, 542] on span "Means Test" at bounding box center [57, 540] width 50 height 12
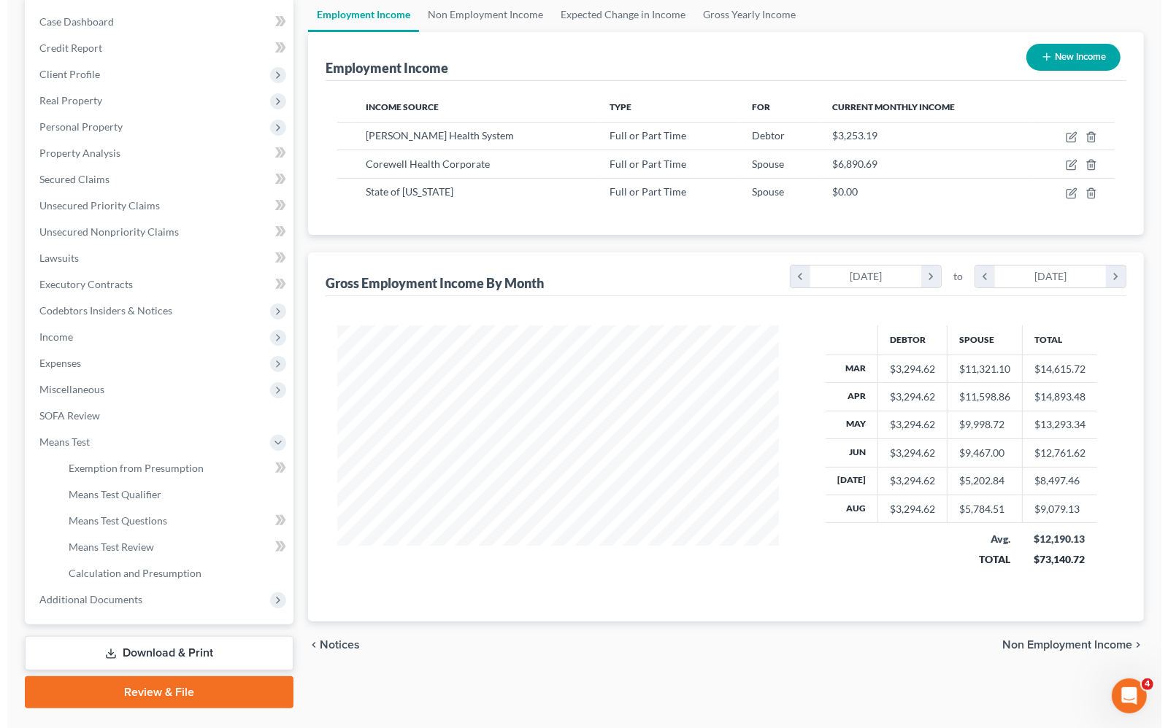
scroll to position [85, 0]
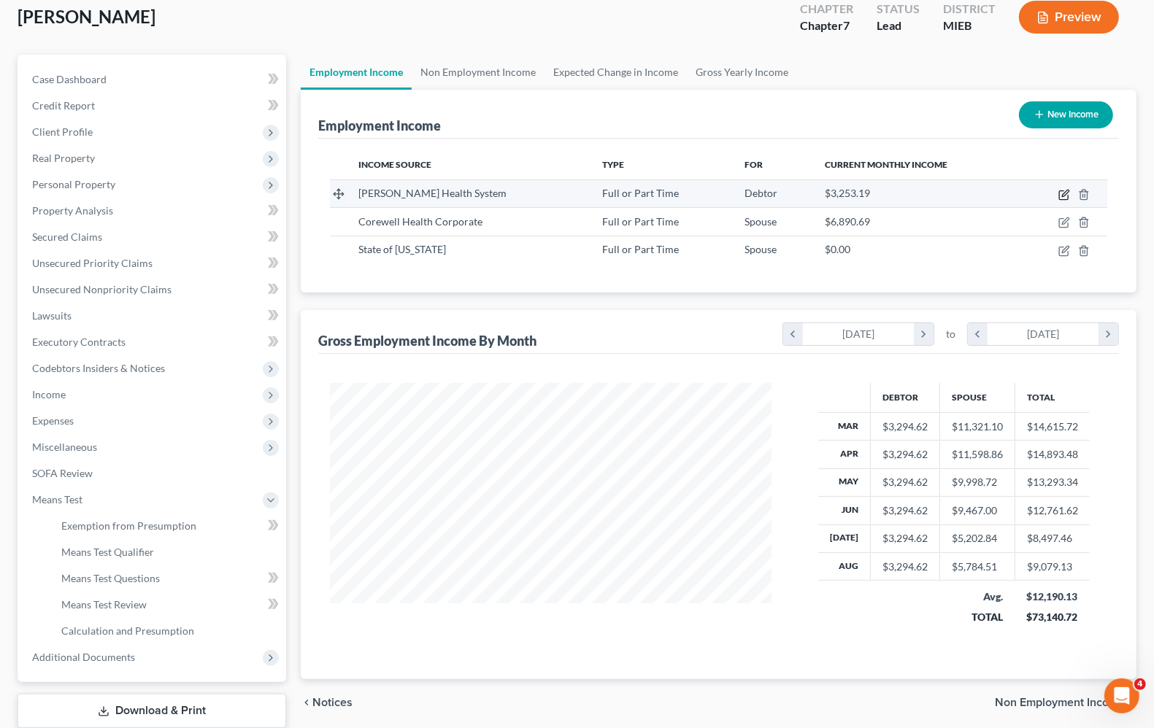
click at [1063, 191] on icon "button" at bounding box center [1064, 195] width 12 height 12
select select "0"
select select "23"
select select "2"
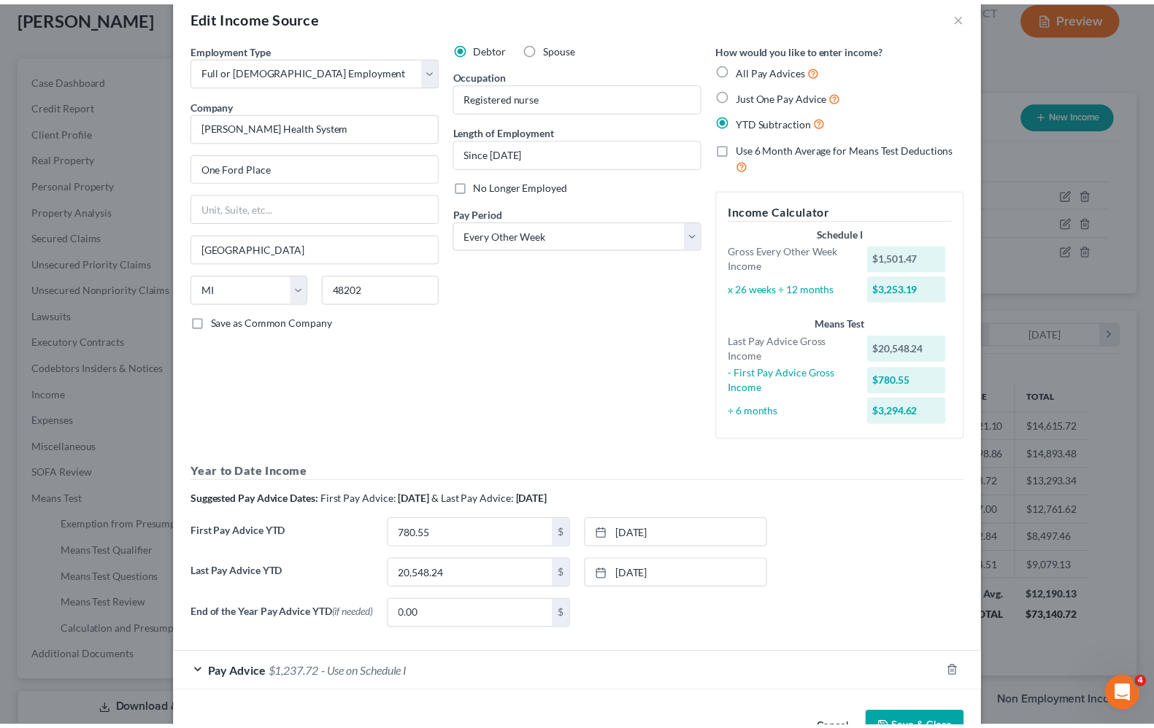
scroll to position [0, 0]
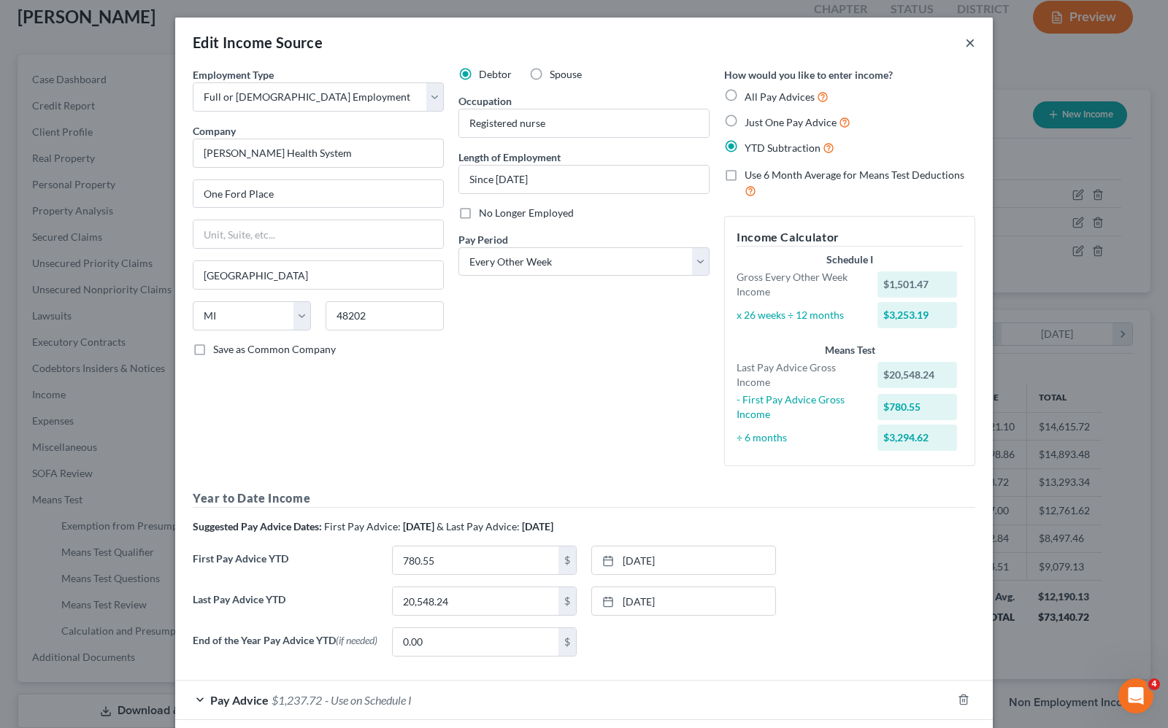
click at [965, 49] on button "×" at bounding box center [970, 43] width 10 height 18
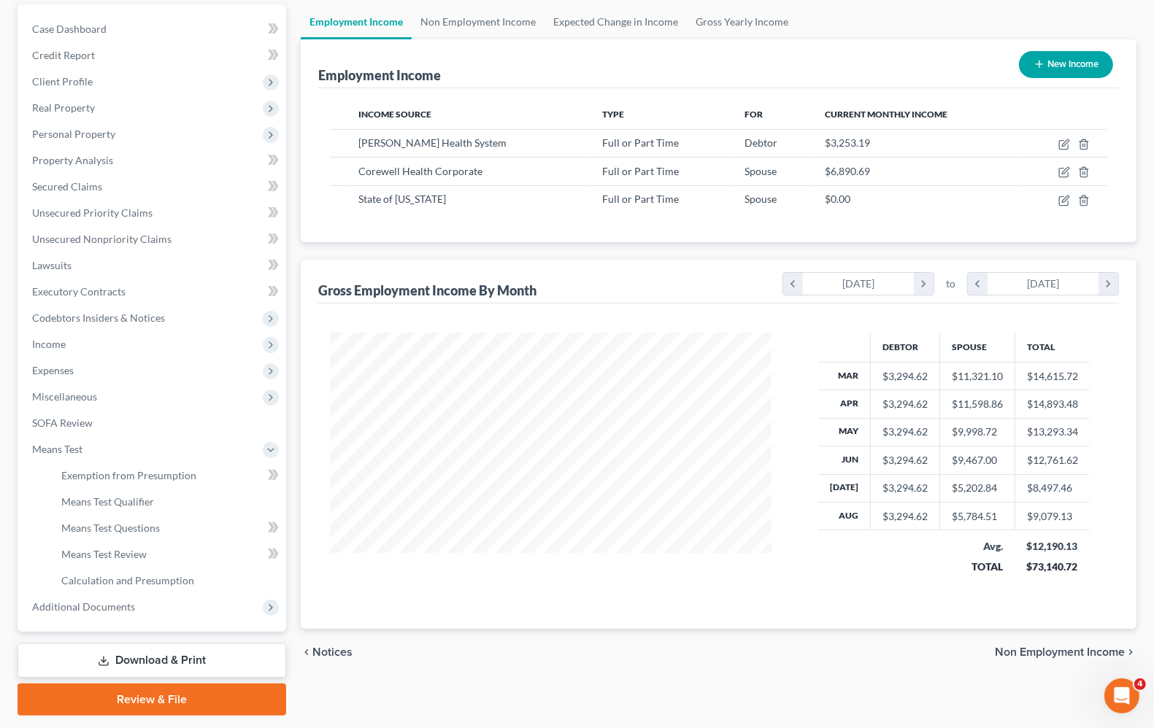
scroll to position [177, 0]
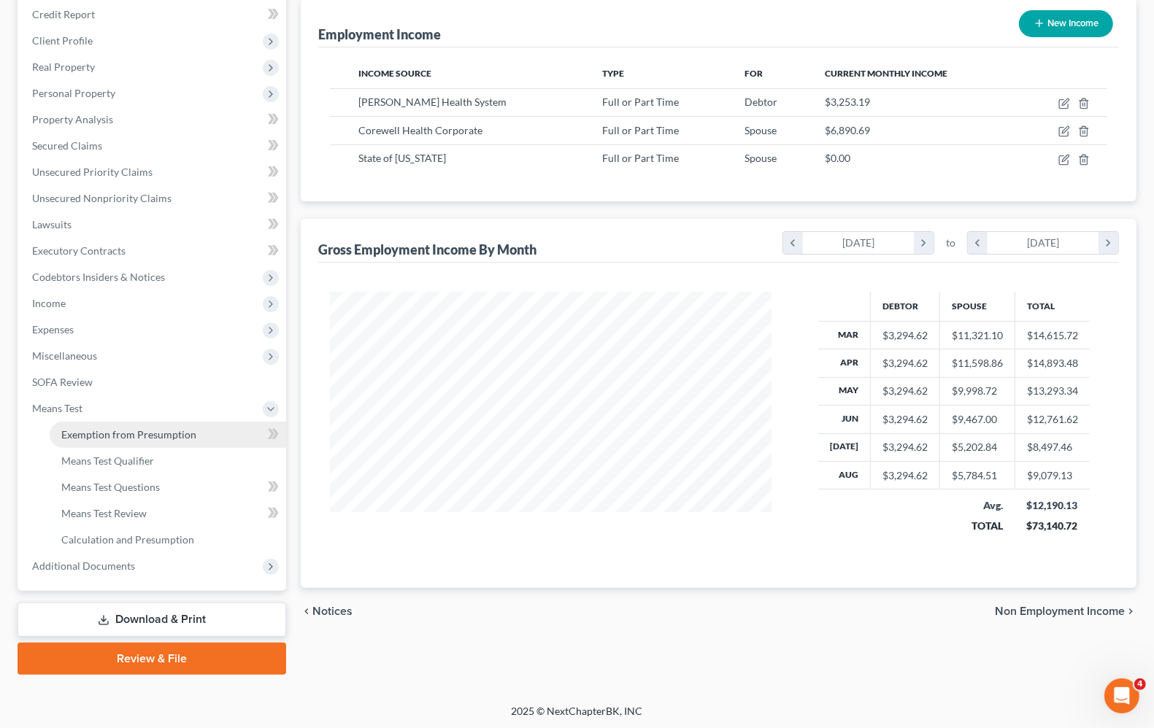
click at [88, 438] on span "Exemption from Presumption" at bounding box center [128, 434] width 135 height 12
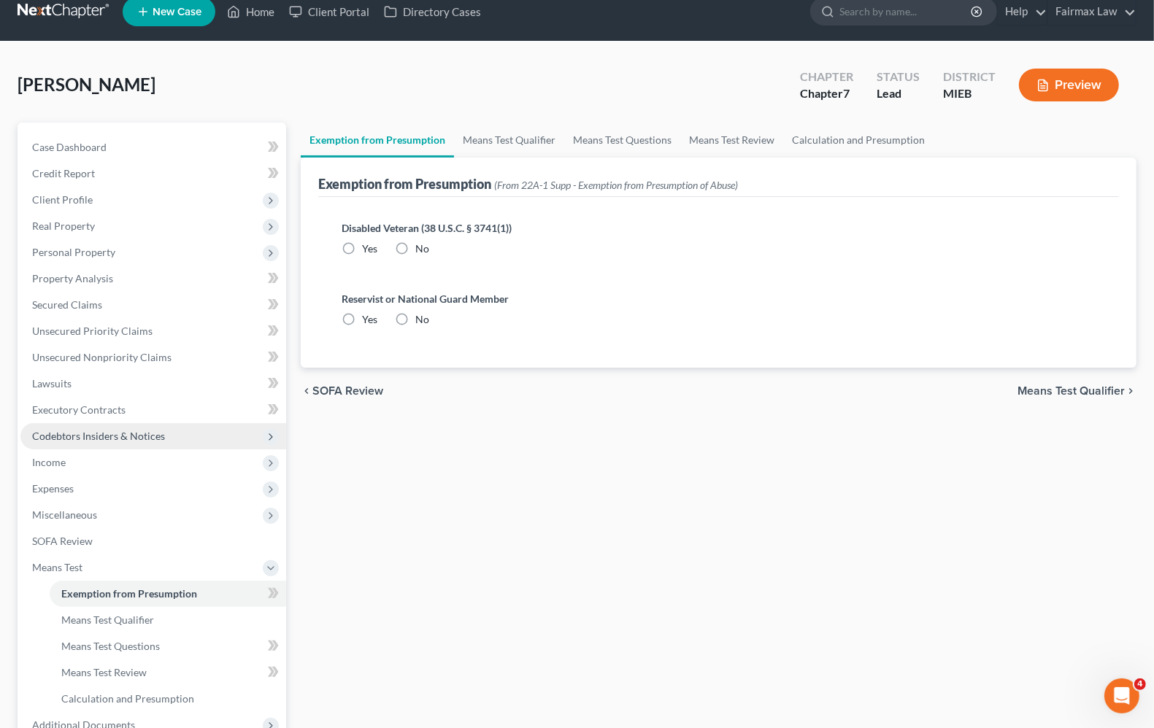
radio input "true"
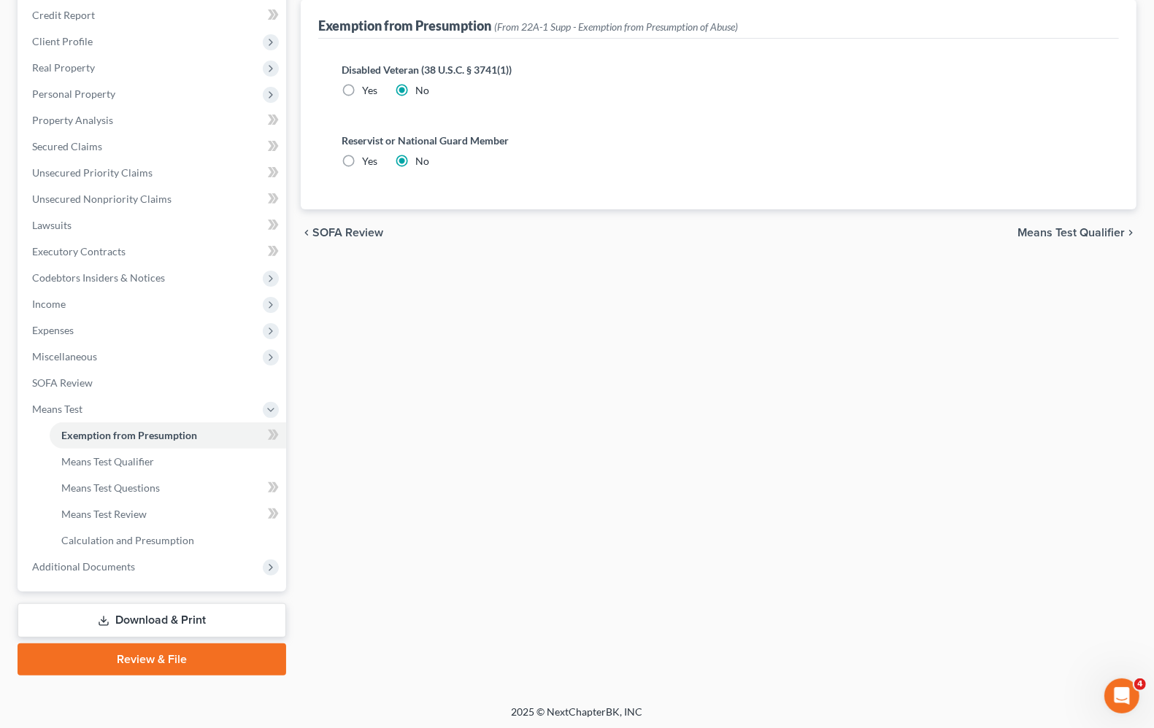
scroll to position [177, 0]
click at [106, 458] on span "Means Test Qualifier" at bounding box center [107, 461] width 93 height 12
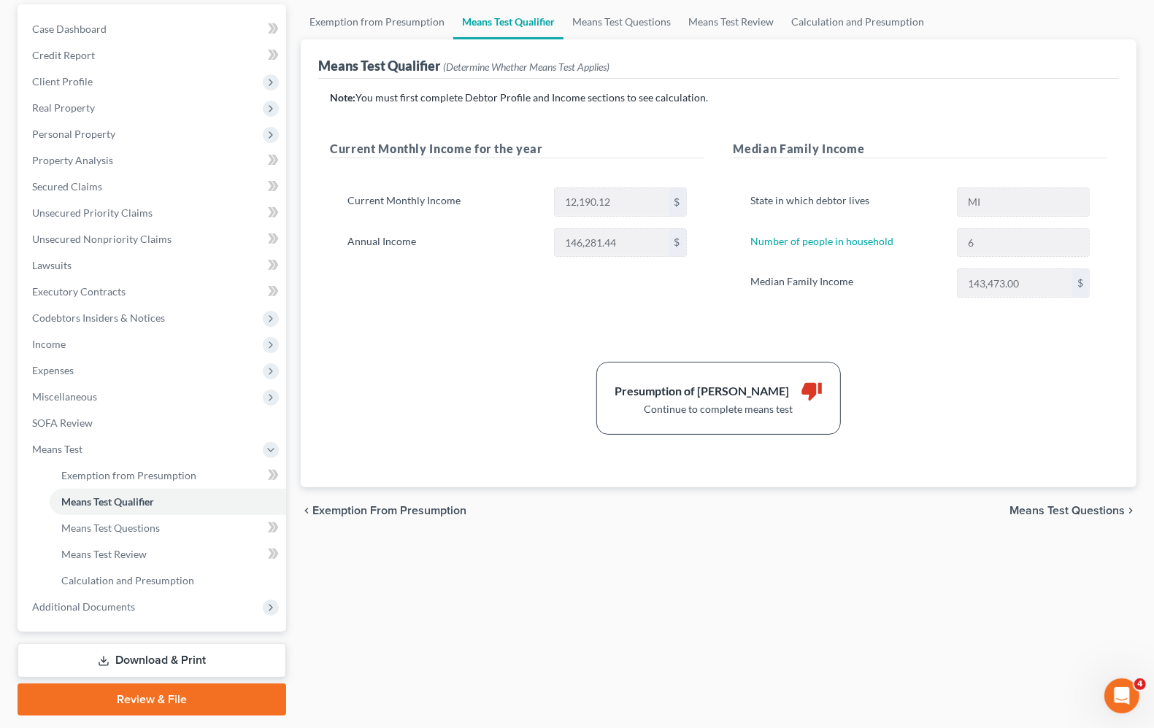
scroll to position [177, 0]
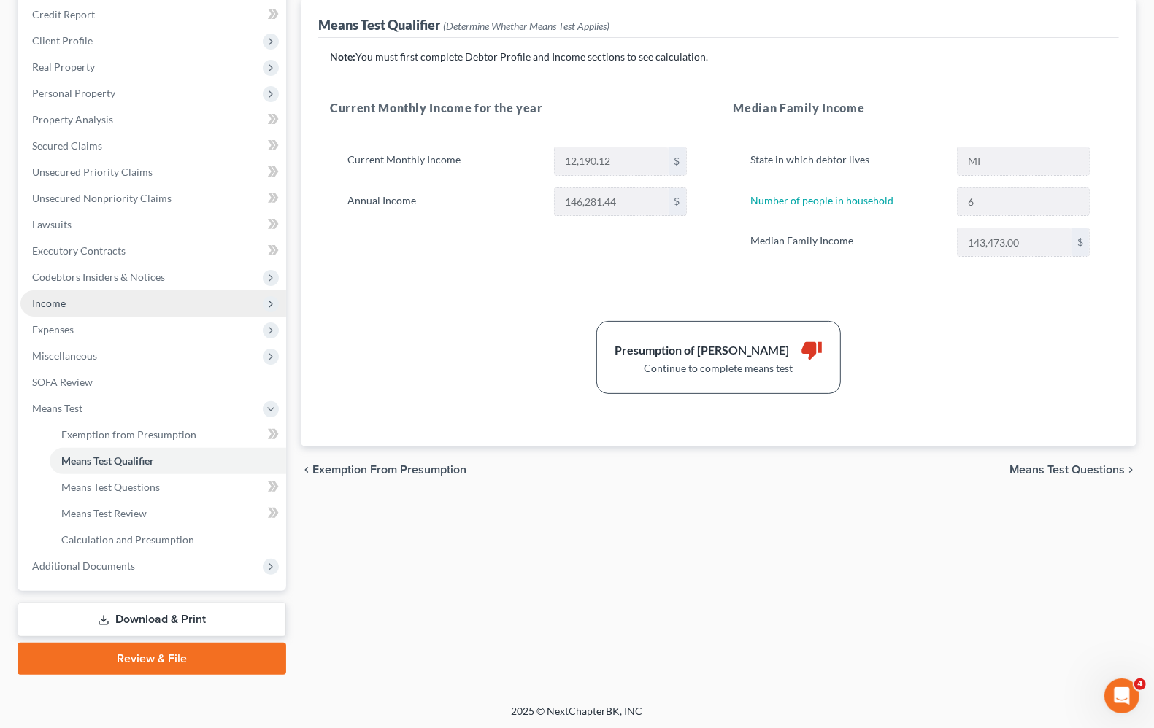
click at [57, 310] on span "Income" at bounding box center [153, 303] width 266 height 26
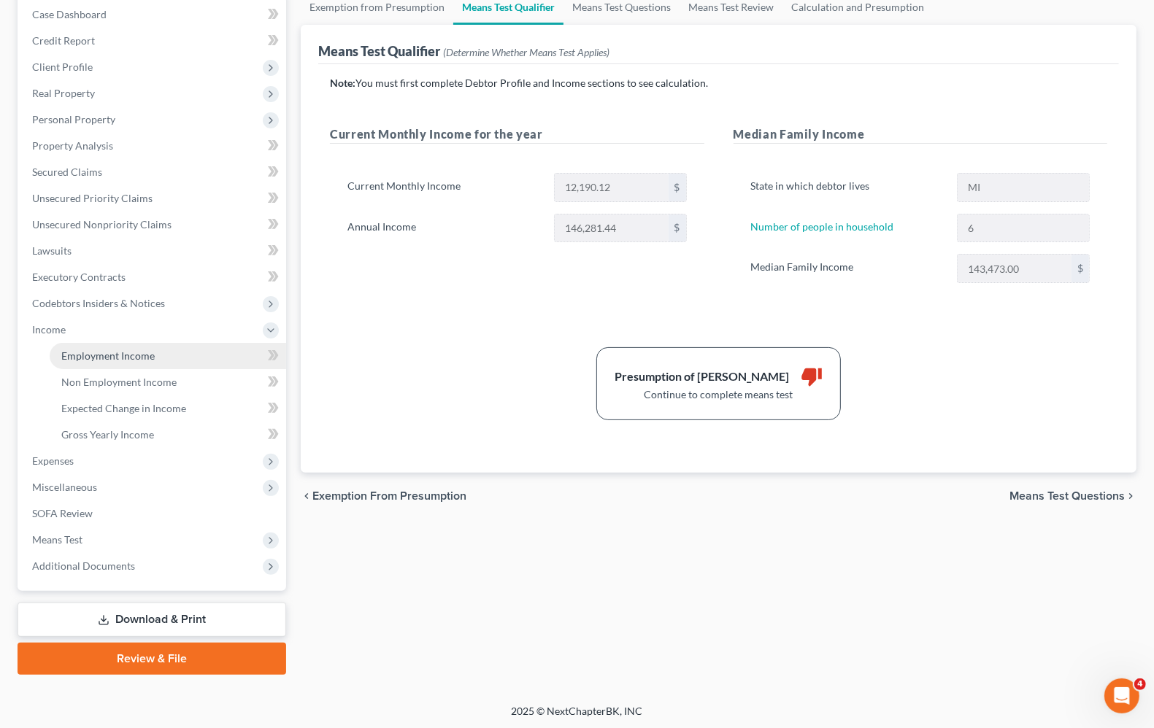
click at [88, 366] on link "Employment Income" at bounding box center [168, 356] width 236 height 26
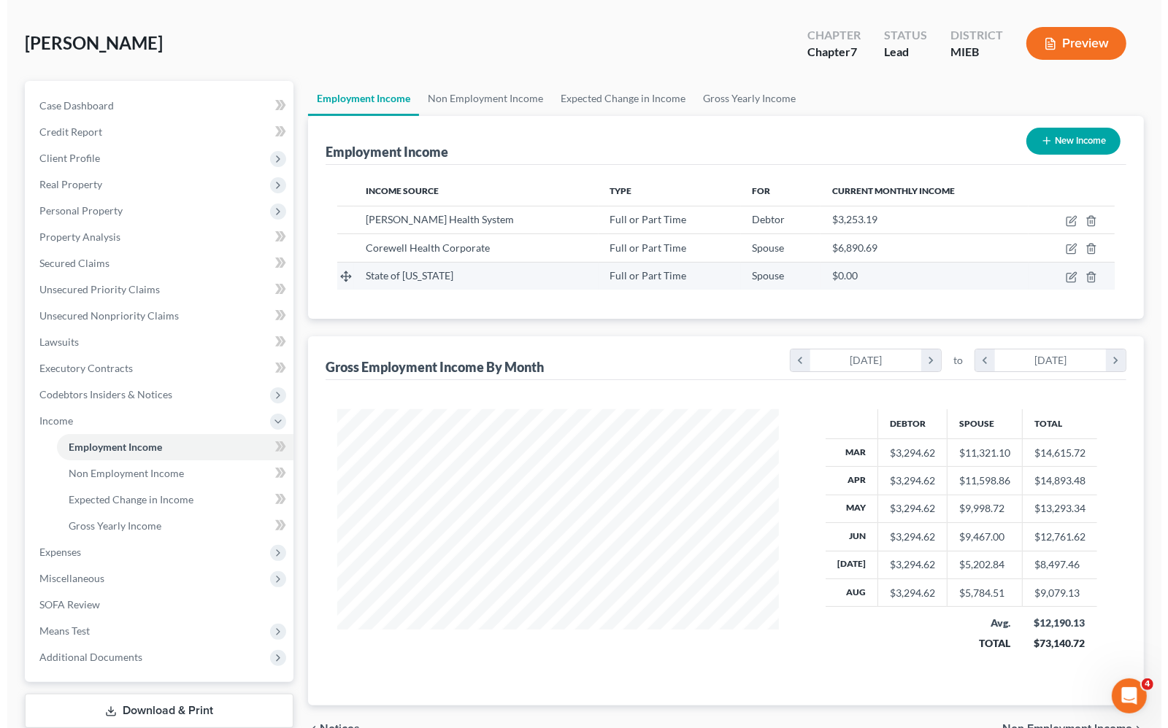
scroll to position [91, 0]
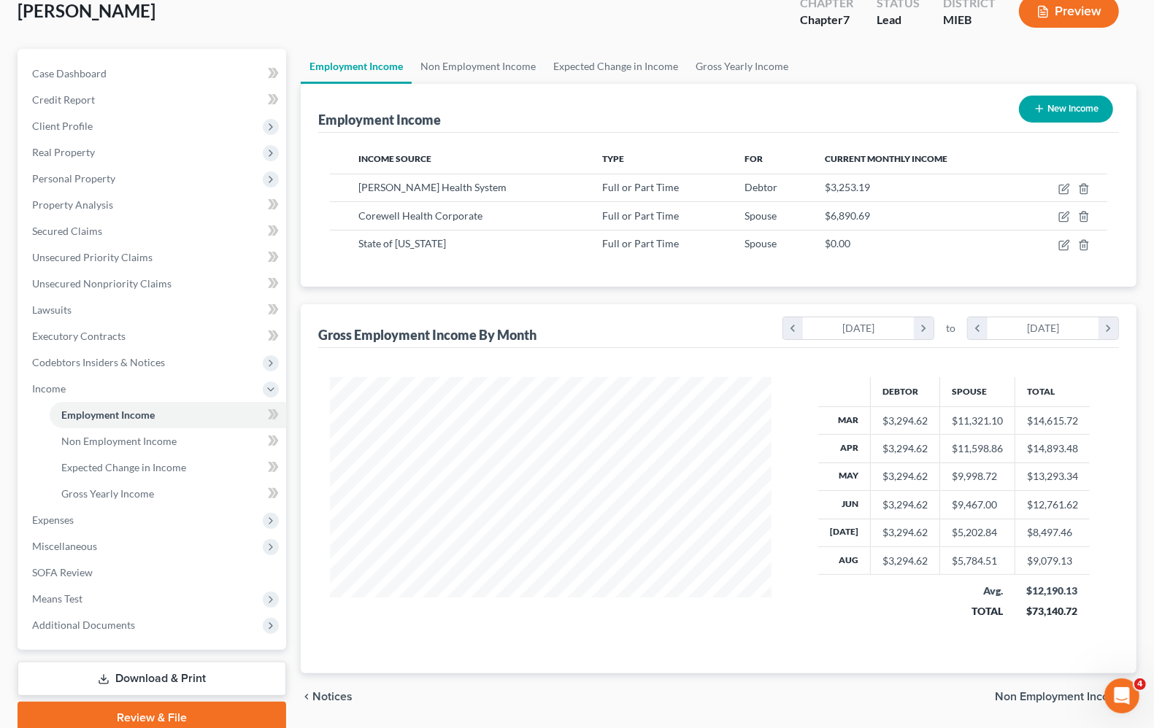
click at [730, 646] on div "Debtor Spouse Total Mar $3,294.62 $11,321.10 $14,615.72 Apr $3,294.62 $11,598.8…" at bounding box center [718, 511] width 801 height 326
click at [822, 623] on td at bounding box center [879, 601] width 122 height 52
click at [1063, 191] on icon "button" at bounding box center [1064, 189] width 12 height 12
select select "0"
select select "23"
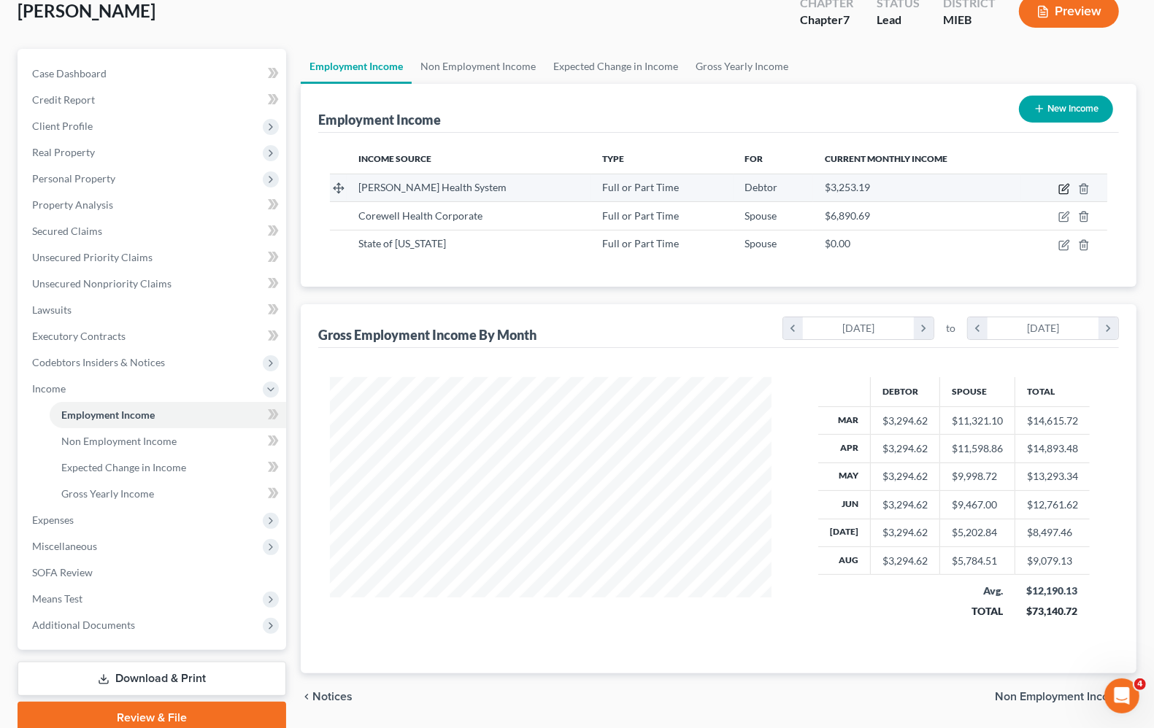
select select "2"
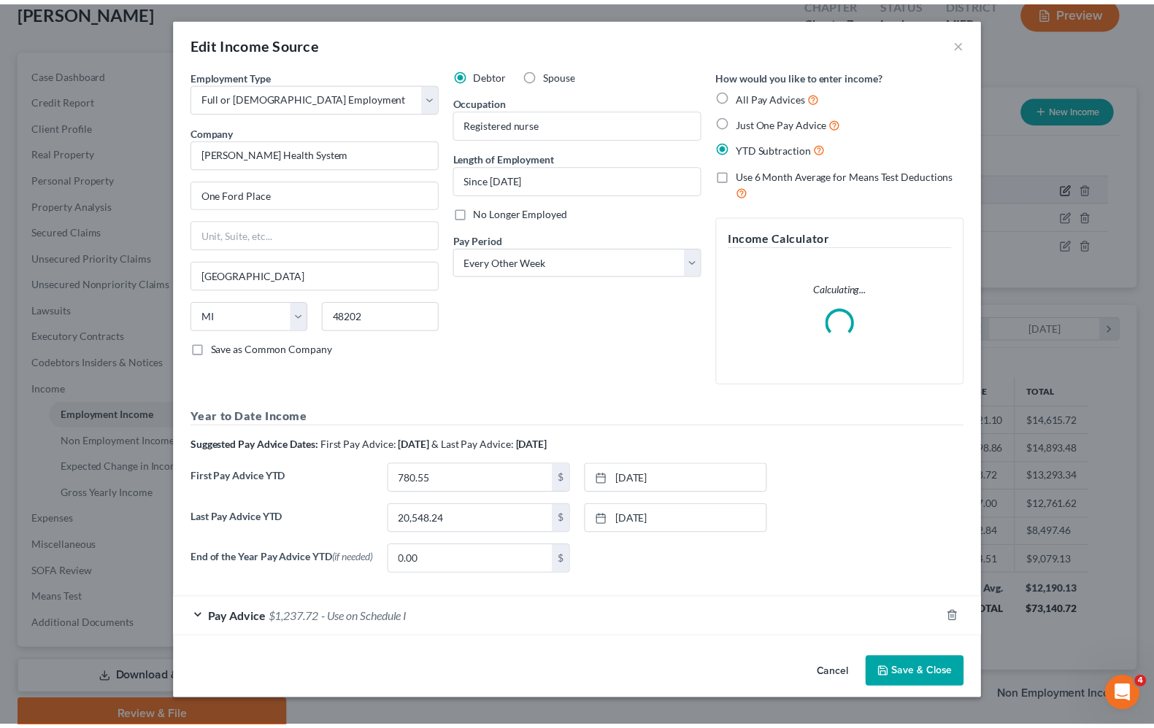
scroll to position [263, 476]
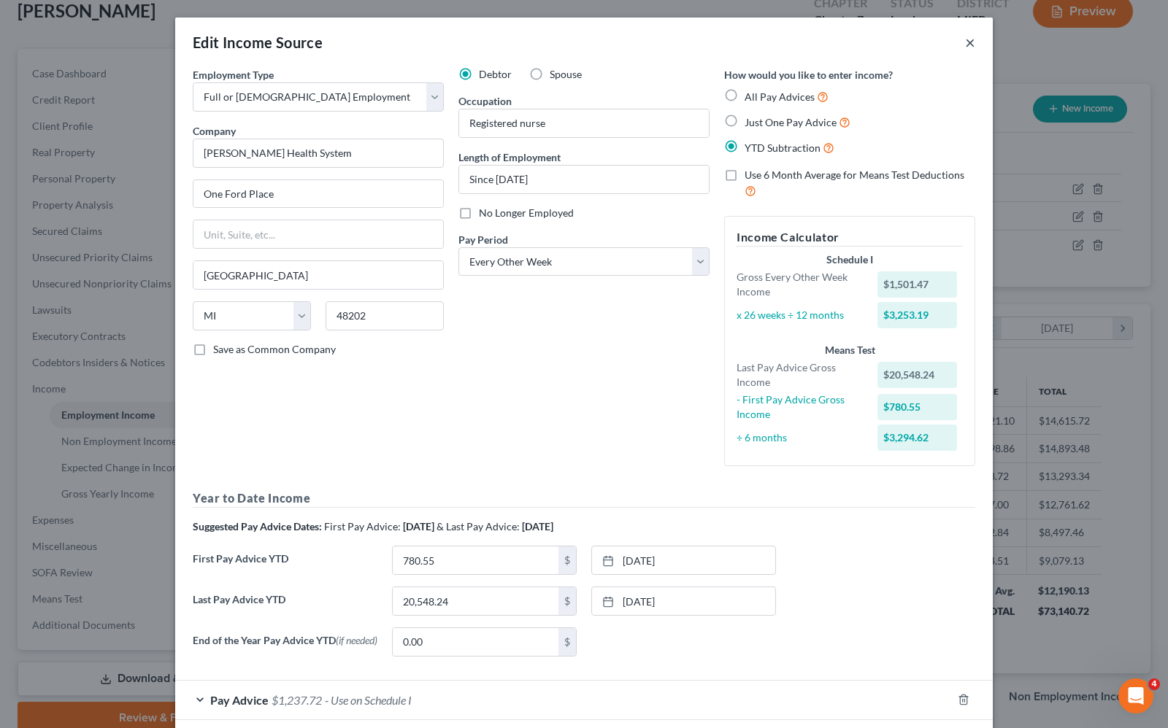
click at [965, 42] on button "×" at bounding box center [970, 43] width 10 height 18
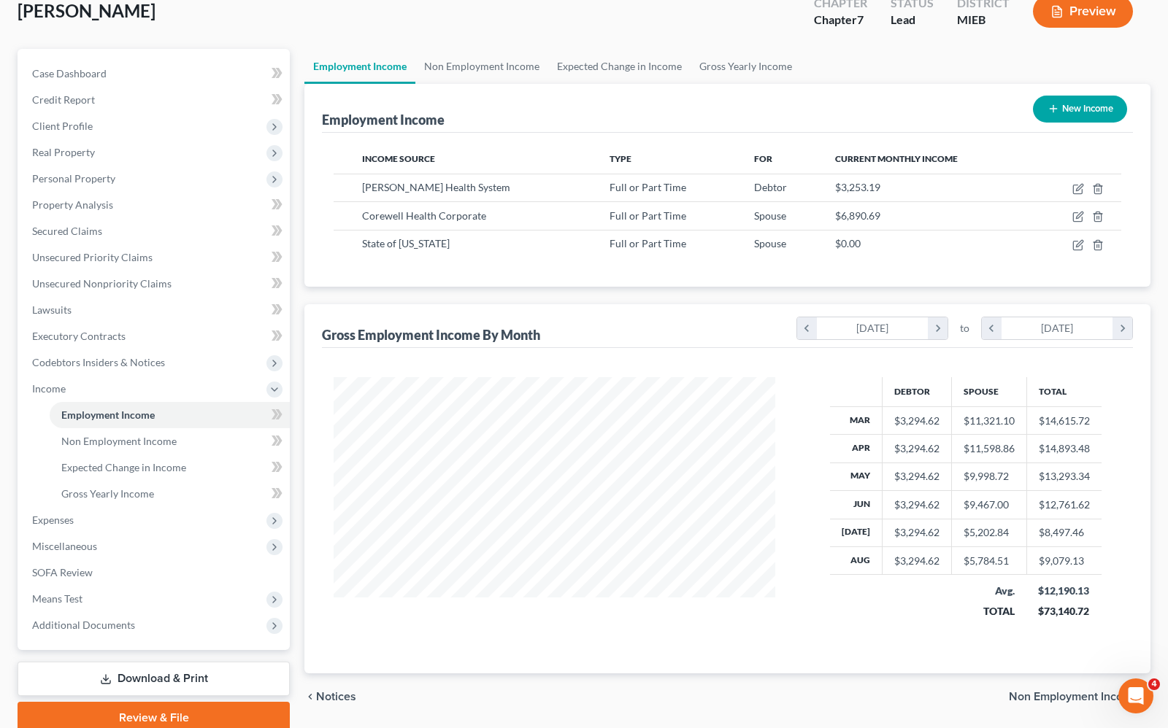
scroll to position [729630, 729422]
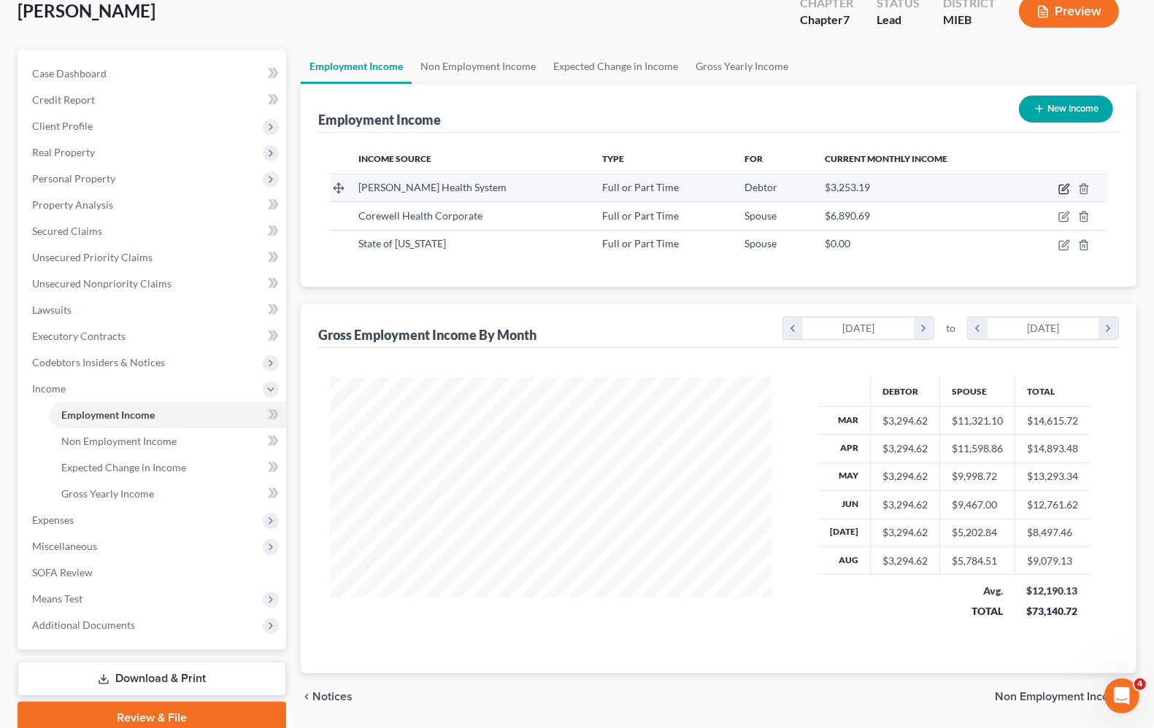
click at [1063, 188] on icon "button" at bounding box center [1065, 187] width 7 height 7
select select "0"
select select "23"
select select "2"
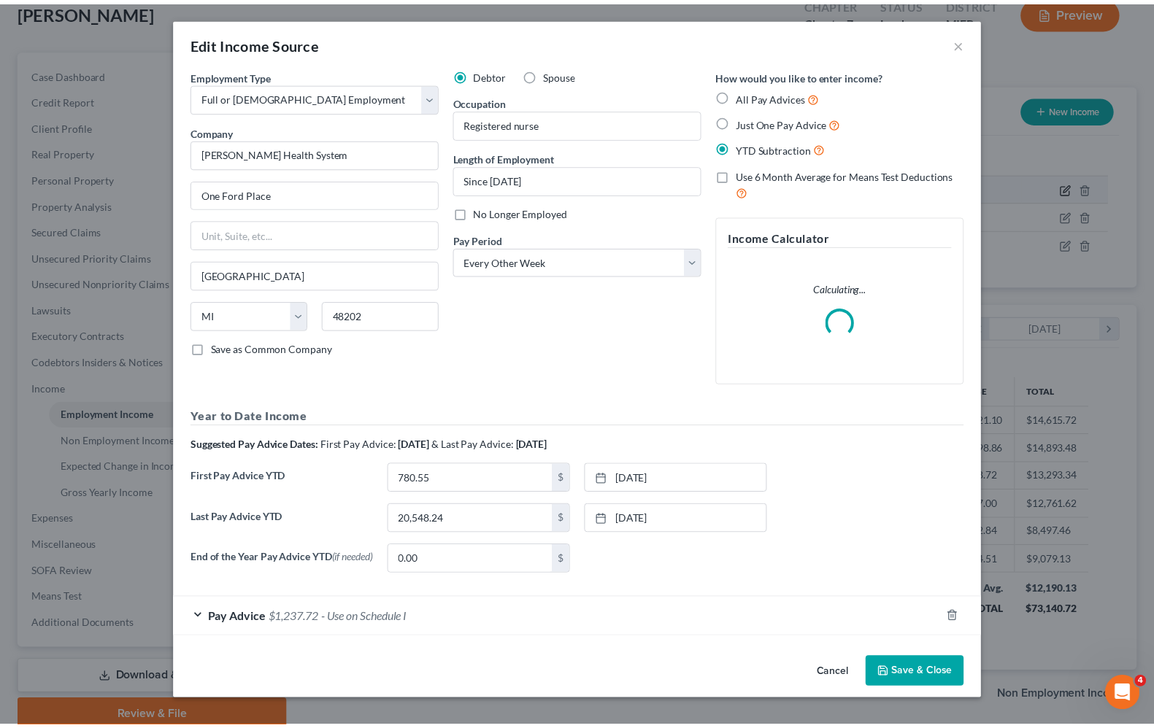
scroll to position [263, 476]
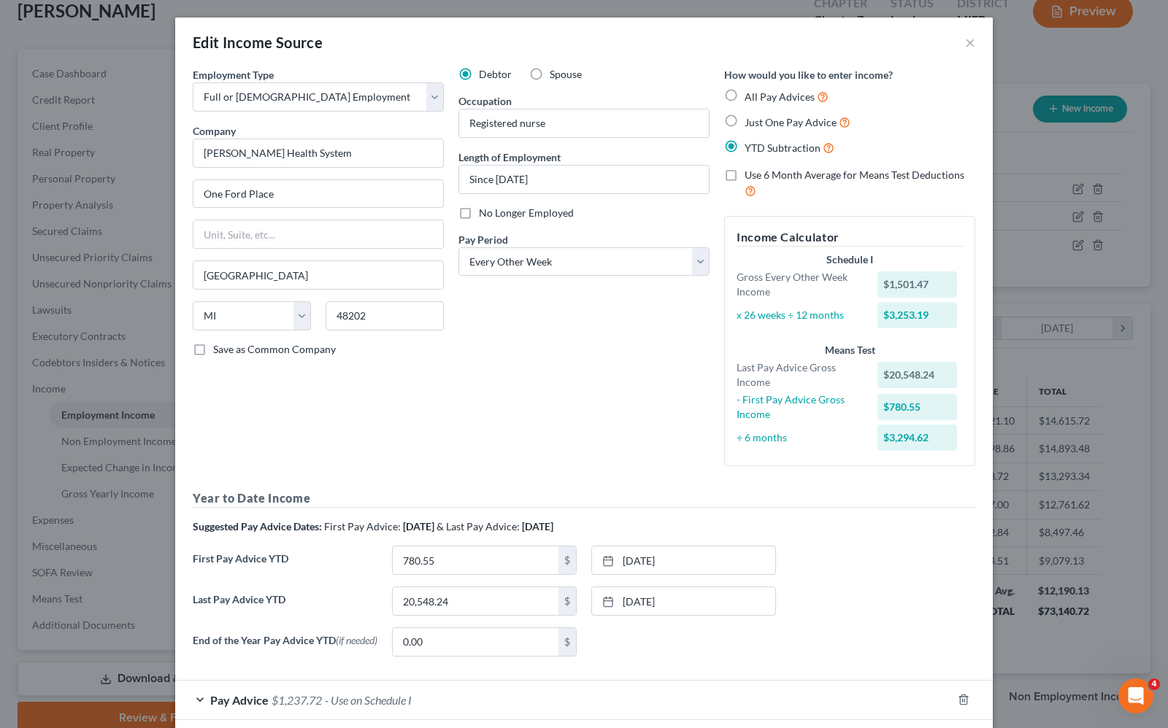
click at [973, 42] on div "Edit Income Source ×" at bounding box center [583, 43] width 817 height 50
click at [965, 41] on button "×" at bounding box center [970, 43] width 10 height 18
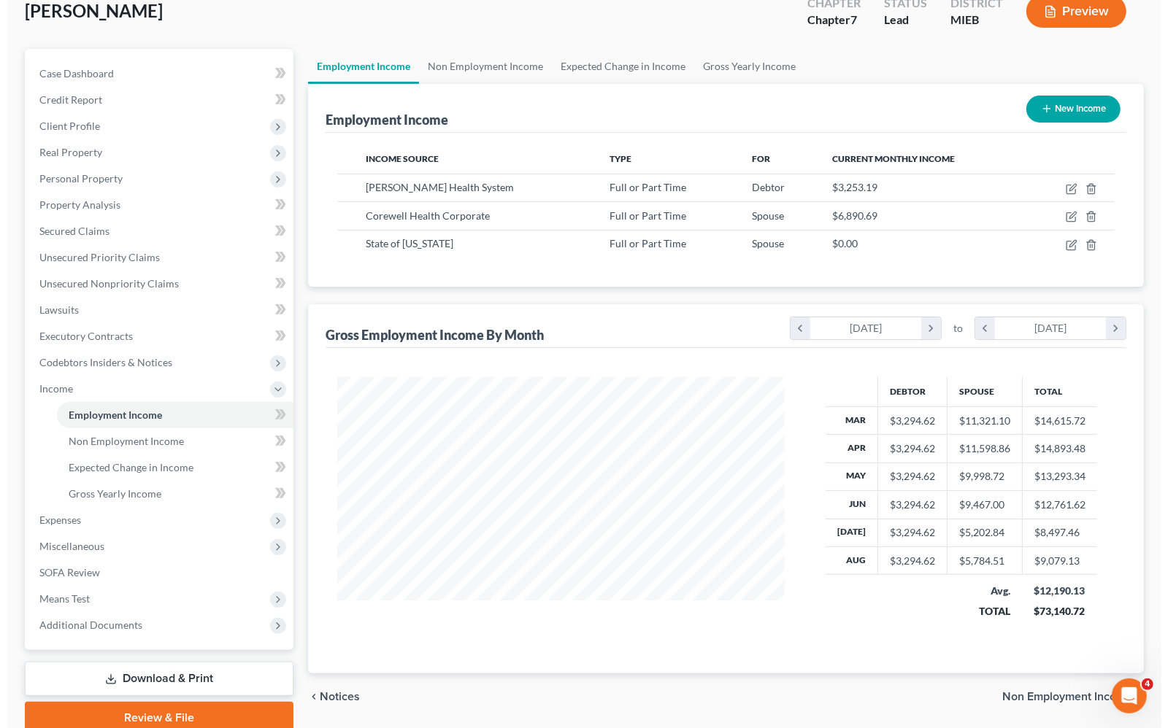
scroll to position [729630, 729422]
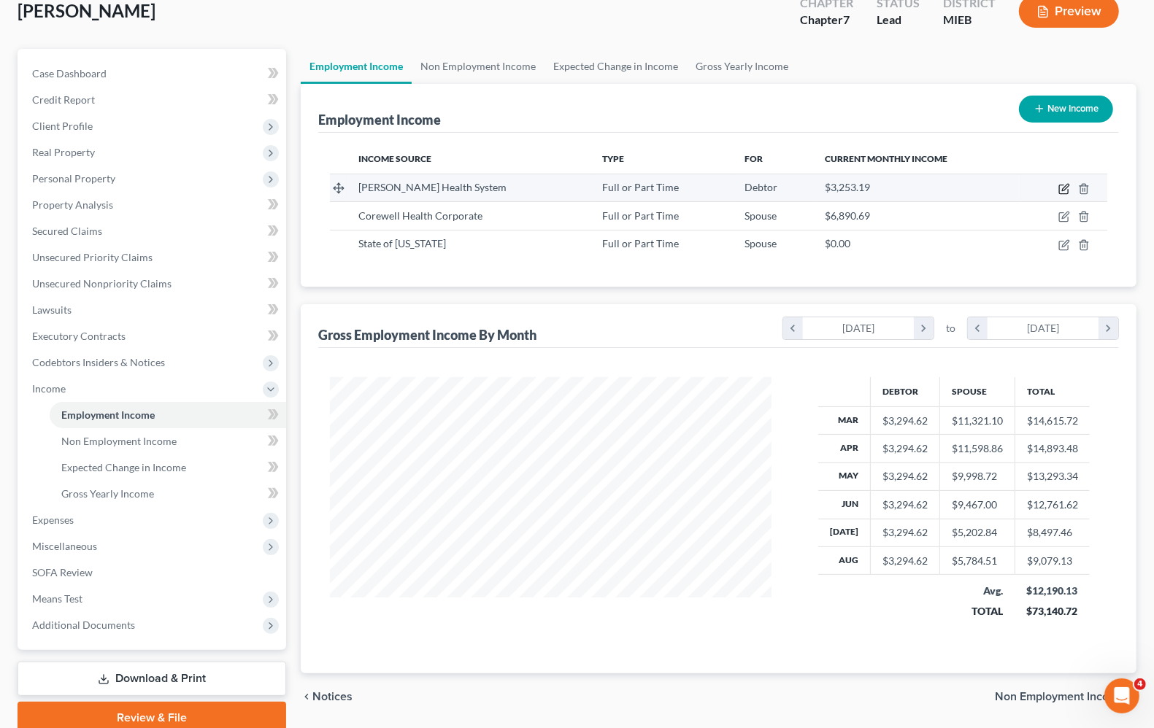
click at [1068, 191] on icon "button" at bounding box center [1063, 189] width 9 height 9
select select "0"
select select "23"
select select "2"
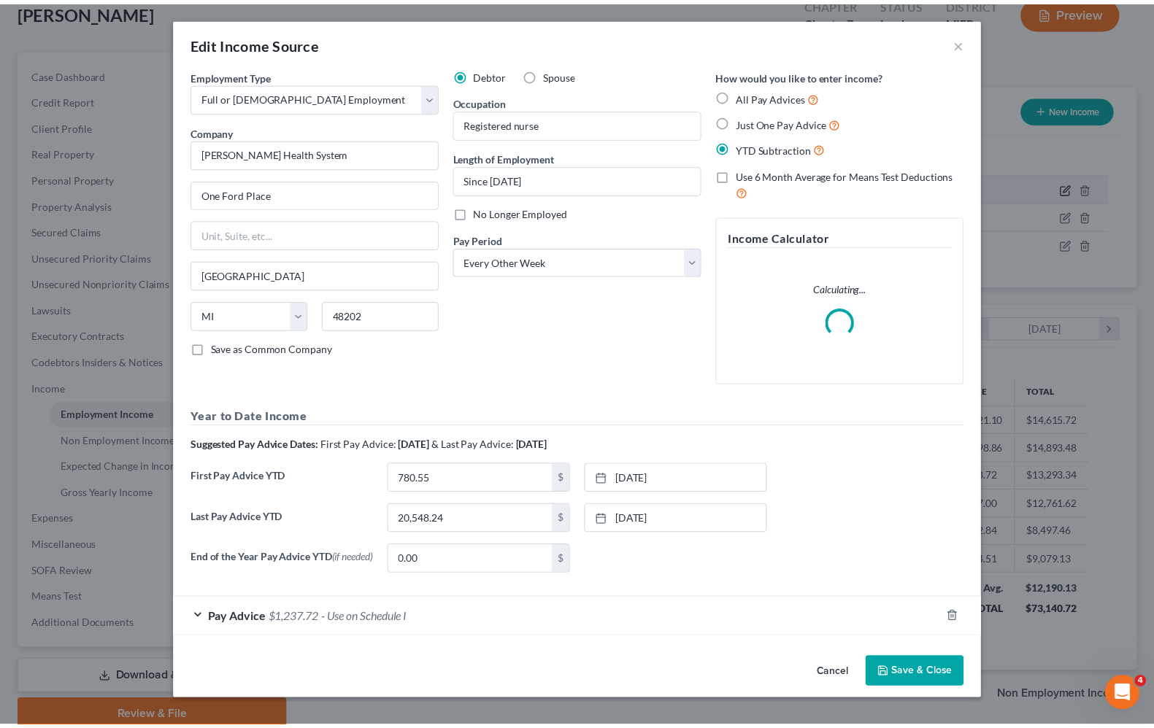
scroll to position [263, 476]
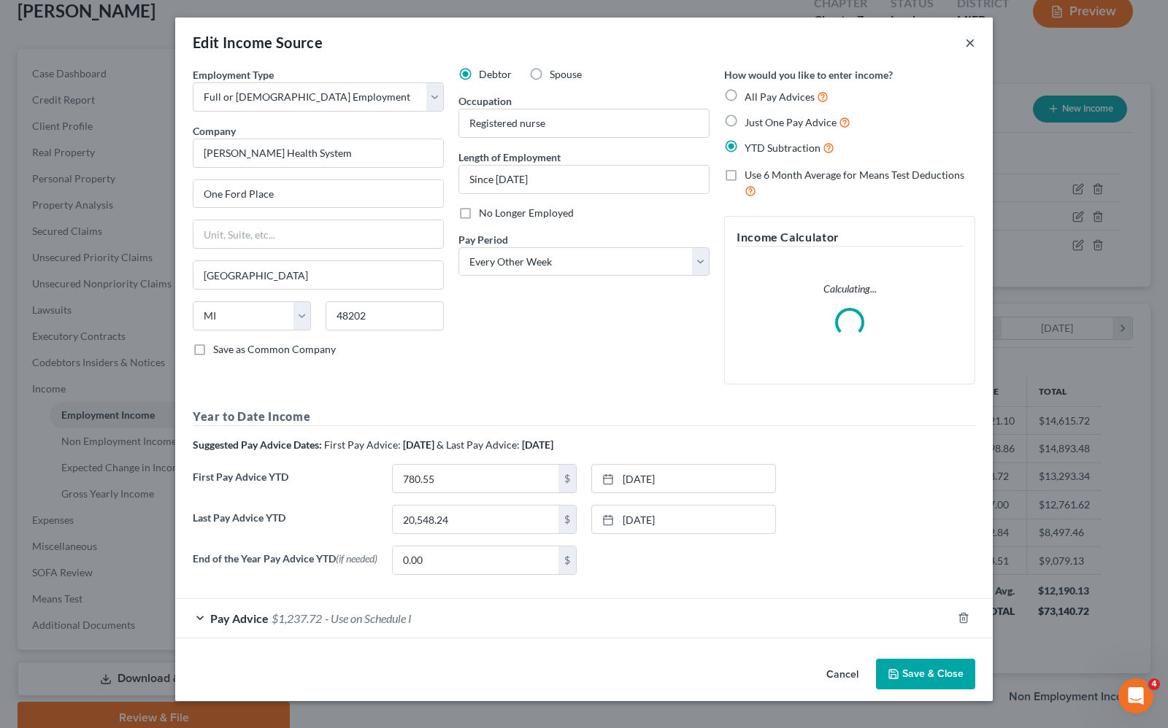
click at [973, 40] on button "×" at bounding box center [970, 43] width 10 height 18
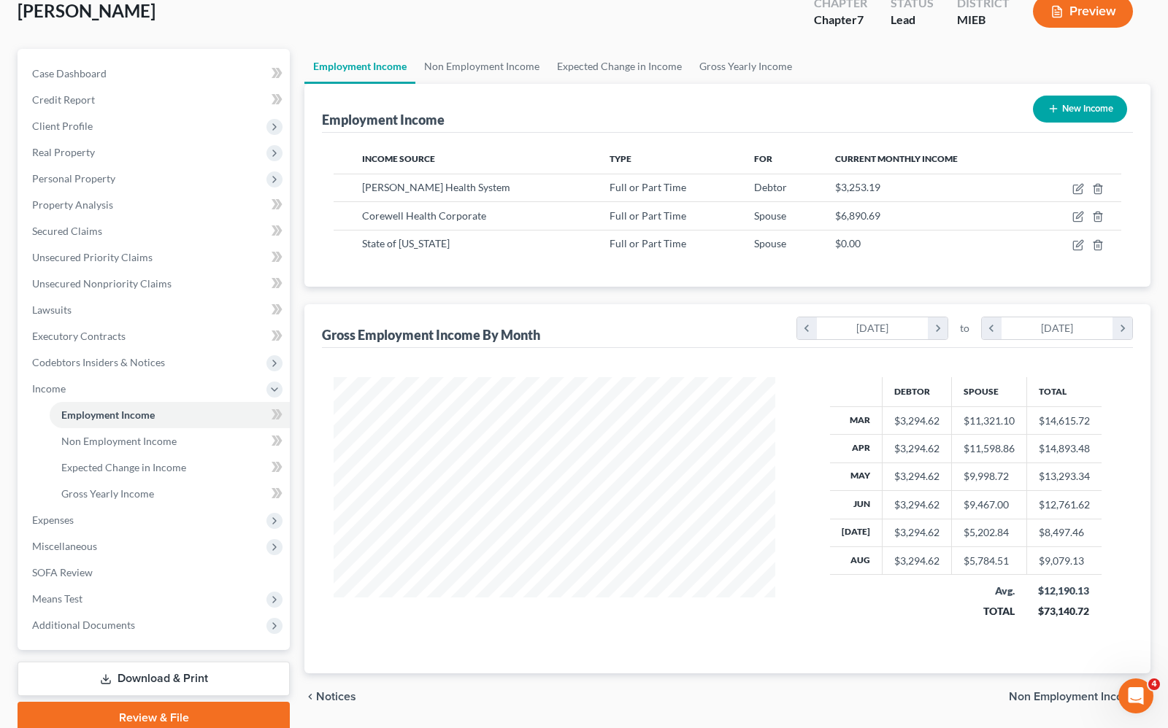
scroll to position [729630, 729422]
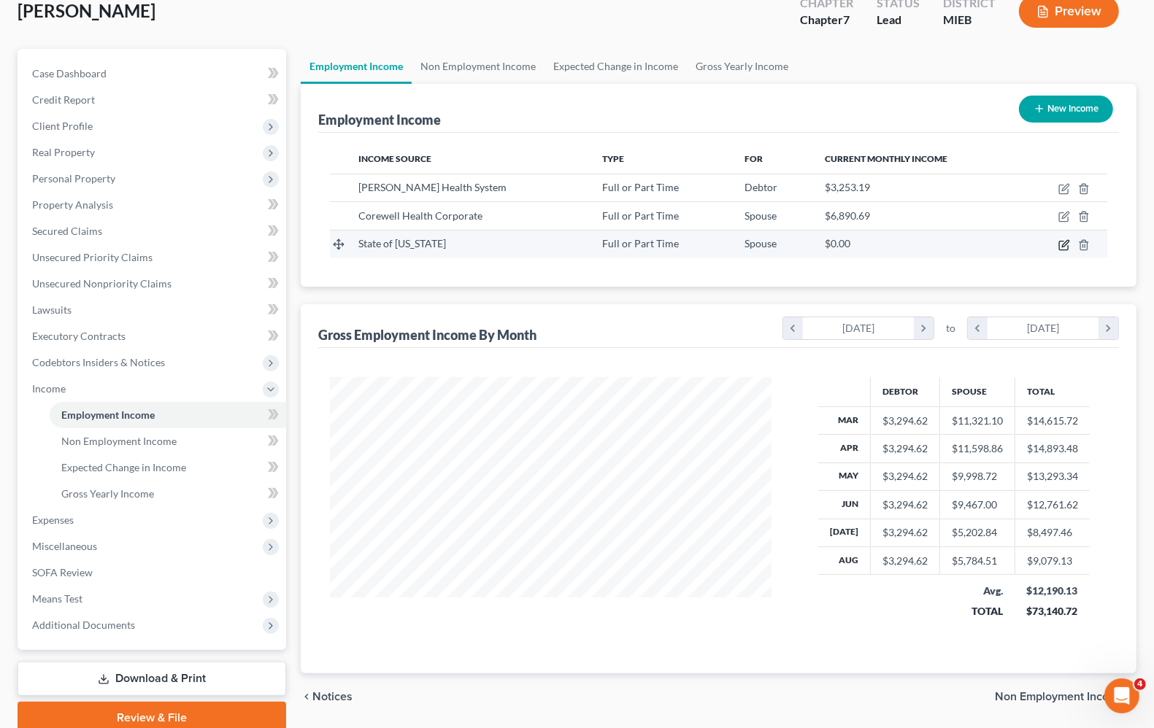
click at [1064, 247] on icon "button" at bounding box center [1064, 245] width 12 height 12
select select "0"
select select "23"
select select "2"
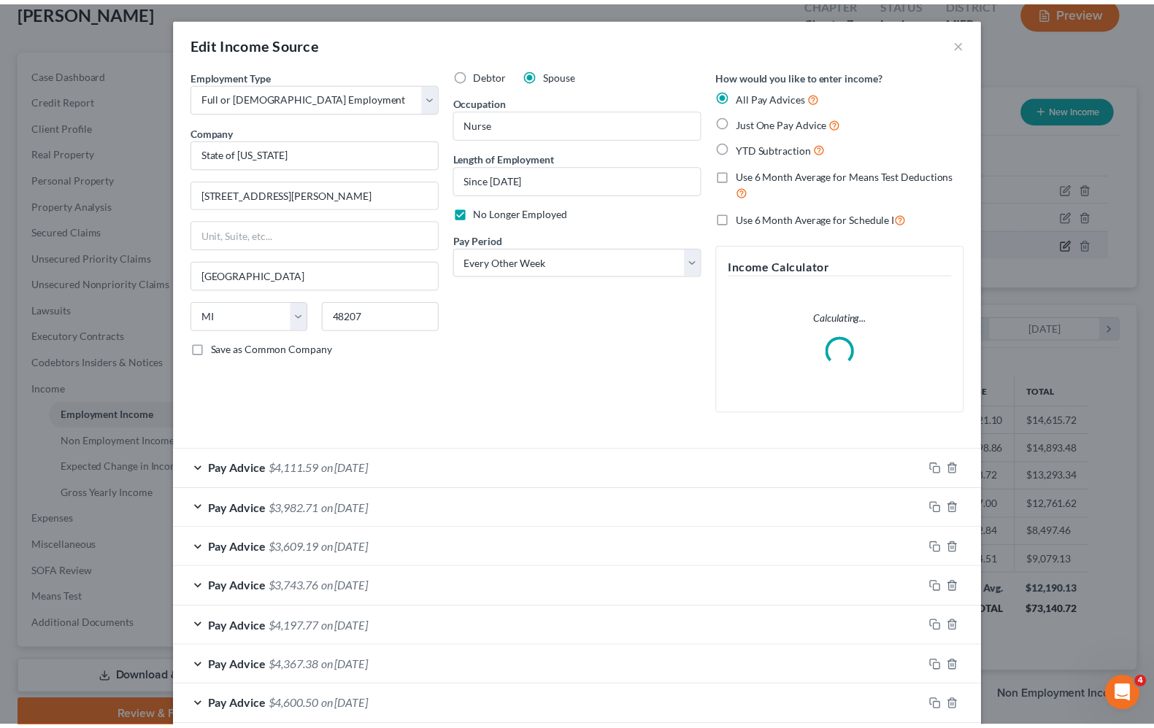
scroll to position [263, 476]
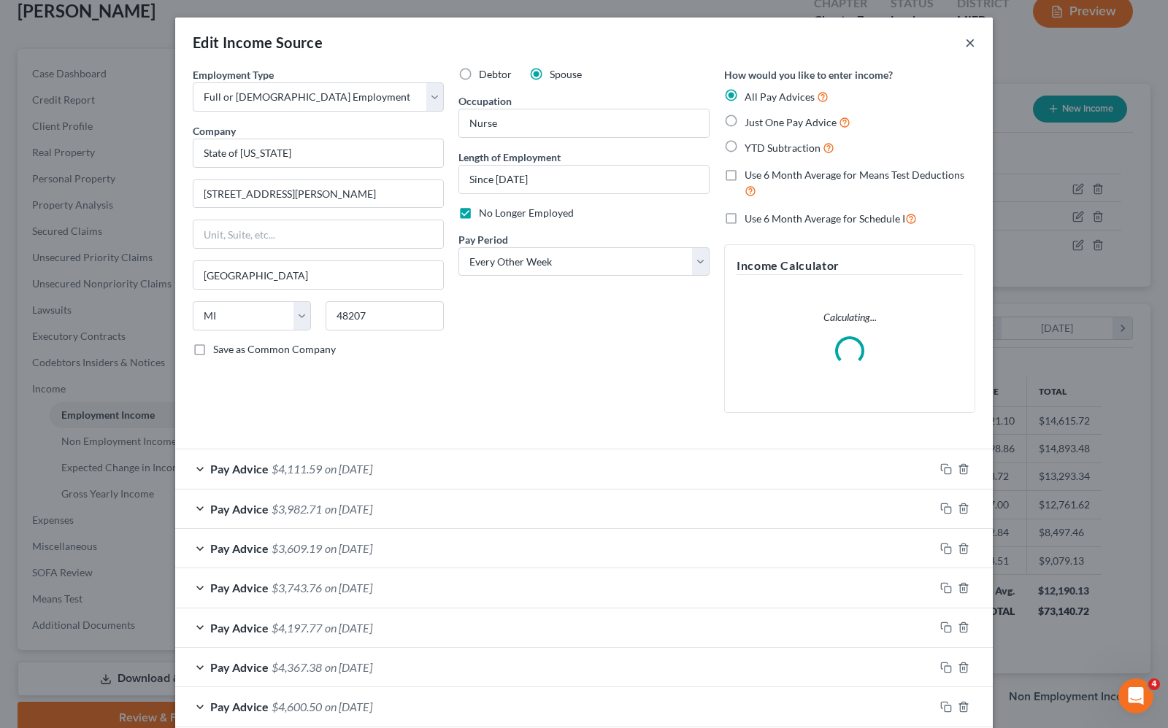
click at [965, 44] on button "×" at bounding box center [970, 43] width 10 height 18
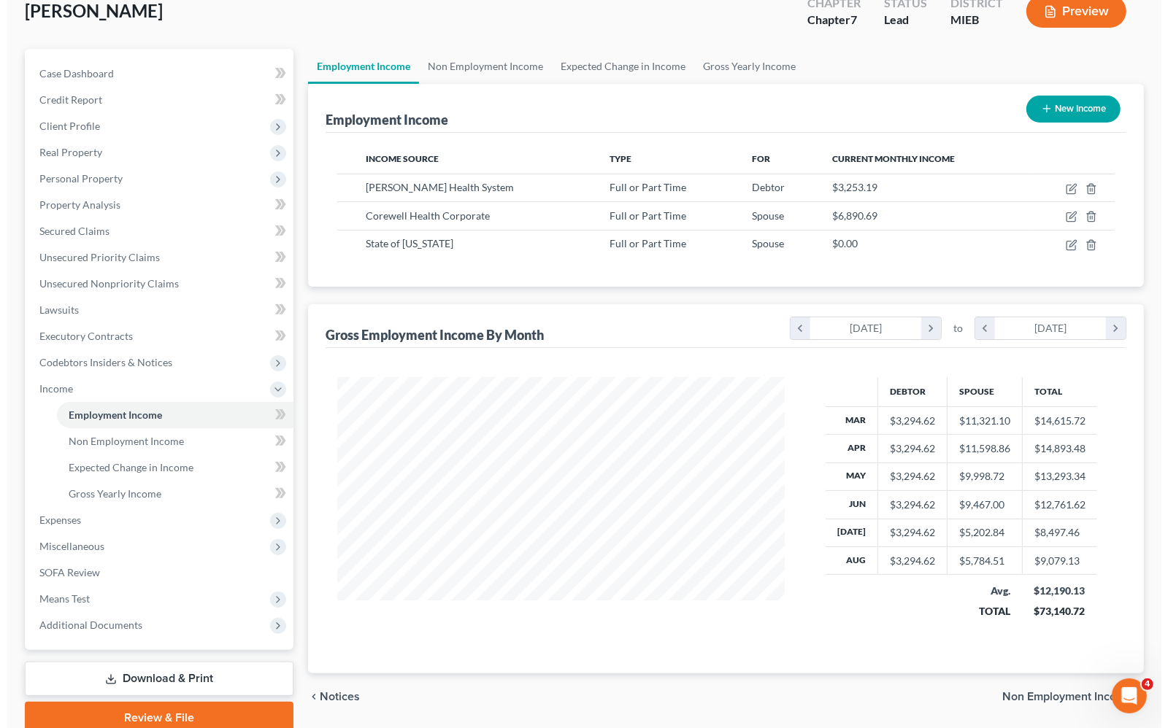
scroll to position [729630, 729422]
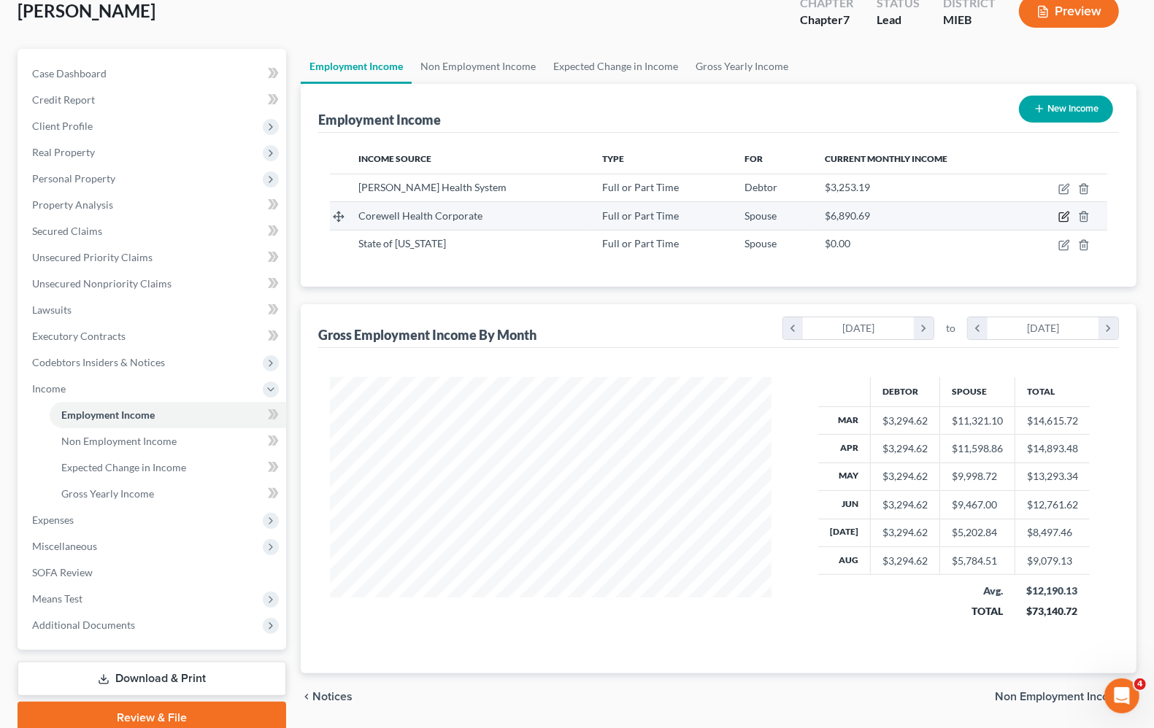
click at [1066, 221] on icon "button" at bounding box center [1063, 217] width 9 height 9
select select "0"
select select "23"
select select "2"
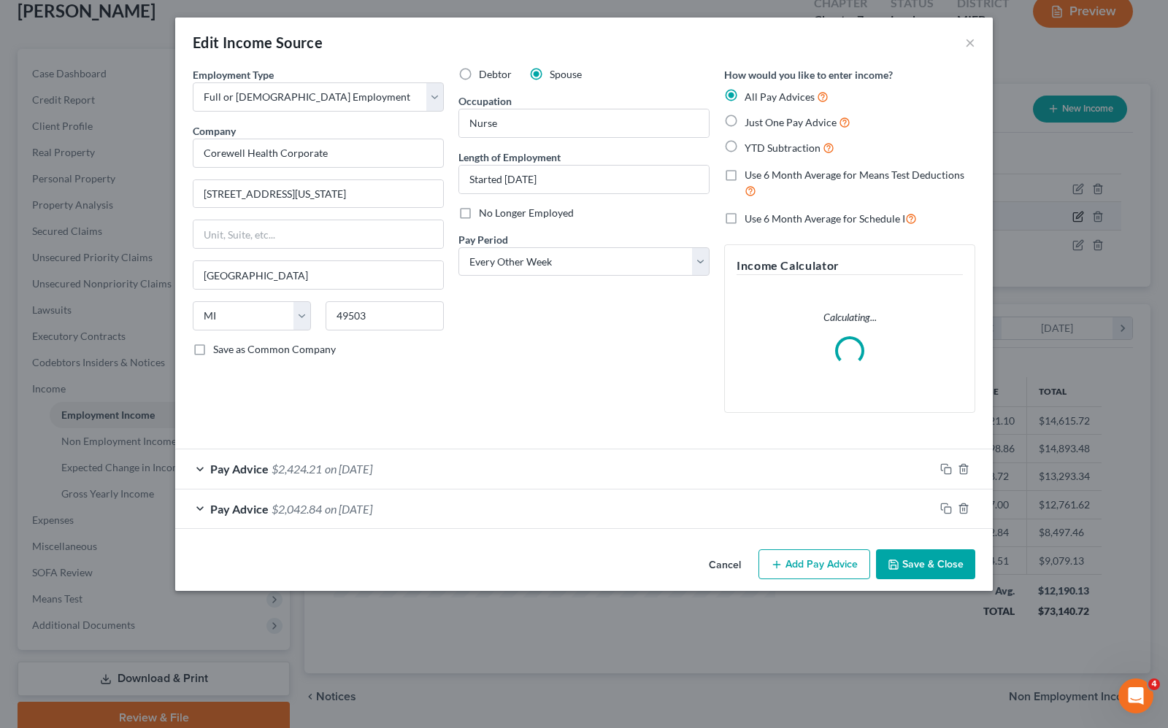
scroll to position [263, 476]
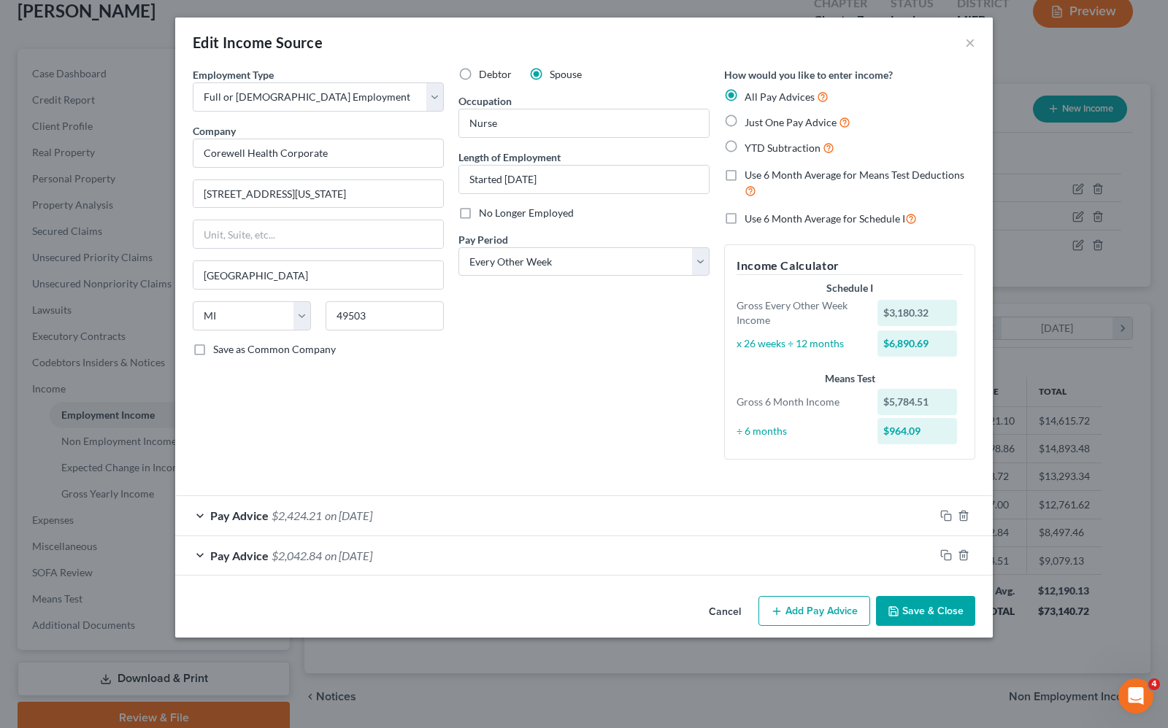
click at [290, 518] on span "$2,424.21" at bounding box center [297, 516] width 50 height 14
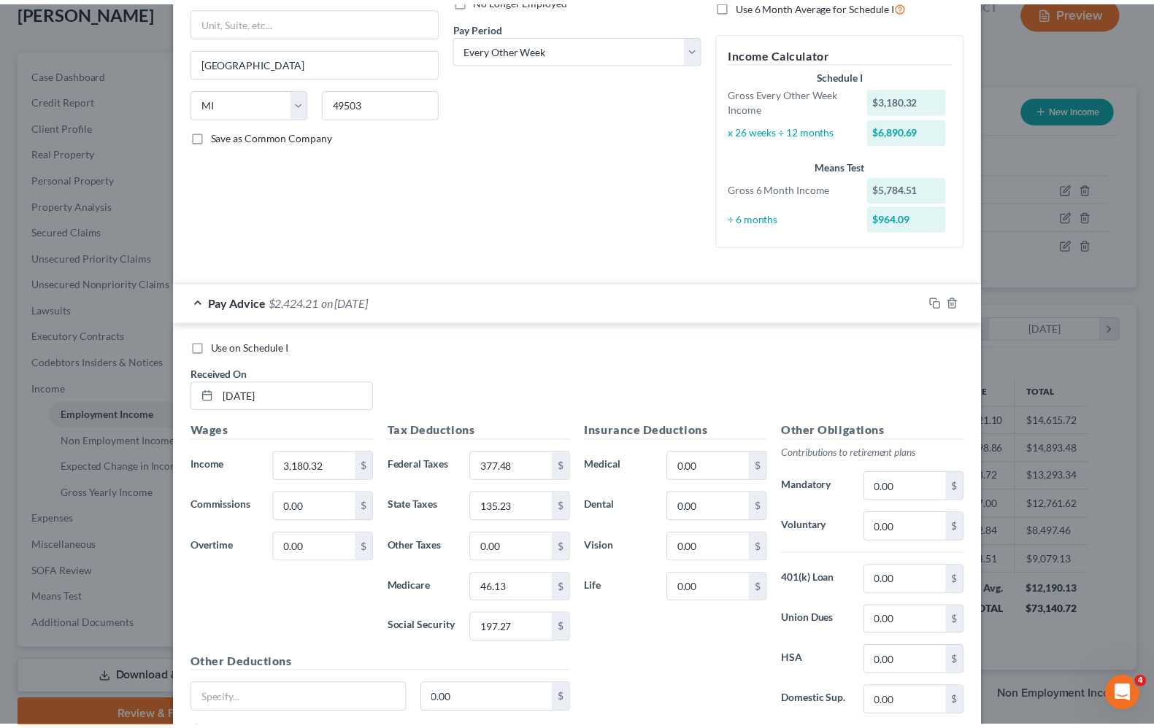
scroll to position [0, 0]
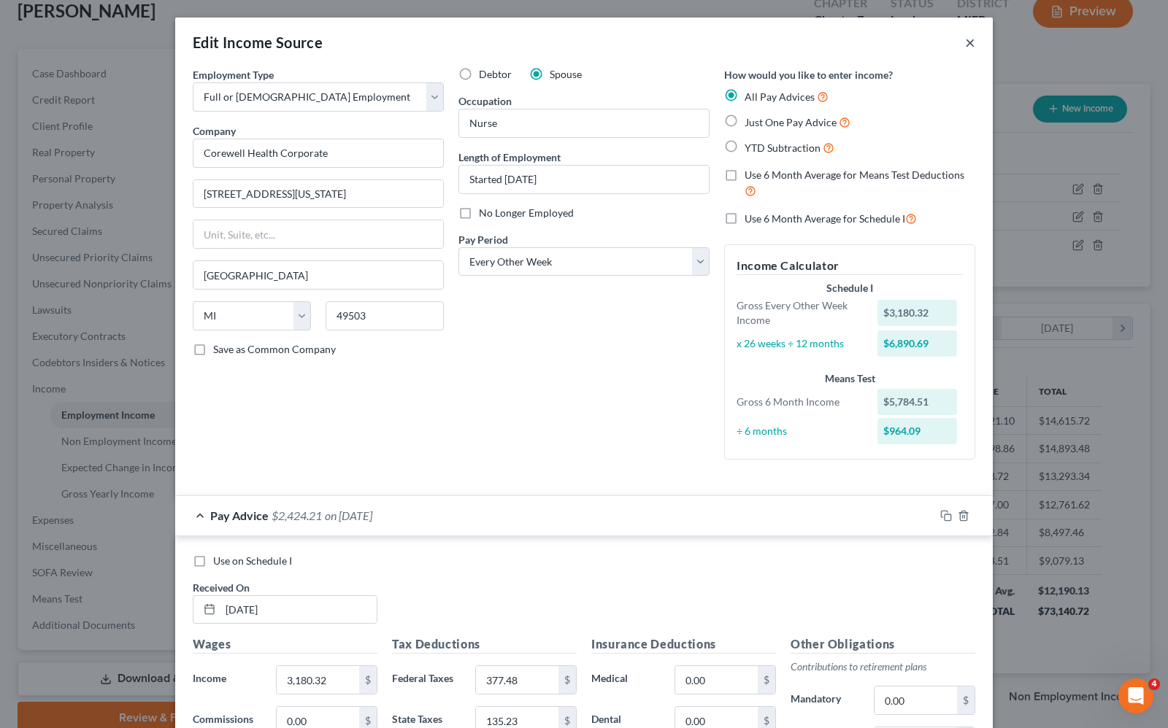
click at [965, 44] on button "×" at bounding box center [970, 43] width 10 height 18
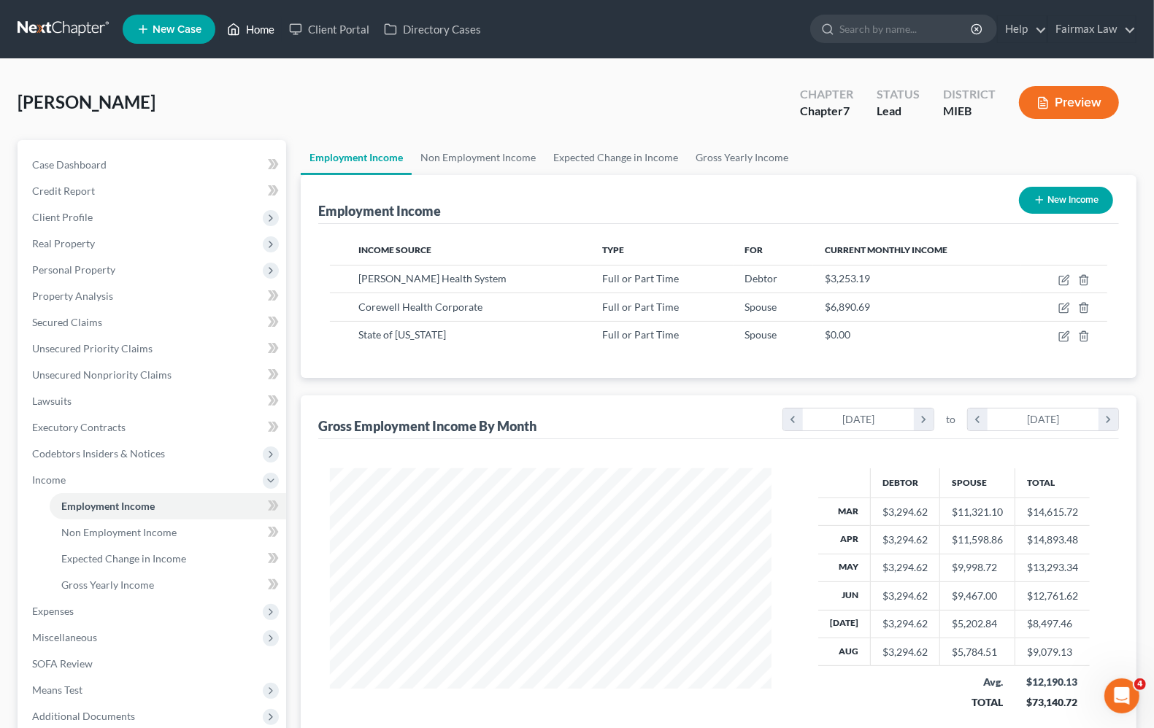
click at [256, 29] on link "Home" at bounding box center [251, 29] width 62 height 26
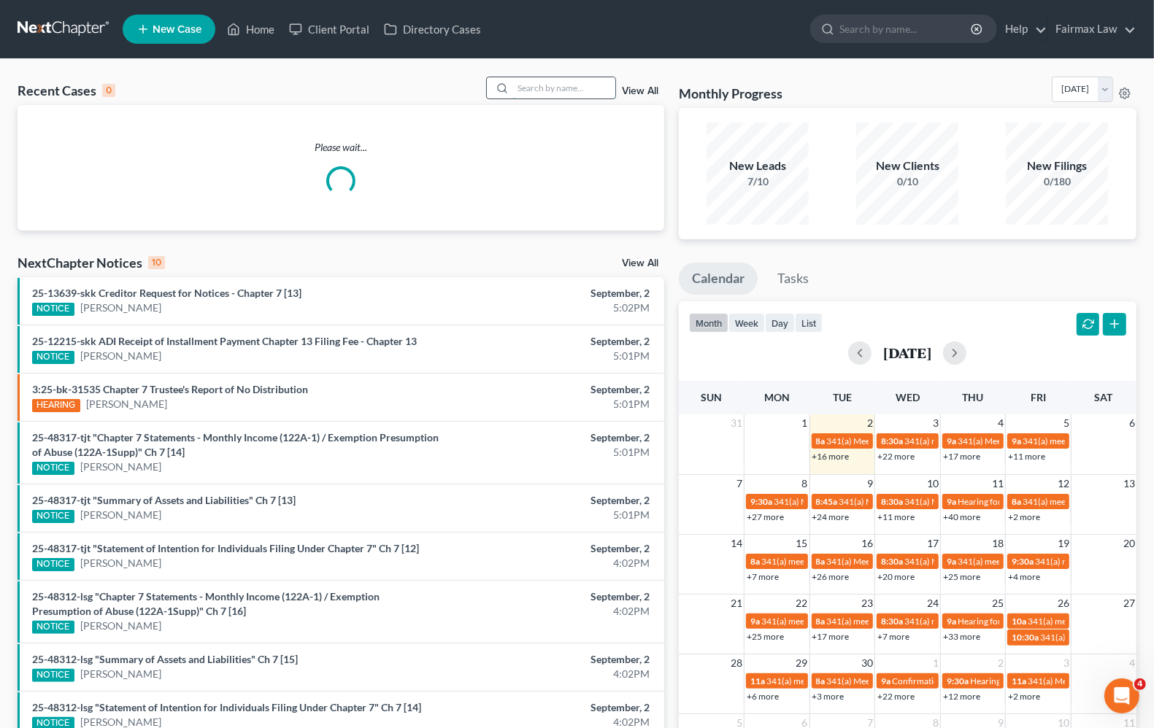
click at [542, 86] on input "search" at bounding box center [564, 87] width 102 height 21
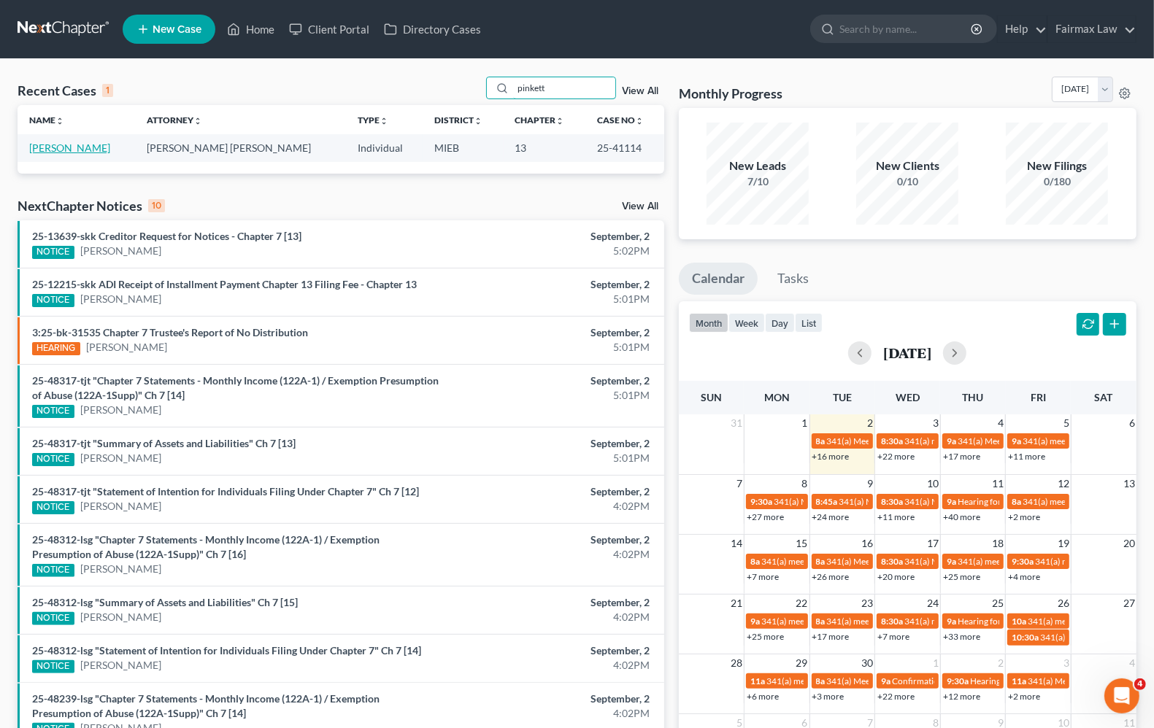
type input "pinkett"
click at [74, 146] on link "[PERSON_NAME]" at bounding box center [69, 148] width 81 height 12
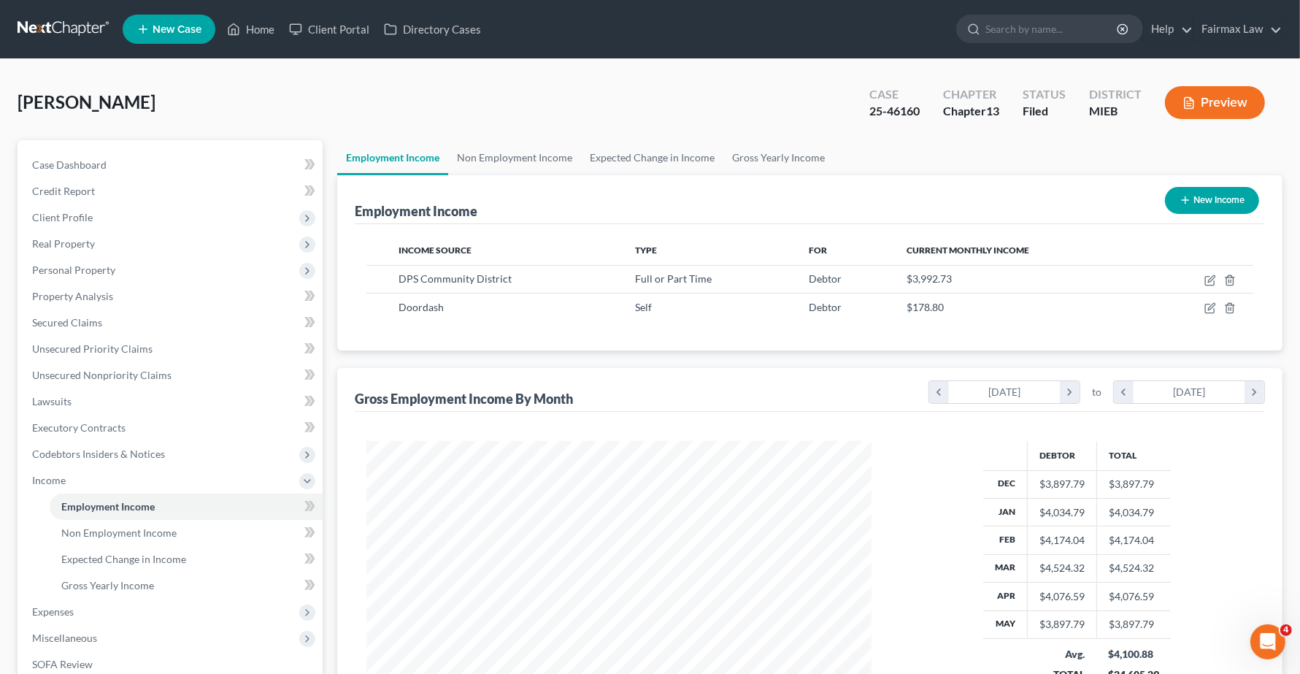
scroll to position [263, 534]
